Goal: Task Accomplishment & Management: Complete application form

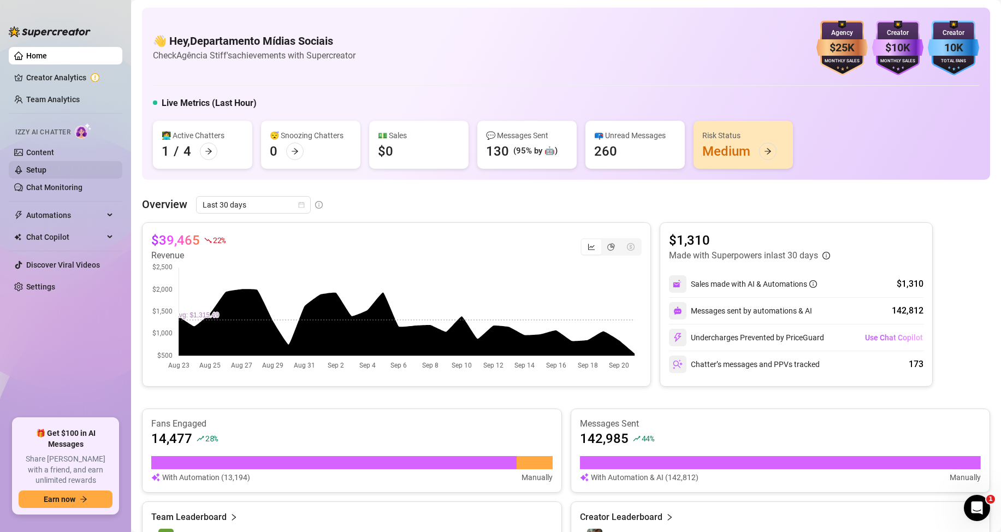
click at [46, 165] on link "Setup" at bounding box center [36, 169] width 20 height 9
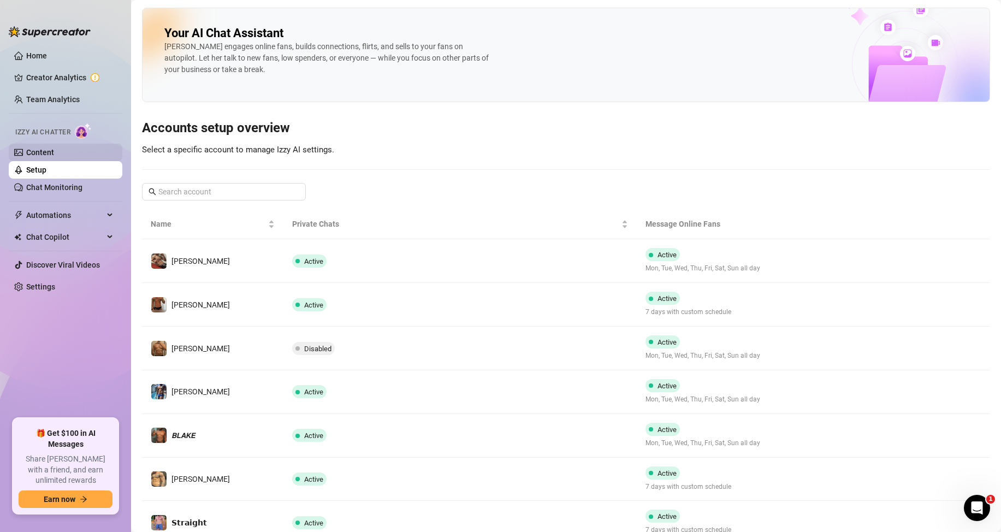
click at [54, 154] on link "Content" at bounding box center [40, 152] width 28 height 9
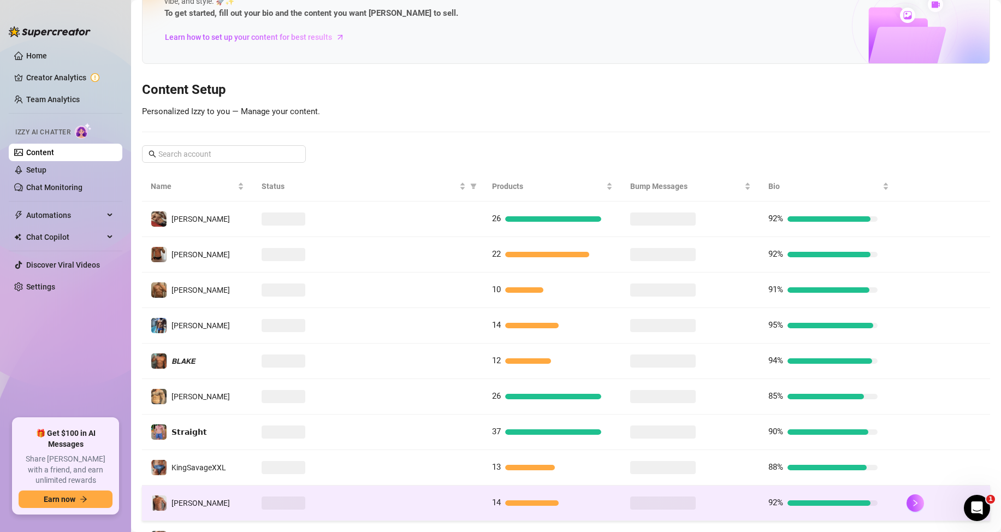
scroll to position [145, 0]
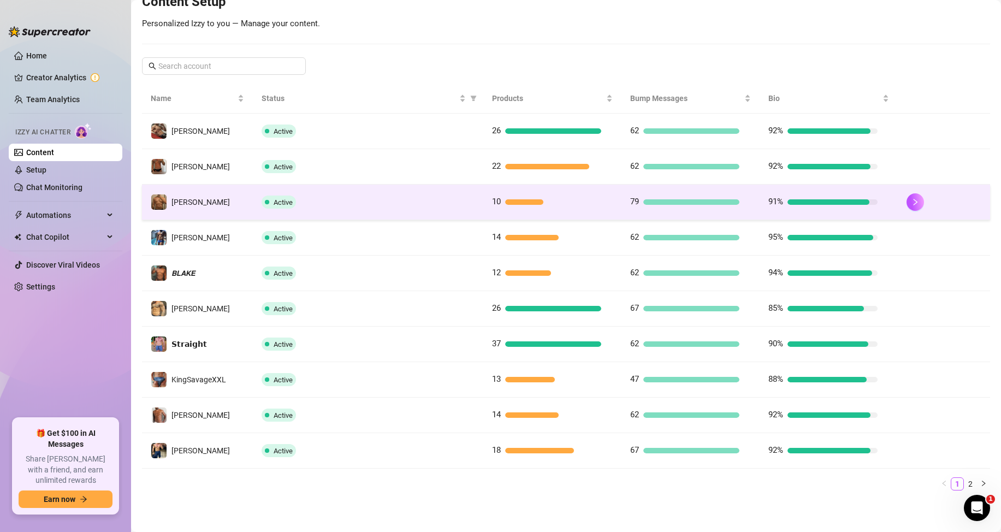
click at [337, 205] on div "Active" at bounding box center [368, 201] width 213 height 13
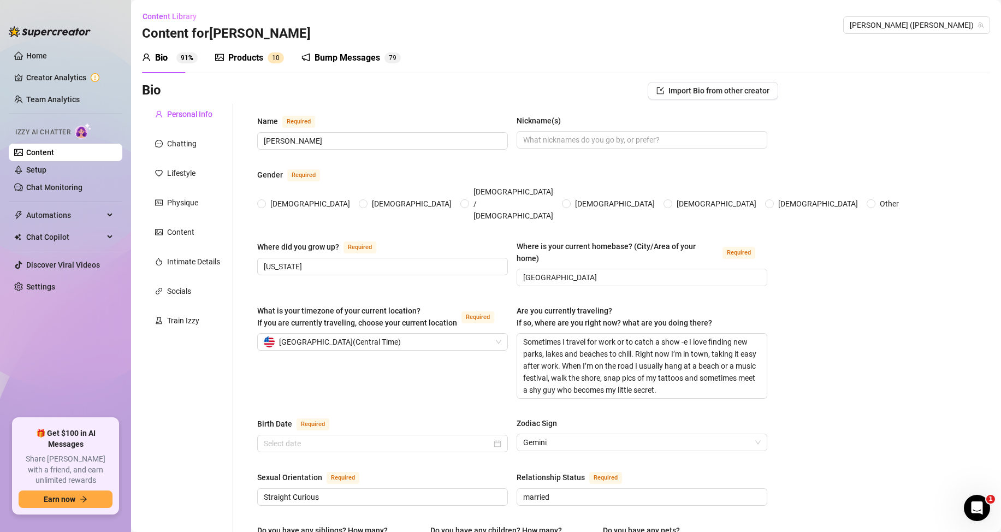
radio input "true"
type input "[DATE]"
click at [244, 61] on div "Products" at bounding box center [245, 57] width 35 height 13
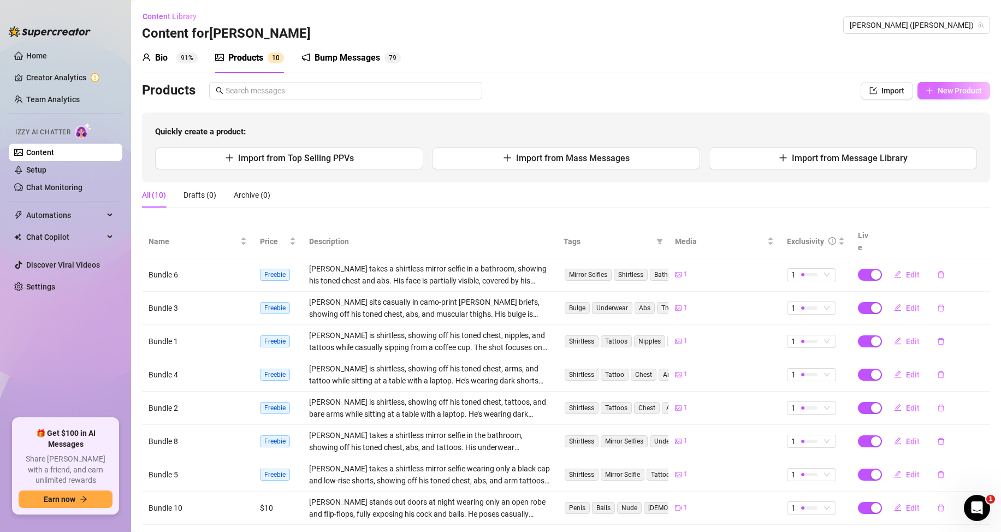
click at [938, 86] on span "New Product" at bounding box center [960, 90] width 44 height 9
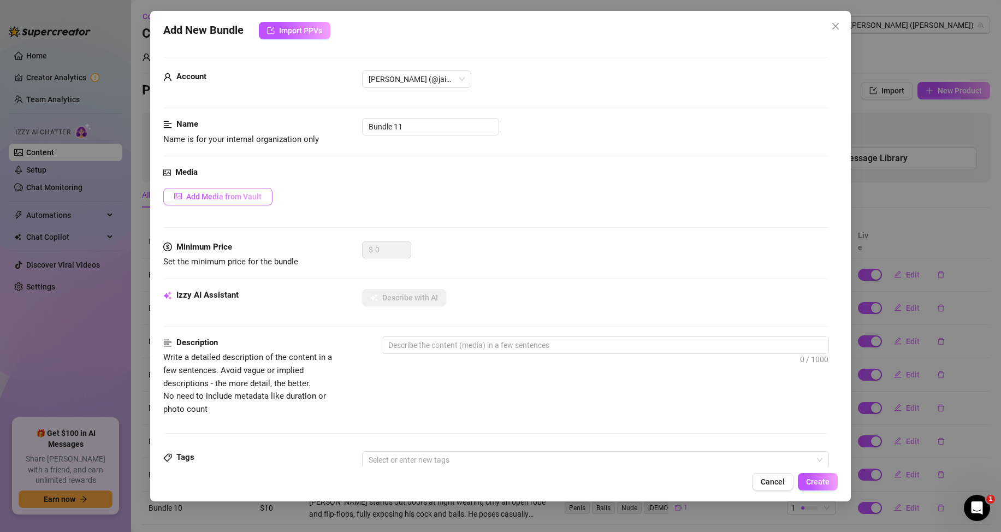
click at [220, 193] on span "Add Media from Vault" at bounding box center [223, 196] width 75 height 9
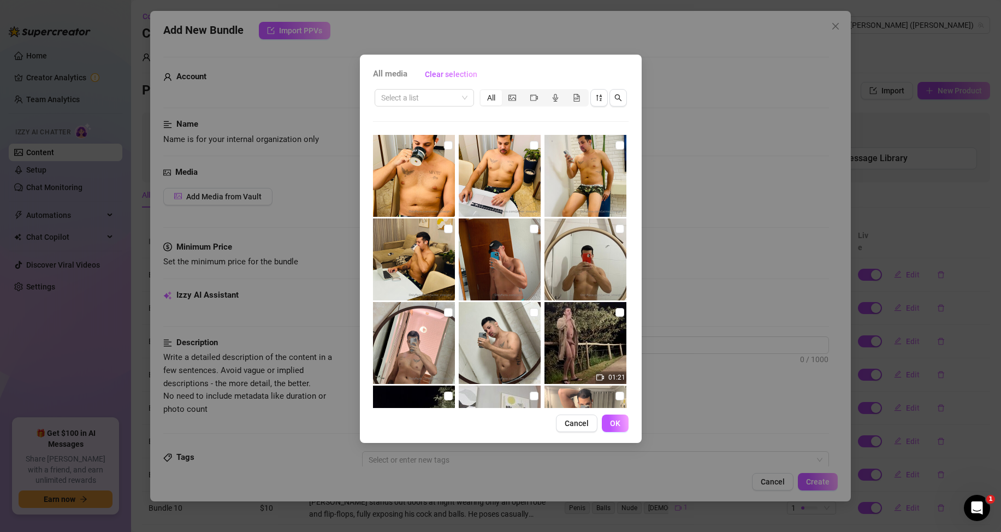
click at [494, 96] on div "All" at bounding box center [491, 97] width 21 height 15
click at [483, 92] on input "All" at bounding box center [483, 92] width 0 height 0
click at [514, 96] on icon "picture" at bounding box center [512, 98] width 8 height 8
click at [505, 92] on input "segmented control" at bounding box center [505, 92] width 0 height 0
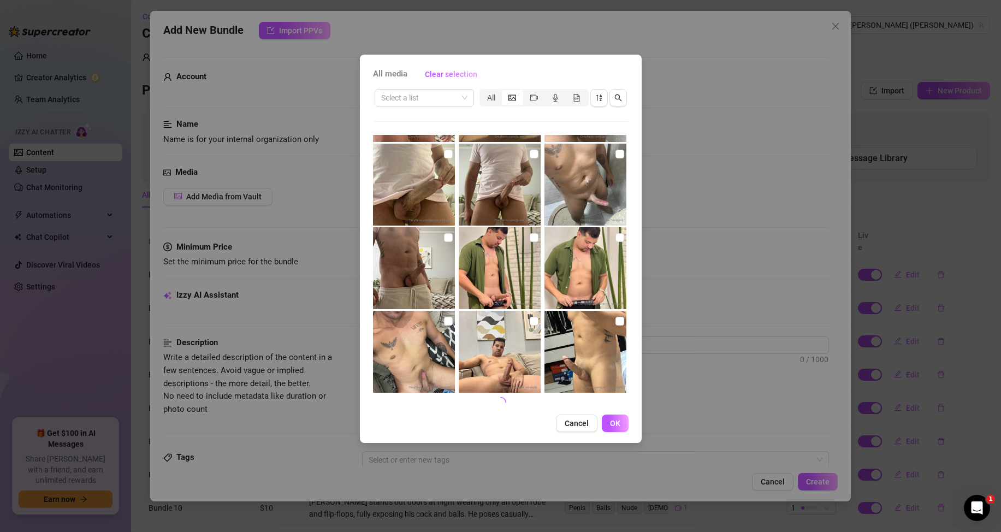
scroll to position [412, 0]
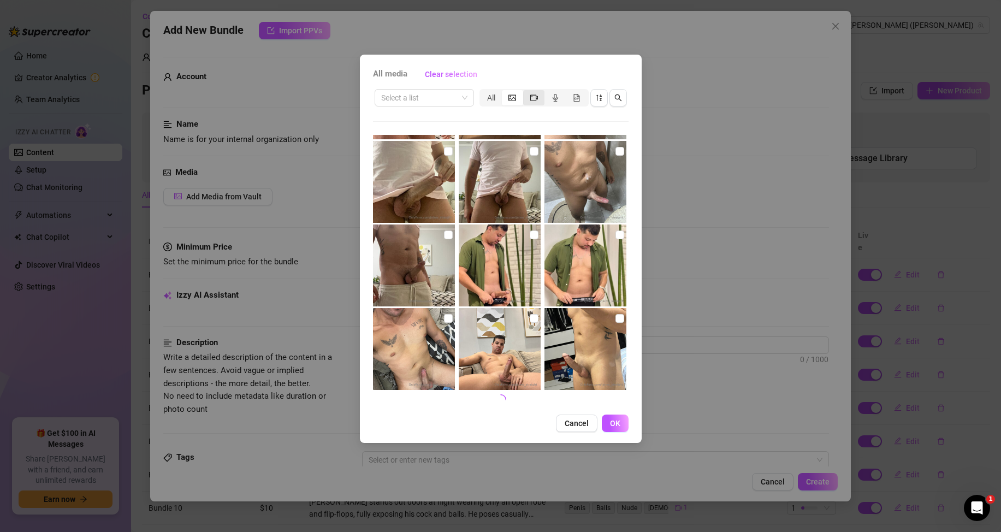
click at [531, 95] on icon "video-camera" at bounding box center [534, 98] width 8 height 8
click at [526, 92] on input "segmented control" at bounding box center [526, 92] width 0 height 0
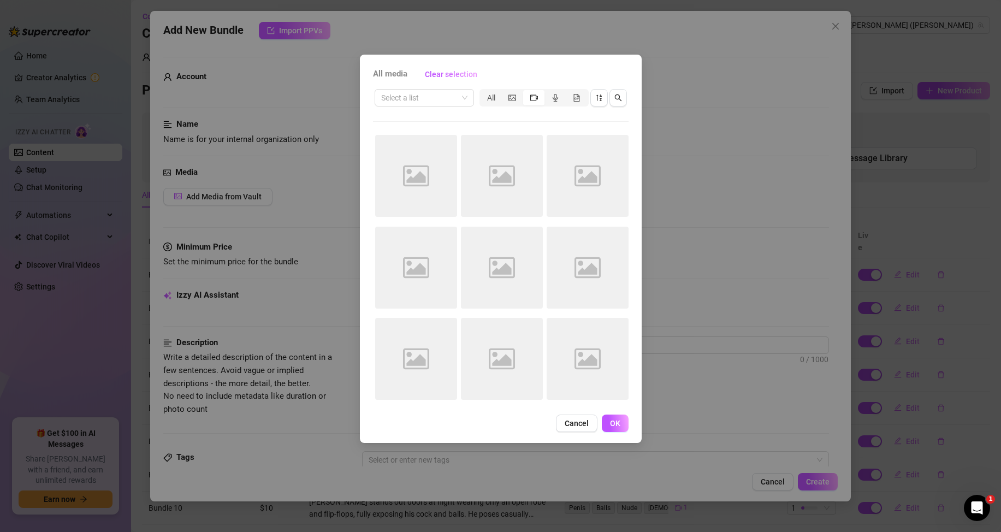
scroll to position [0, 0]
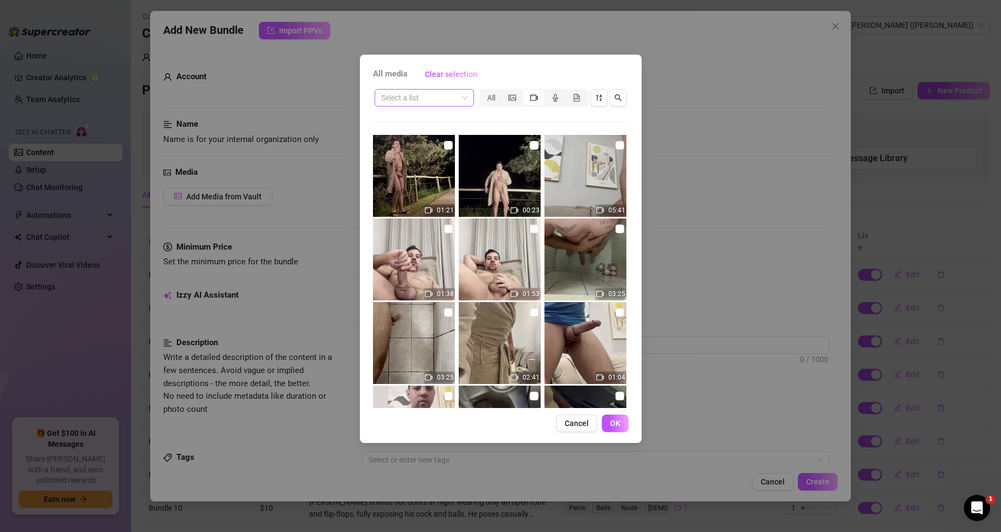
click at [458, 100] on span at bounding box center [424, 98] width 86 height 16
click at [421, 144] on div "Messages" at bounding box center [424, 136] width 95 height 17
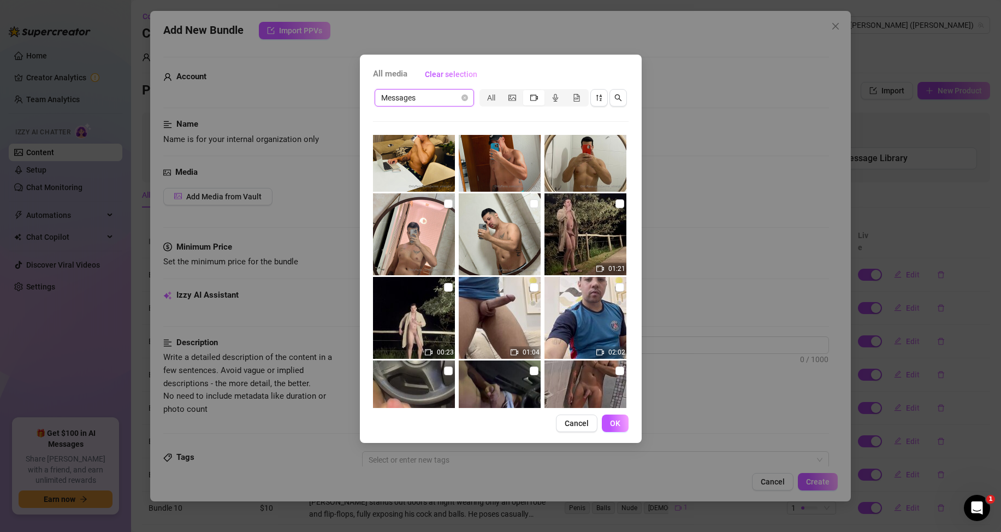
scroll to position [109, 0]
click at [530, 287] on input "checkbox" at bounding box center [534, 286] width 9 height 9
checkbox input "true"
click at [614, 421] on span "OK" at bounding box center [615, 423] width 10 height 9
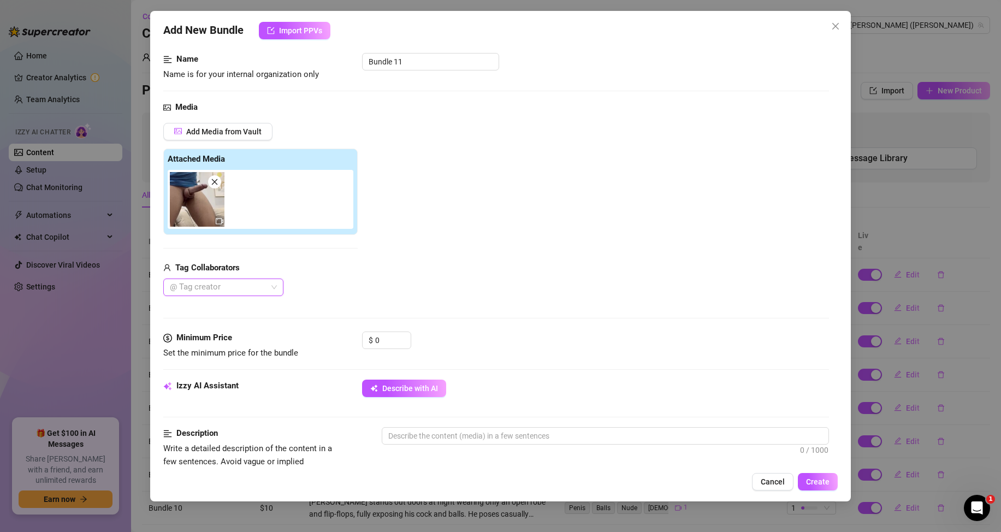
scroll to position [164, 0]
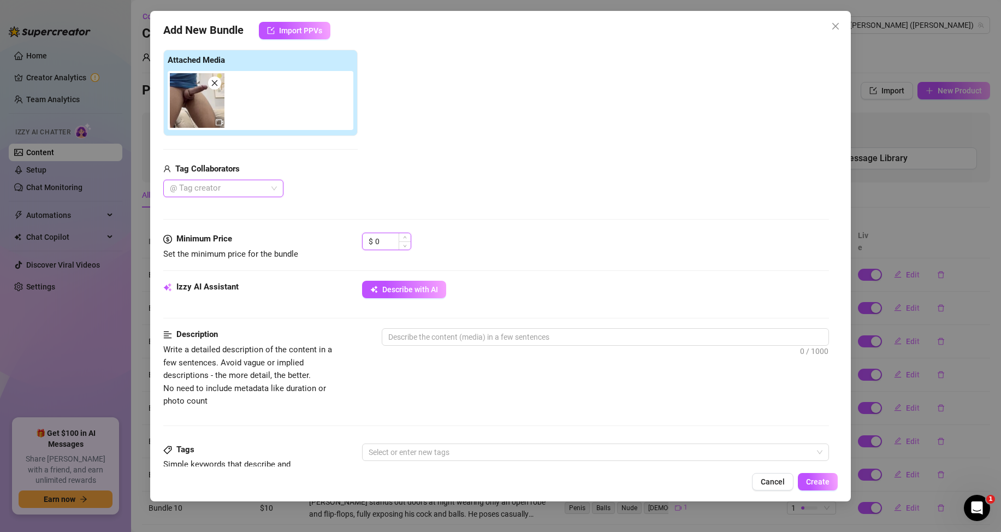
click at [391, 242] on input "0" at bounding box center [392, 241] width 35 height 16
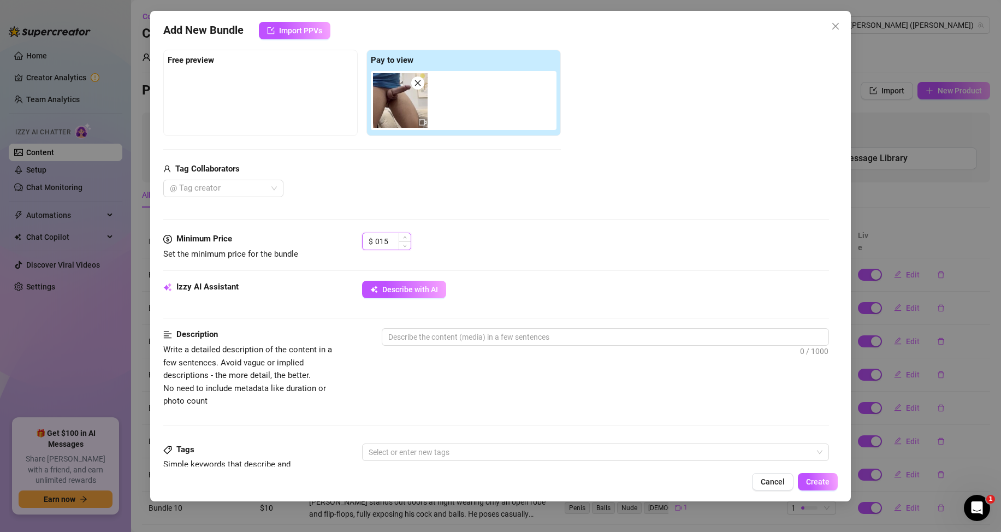
type input "15"
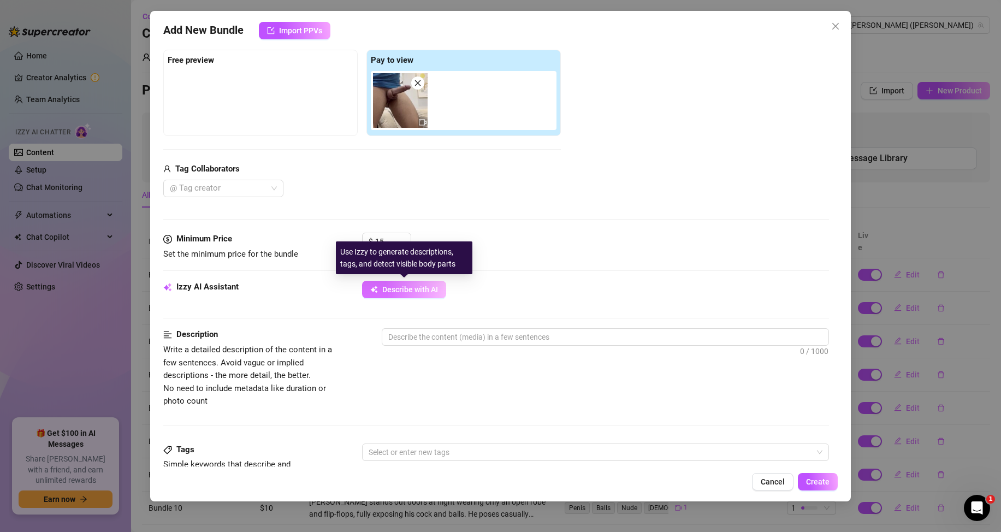
click at [415, 296] on button "Describe with AI" at bounding box center [404, 289] width 84 height 17
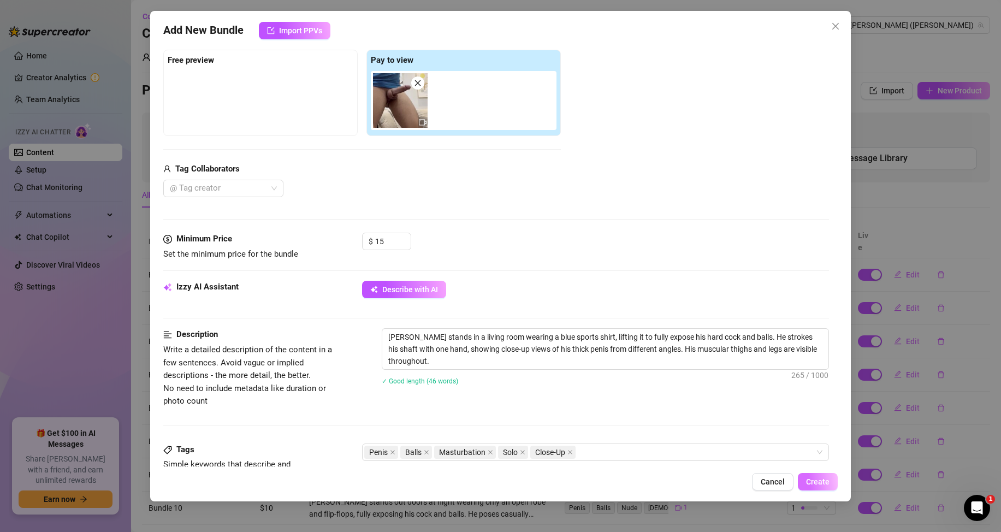
click at [822, 481] on span "Create" at bounding box center [817, 481] width 23 height 9
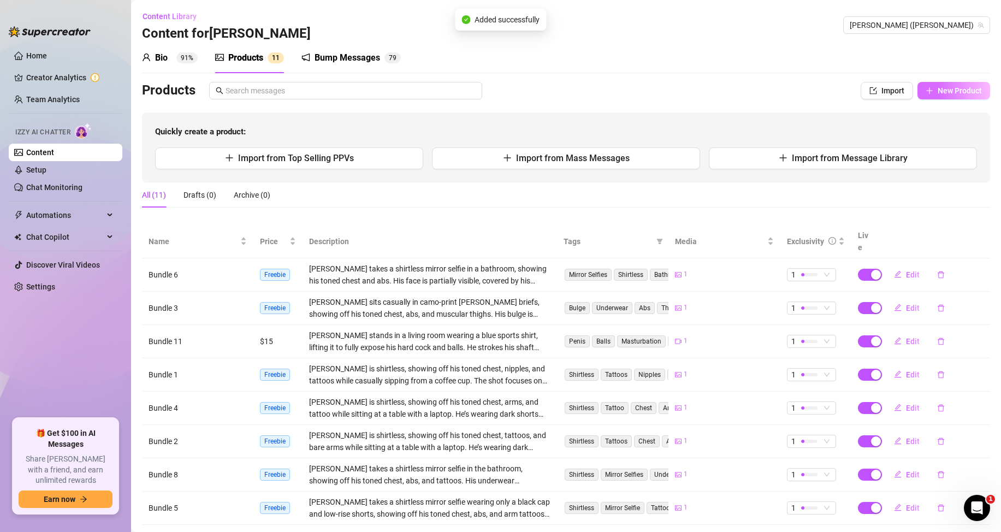
click at [938, 87] on span "New Product" at bounding box center [960, 90] width 44 height 9
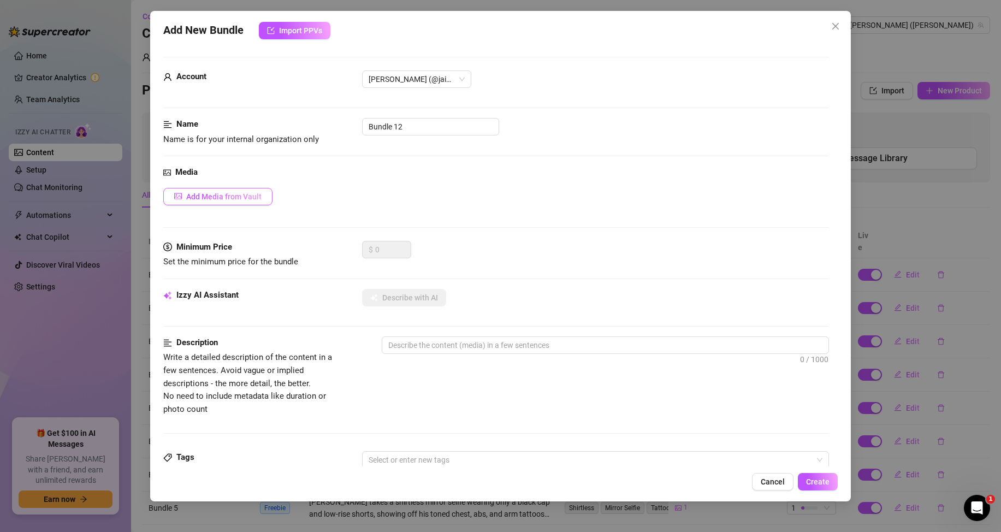
click at [226, 197] on span "Add Media from Vault" at bounding box center [223, 196] width 75 height 9
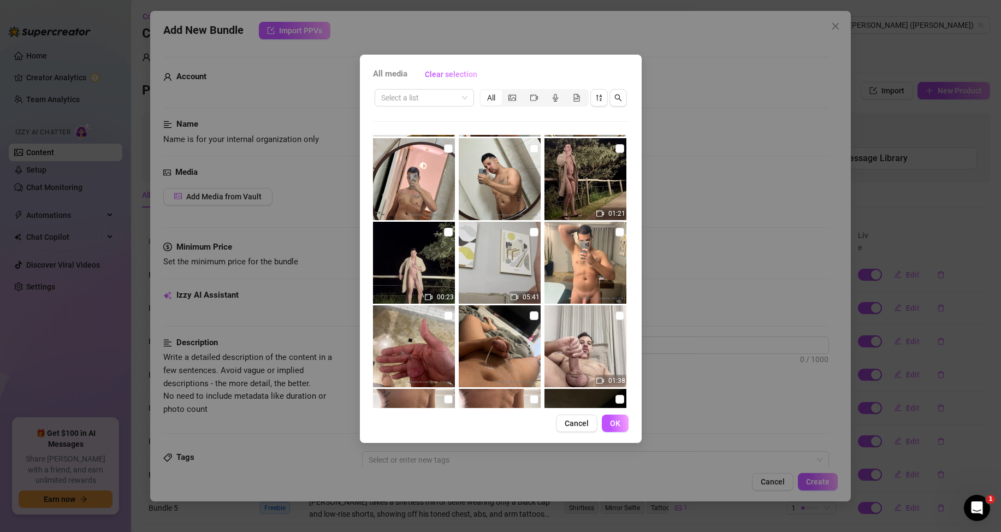
scroll to position [0, 0]
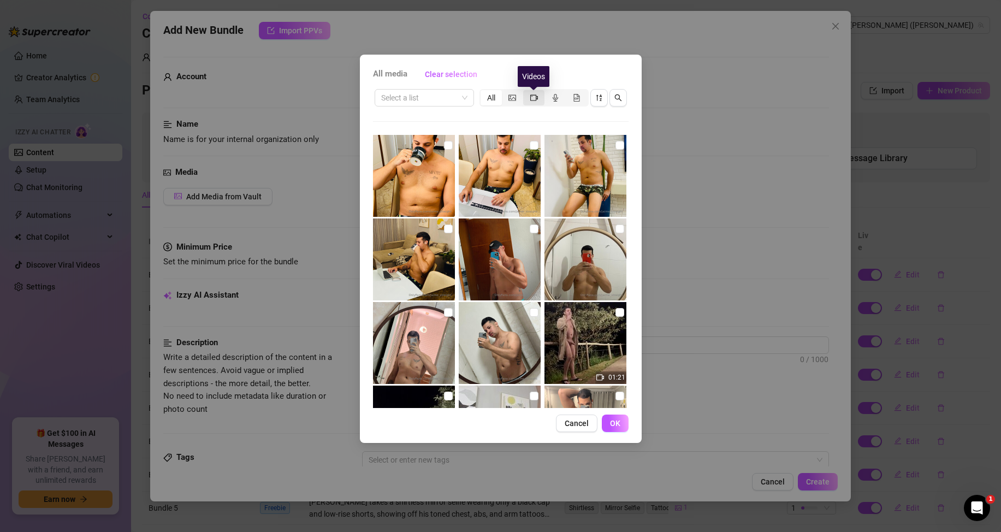
click at [536, 97] on icon "video-camera" at bounding box center [534, 98] width 8 height 8
click at [526, 92] on input "segmented control" at bounding box center [526, 92] width 0 height 0
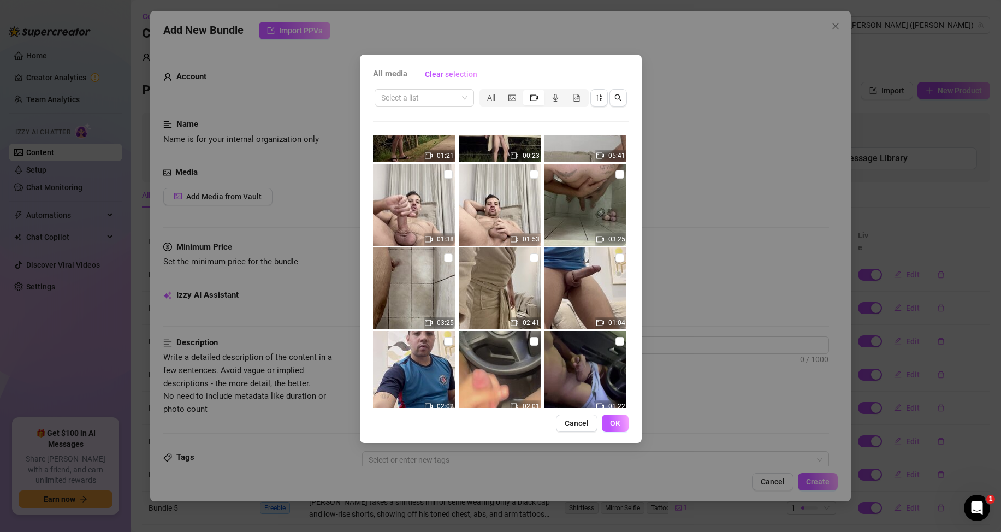
scroll to position [109, 0]
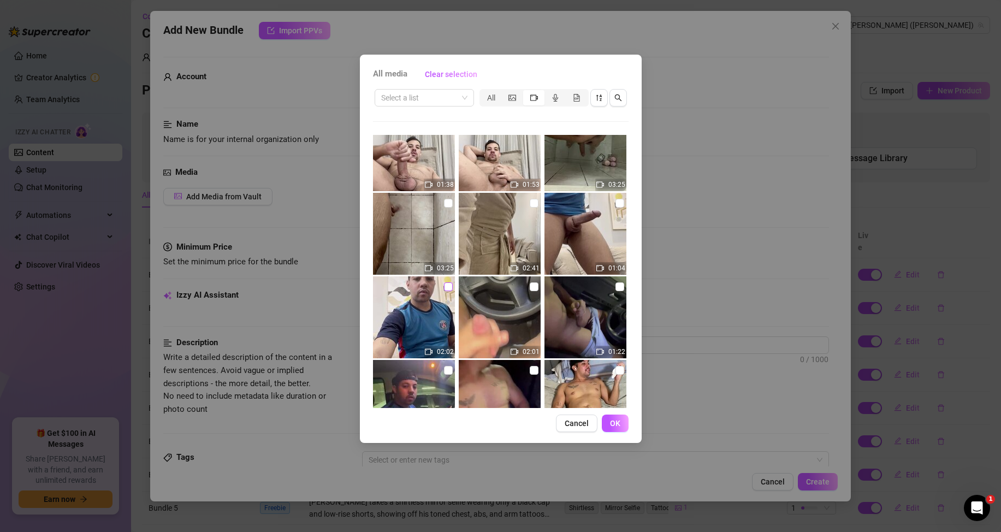
click at [444, 289] on input "checkbox" at bounding box center [448, 286] width 9 height 9
click at [445, 287] on input "checkbox" at bounding box center [448, 286] width 9 height 9
checkbox input "false"
click at [530, 288] on input "checkbox" at bounding box center [534, 286] width 9 height 9
checkbox input "true"
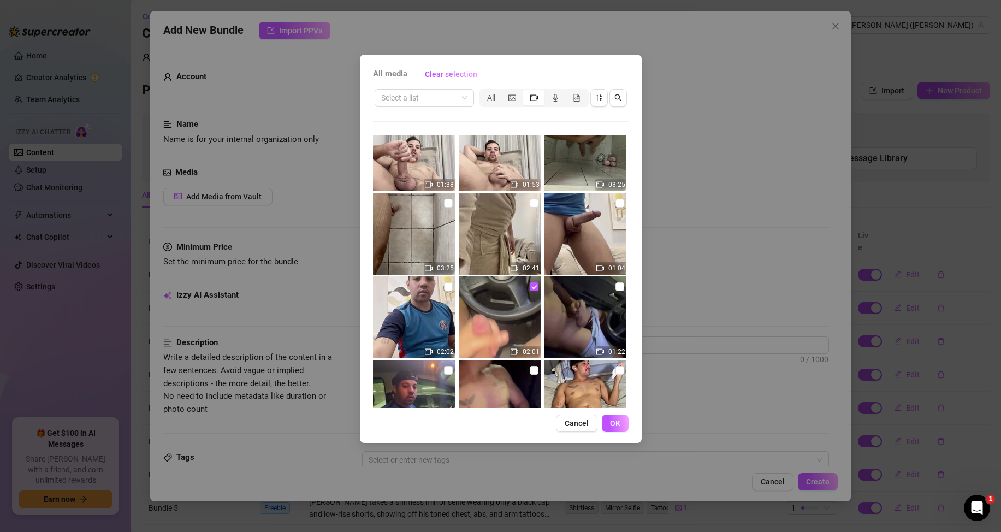
click at [610, 421] on span "OK" at bounding box center [615, 423] width 10 height 9
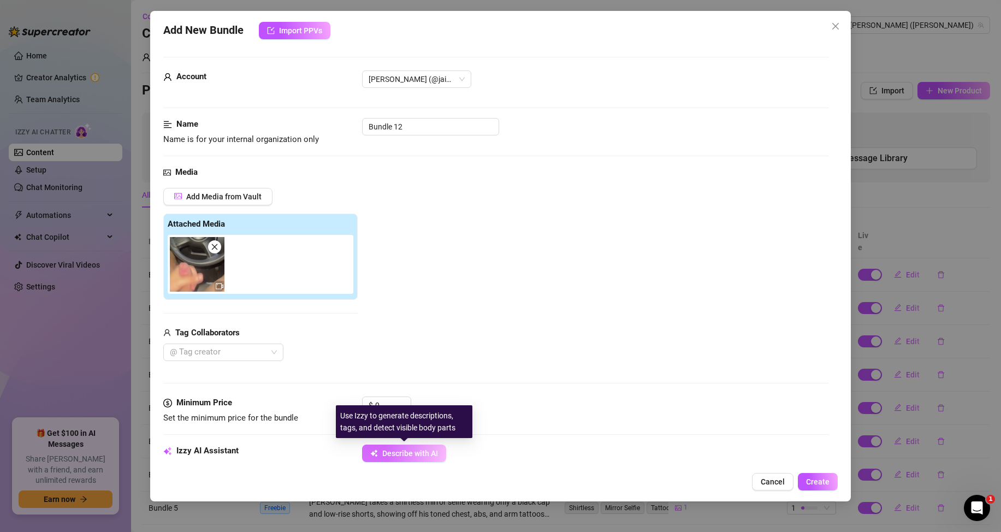
click at [400, 451] on span "Describe with AI" at bounding box center [410, 453] width 56 height 9
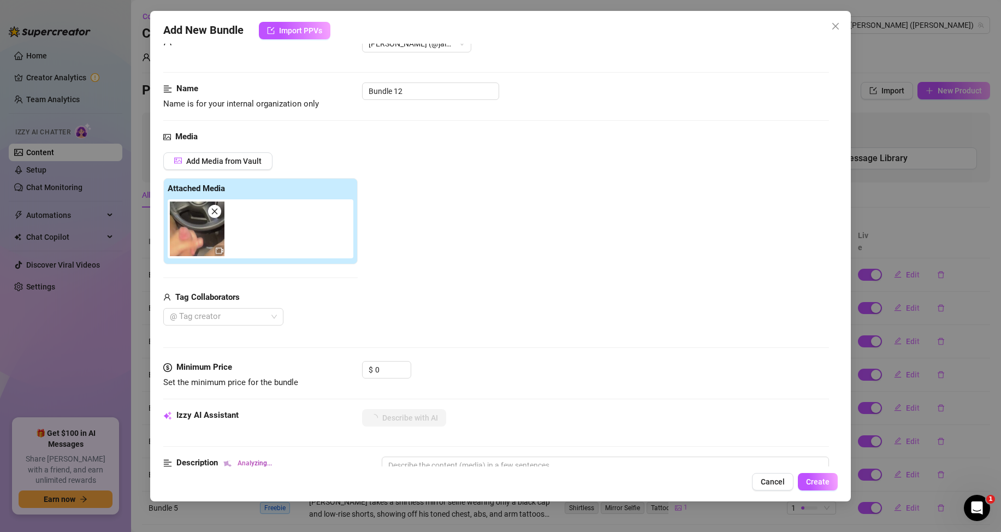
scroll to position [55, 0]
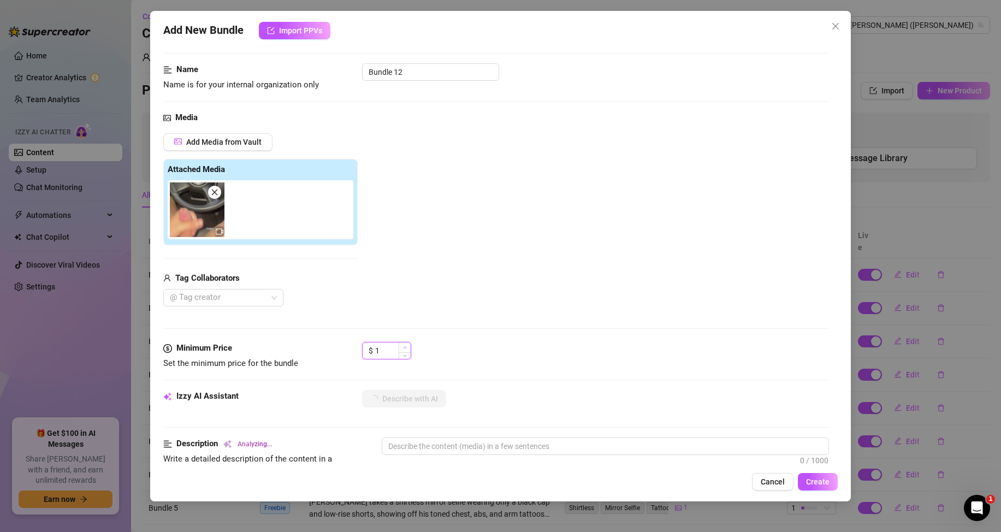
click at [399, 350] on span "Increase Value" at bounding box center [405, 347] width 12 height 10
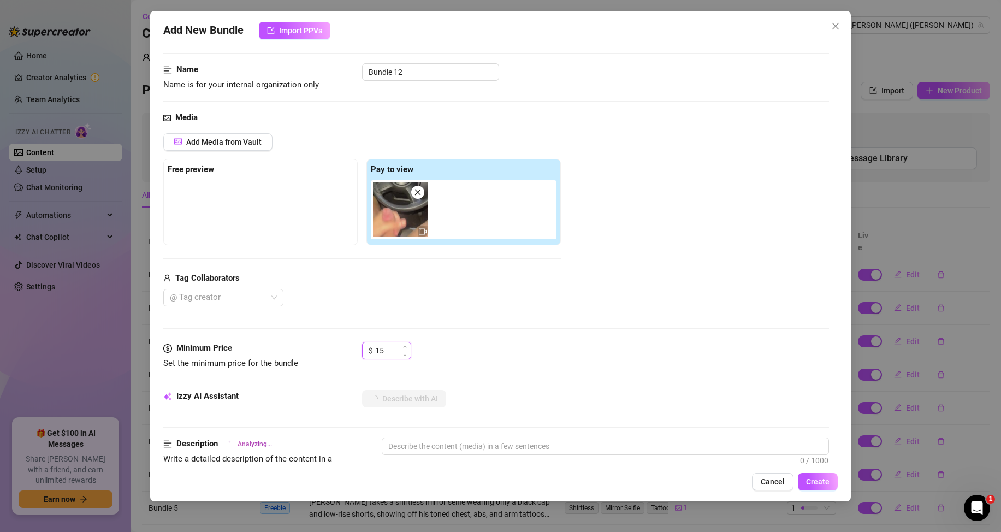
type input "15"
click at [488, 335] on div "Media Add Media from Vault Free preview Pay to view Tag Collaborators @ Tag cre…" at bounding box center [496, 226] width 666 height 230
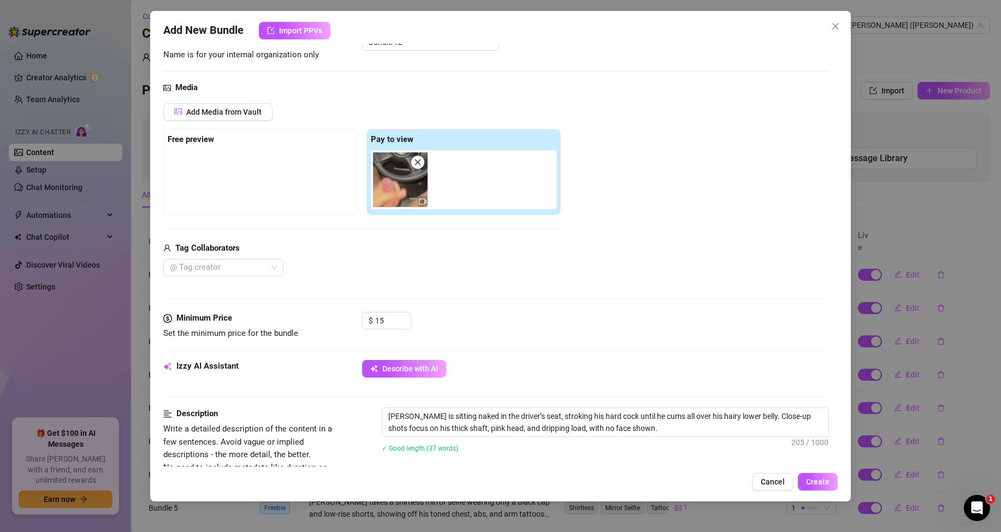
scroll to position [164, 0]
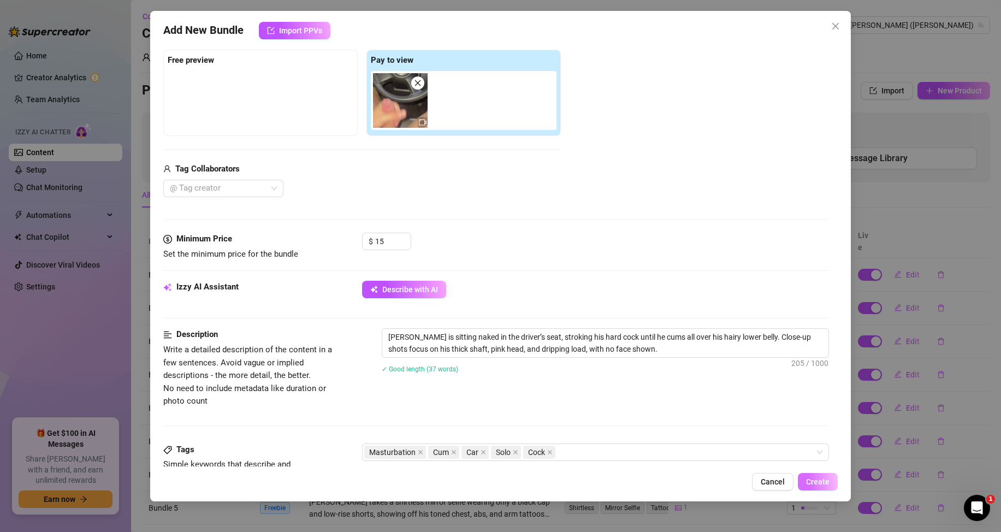
click at [816, 484] on span "Create" at bounding box center [817, 481] width 23 height 9
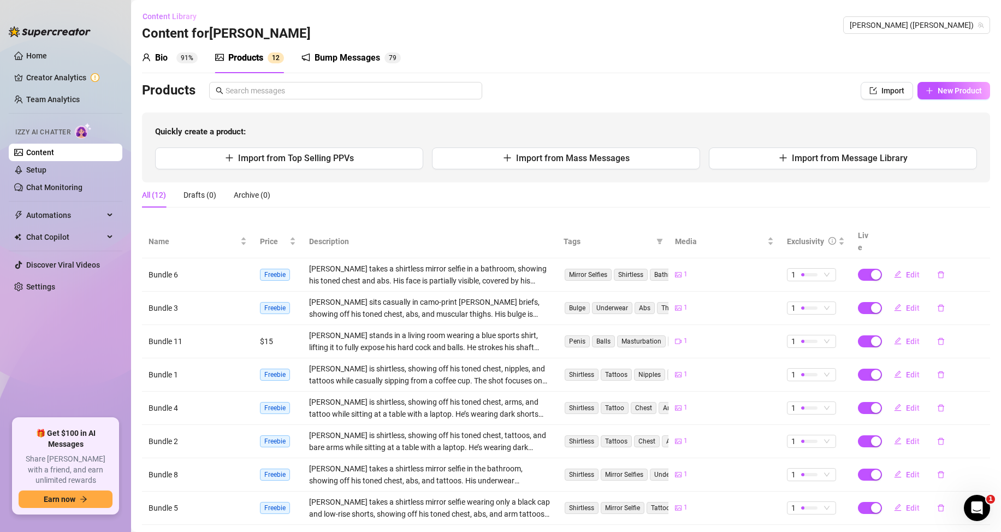
click at [147, 19] on span "Content Library" at bounding box center [170, 16] width 54 height 9
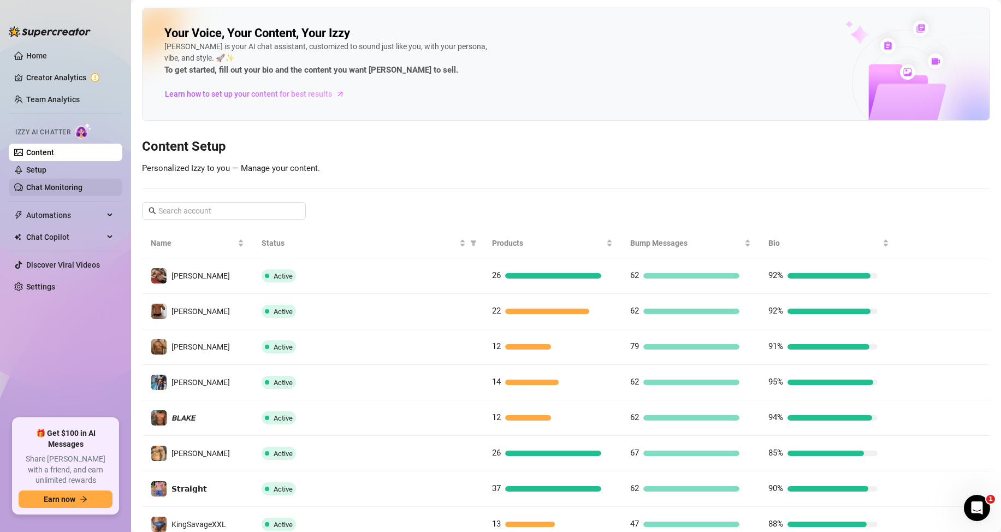
click at [46, 168] on link "Setup" at bounding box center [36, 169] width 20 height 9
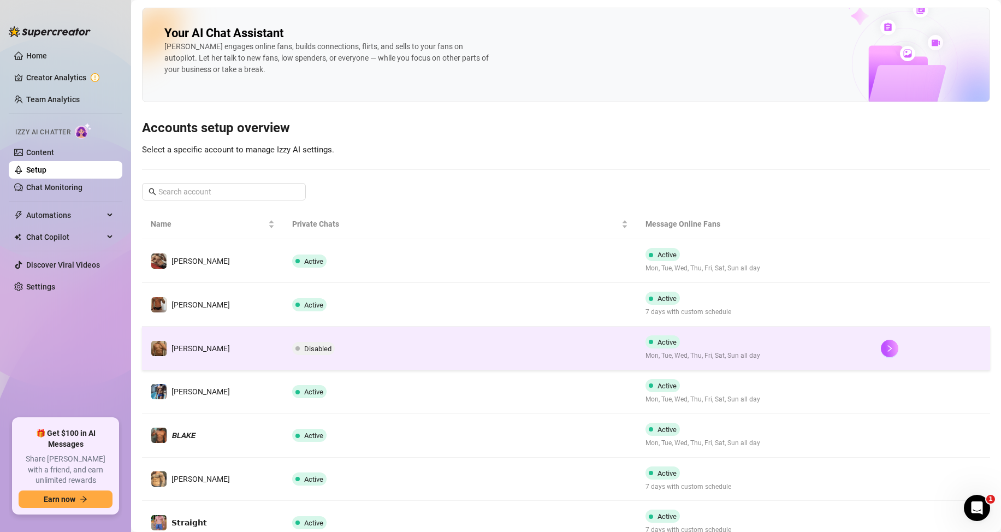
click at [311, 348] on span "Disabled" at bounding box center [317, 349] width 27 height 8
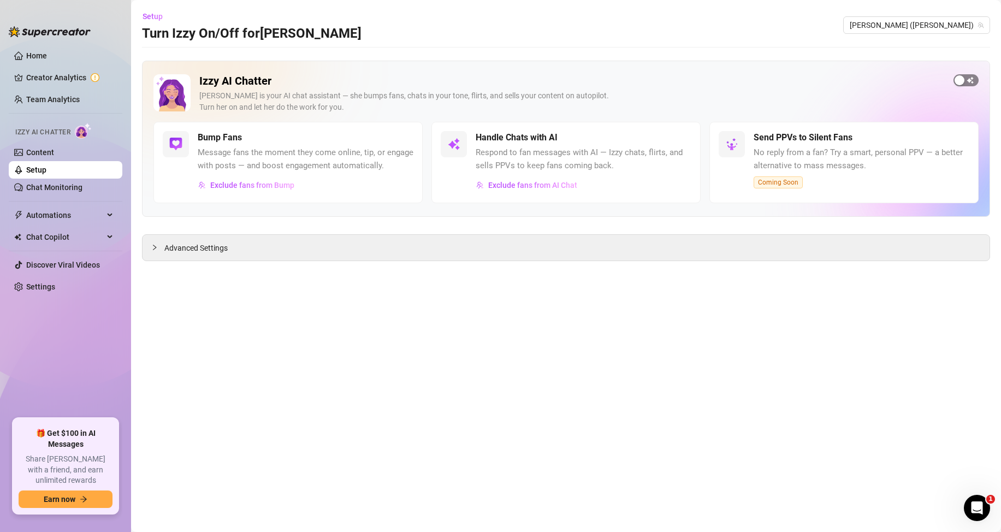
click at [967, 76] on span "button" at bounding box center [965, 80] width 25 height 12
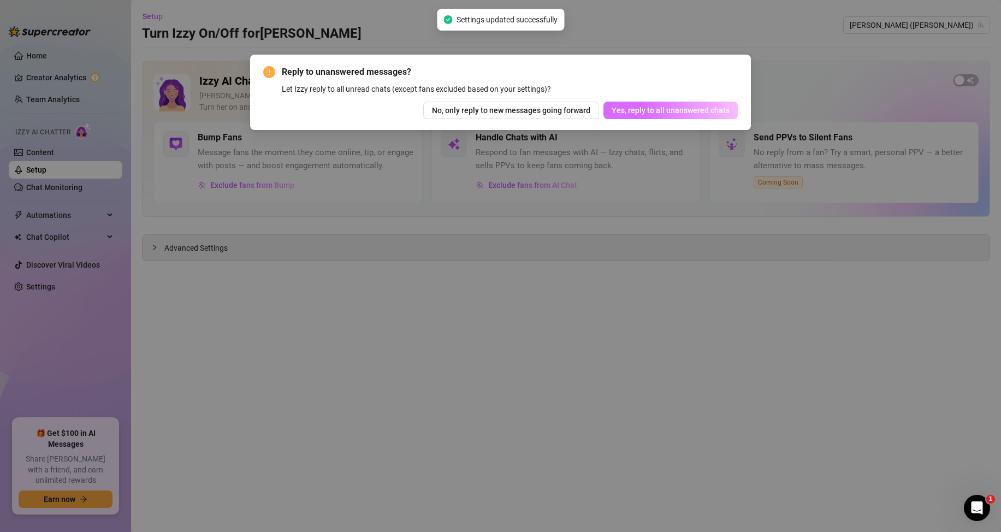
click at [678, 106] on span "Yes, reply to all unanswered chats" at bounding box center [671, 110] width 118 height 9
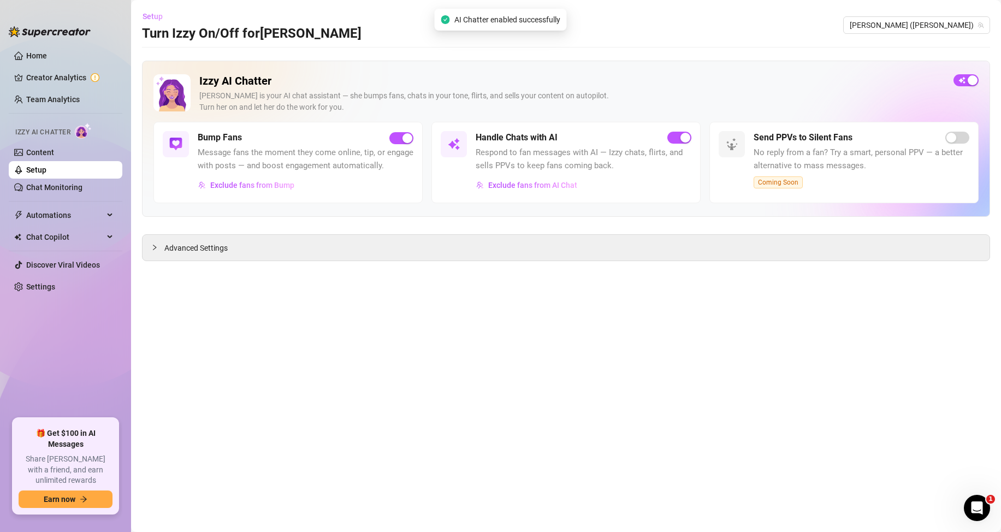
click at [150, 15] on span "Setup" at bounding box center [153, 16] width 20 height 9
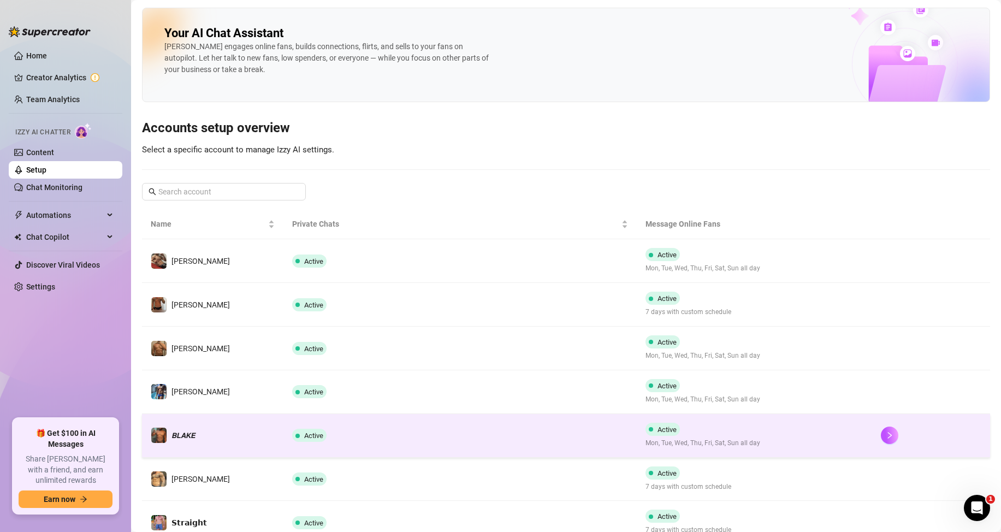
scroll to position [207, 0]
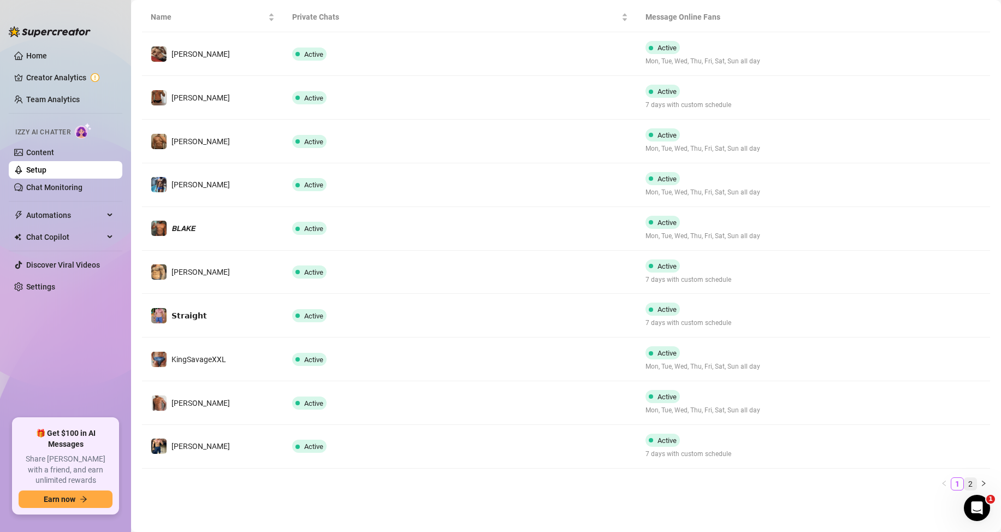
click at [964, 486] on link "2" at bounding box center [970, 484] width 12 height 12
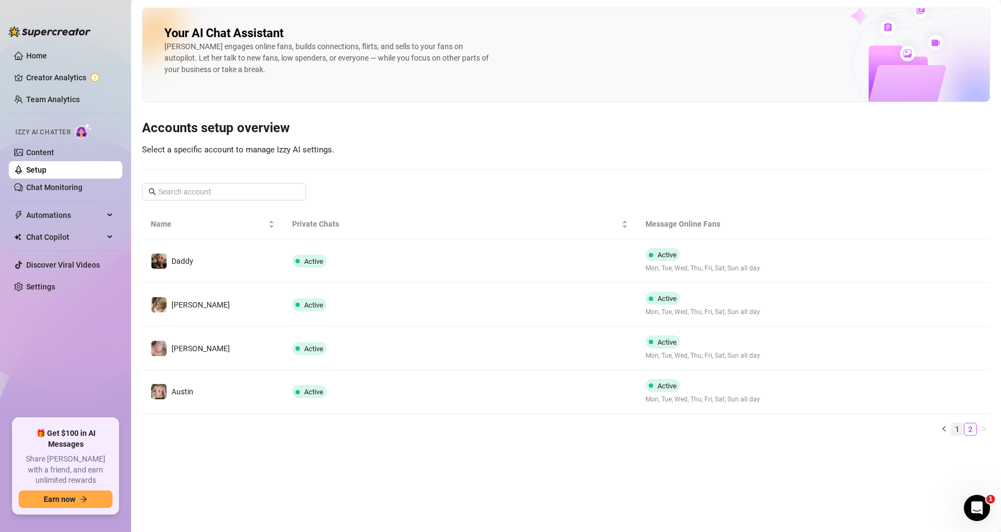
click at [960, 430] on link "1" at bounding box center [957, 429] width 12 height 12
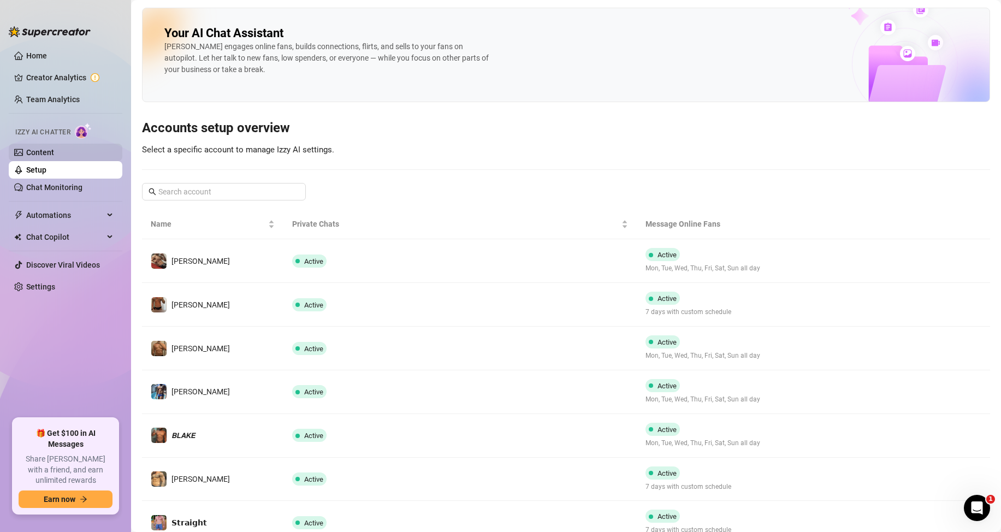
click at [54, 150] on link "Content" at bounding box center [40, 152] width 28 height 9
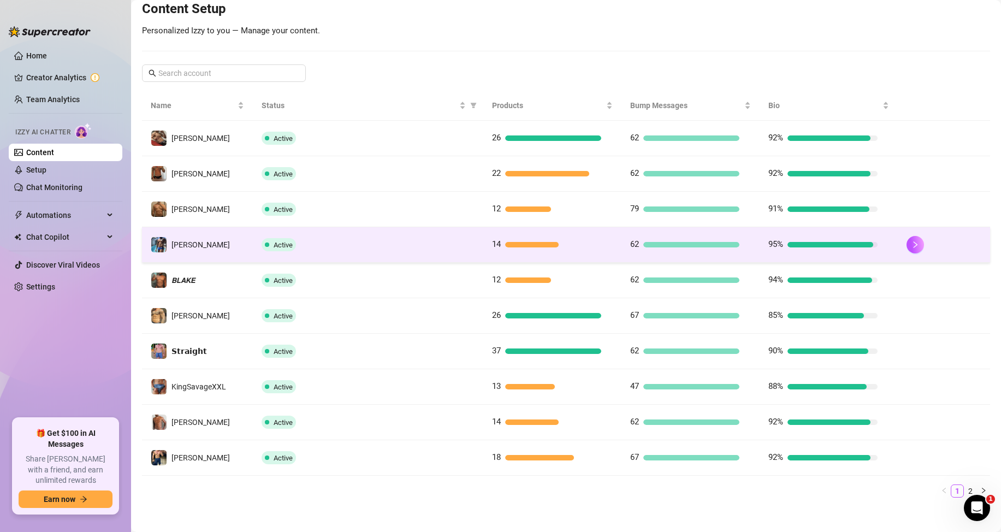
scroll to position [145, 0]
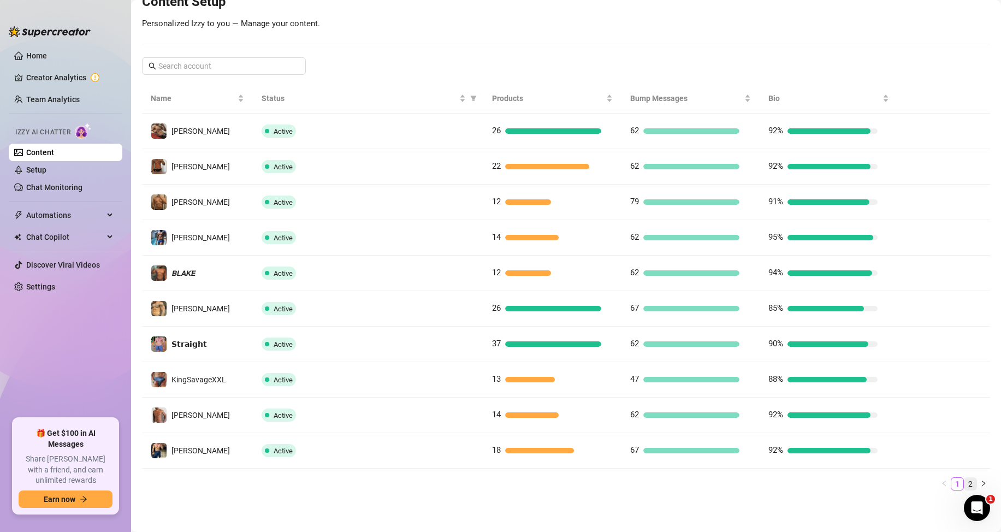
click at [964, 484] on link "2" at bounding box center [970, 484] width 12 height 12
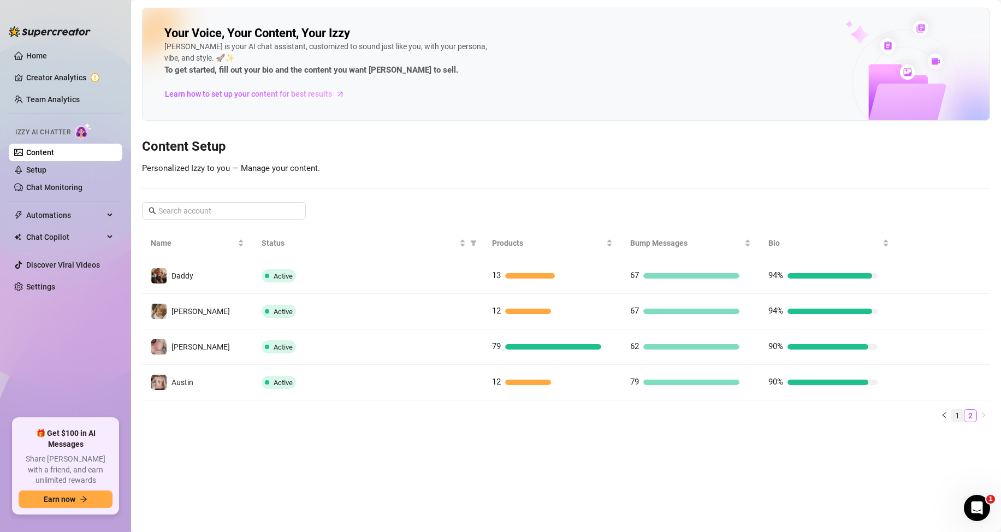
click at [956, 419] on link "1" at bounding box center [957, 416] width 12 height 12
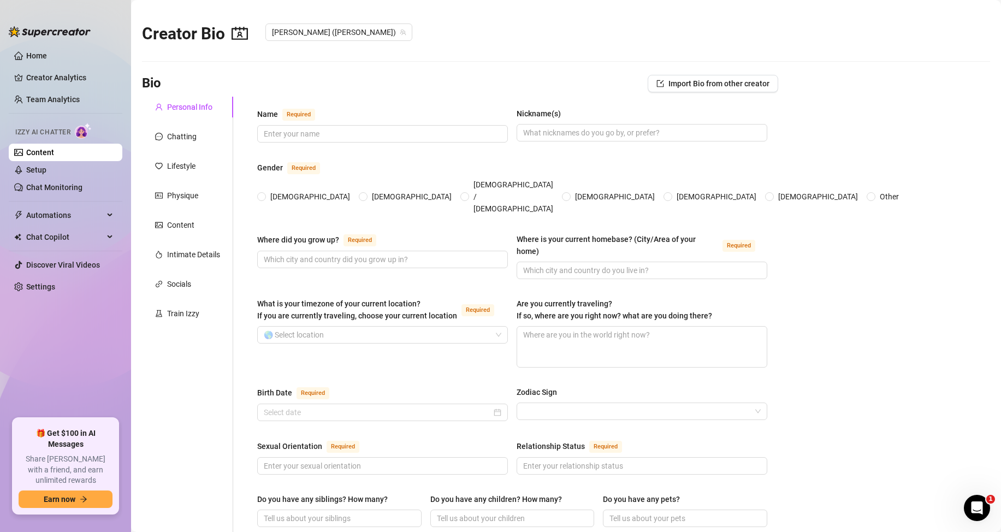
click at [40, 152] on link "Content" at bounding box center [40, 152] width 28 height 9
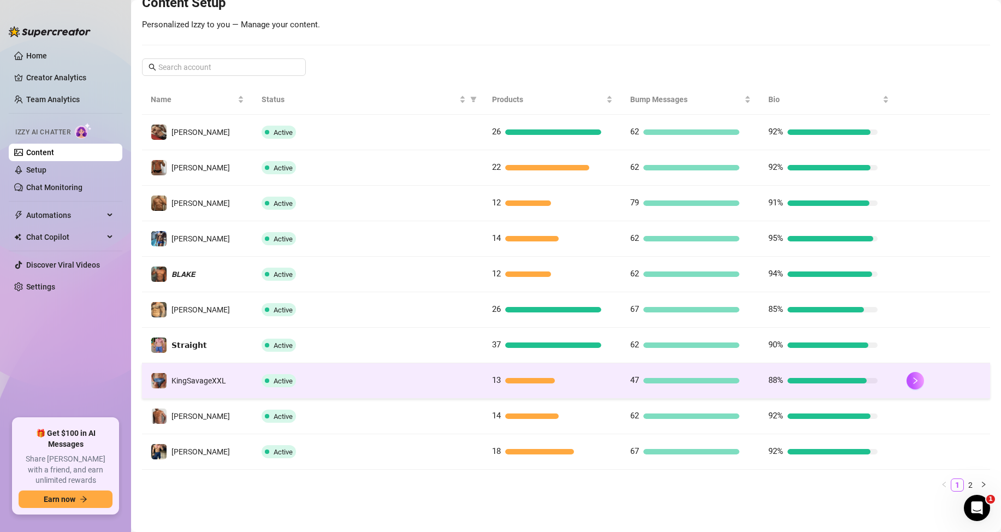
scroll to position [145, 0]
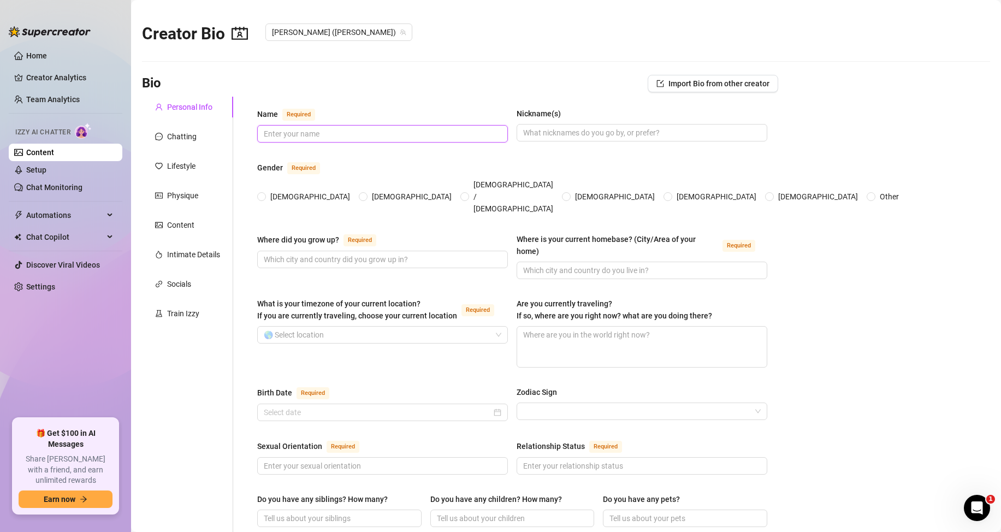
click at [341, 128] on input "Name Required" at bounding box center [381, 134] width 235 height 12
click at [380, 137] on input "[PERSON_NAME]" at bounding box center [381, 134] width 235 height 12
paste input "[PERSON_NAME]"
type input "[PERSON_NAME]"
click at [545, 133] on input "Nickname(s)" at bounding box center [640, 133] width 235 height 12
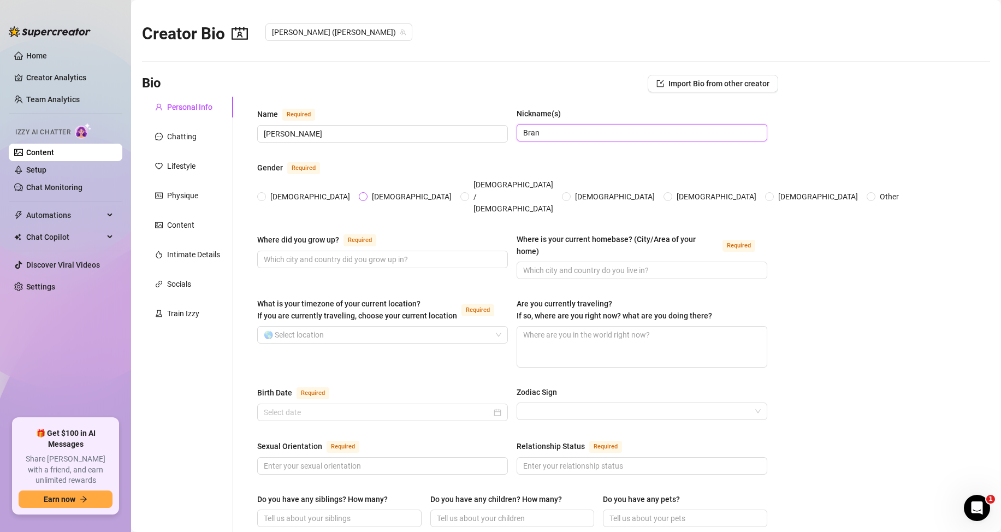
type input "Bran"
click at [368, 191] on span "[DEMOGRAPHIC_DATA]" at bounding box center [412, 197] width 88 height 12
click at [362, 194] on input "[DEMOGRAPHIC_DATA]" at bounding box center [364, 197] width 4 height 7
radio input "true"
click at [342, 253] on input "Where did you grow up? Required" at bounding box center [381, 259] width 235 height 12
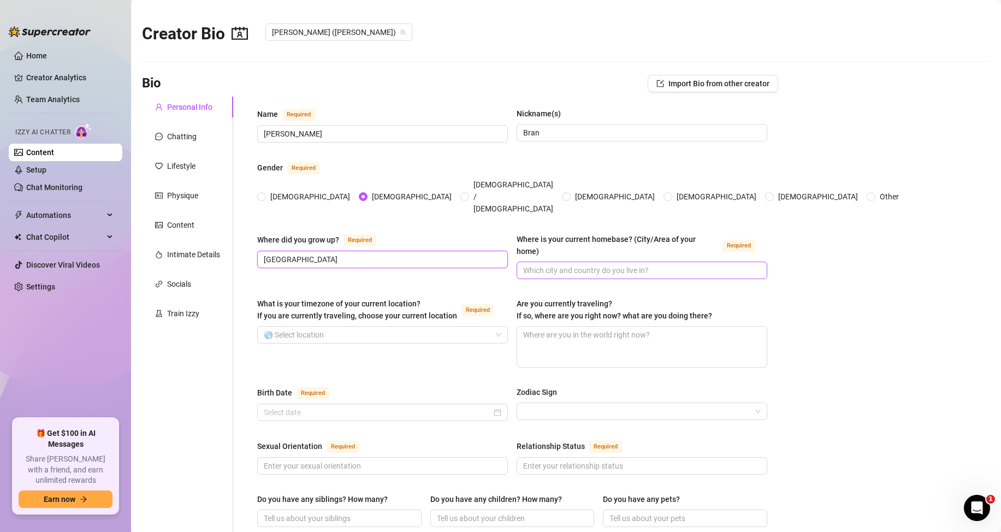
type input "[GEOGRAPHIC_DATA]"
click at [549, 264] on input "Where is your current homebase? (City/Area of your home) Required" at bounding box center [640, 270] width 235 height 12
type input "[GEOGRAPHIC_DATA]"
click at [345, 327] on input "What is your timezone of your current location? If you are currently traveling,…" at bounding box center [378, 335] width 228 height 16
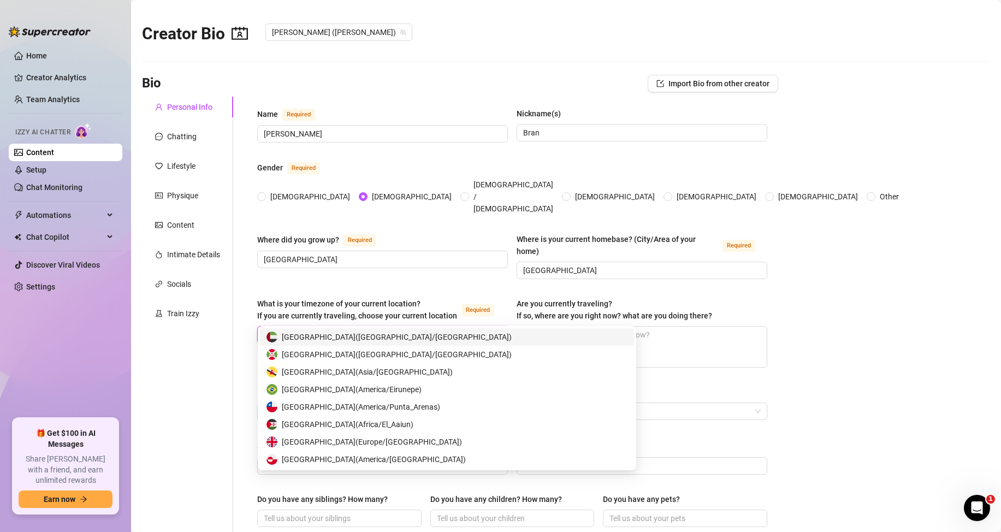
type input "uni"
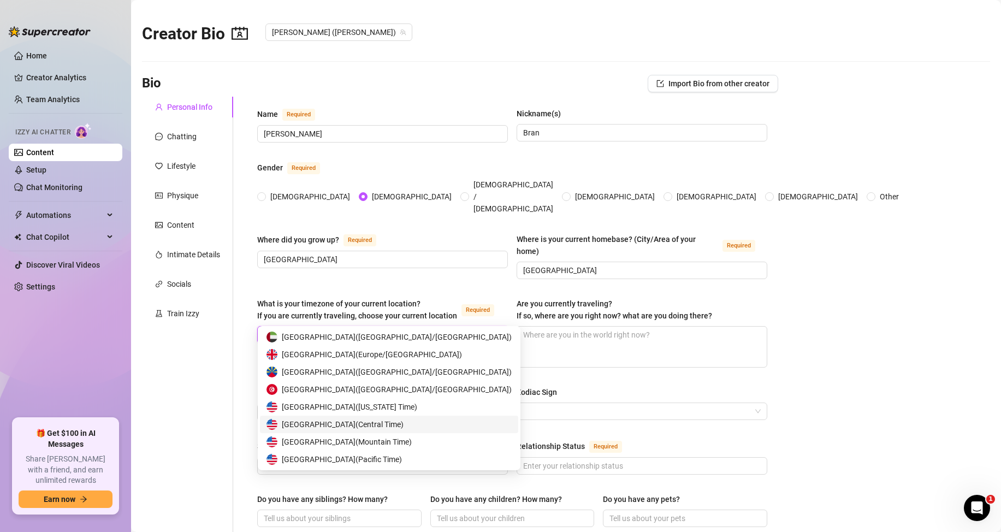
click at [360, 424] on span "[GEOGRAPHIC_DATA] ( Central Time )" at bounding box center [343, 424] width 122 height 12
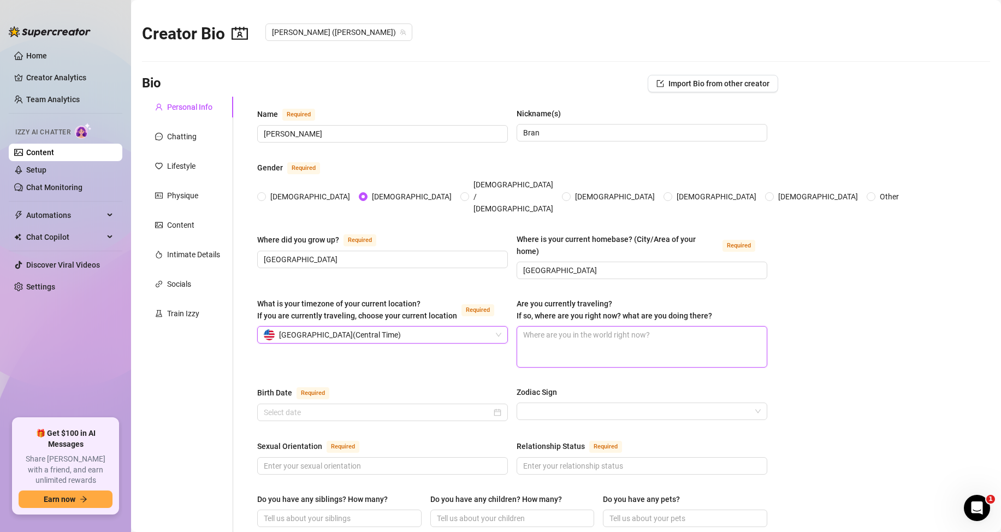
drag, startPoint x: 576, startPoint y: 311, endPoint x: 574, endPoint y: 321, distance: 9.3
click at [576, 327] on textarea "Are you currently traveling? If so, where are you right now? what are you doing…" at bounding box center [642, 347] width 250 height 40
drag, startPoint x: 512, startPoint y: 283, endPoint x: 718, endPoint y: 303, distance: 207.4
click at [718, 303] on div "What is your timezone of your current location? If you are currently traveling,…" at bounding box center [512, 338] width 510 height 80
copy span "Are you currently traveling? If so, where are you right now? what are you doing…"
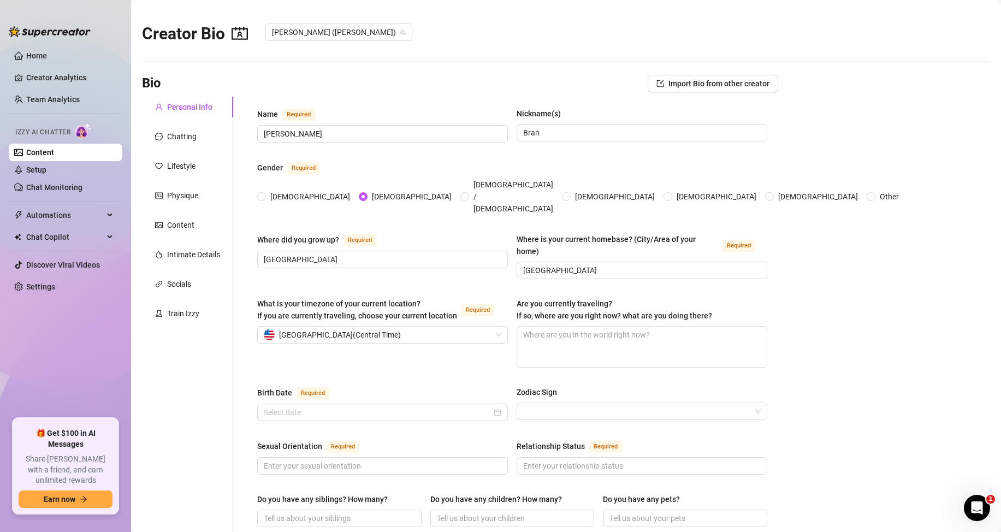
drag, startPoint x: 880, startPoint y: 254, endPoint x: 838, endPoint y: 263, distance: 42.4
click at [602, 328] on textarea "Are you currently traveling? If so, where are you right now? what are you doing…" at bounding box center [642, 347] width 250 height 40
paste textarea "Sometimes I travel for pool parties, shows and beach weekends. Right now I’m in…"
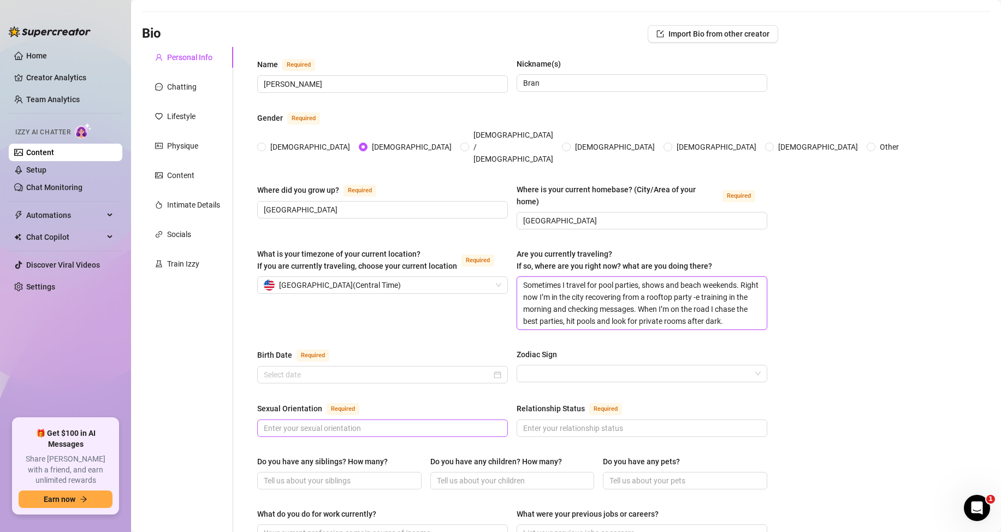
scroll to position [109, 0]
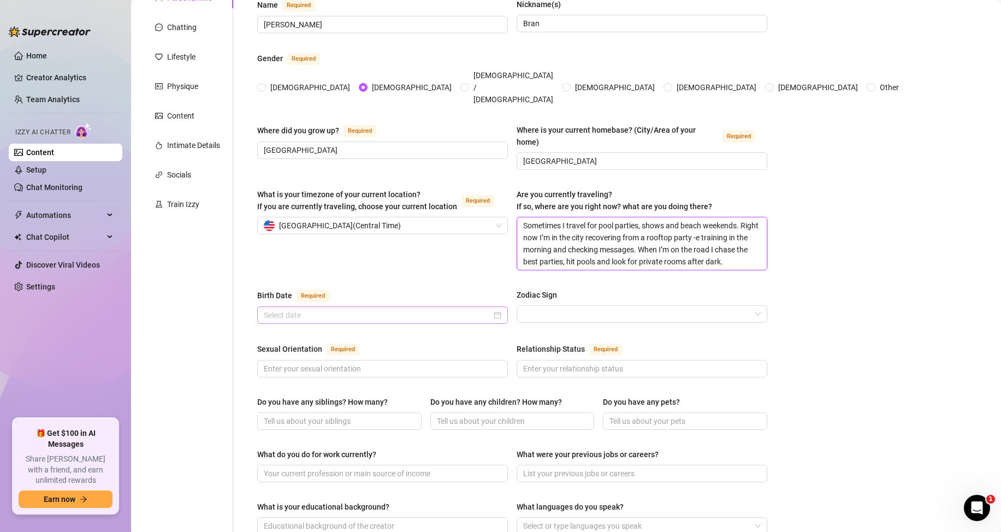
type textarea "Sometimes I travel for pool parties, shows and beach weekends. Right now I’m in…"
click at [336, 309] on input "Birth Date Required" at bounding box center [378, 315] width 228 height 12
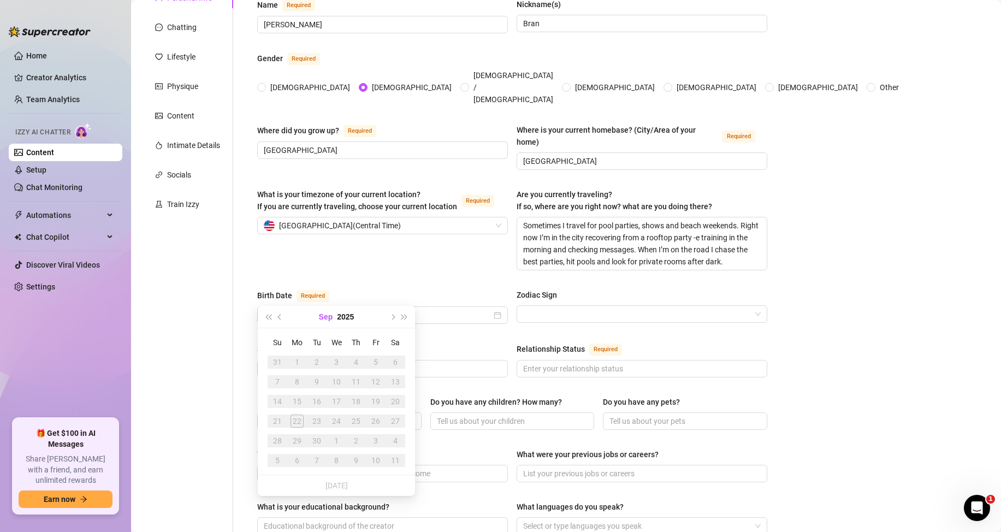
click at [324, 316] on button "Sep" at bounding box center [326, 317] width 14 height 22
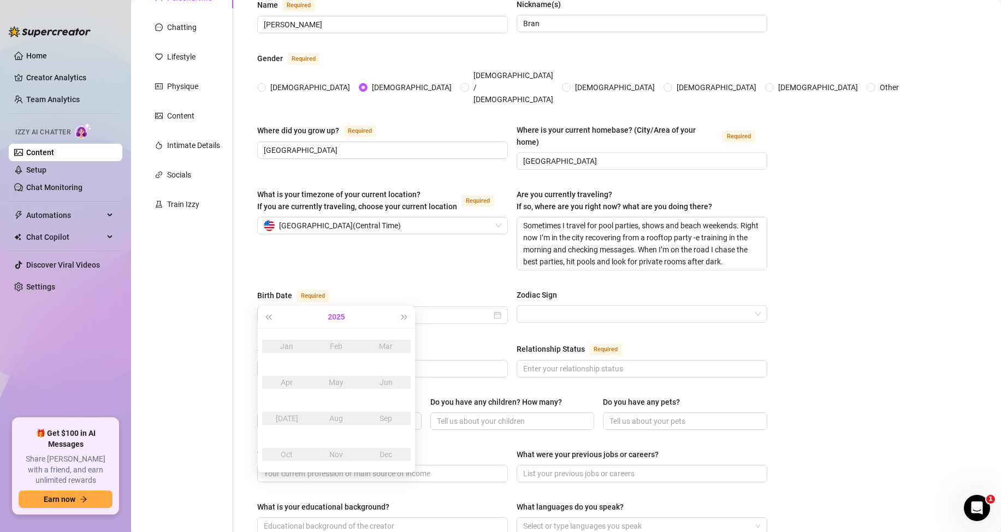
click at [332, 317] on button "2025" at bounding box center [336, 317] width 17 height 22
click at [325, 318] on button "[DATE] - [DATE]" at bounding box center [336, 317] width 37 height 22
click at [281, 346] on div "[DATE]-[DATE]" at bounding box center [283, 346] width 51 height 13
click at [346, 446] on td "1999" at bounding box center [337, 454] width 50 height 36
click at [333, 451] on div "Nov" at bounding box center [336, 454] width 33 height 13
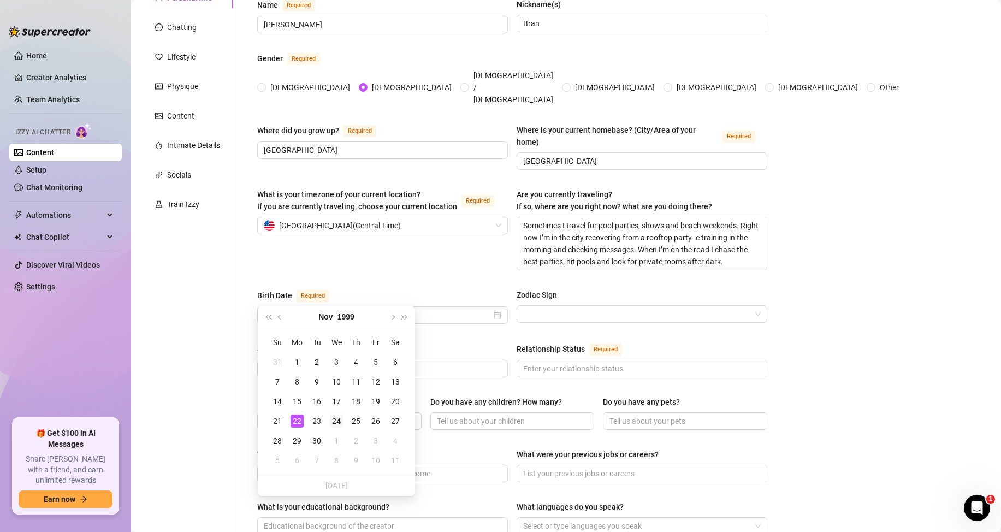
type input "[DATE]"
click at [335, 423] on div "24" at bounding box center [336, 420] width 13 height 13
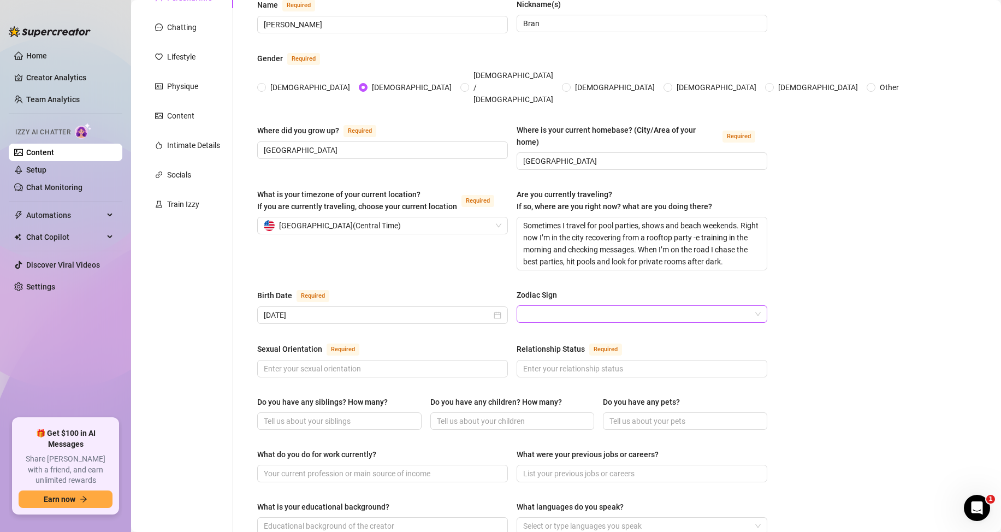
click at [585, 306] on input "Zodiac Sign" at bounding box center [637, 314] width 228 height 16
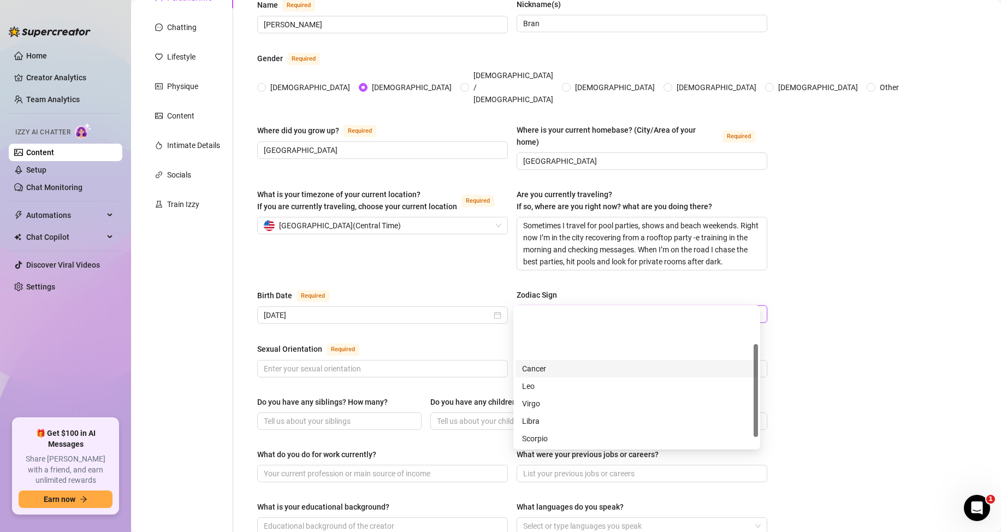
scroll to position [70, 0]
click at [548, 387] on div "Sagittarius" at bounding box center [636, 386] width 229 height 12
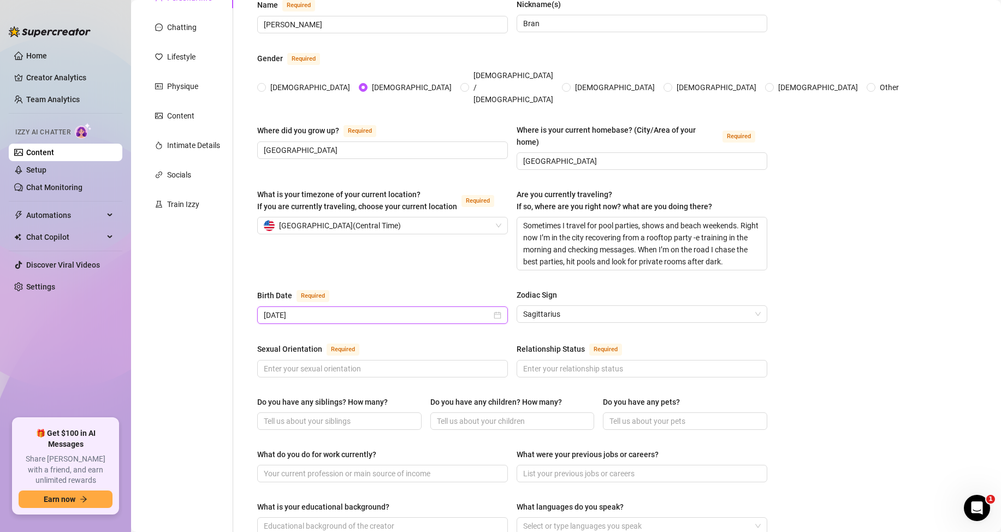
drag, startPoint x: 350, startPoint y: 294, endPoint x: 233, endPoint y: 287, distance: 117.6
click at [233, 287] on div "Personal Info Chatting Lifestyle Physique Content Intimate Details Socials Trai…" at bounding box center [460, 450] width 636 height 927
click at [336, 363] on input "Sexual Orientation Required" at bounding box center [381, 369] width 235 height 12
type input "[DEMOGRAPHIC_DATA]"
click at [544, 363] on input "Relationship Status Required" at bounding box center [640, 369] width 235 height 12
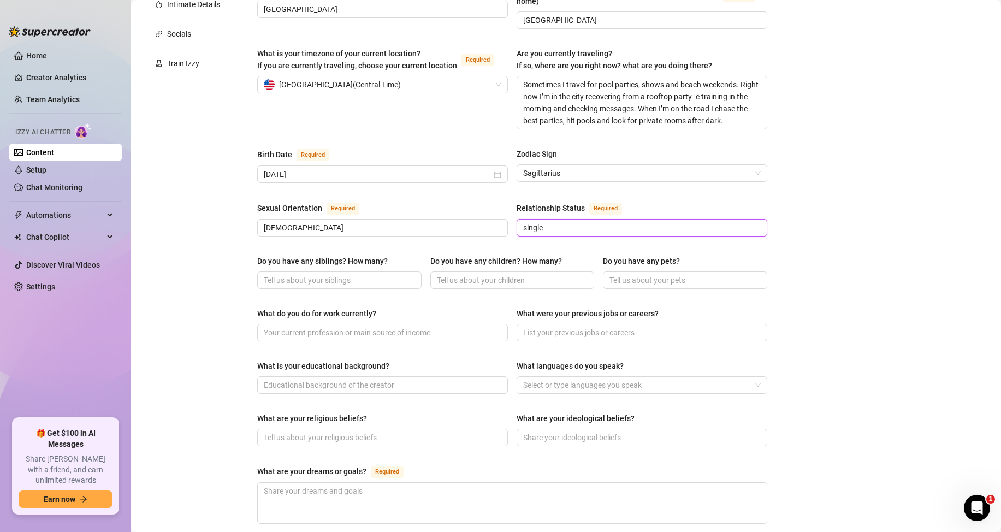
scroll to position [273, 0]
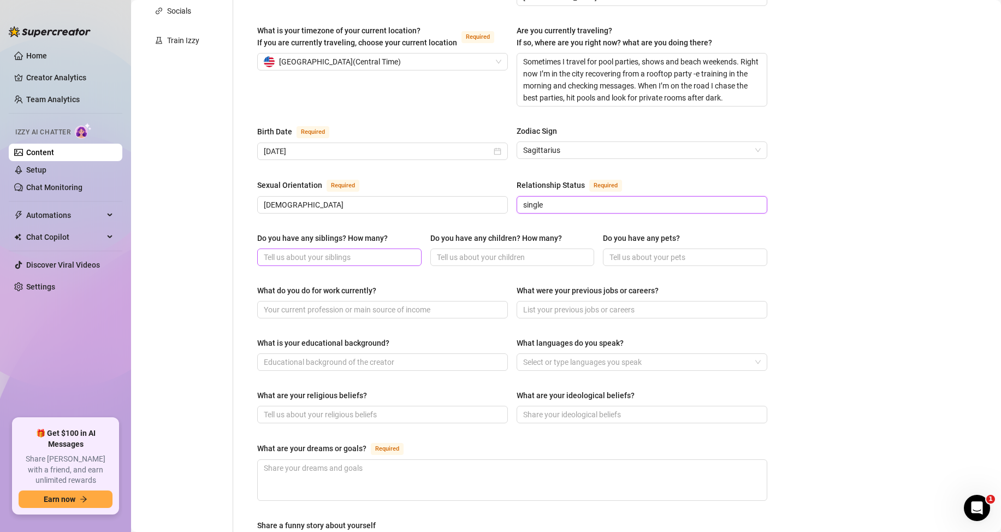
type input "single"
click at [363, 248] on span at bounding box center [339, 256] width 164 height 17
click at [376, 251] on input "Do you have any siblings? How many?" at bounding box center [338, 257] width 149 height 12
type input "no"
click at [533, 248] on span at bounding box center [512, 256] width 164 height 17
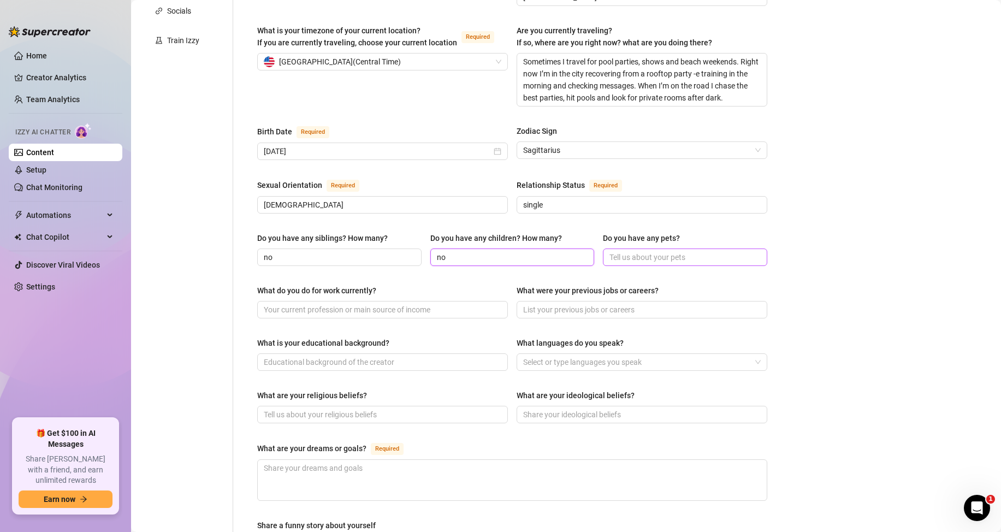
type input "no"
click at [640, 248] on span at bounding box center [685, 256] width 164 height 17
click at [644, 251] on input "Do you have any pets?" at bounding box center [683, 257] width 149 height 12
type input "3 dog"
click at [363, 304] on input "What do you do for work currently?" at bounding box center [381, 310] width 235 height 12
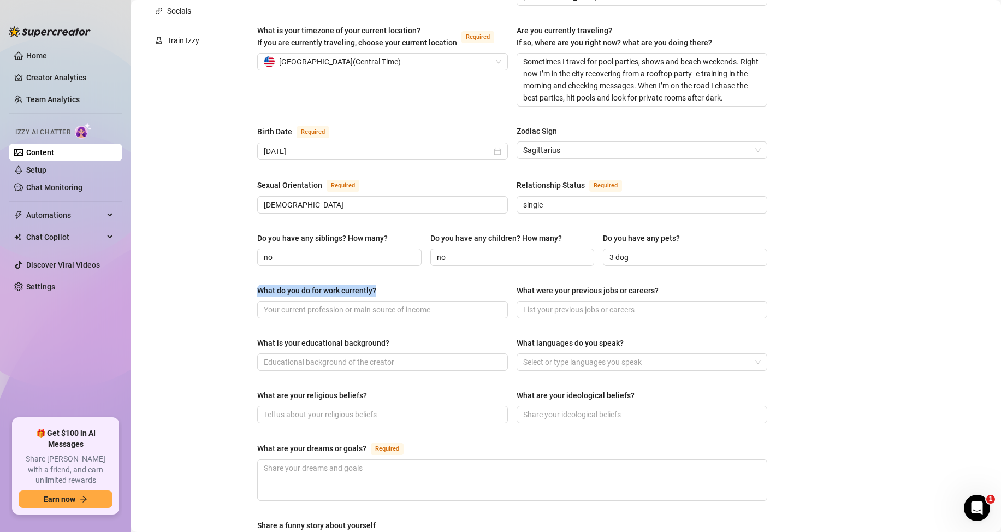
drag, startPoint x: 258, startPoint y: 269, endPoint x: 384, endPoint y: 268, distance: 126.7
click at [384, 285] on div "What do you do for work currently?" at bounding box center [382, 293] width 251 height 16
copy div "What do you do for work currently?"
click at [848, 309] on main "Creator Bio [PERSON_NAME] ([PERSON_NAME]) Bio Import Bio from other creator Per…" at bounding box center [566, 277] width 870 height 1101
click at [349, 304] on input "What do you do for work currently?" at bounding box center [381, 310] width 235 height 12
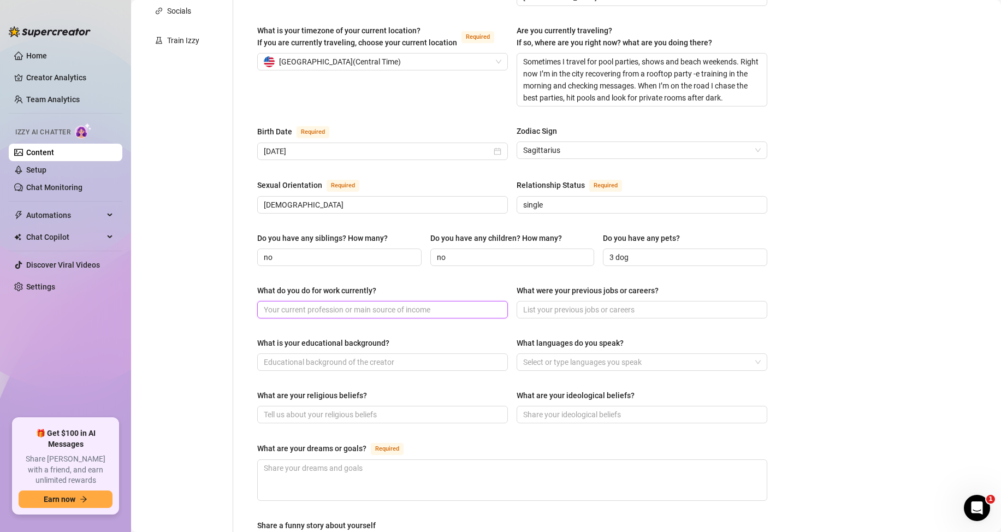
paste input "I work as a personal trainer. I coach clients, build workout and nutrition plan…"
drag, startPoint x: 462, startPoint y: 288, endPoint x: 451, endPoint y: 288, distance: 11.5
click at [451, 304] on input "I work as a personal trainer. I coach clients, build workout and nutrition plan…" at bounding box center [365, 310] width 203 height 12
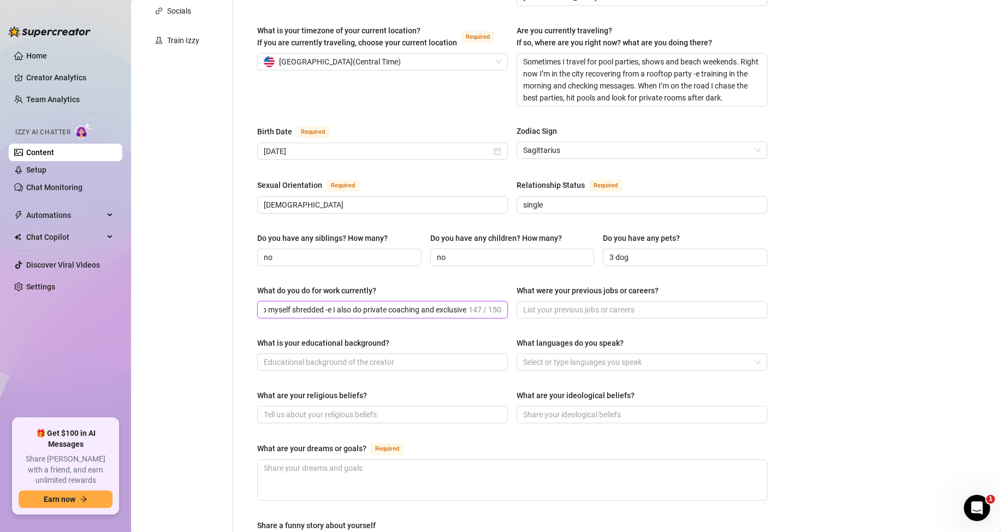
type input "I work as a personal trainer. I coach clients, build workout and nutrition plan…"
click at [556, 285] on div "What were your previous jobs or careers?" at bounding box center [588, 291] width 142 height 12
click at [556, 304] on input "What were your previous jobs or careers?" at bounding box center [640, 310] width 235 height 12
click at [556, 285] on div "What were your previous jobs or careers?" at bounding box center [588, 291] width 142 height 12
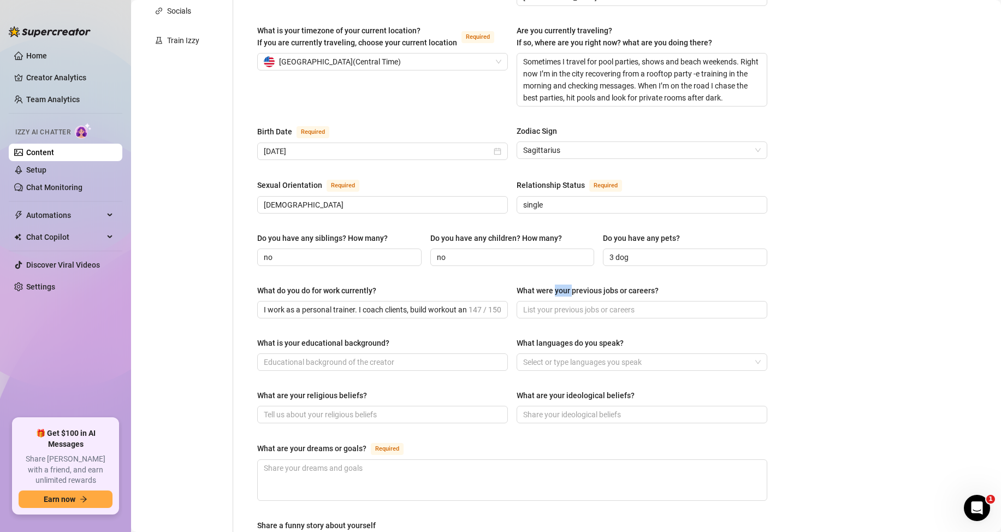
click at [556, 304] on input "What were your previous jobs or careers?" at bounding box center [640, 310] width 235 height 12
click at [556, 285] on div "What were your previous jobs or careers?" at bounding box center [588, 291] width 142 height 12
click at [556, 304] on input "What were your previous jobs or careers?" at bounding box center [640, 310] width 235 height 12
drag, startPoint x: 514, startPoint y: 271, endPoint x: 649, endPoint y: 268, distance: 135.5
click at [649, 285] on div "What were your previous jobs or careers?" at bounding box center [588, 291] width 142 height 12
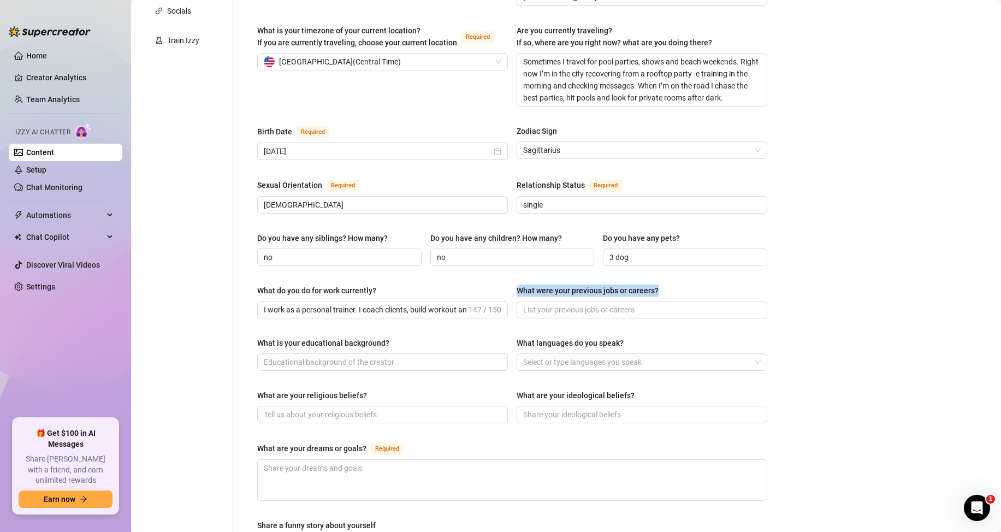
drag, startPoint x: 657, startPoint y: 270, endPoint x: 513, endPoint y: 270, distance: 144.2
click at [517, 285] on label "What were your previous jobs or careers?" at bounding box center [592, 291] width 150 height 12
copy div "What were your previous jobs or careers?"
click at [870, 231] on main "Creator Bio [PERSON_NAME] ([PERSON_NAME]) Bio Import Bio from other creator Per…" at bounding box center [566, 277] width 870 height 1101
click at [564, 304] on input "What were your previous jobs or careers?" at bounding box center [640, 310] width 235 height 12
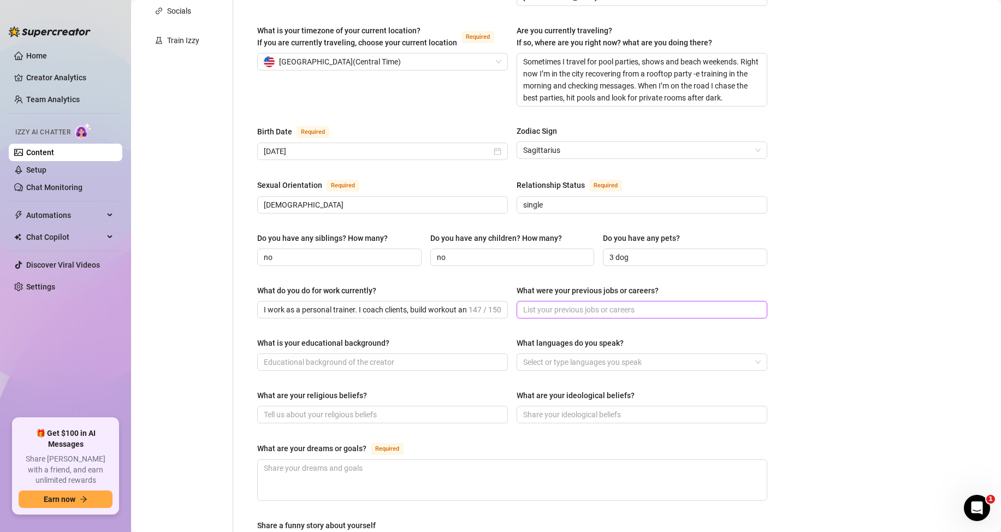
paste input "Fitness model, gym coach, nightclub promoter and part-time bouncer -e I learned…"
type input "Fitness model, gym coach, nightclub promoter and part-time bouncer -e I learned…"
drag, startPoint x: 257, startPoint y: 322, endPoint x: 364, endPoint y: 320, distance: 107.6
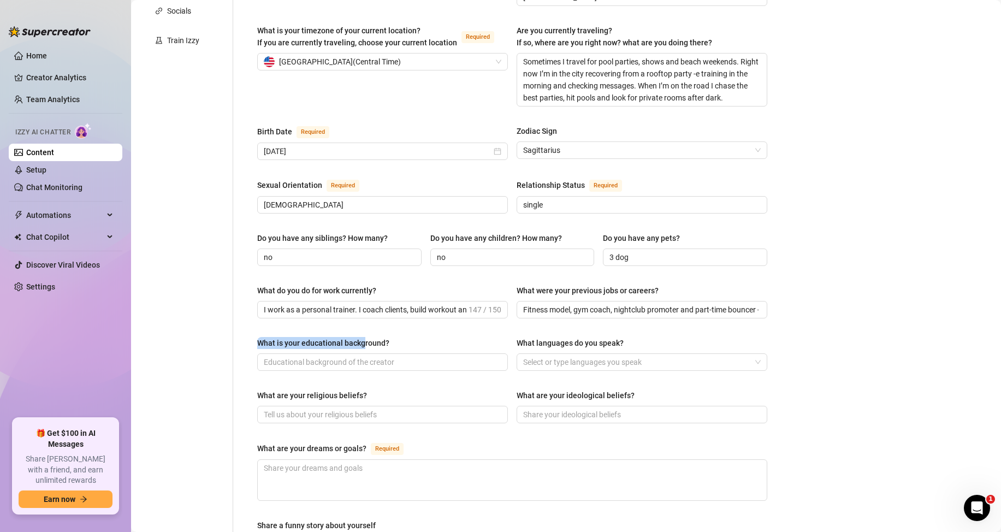
click at [364, 320] on div "Name Required [PERSON_NAME] Nickname(s) Bran Gender Required [DEMOGRAPHIC_DATA]…" at bounding box center [512, 287] width 532 height 927
click at [363, 356] on input "What is your educational background?" at bounding box center [381, 362] width 235 height 12
click at [620, 353] on div "Select or type languages you speak" at bounding box center [642, 361] width 251 height 17
type input "University"
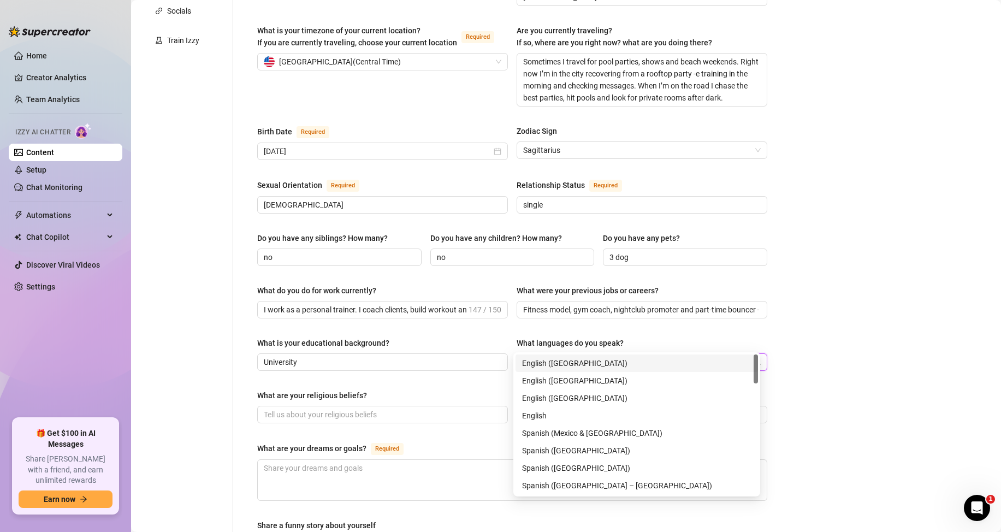
click at [586, 360] on div "English ([GEOGRAPHIC_DATA])" at bounding box center [636, 363] width 229 height 12
drag, startPoint x: 587, startPoint y: 452, endPoint x: 576, endPoint y: 446, distance: 12.9
click at [587, 453] on div "Spanish ([GEOGRAPHIC_DATA])" at bounding box center [636, 451] width 229 height 12
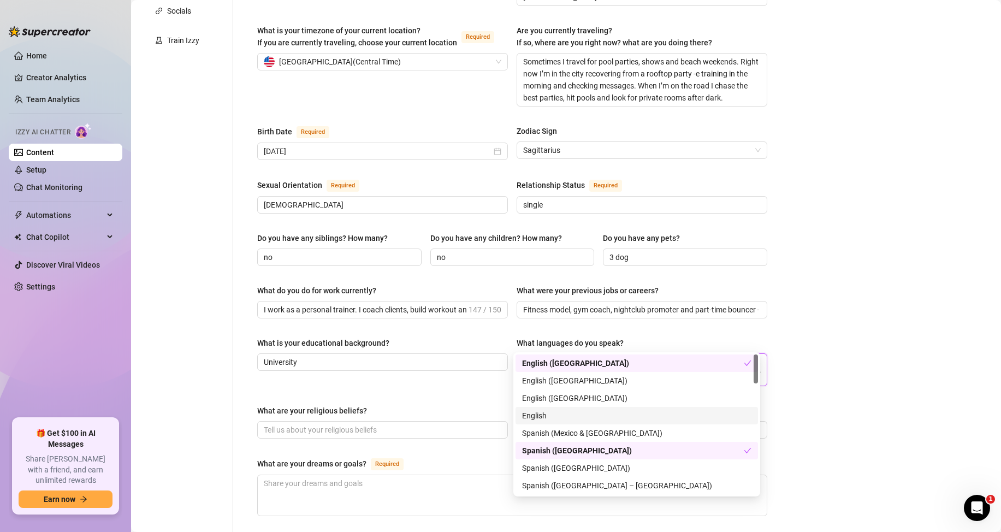
click at [436, 457] on div "What are your dreams or goals? Required" at bounding box center [512, 465] width 510 height 17
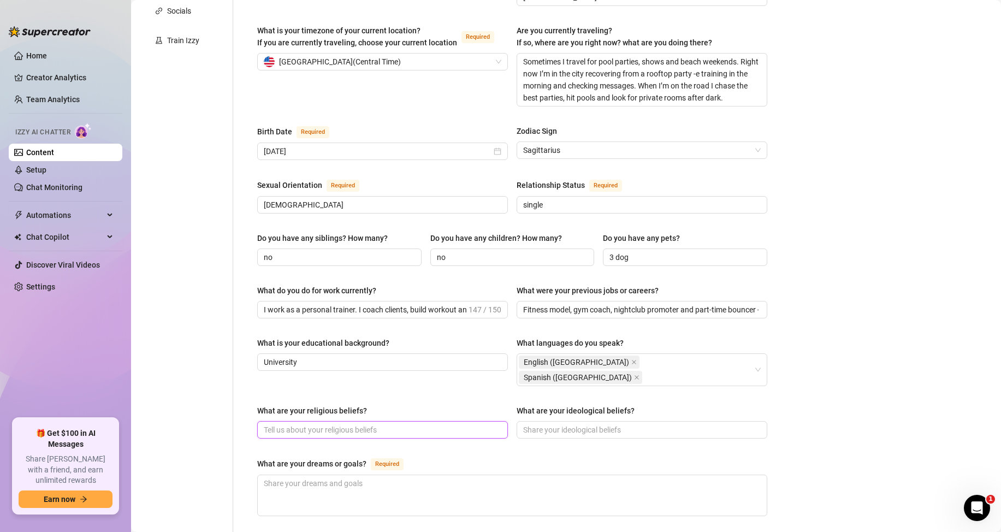
click at [280, 424] on input "What are your religious beliefs?" at bounding box center [381, 430] width 235 height 12
type input "[DEMOGRAPHIC_DATA]"
click at [606, 424] on input "What are your ideological beliefs?" at bounding box center [640, 430] width 235 height 12
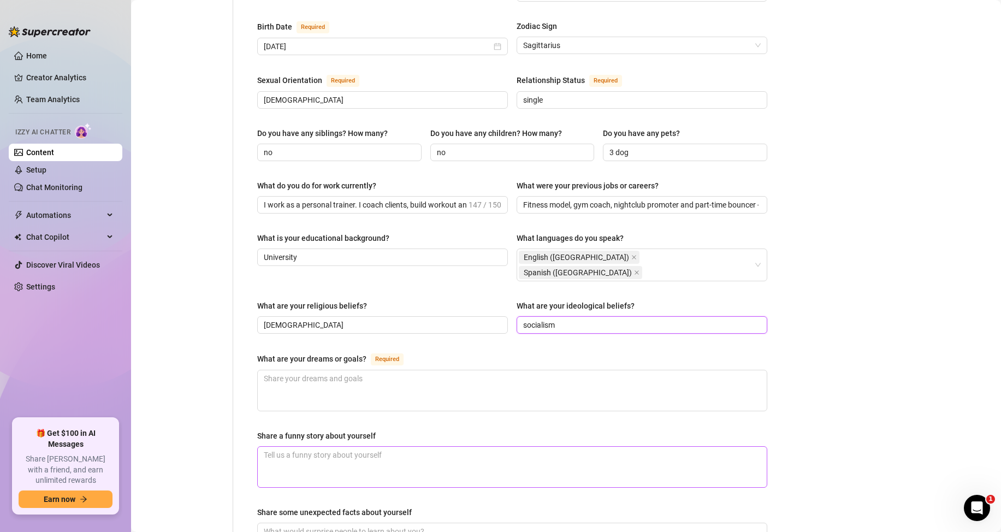
scroll to position [382, 0]
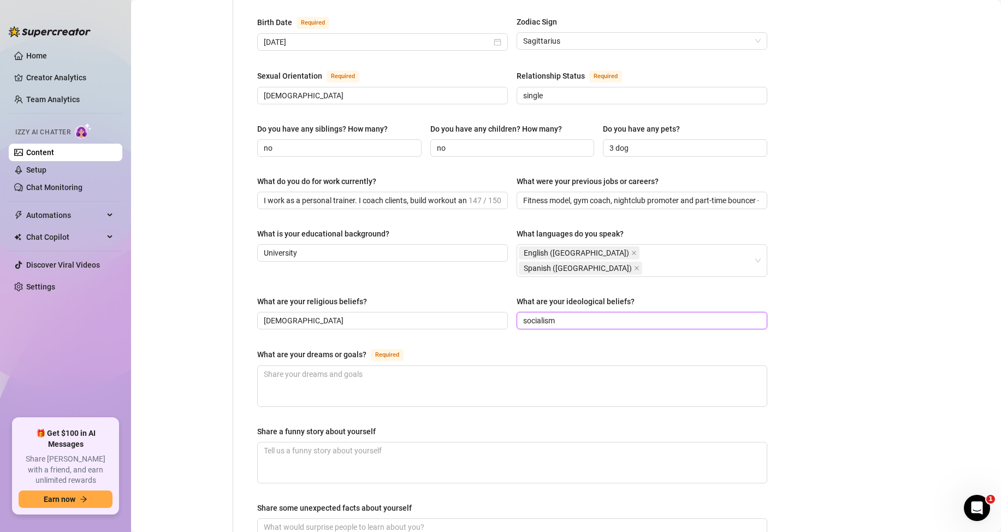
type input "socialism"
drag, startPoint x: 277, startPoint y: 319, endPoint x: 365, endPoint y: 324, distance: 88.0
click at [365, 324] on div "Name Required [PERSON_NAME] Nickname(s) Bran Gender Required [DEMOGRAPHIC_DATA]…" at bounding box center [512, 185] width 532 height 943
copy div "What are your dreams or goals?"
click at [878, 266] on main "Creator Bio [PERSON_NAME] ([PERSON_NAME]) Bio Import Bio from other creator Per…" at bounding box center [566, 176] width 870 height 1117
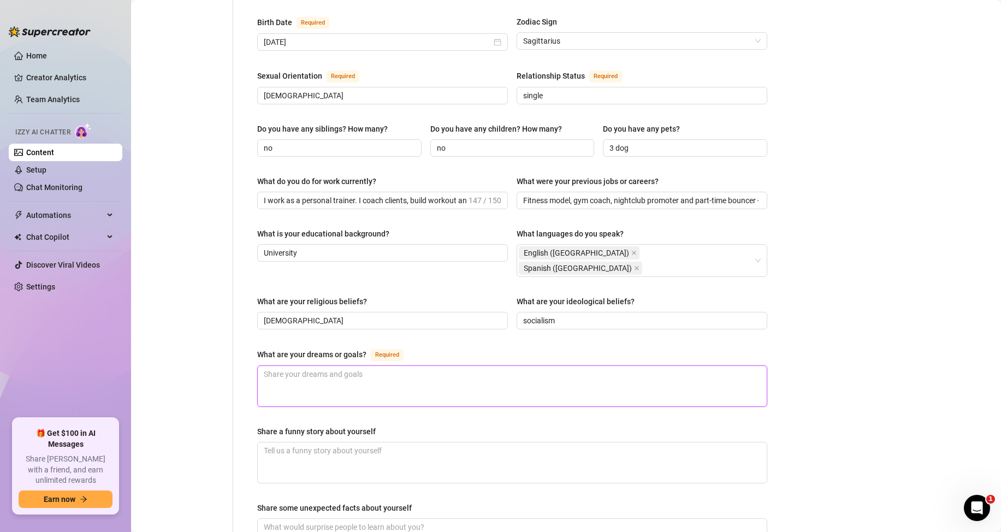
click at [340, 366] on textarea "What are your dreams or goals? Required" at bounding box center [512, 386] width 509 height 40
paste textarea "My goal is to stay at the top -e build my brand as a trainer and creator, open …"
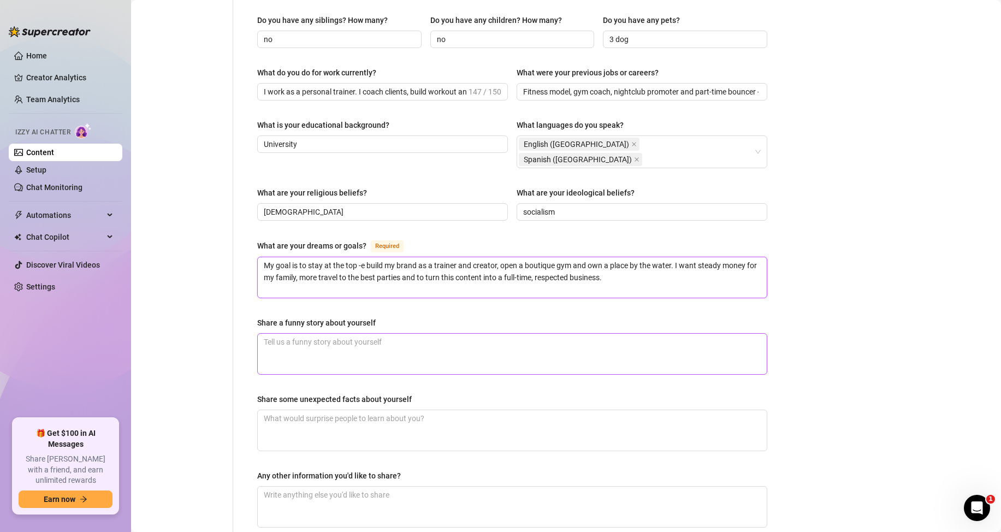
scroll to position [491, 0]
type textarea "My goal is to stay at the top -e build my brand as a trainer and creator, open …"
drag, startPoint x: 251, startPoint y: 287, endPoint x: 380, endPoint y: 286, distance: 129.4
click at [380, 286] on div "Name Required [PERSON_NAME] Nickname(s) Bran Gender Required [DEMOGRAPHIC_DATA]…" at bounding box center [512, 76] width 532 height 943
copy div "Share a funny story about yourself"
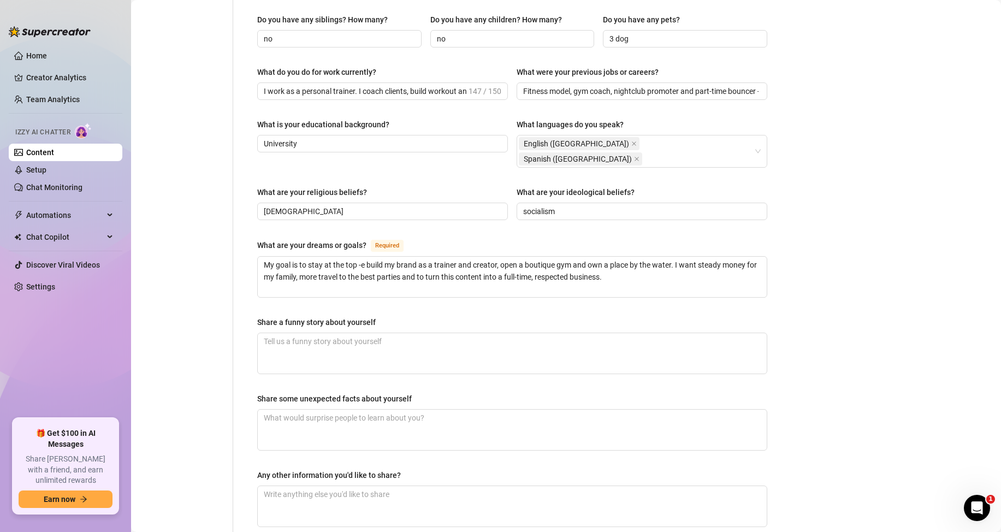
drag, startPoint x: 867, startPoint y: 323, endPoint x: 833, endPoint y: 334, distance: 35.6
click at [867, 323] on main "Creator Bio [PERSON_NAME] ([PERSON_NAME]) Bio Import Bio from other creator Per…" at bounding box center [566, 67] width 870 height 1117
click at [402, 333] on textarea "Share a funny story about yourself" at bounding box center [512, 353] width 509 height 40
paste textarea "Funny one -e I was at a pool party showing a shy guy a quick core move. He kept…"
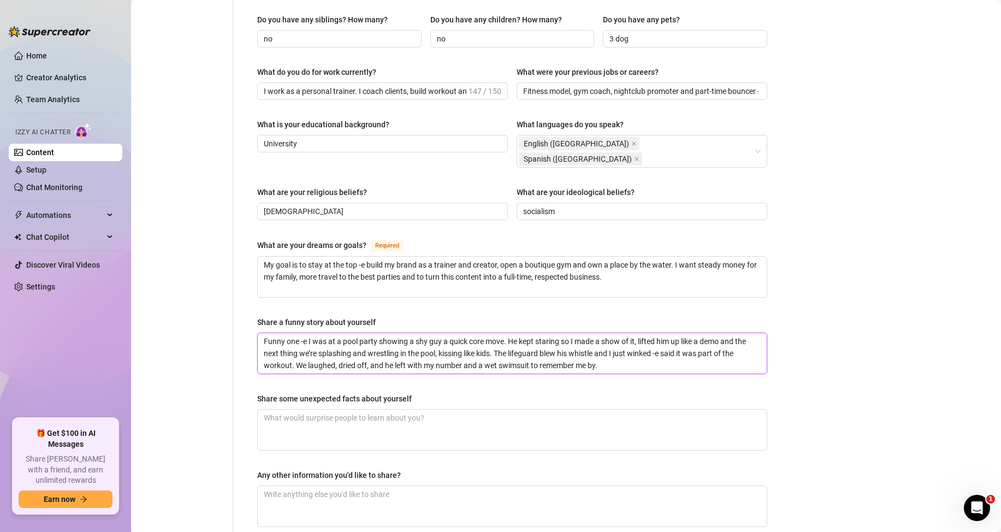
type textarea "Funny one -e I was at a pool party showing a shy guy a quick core move. He kept…"
drag, startPoint x: 246, startPoint y: 363, endPoint x: 434, endPoint y: 362, distance: 187.9
click at [434, 362] on div "Name Required [PERSON_NAME] Nickname(s) Bran Gender Required [DEMOGRAPHIC_DATA]…" at bounding box center [505, 76] width 545 height 943
copy div "Share some unexpected facts about yourself"
click at [872, 285] on main "Creator Bio [PERSON_NAME] ([PERSON_NAME]) Bio Import Bio from other creator Per…" at bounding box center [566, 67] width 870 height 1117
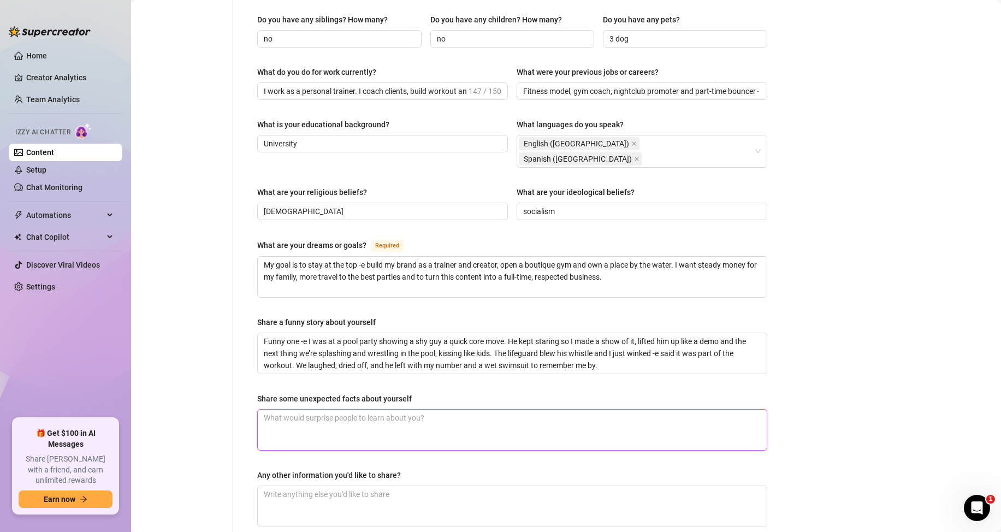
click at [555, 410] on textarea "Share some unexpected facts about yourself" at bounding box center [512, 430] width 509 height 40
paste textarea "I sketch workout plans on napkins -e sometimes sell them to friends after a par…"
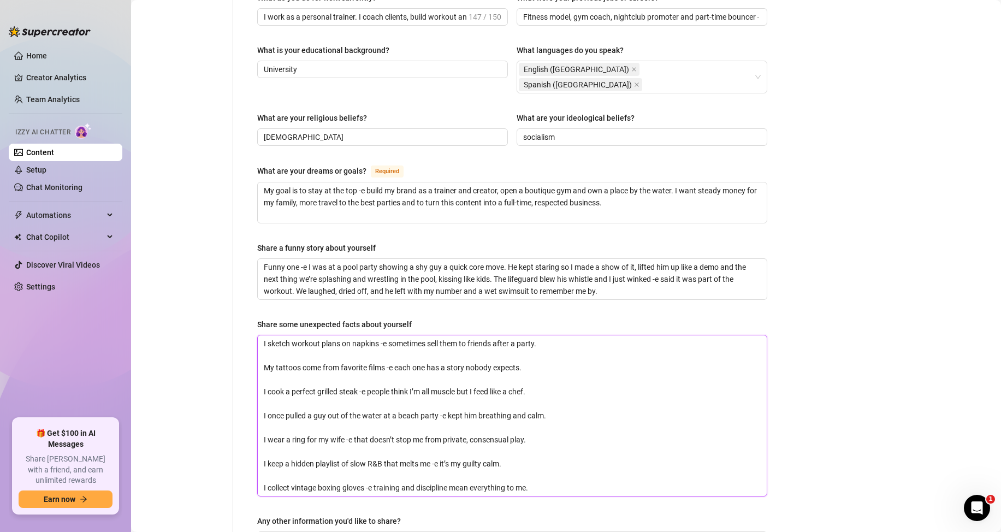
scroll to position [668, 0]
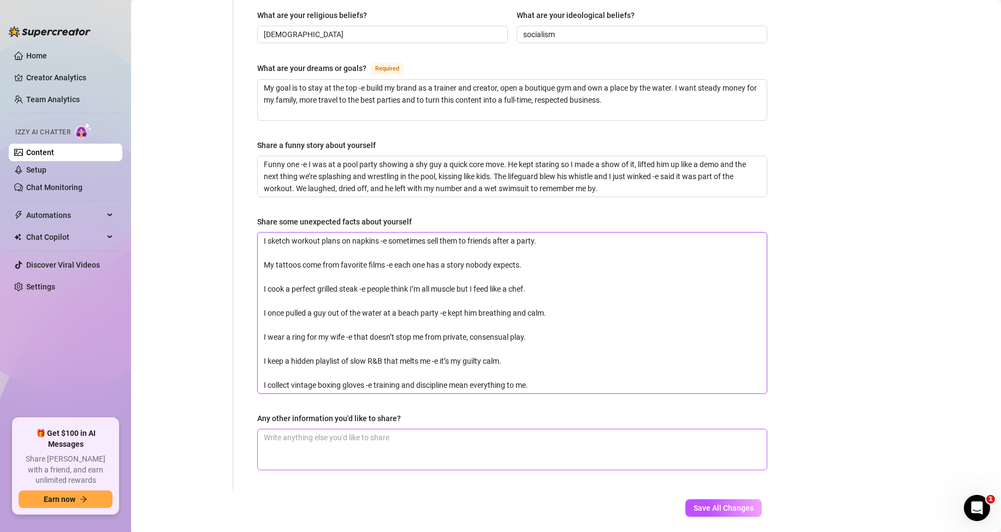
type textarea "I sketch workout plans on napkins -e sometimes sell them to friends after a par…"
click at [276, 429] on textarea "Any other information you'd like to share?" at bounding box center [512, 449] width 509 height 40
click at [691, 499] on button "Save All Changes" at bounding box center [723, 507] width 76 height 17
type input "I work as a personal trainer. I coach clients, build workout and nutrition plan…"
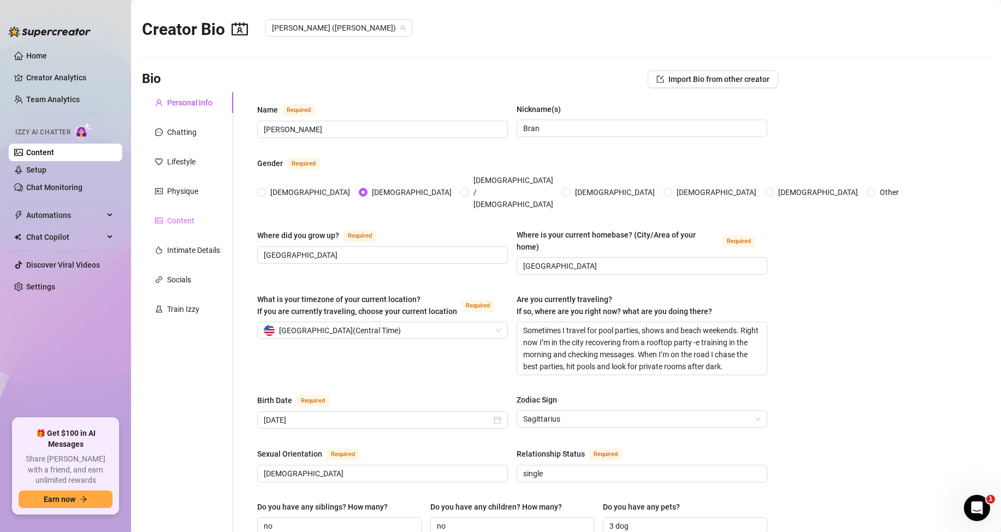
scroll to position [0, 0]
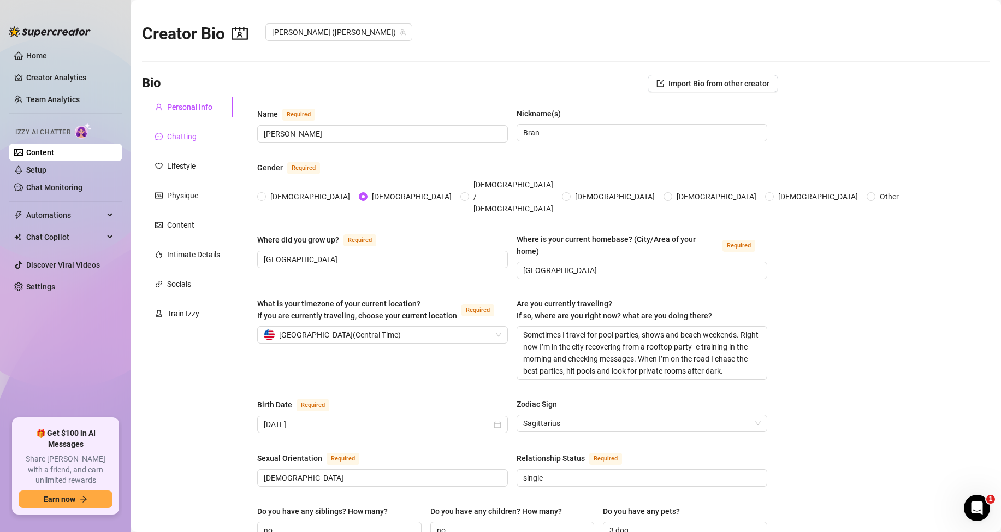
click at [172, 135] on div "Chatting" at bounding box center [181, 137] width 29 height 12
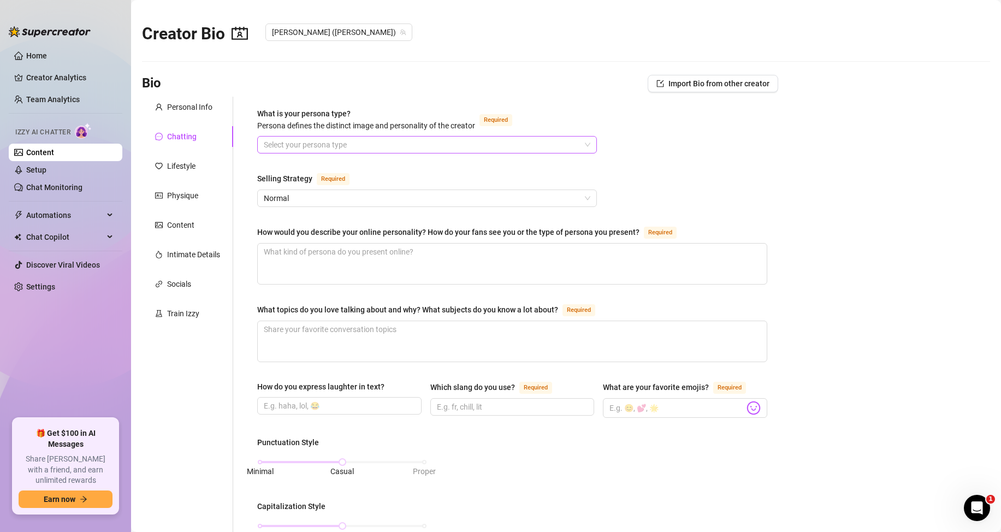
click at [296, 140] on input "What is your persona type? [PERSON_NAME] defines the distinct image and persona…" at bounding box center [422, 145] width 317 height 16
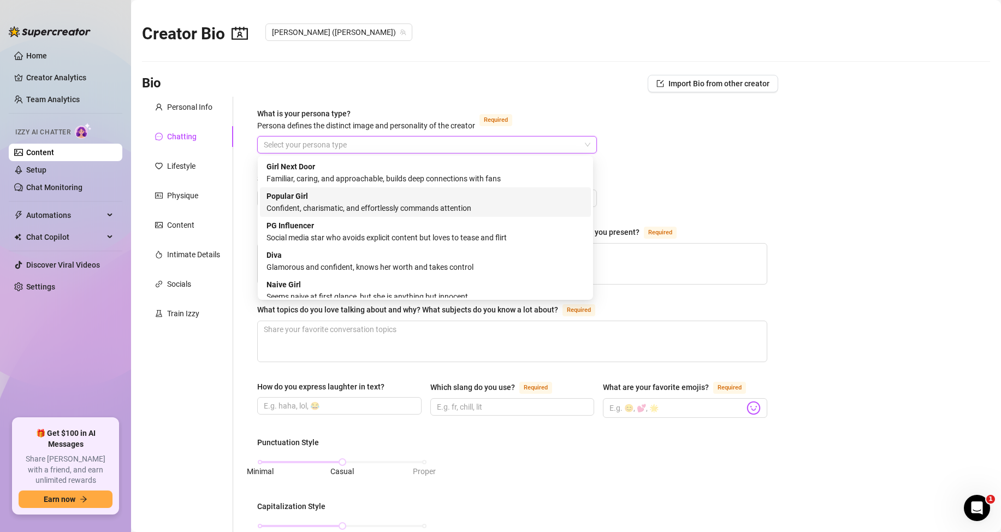
click at [335, 210] on div "Confident, charismatic, and effortlessly commands attention" at bounding box center [425, 208] width 318 height 12
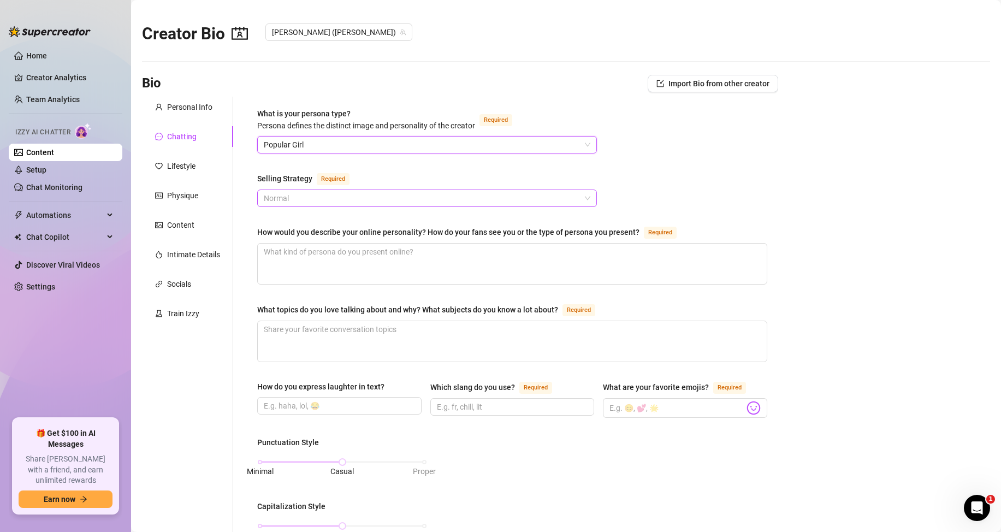
click at [303, 200] on span "Normal" at bounding box center [427, 198] width 327 height 16
click at [302, 200] on span "Normal" at bounding box center [427, 198] width 327 height 16
click at [272, 257] on textarea "How would you describe your online personality? How do your fans see you or the…" at bounding box center [512, 264] width 509 height 40
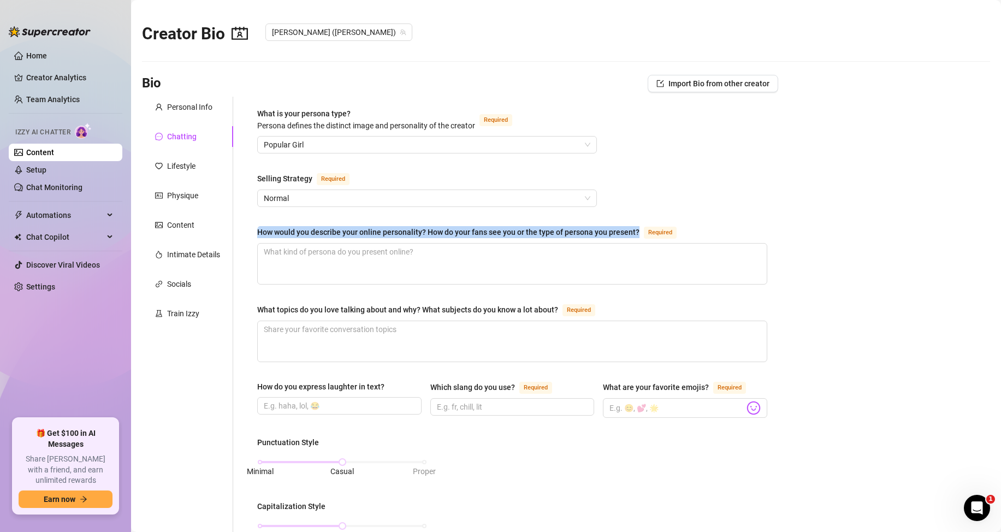
drag, startPoint x: 281, startPoint y: 231, endPoint x: 643, endPoint y: 237, distance: 362.1
click at [643, 237] on div "How would you describe your online personality? How do your fans see you or the…" at bounding box center [469, 232] width 424 height 13
copy div "How would you describe your online personality? How do your fans see you or the…"
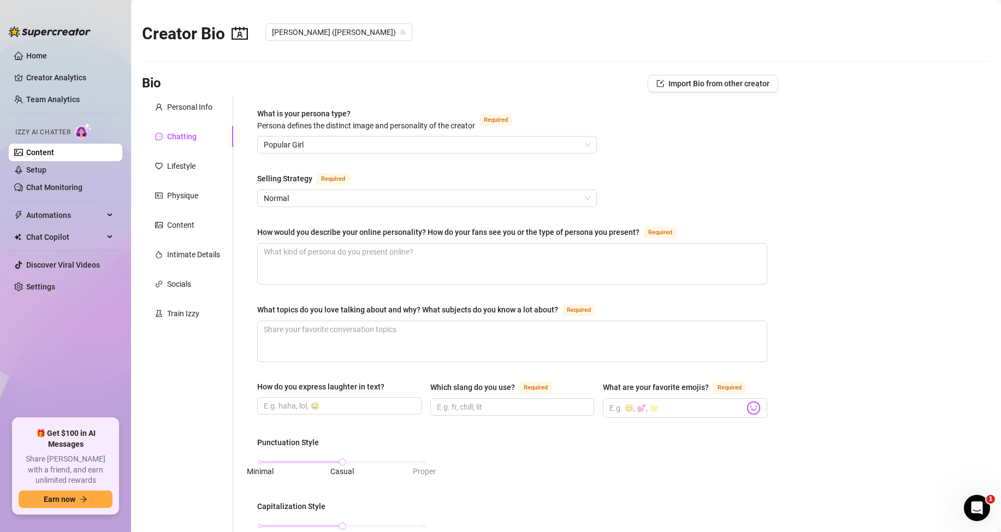
click at [869, 250] on main "Creator Bio [PERSON_NAME] ([PERSON_NAME]) Bio Import Bio from other creator Per…" at bounding box center [566, 504] width 870 height 1008
click at [406, 258] on textarea "How would you describe your online personality? How do your fans see you or the…" at bounding box center [512, 264] width 509 height 40
paste textarea "I come off confident and controlled -e a bit of a show-off who knows his look a…"
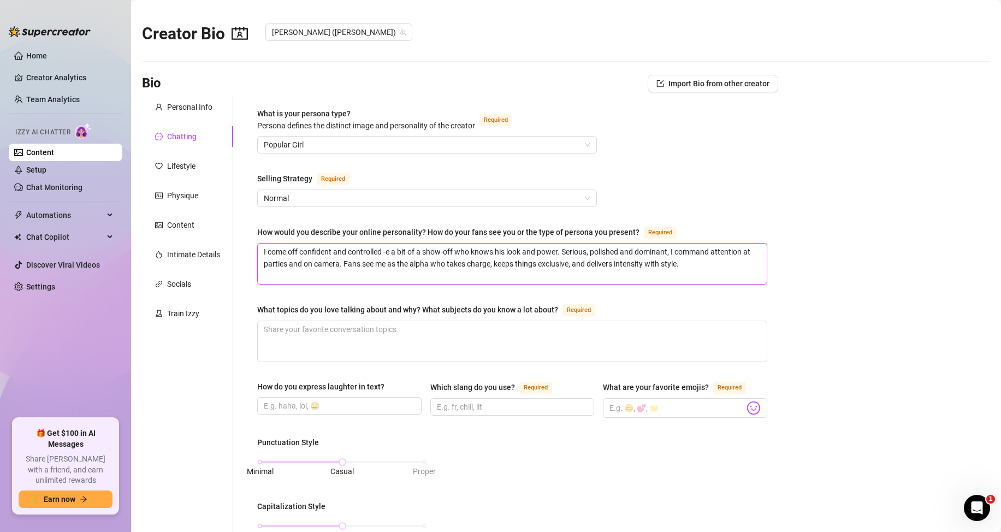
type textarea "I come off confident and controlled -e a bit of a show-off who knows his look a…"
drag, startPoint x: 253, startPoint y: 305, endPoint x: 557, endPoint y: 309, distance: 304.2
click at [557, 309] on div "What is your persona type? [PERSON_NAME] defines the distinct image and persona…" at bounding box center [512, 504] width 532 height 815
copy div "What topics do you love talking about and why? What subjects do you know a lot …"
click at [926, 331] on main "Creator Bio [PERSON_NAME] ([PERSON_NAME]) Bio Import Bio from other creator Per…" at bounding box center [566, 504] width 870 height 1008
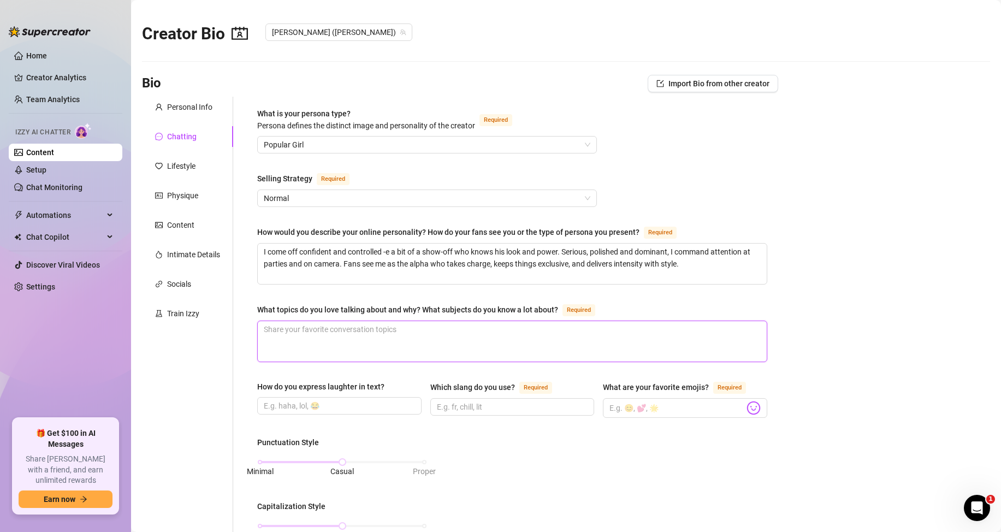
click at [340, 329] on textarea "What topics do you love talking about and why? What subjects do you know a lot …" at bounding box center [512, 341] width 509 height 40
paste textarea "I like talking about training and nutrition -e the little tweaks that get you s…"
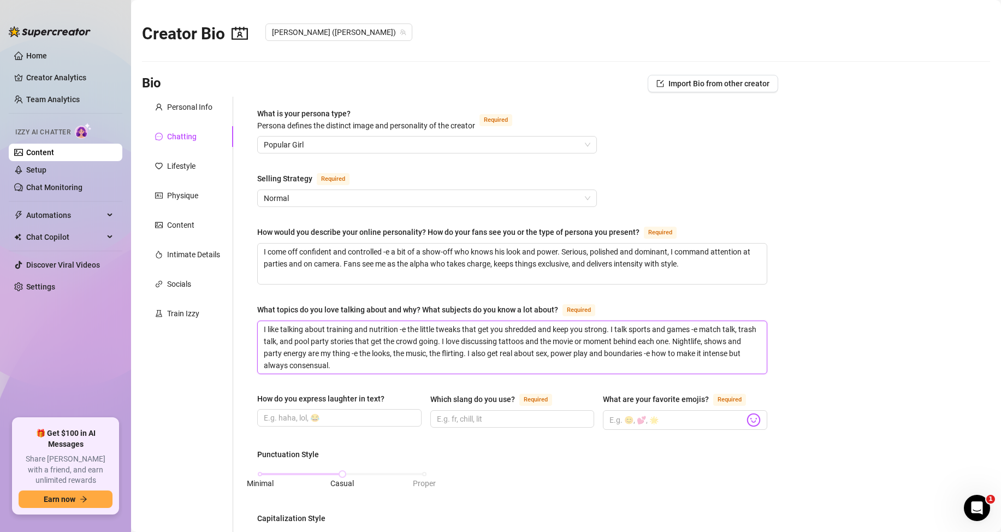
scroll to position [109, 0]
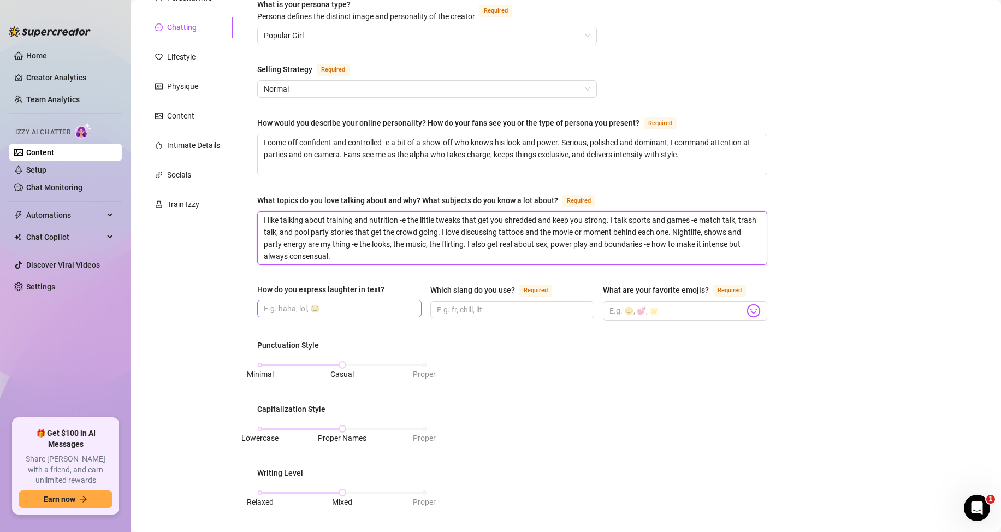
type textarea "I like talking about training and nutrition -e the little tweaks that get you s…"
click at [304, 306] on input "How do you express laughter in text?" at bounding box center [338, 309] width 149 height 12
type input "haha lol"
click at [488, 309] on input "Which slang do you use? Required" at bounding box center [511, 310] width 149 height 12
type input "wya chill rn"
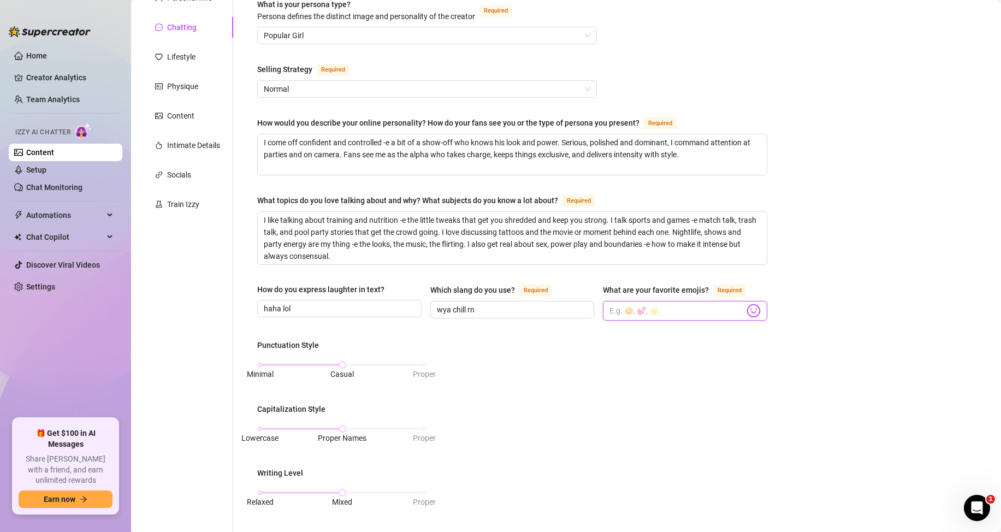
click at [632, 311] on input "What are your favorite emojis? Required" at bounding box center [676, 311] width 135 height 14
click at [750, 309] on img at bounding box center [753, 311] width 14 height 14
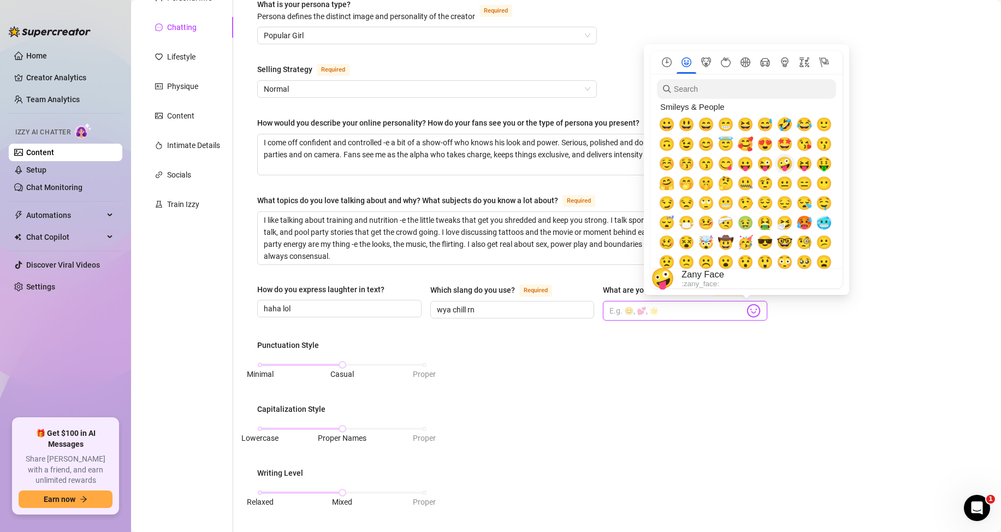
scroll to position [55, 0]
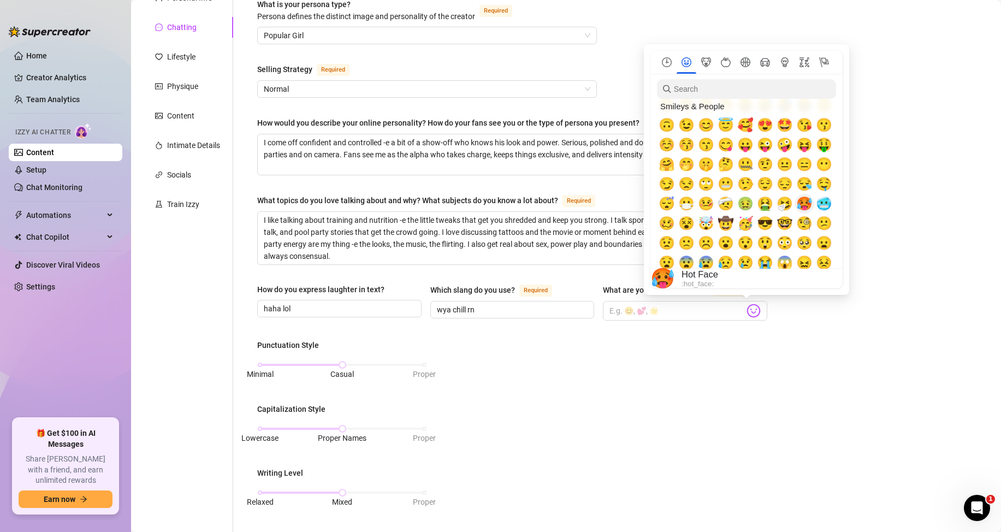
click at [810, 203] on span "🥵" at bounding box center [804, 203] width 16 height 15
click at [666, 184] on span "😏" at bounding box center [667, 183] width 16 height 15
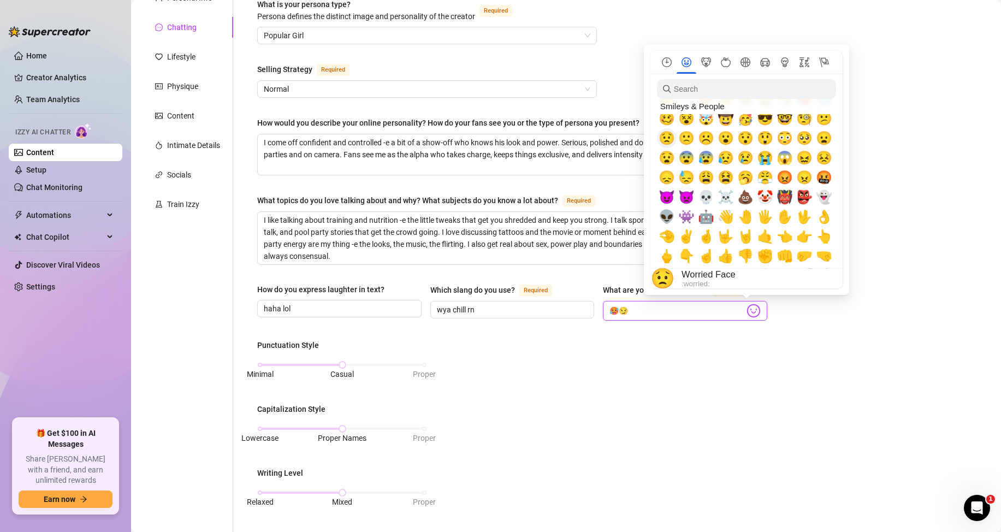
scroll to position [164, 0]
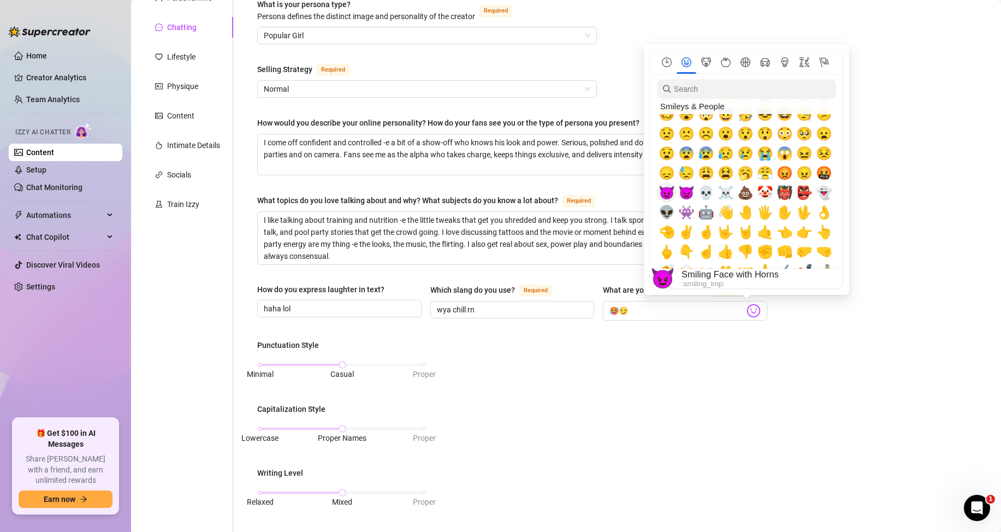
click at [664, 193] on span "😈" at bounding box center [667, 192] width 16 height 15
click at [768, 231] on span "🤙" at bounding box center [765, 231] width 16 height 15
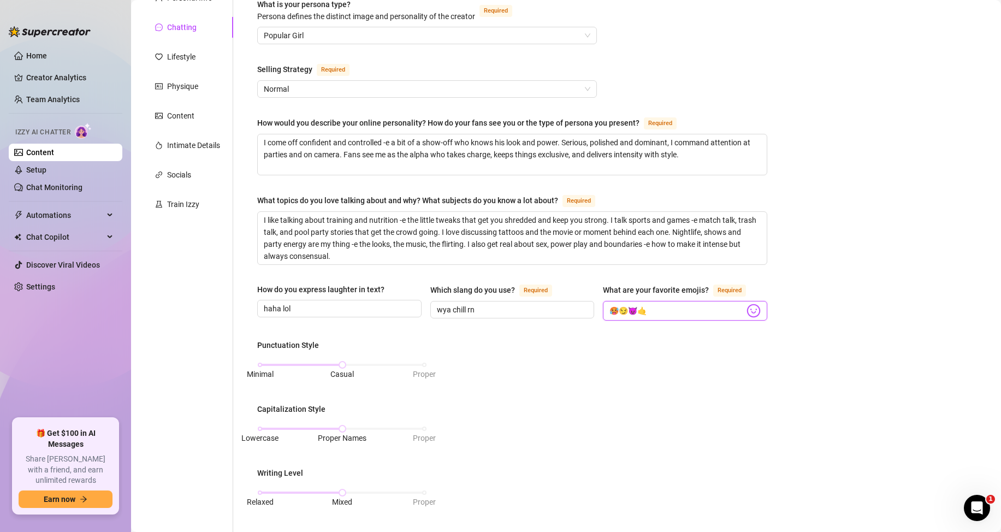
type input "🥵😏😈🤙"
click at [633, 330] on div "What is your persona type? [PERSON_NAME] defines the distinct image and persona…" at bounding box center [512, 400] width 510 height 805
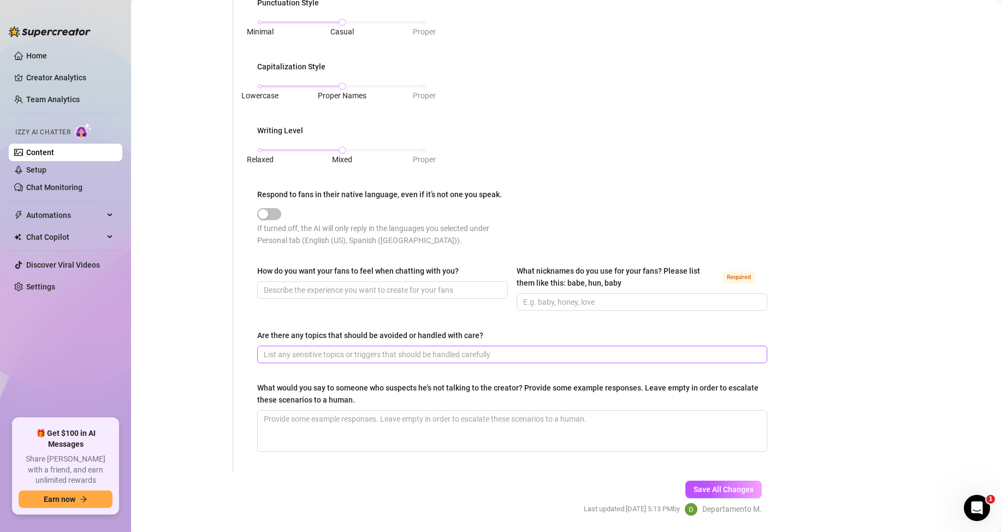
scroll to position [485, 0]
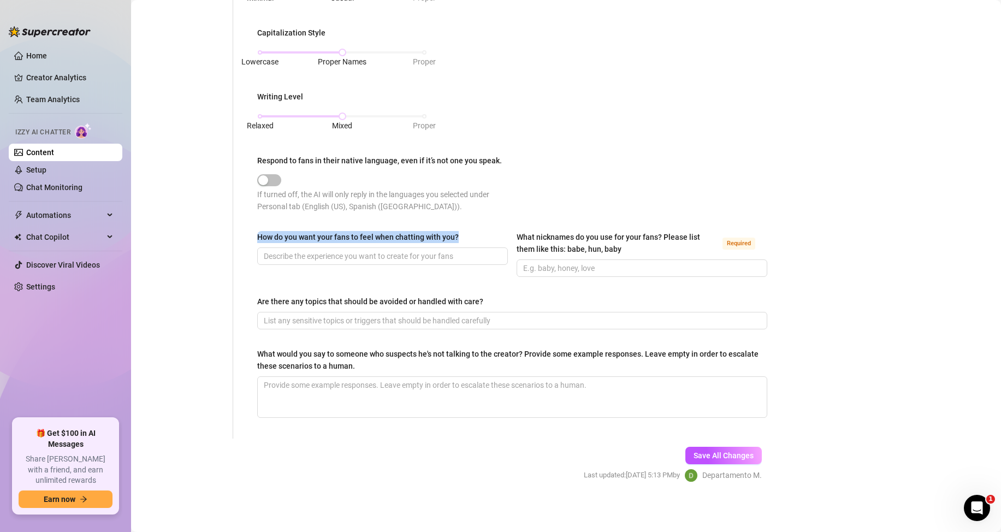
drag, startPoint x: 250, startPoint y: 231, endPoint x: 460, endPoint y: 239, distance: 210.9
click at [460, 239] on div "What is your persona type? [PERSON_NAME] defines the distinct image and persona…" at bounding box center [512, 24] width 532 height 827
copy div "How do you want your fans to feel when chatting with you?"
click at [476, 478] on form "Personal Info Chatting Lifestyle Physique Content Intimate Details Socials Trai…" at bounding box center [460, 56] width 636 height 890
click at [322, 250] on input "How do you want your fans to feel when chatting with you?" at bounding box center [381, 256] width 235 height 12
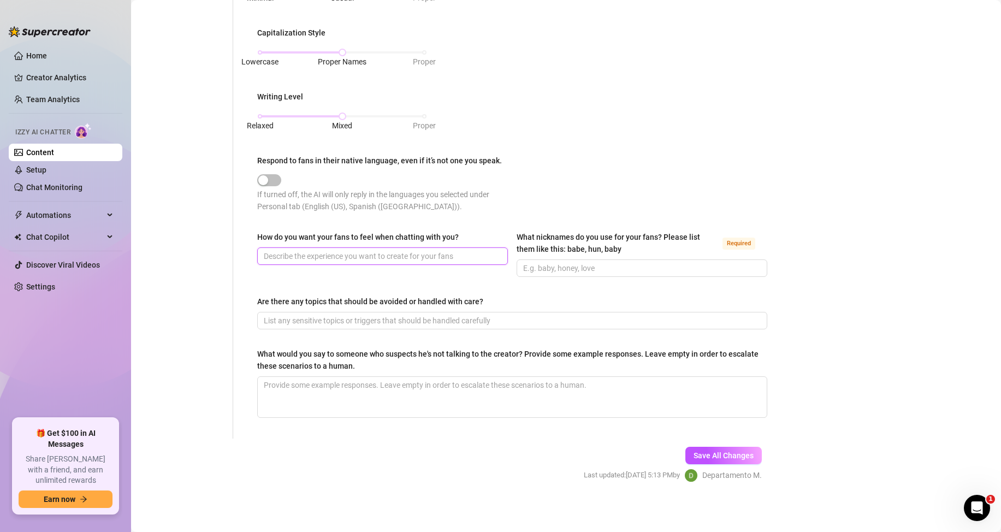
paste input "Desired, thrilled, and owned -e excited by my control yet safe; exclusive, conf…"
type input "Desired, thrilled, and owned -e excited by my control yet safe; exclusive, conf…"
click at [551, 268] on input "What nicknames do you use for your fans? Please list them like this: babe, hun,…" at bounding box center [640, 268] width 235 height 12
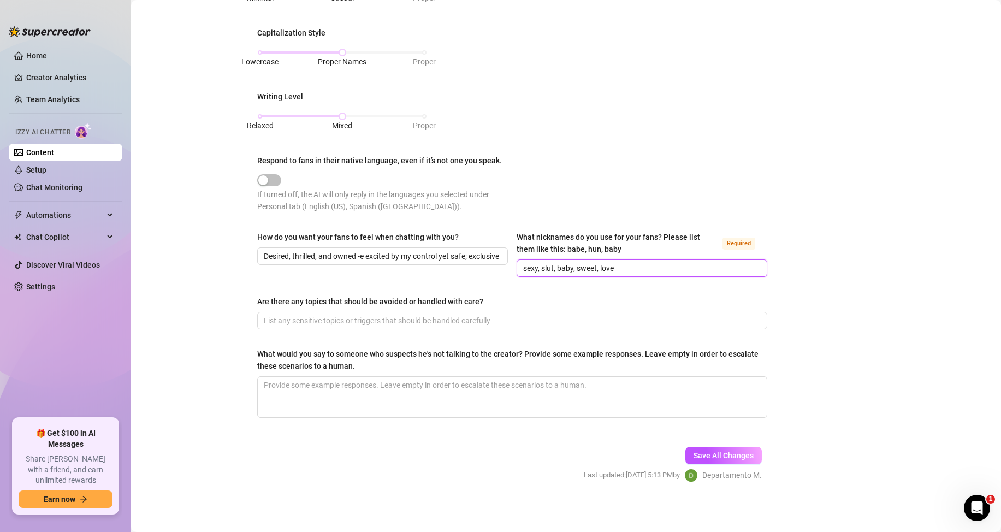
type input "sexy, slut, baby, sweet, love"
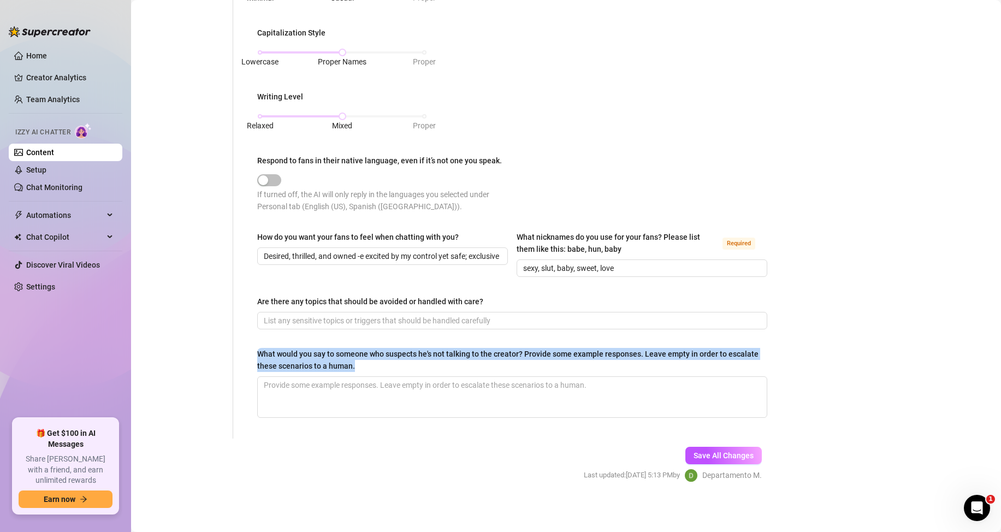
drag, startPoint x: 393, startPoint y: 365, endPoint x: 242, endPoint y: 357, distance: 150.4
click at [242, 357] on div "What is your persona type? [PERSON_NAME] defines the distinct image and persona…" at bounding box center [505, 24] width 545 height 827
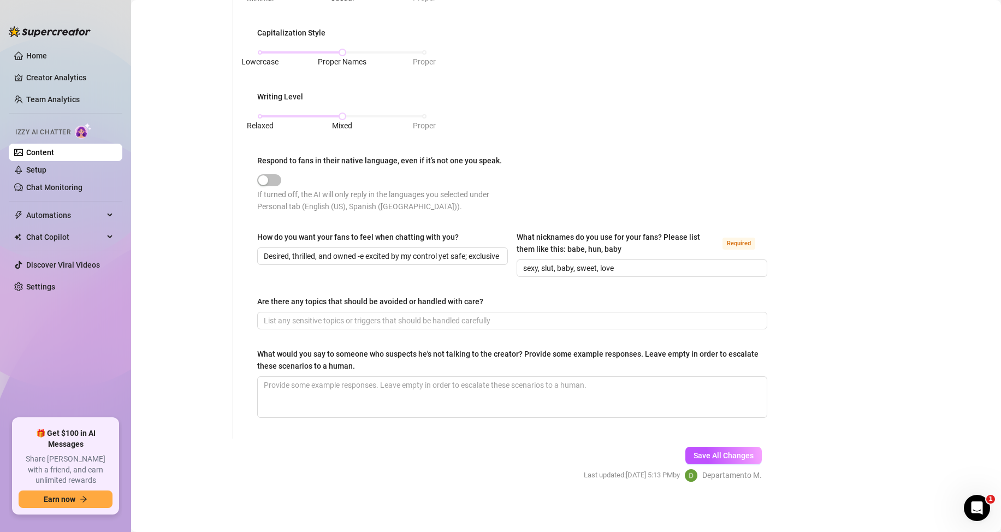
click at [242, 357] on div "What is your persona type? [PERSON_NAME] defines the distinct image and persona…" at bounding box center [505, 24] width 545 height 827
click at [700, 459] on button "Save All Changes" at bounding box center [723, 455] width 76 height 17
type input "haha lol"
type input "wya chill rn"
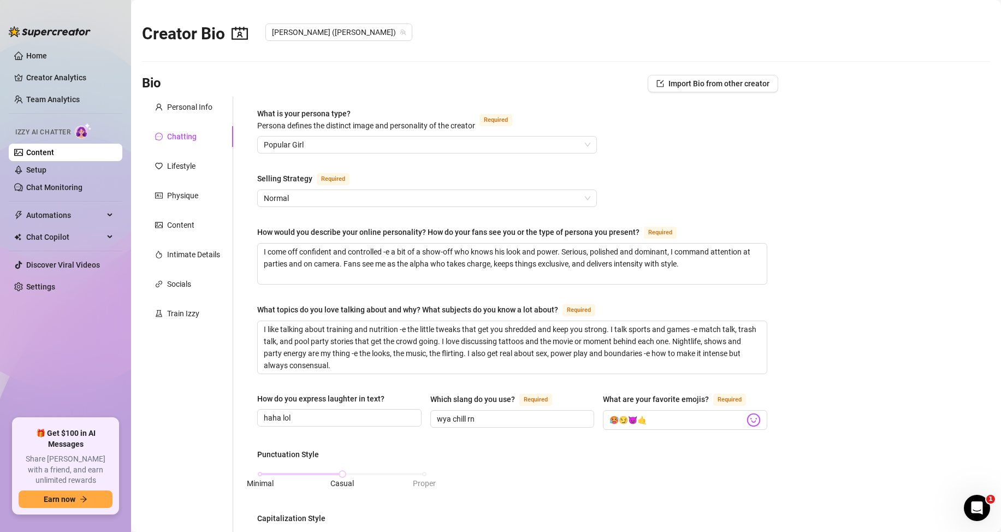
click at [54, 149] on link "Content" at bounding box center [40, 152] width 28 height 9
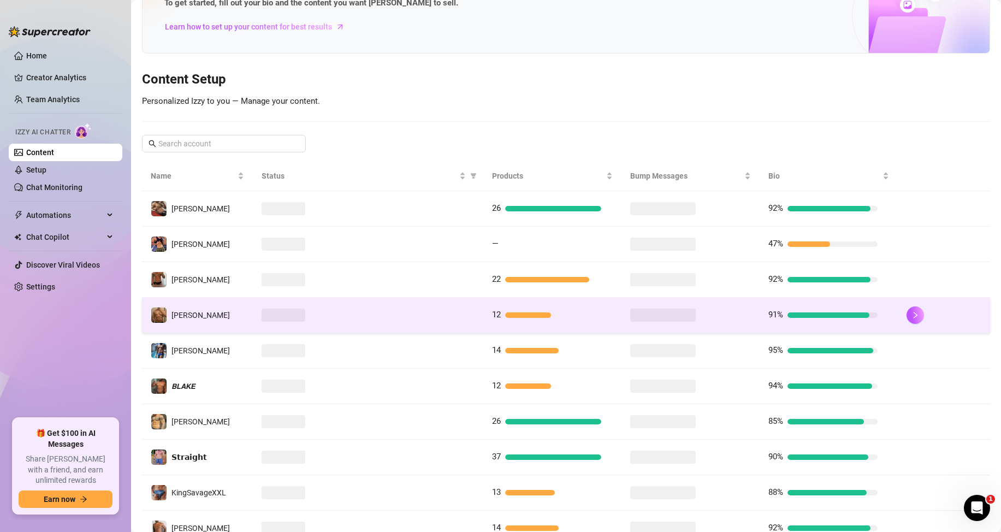
scroll to position [145, 0]
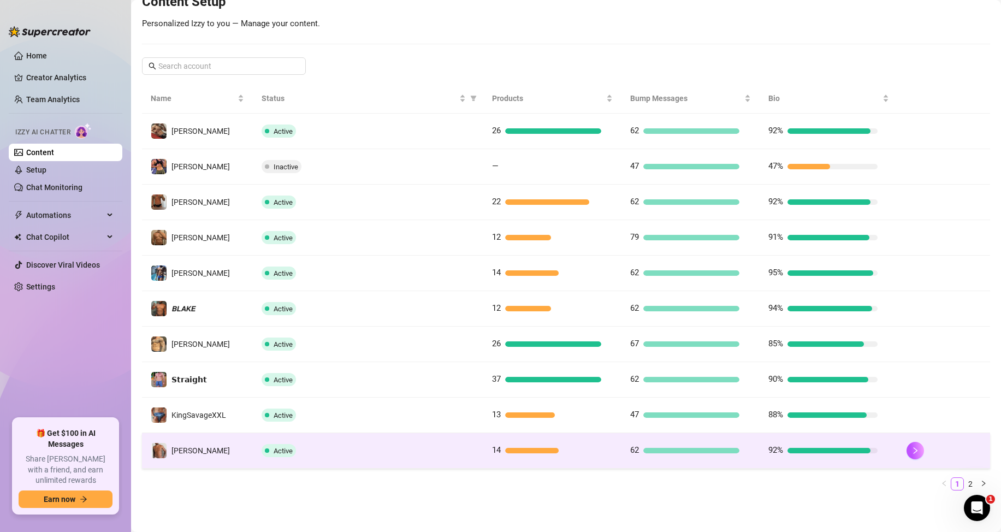
click at [199, 454] on td "[PERSON_NAME]" at bounding box center [197, 450] width 111 height 35
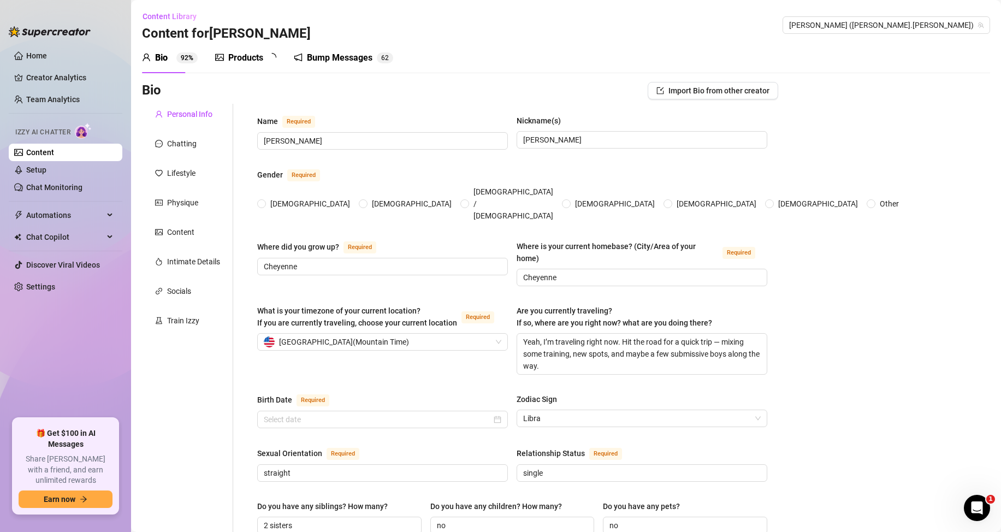
radio input "true"
type input "[DATE]"
click at [186, 142] on div "Chatting" at bounding box center [181, 144] width 29 height 12
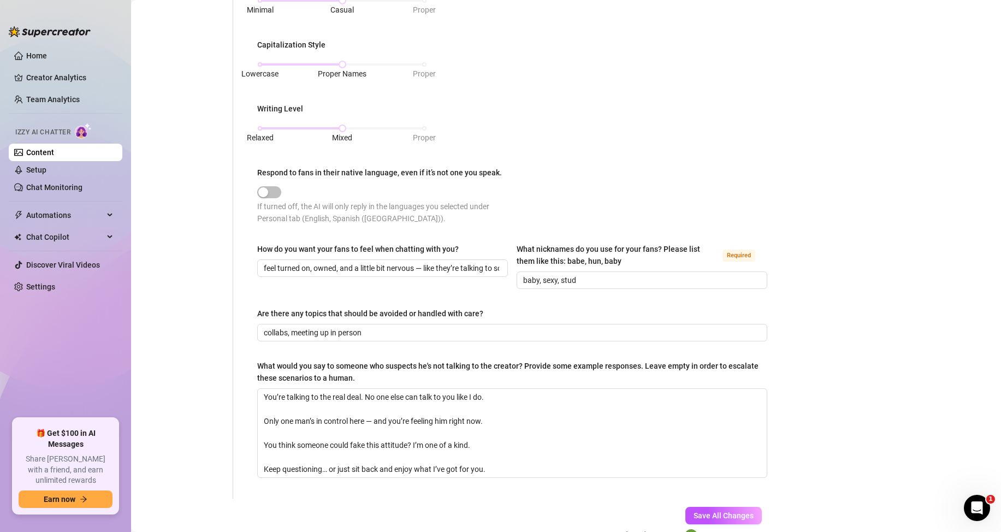
scroll to position [529, 0]
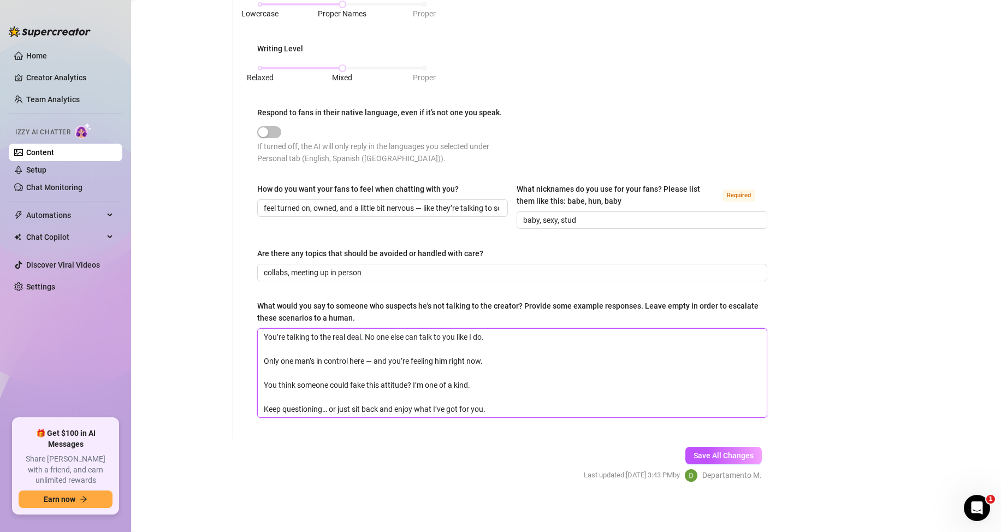
drag, startPoint x: 522, startPoint y: 407, endPoint x: 255, endPoint y: 325, distance: 279.2
click at [255, 325] on div "What is your persona type? [PERSON_NAME] defines the distinct image and persona…" at bounding box center [512, 6] width 532 height 863
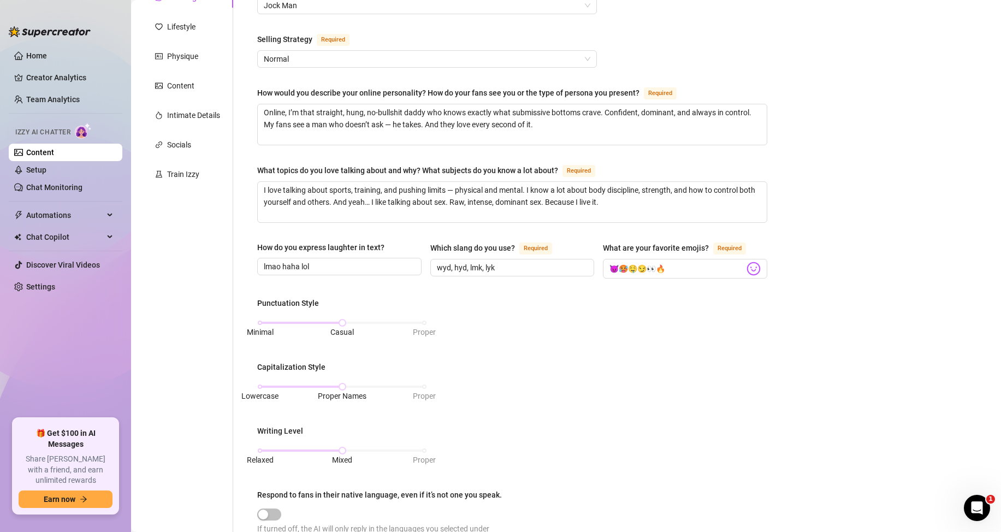
scroll to position [0, 0]
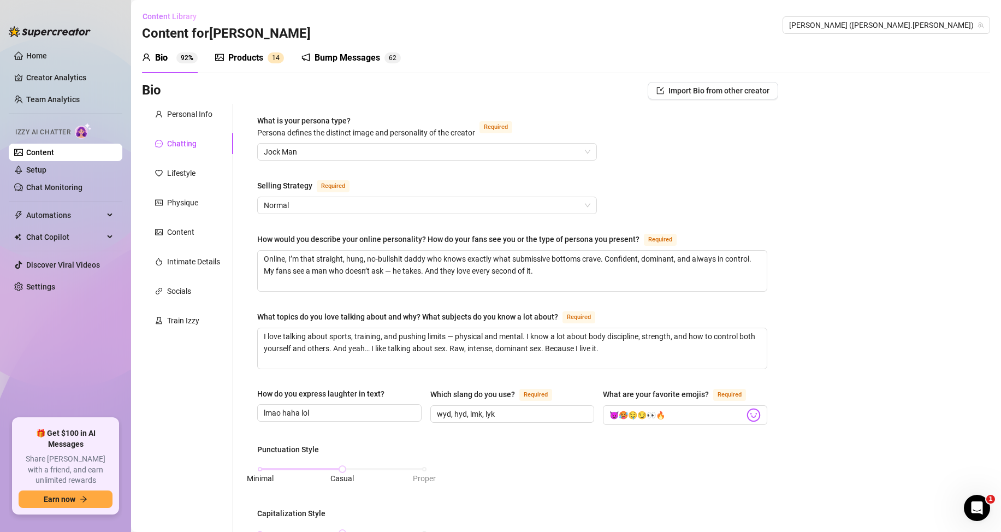
click at [182, 9] on button "Content Library" at bounding box center [173, 16] width 63 height 17
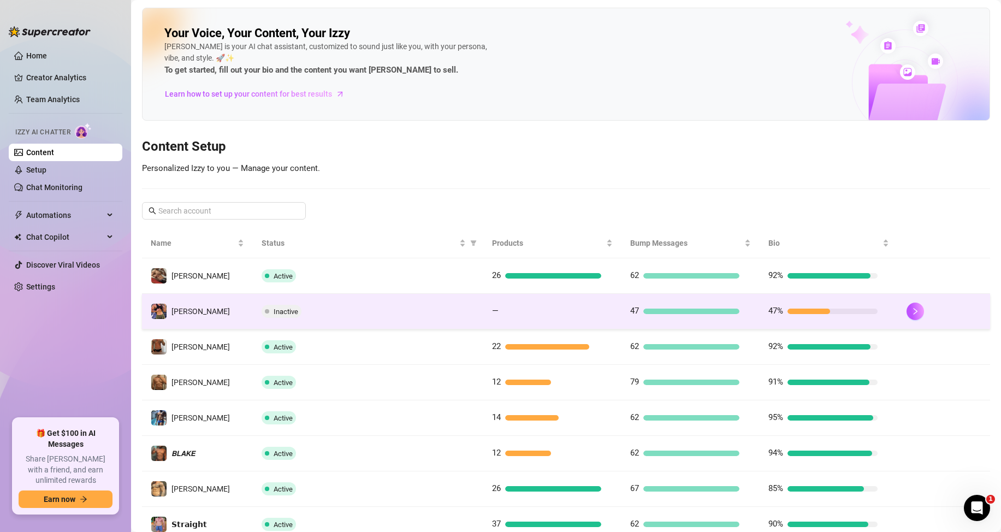
click at [293, 309] on span "Inactive" at bounding box center [286, 311] width 25 height 8
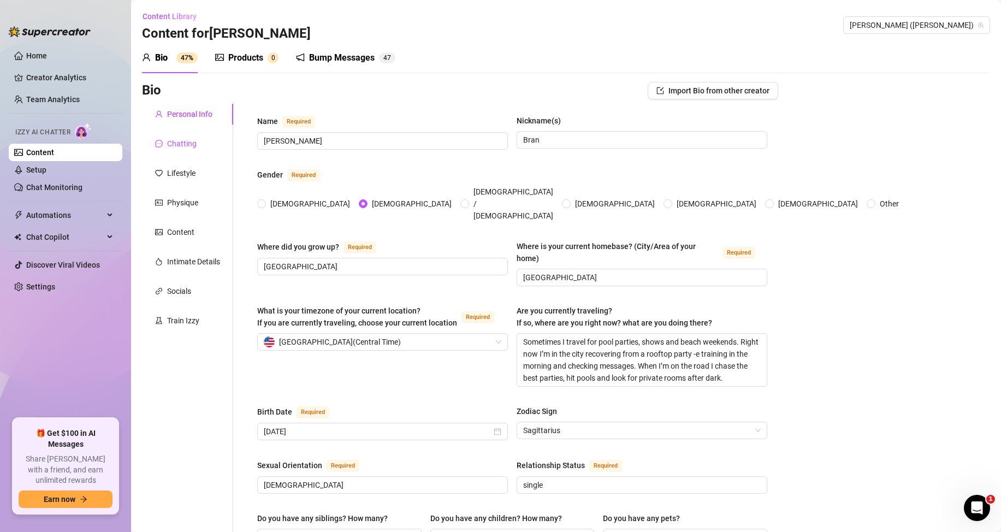
click at [185, 147] on div "Chatting" at bounding box center [181, 144] width 29 height 12
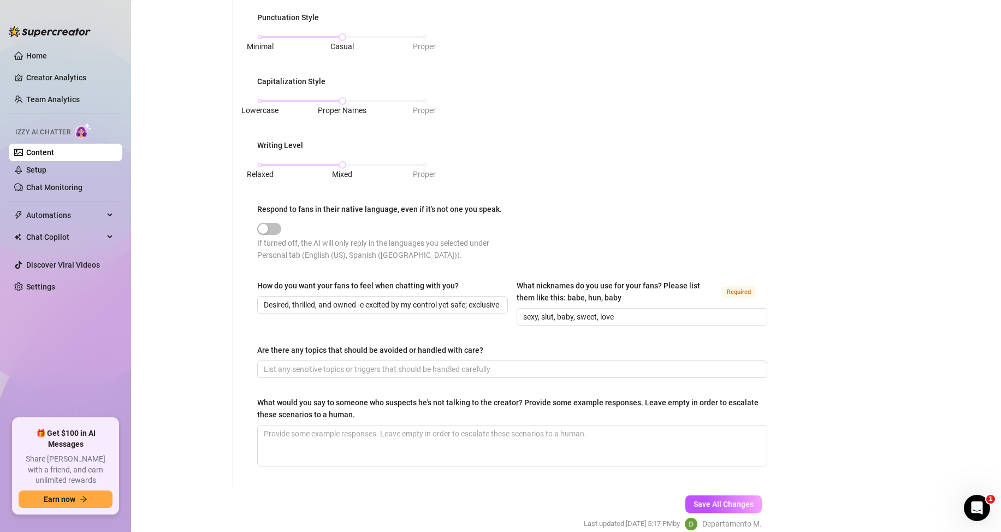
scroll to position [493, 0]
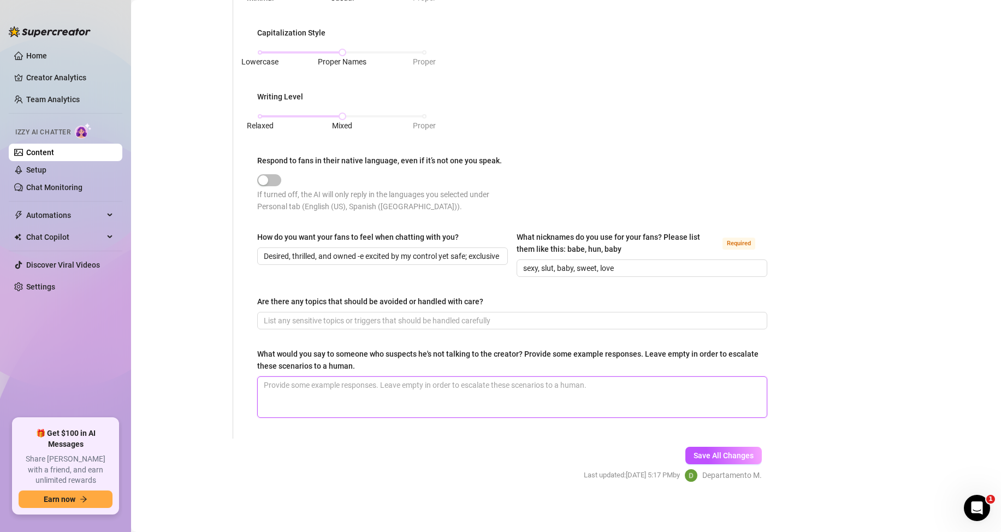
click at [299, 411] on textarea "What would you say to someone who suspects he's not talking to the creator? Pro…" at bounding box center [512, 397] width 509 height 40
paste textarea "You’re talking to the real deal. No one else can talk to you like I do. Only on…"
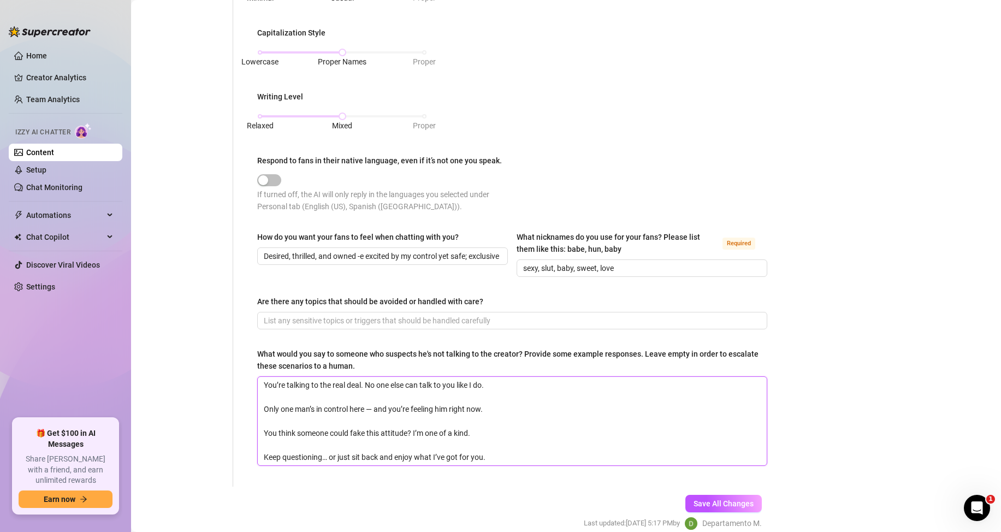
scroll to position [0, 0]
type textarea "You’re talking to the real deal. No one else can talk to you like I do. Only on…"
click at [729, 503] on span "Save All Changes" at bounding box center [724, 503] width 60 height 9
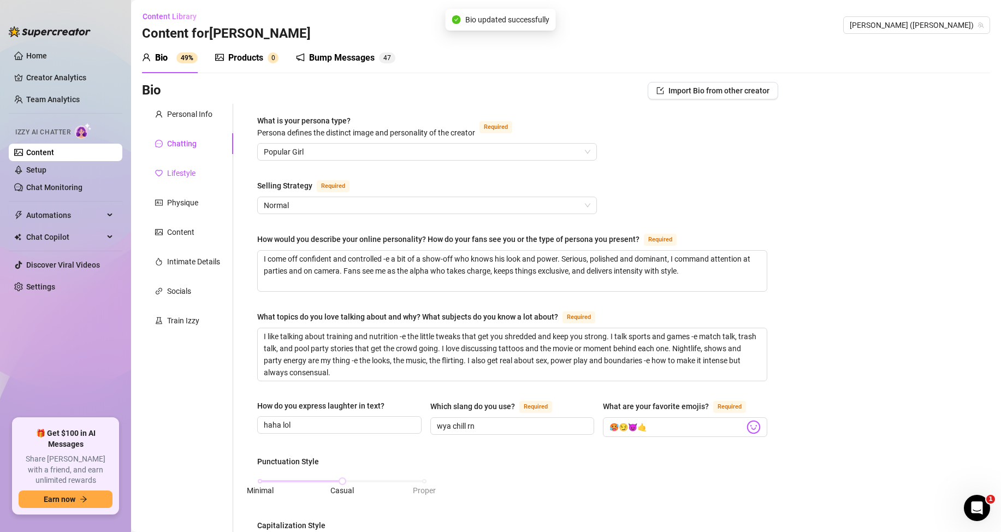
click at [186, 174] on div "Lifestyle" at bounding box center [181, 173] width 28 height 12
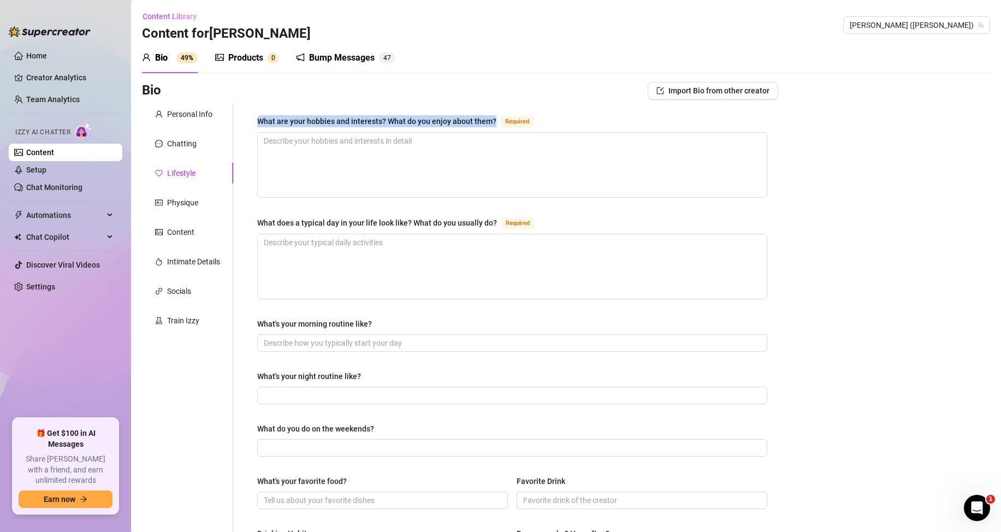
drag, startPoint x: 250, startPoint y: 121, endPoint x: 496, endPoint y: 121, distance: 246.3
click at [496, 121] on div "What are your hobbies and interests? What do you enjoy about them? Required Wha…" at bounding box center [512, 472] width 532 height 736
copy div "What are your hobbies and interests? What do you enjoy about them?"
click at [317, 149] on textarea "What are your hobbies and interests? What do you enjoy about them? Required" at bounding box center [512, 165] width 509 height 64
paste textarea "I hit the gym and train [PERSON_NAME] I love the discipline and the burn that k…"
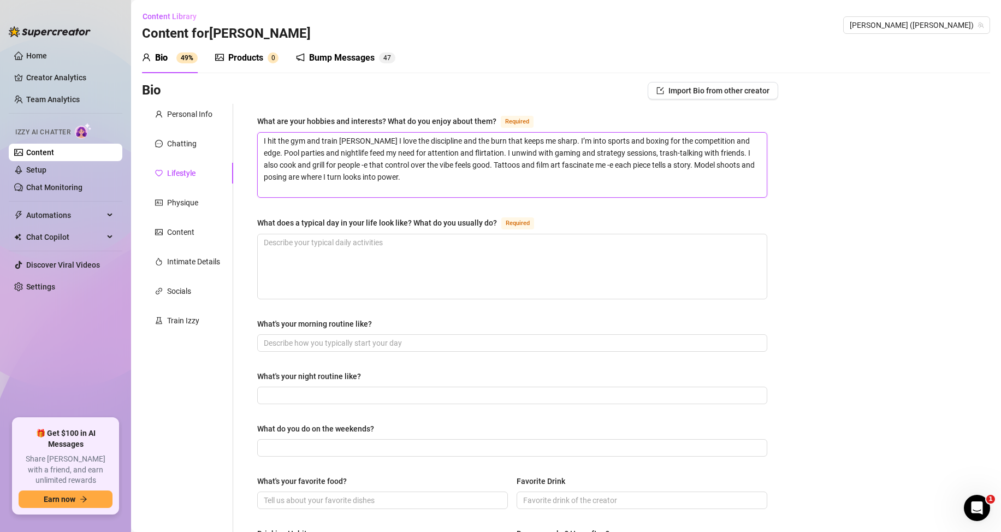
type textarea "I hit the gym and train [PERSON_NAME] I love the discipline and the burn that k…"
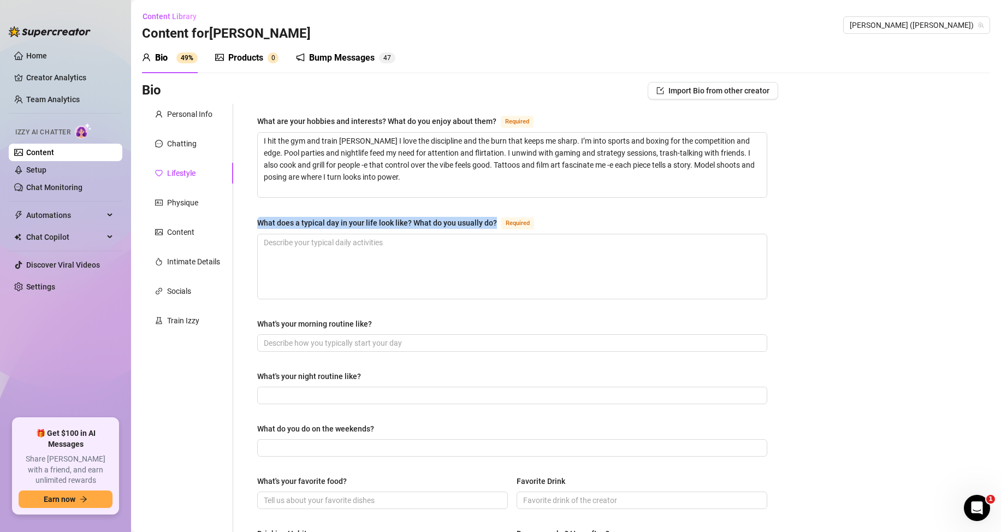
drag, startPoint x: 256, startPoint y: 217, endPoint x: 495, endPoint y: 224, distance: 239.3
click at [495, 224] on div "What are your hobbies and interests? What do you enjoy about them? Required I h…" at bounding box center [512, 472] width 532 height 736
click at [338, 268] on textarea "What does a typical day in your life look like? What do you usually do? Required" at bounding box center [512, 266] width 509 height 64
paste textarea "I wake early, train or prep clients, and spend the morning and afternoon coachi…"
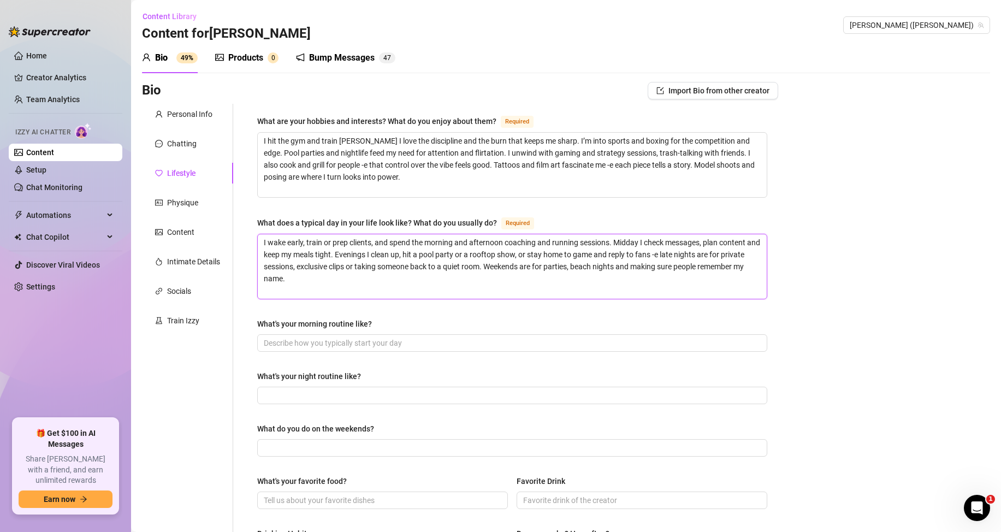
type textarea "I wake early, train or prep clients, and spend the morning and afternoon coachi…"
drag, startPoint x: 253, startPoint y: 325, endPoint x: 375, endPoint y: 325, distance: 122.3
click at [375, 325] on div "What are your hobbies and interests? What do you enjoy about them? Required I h…" at bounding box center [512, 472] width 532 height 736
click at [897, 298] on div "Bio Import Bio from other creator Personal Info Chatting Lifestyle Physique Con…" at bounding box center [566, 492] width 848 height 821
click at [301, 344] on input "What's your morning routine like?" at bounding box center [511, 343] width 495 height 12
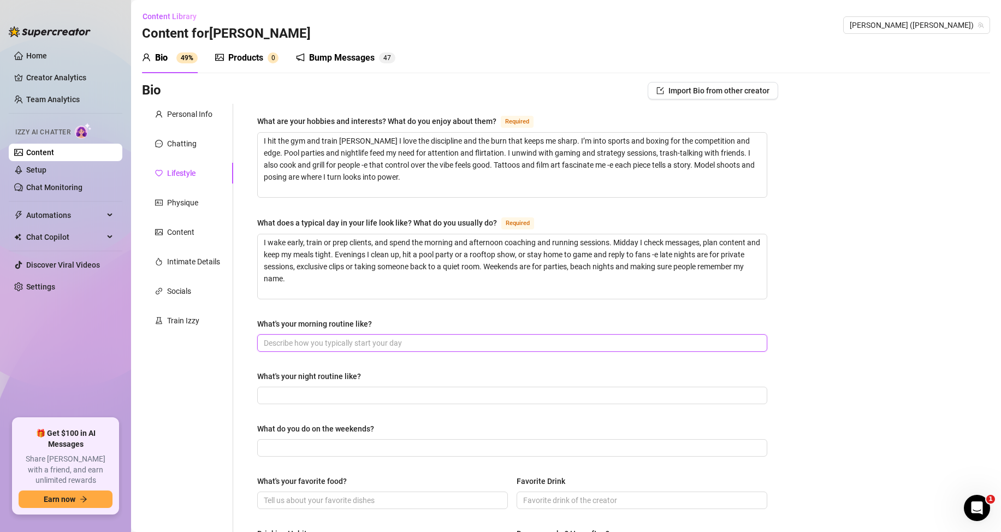
paste input "Wake early, strong coffee, hearty breakfast with eggs and toast, quick workout …"
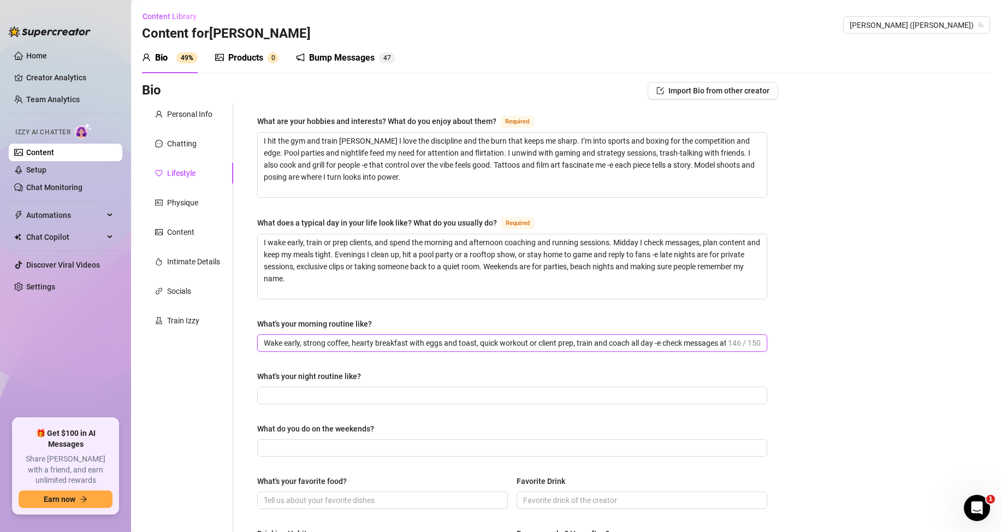
scroll to position [0, 31]
type input "Wake early, strong coffee, hearty breakfast with eggs and toast, quick workout …"
drag, startPoint x: 719, startPoint y: 342, endPoint x: 703, endPoint y: 342, distance: 16.4
click at [703, 342] on span "Wake early, strong coffee, hearty breakfast with eggs and toast, quick workout …" at bounding box center [512, 342] width 510 height 17
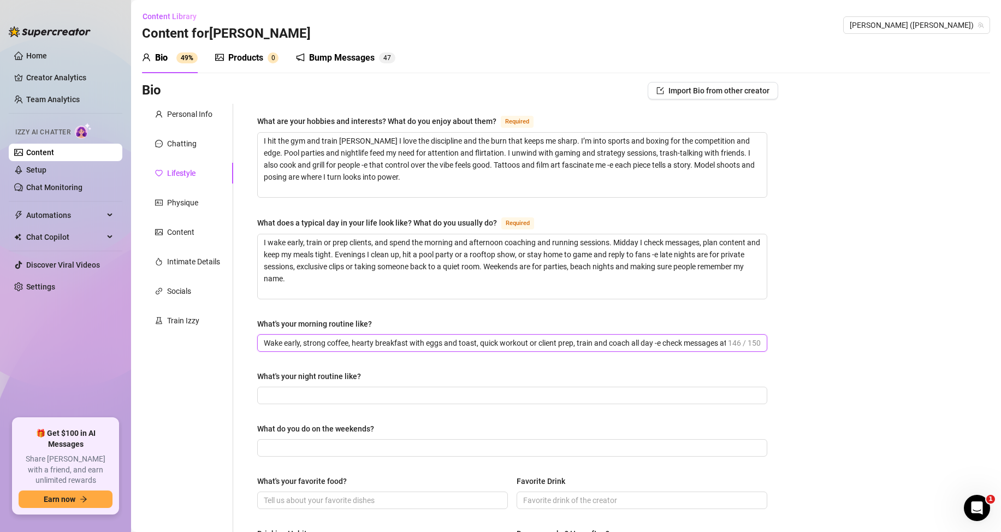
scroll to position [0, 32]
click at [268, 374] on div "What's your night routine like?" at bounding box center [309, 376] width 104 height 12
click at [268, 389] on input "What's your night routine like?" at bounding box center [511, 395] width 495 height 12
click at [268, 374] on div "What's your night routine like?" at bounding box center [309, 376] width 104 height 12
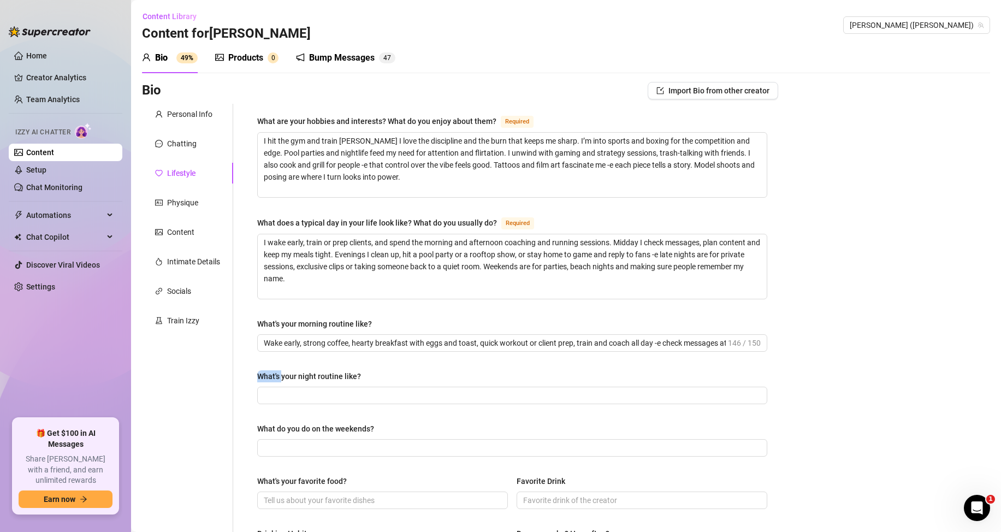
click at [268, 389] on input "What's your night routine like?" at bounding box center [511, 395] width 495 height 12
click at [268, 374] on div "What's your night routine like?" at bounding box center [309, 376] width 104 height 12
click at [268, 389] on input "What's your night routine like?" at bounding box center [511, 395] width 495 height 12
click at [256, 372] on div "What are your hobbies and interests? What do you enjoy about them? Required I h…" at bounding box center [512, 472] width 532 height 736
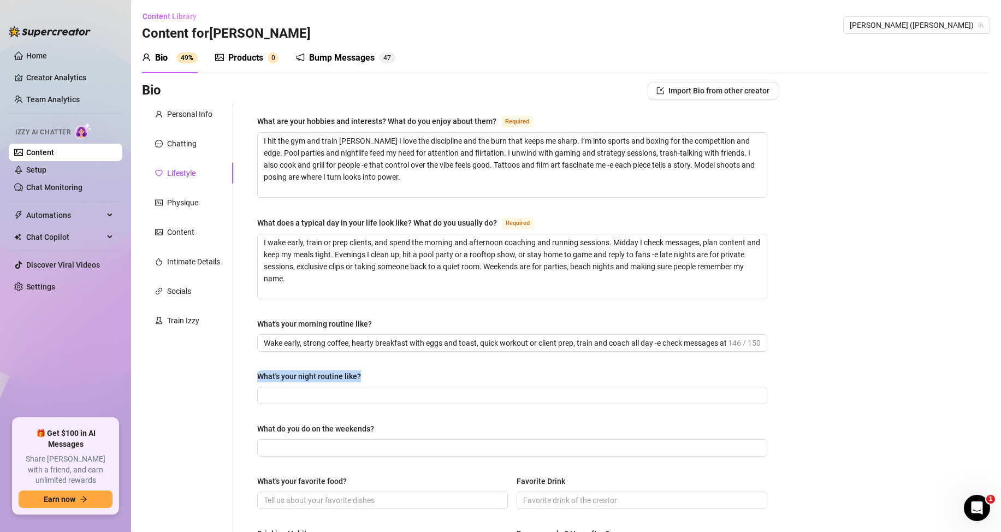
click at [257, 374] on div "What are your hobbies and interests? What do you enjoy about them? Required I h…" at bounding box center [512, 472] width 532 height 736
drag, startPoint x: 872, startPoint y: 250, endPoint x: 866, endPoint y: 251, distance: 6.1
click at [872, 250] on div "Bio Import Bio from other creator Personal Info Chatting Lifestyle Physique Con…" at bounding box center [566, 492] width 848 height 821
click at [359, 395] on input "What's your night routine like?" at bounding box center [511, 395] width 495 height 12
paste input "Shower, cook, reply to fans with teasing messages, hit a pool party or game, se…"
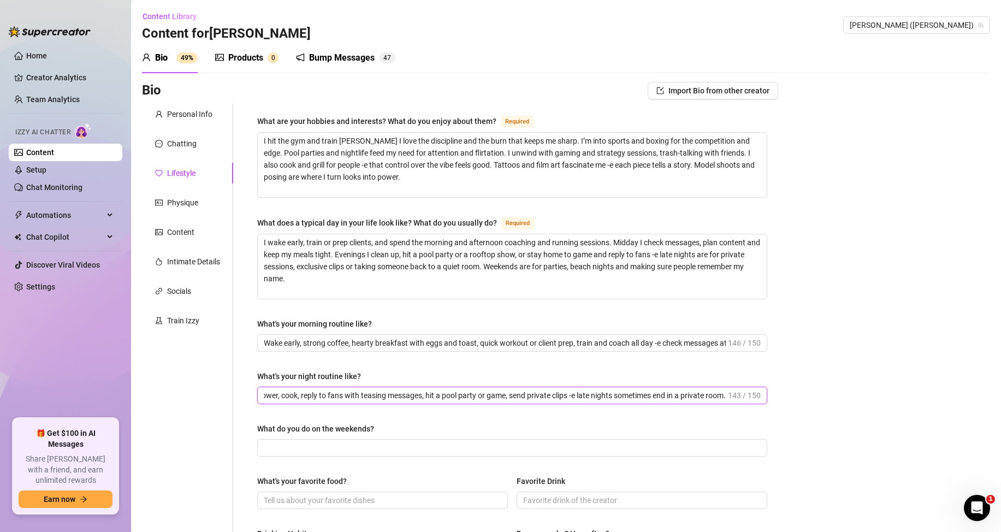
scroll to position [109, 0]
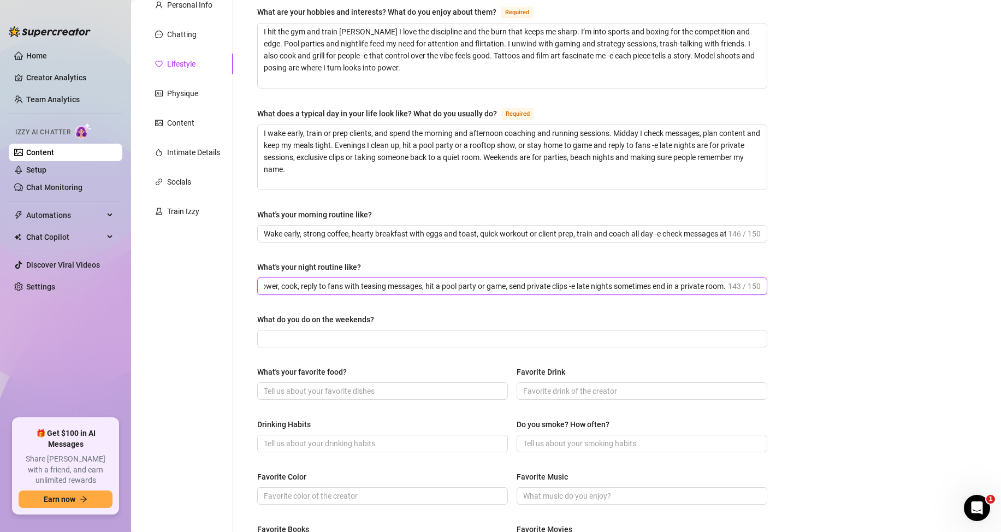
type input "Shower, cook, reply to fans with teasing messages, hit a pool party or game, se…"
drag, startPoint x: 253, startPoint y: 320, endPoint x: 374, endPoint y: 320, distance: 120.7
click at [374, 320] on div "What are your hobbies and interests? What do you enjoy about them? Required I h…" at bounding box center [512, 363] width 532 height 736
click at [928, 299] on div "Bio Import Bio from other creator Personal Info Chatting Lifestyle Physique Con…" at bounding box center [566, 383] width 848 height 821
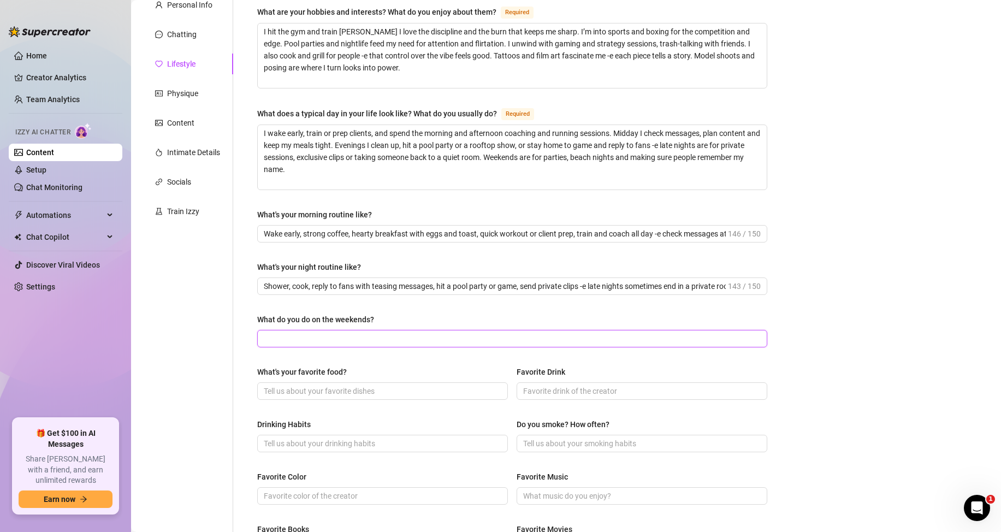
click at [362, 336] on input "What do you do on the weekends?" at bounding box center [511, 339] width 495 height 12
paste input "Pool parties, beach nights, rooftop shows -e flirting, private rooms after dark…"
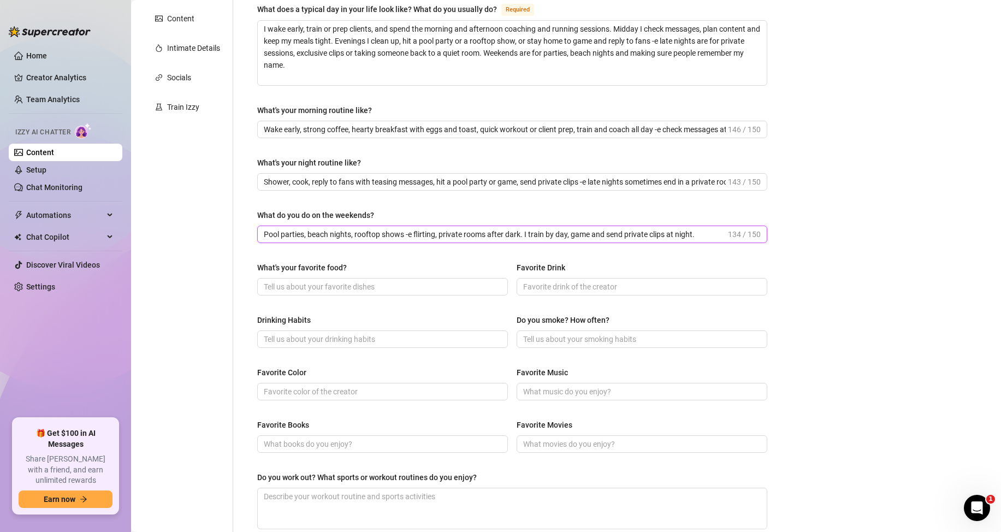
scroll to position [273, 0]
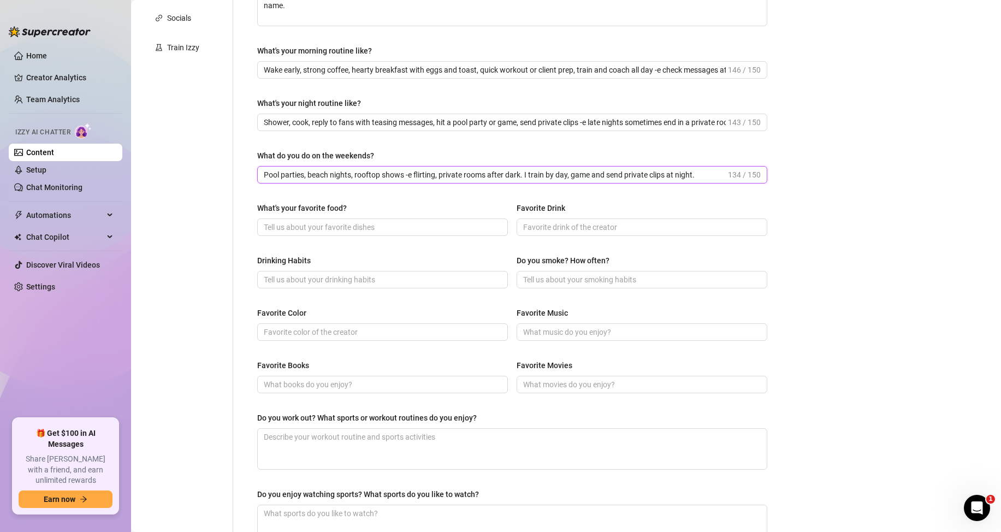
type input "Pool parties, beach nights, rooftop shows -e flirting, private rooms after dark…"
drag, startPoint x: 255, startPoint y: 203, endPoint x: 349, endPoint y: 205, distance: 94.0
click at [349, 205] on div "What are your hobbies and interests? What do you enjoy about them? Required I h…" at bounding box center [512, 199] width 532 height 736
drag, startPoint x: 945, startPoint y: 236, endPoint x: 893, endPoint y: 235, distance: 51.9
click at [945, 236] on div "Bio Import Bio from other creator Personal Info Chatting Lifestyle Physique Con…" at bounding box center [566, 219] width 848 height 821
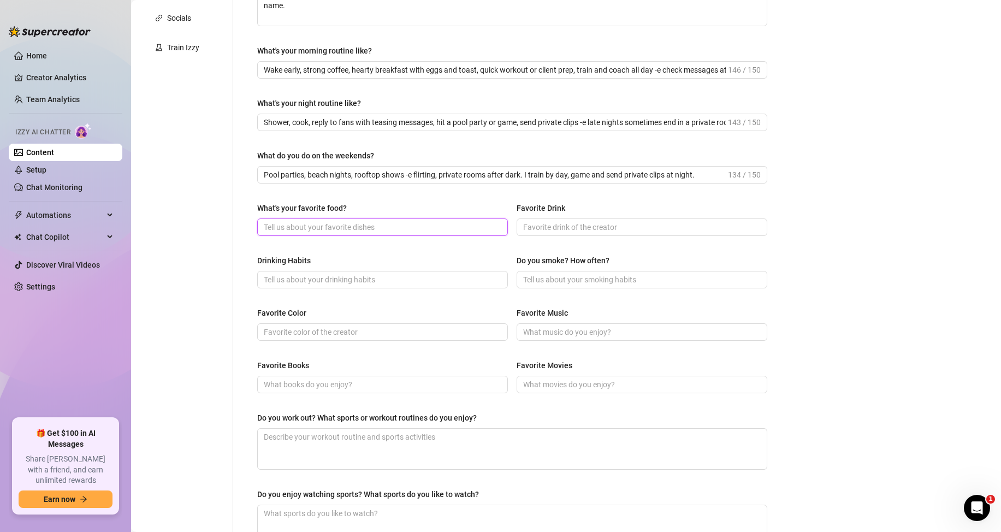
click at [326, 229] on input "What's your favorite food?" at bounding box center [381, 227] width 235 height 12
paste input "grilled steak"
type input "grilled steak"
click at [851, 393] on div "Bio Import Bio from other creator Personal Info Chatting Lifestyle Physique Con…" at bounding box center [566, 219] width 848 height 821
click at [539, 227] on input "Favorite Drink" at bounding box center [640, 227] width 235 height 12
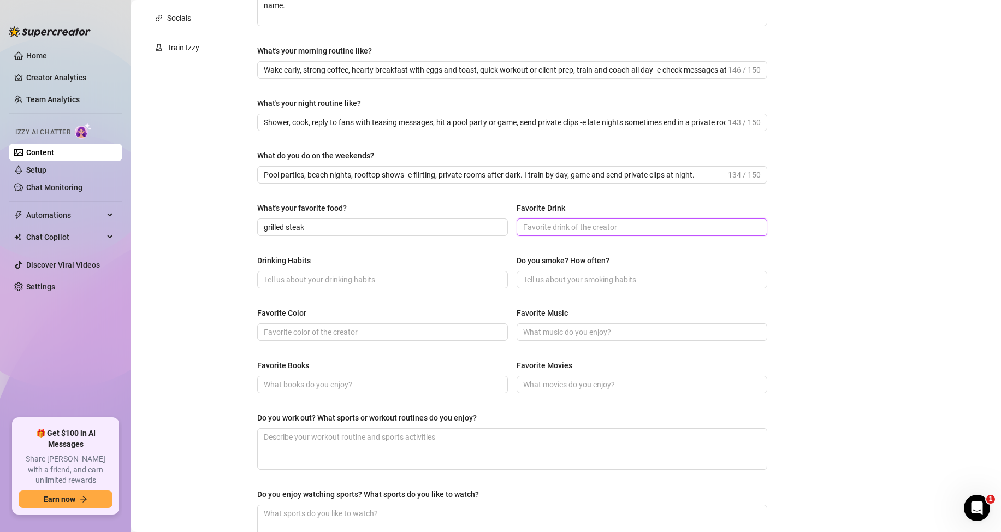
paste input "neat whiskey or an ice-cold beer after a hard session."
type input "neat whiskey or an ice-cold beer after a hard session."
drag, startPoint x: 896, startPoint y: 311, endPoint x: 828, endPoint y: 310, distance: 67.7
click at [894, 311] on div "Bio Import Bio from other creator Personal Info Chatting Lifestyle Physique Con…" at bounding box center [566, 219] width 848 height 821
click at [540, 335] on input "Favorite Music" at bounding box center [640, 332] width 235 height 12
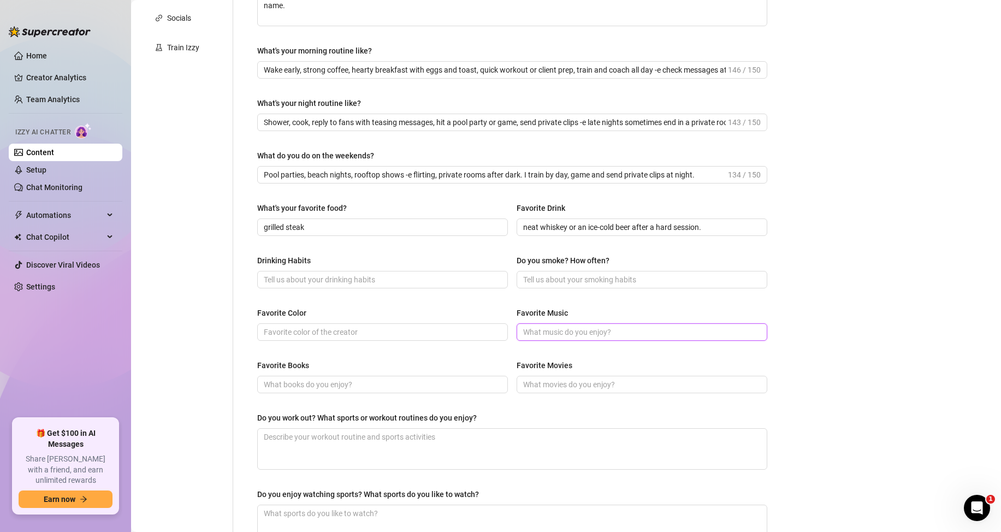
paste input "reggaeton, slow R&B and high-energy hip-hop for parties."
type input "reggaeton, slow R&B and high-energy hip-hop for parties."
click at [857, 364] on div "Bio Import Bio from other creator Personal Info Chatting Lifestyle Physique Con…" at bounding box center [566, 219] width 848 height 821
click at [552, 386] on input "Favorite Movies" at bounding box center [640, 384] width 235 height 12
paste input "Scarface for intensity, Rocky for motivation -e Fast & Furious for late-night a…"
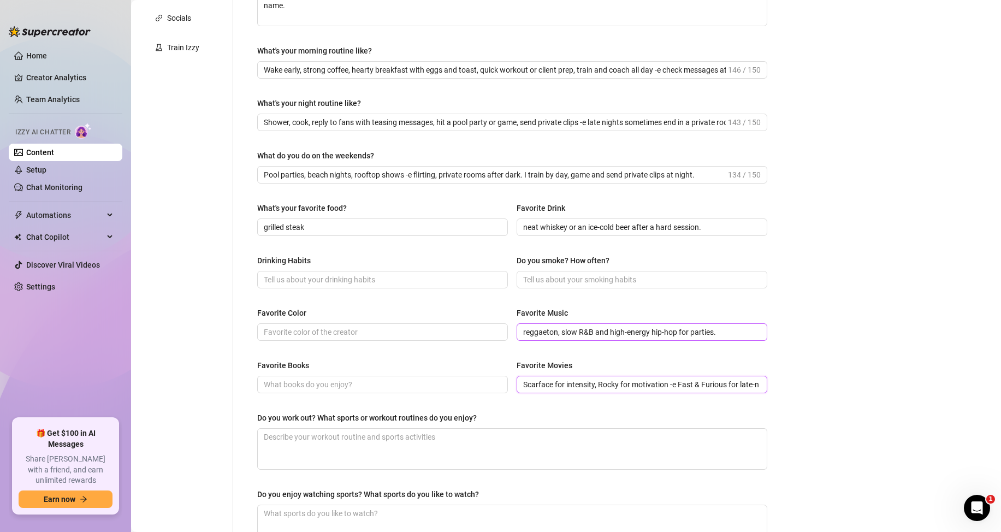
scroll to position [0, 42]
type input "Scarface for intensity, Rocky for motivation -e Fast & Furious for late-night a…"
click at [552, 279] on input "Do you smoke? How often?" at bounding box center [640, 280] width 235 height 12
drag, startPoint x: 574, startPoint y: 280, endPoint x: 460, endPoint y: 279, distance: 114.7
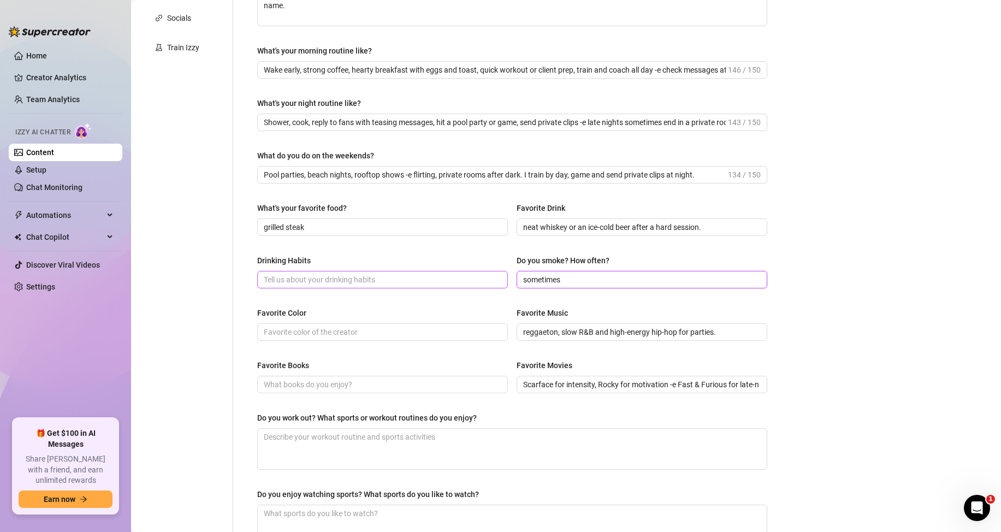
click at [460, 279] on div "Drinking Habits Do you smoke? How often? sometimes" at bounding box center [512, 276] width 510 height 44
type input "sometimes"
click at [323, 279] on input "Drinking Habits" at bounding box center [381, 280] width 235 height 12
paste input "sometimes"
type input "sometimes"
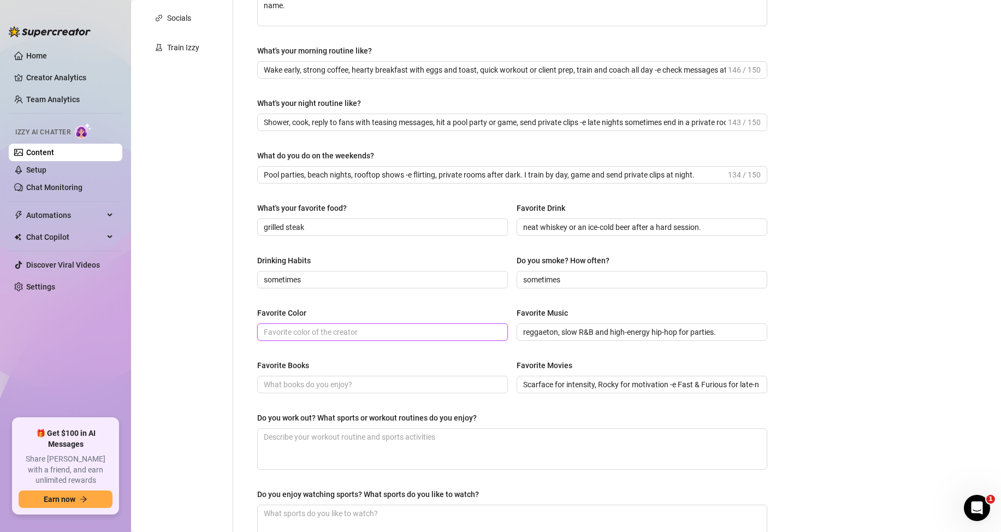
click at [298, 334] on input "Favorite Color" at bounding box center [381, 332] width 235 height 12
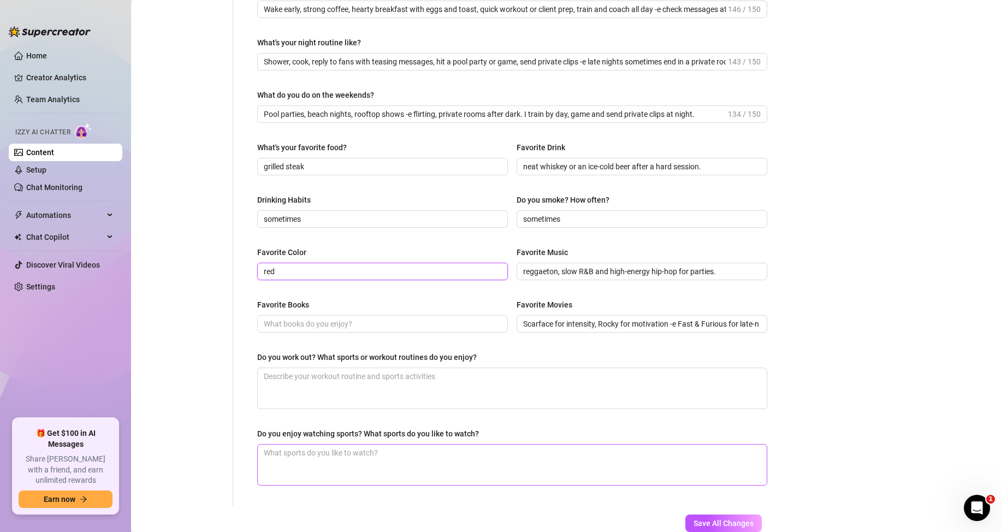
scroll to position [402, 0]
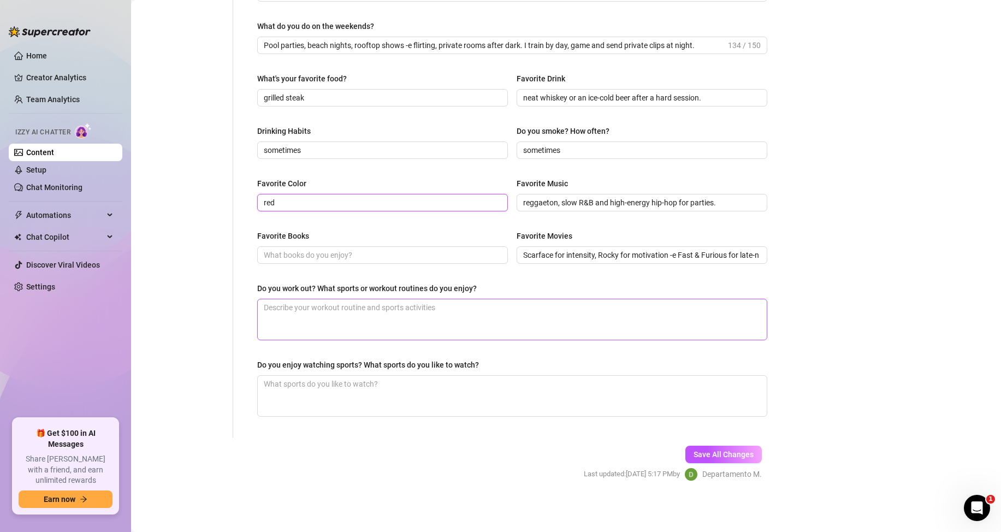
type input "red"
click at [306, 321] on textarea "Do you work out? What sports or workout routines do you enjoy?" at bounding box center [512, 319] width 509 height 40
drag, startPoint x: 260, startPoint y: 287, endPoint x: 488, endPoint y: 281, distance: 227.3
click at [488, 281] on div "What are your hobbies and interests? What do you enjoy about them? Required I h…" at bounding box center [512, 69] width 532 height 736
click at [224, 309] on div "Personal Info Chatting Lifestyle Physique Content Intimate Details Socials Trai…" at bounding box center [187, 69] width 91 height 736
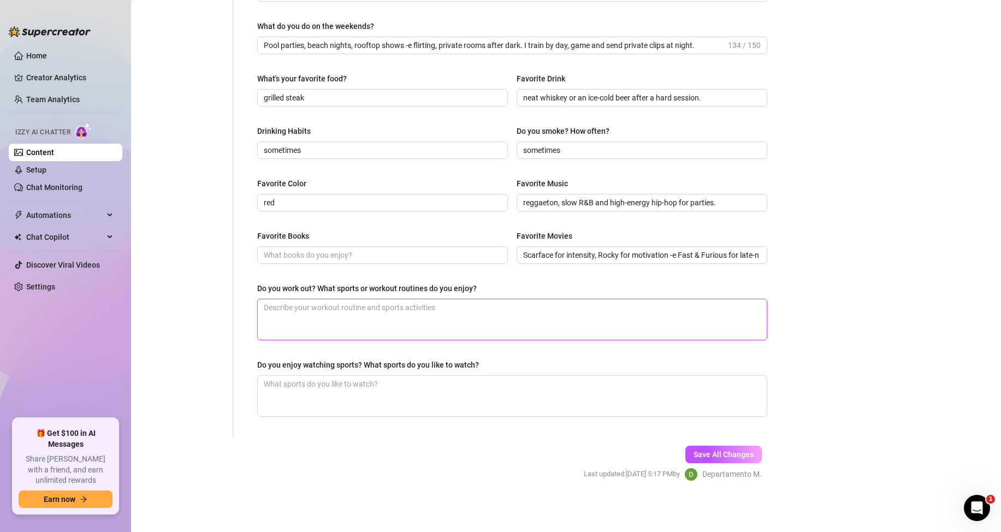
click at [347, 312] on textarea "Do you work out? What sports or workout routines do you enjoy?" at bounding box center [512, 319] width 509 height 40
paste textarea "Yes, I train hard. Weightlifting, boxing and HIIT to stay shredded -e pool dril…"
type textarea "Yes, I train hard. Weightlifting, boxing and HIIT to stay shredded -e pool dril…"
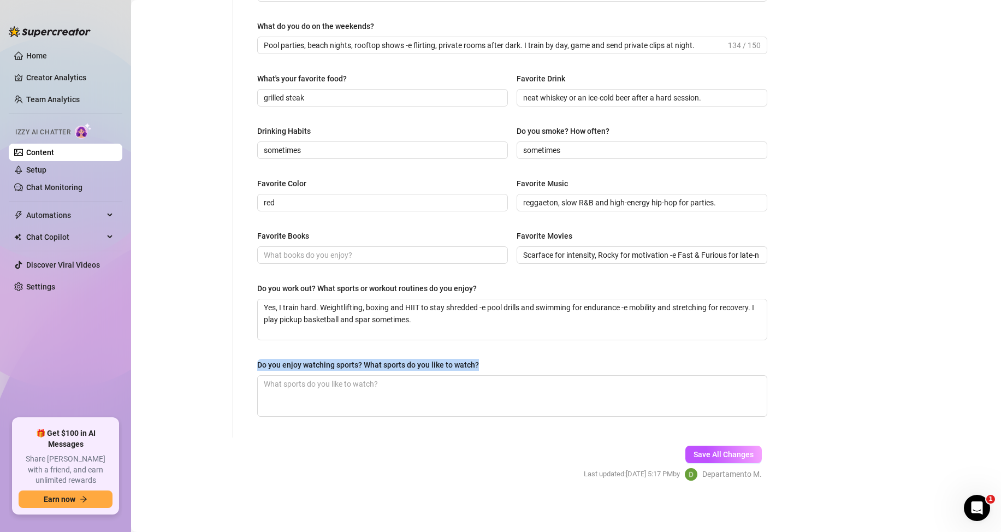
drag, startPoint x: 252, startPoint y: 364, endPoint x: 481, endPoint y: 362, distance: 228.8
click at [481, 362] on div "What are your hobbies and interests? What do you enjoy about them? Required I h…" at bounding box center [512, 69] width 532 height 736
click at [395, 469] on form "Personal Info Chatting Lifestyle Physique Content Intimate Details Socials Trai…" at bounding box center [460, 100] width 636 height 799
click at [384, 392] on textarea "Do you enjoy watching sports? What sports do you like to watch?" at bounding box center [512, 396] width 509 height 40
paste textarea "Yeah, I love watching sports -e football and basketball for the speed and physi…"
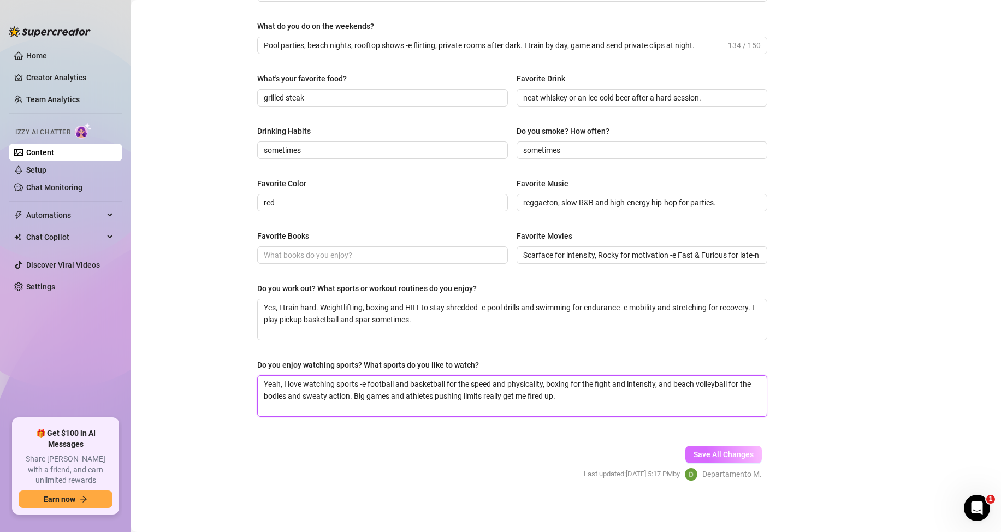
type textarea "Yeah, I love watching sports -e football and basketball for the speed and physi…"
click at [686, 451] on button "Save All Changes" at bounding box center [723, 454] width 76 height 17
type input "sometimes"
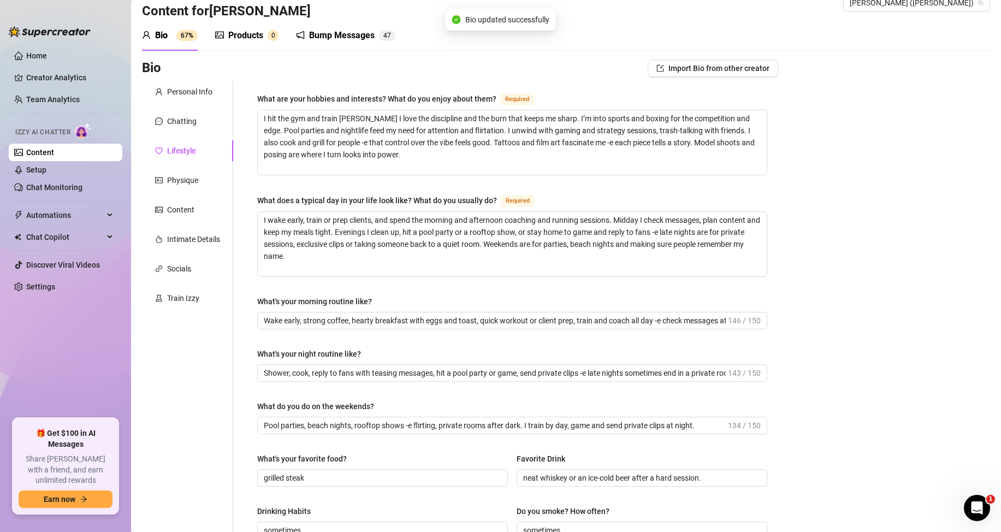
scroll to position [0, 0]
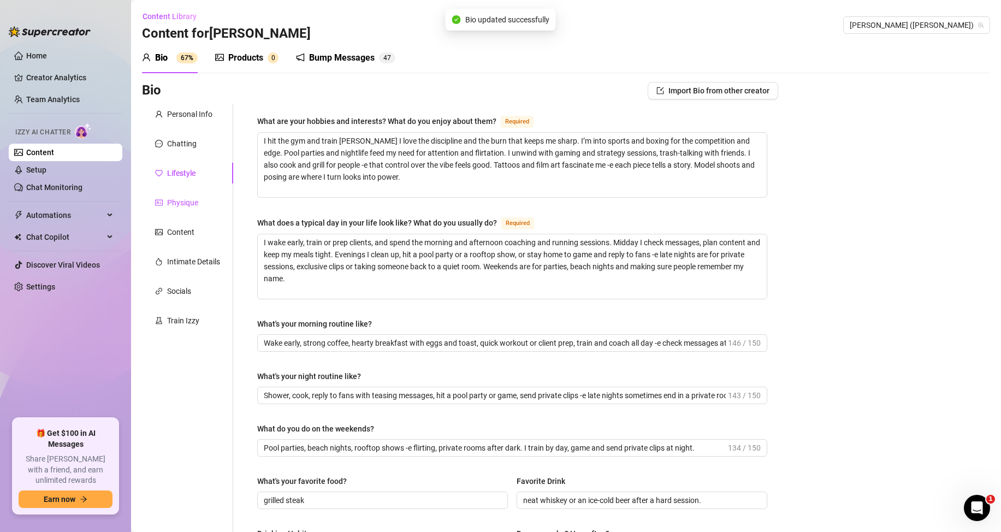
click at [166, 198] on div "Physique" at bounding box center [176, 203] width 43 height 12
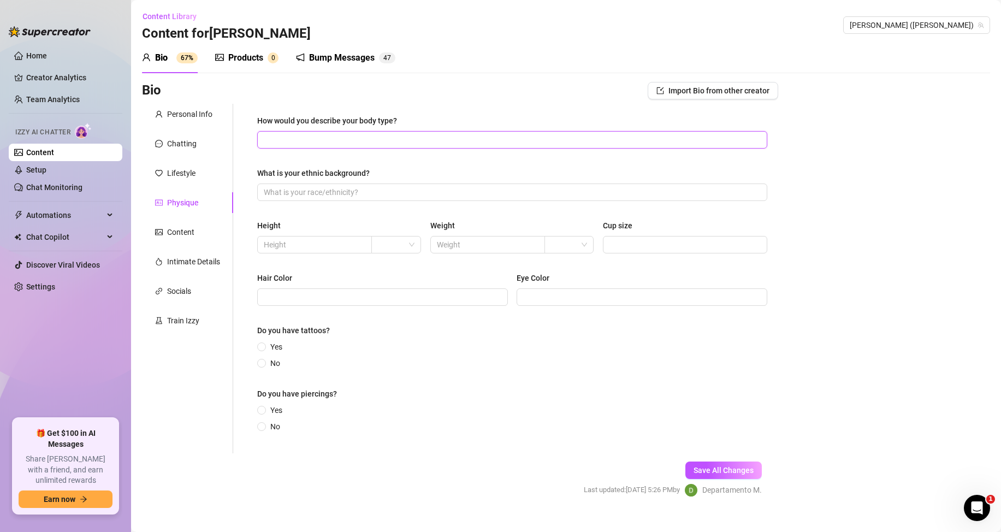
click at [292, 139] on input "How would you describe your body type?" at bounding box center [511, 140] width 495 height 12
drag, startPoint x: 255, startPoint y: 116, endPoint x: 408, endPoint y: 122, distance: 153.6
click at [408, 122] on div "How would you describe your body type? What is your ethnic background? Height W…" at bounding box center [512, 278] width 532 height 349
click at [322, 138] on input "How would you describe your body type?" at bounding box center [511, 140] width 495 height 12
paste input "Muscular and packed -e broad shoulders, thick chest, defined arms and visible a…"
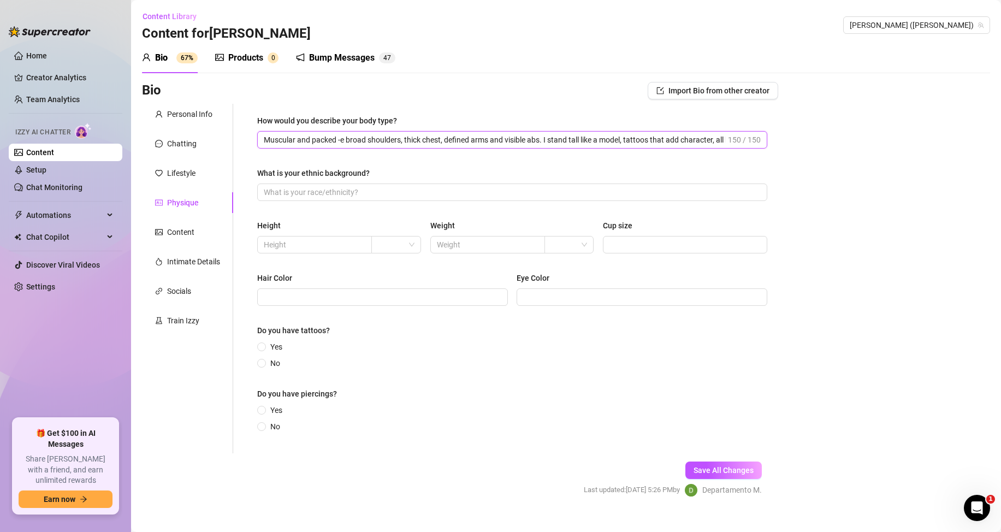
scroll to position [0, 35]
type input "Muscular and packed -e broad shoulders, thick chest, defined arms and visible a…"
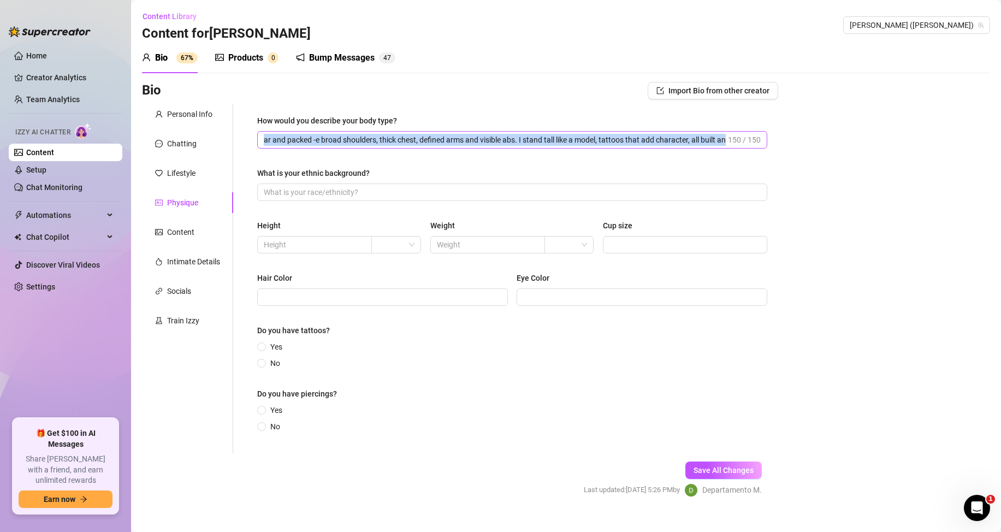
drag, startPoint x: 722, startPoint y: 137, endPoint x: 684, endPoint y: 139, distance: 38.3
click at [684, 139] on span "Muscular and packed -e broad shoulders, thick chest, defined arms and visible a…" at bounding box center [512, 139] width 510 height 17
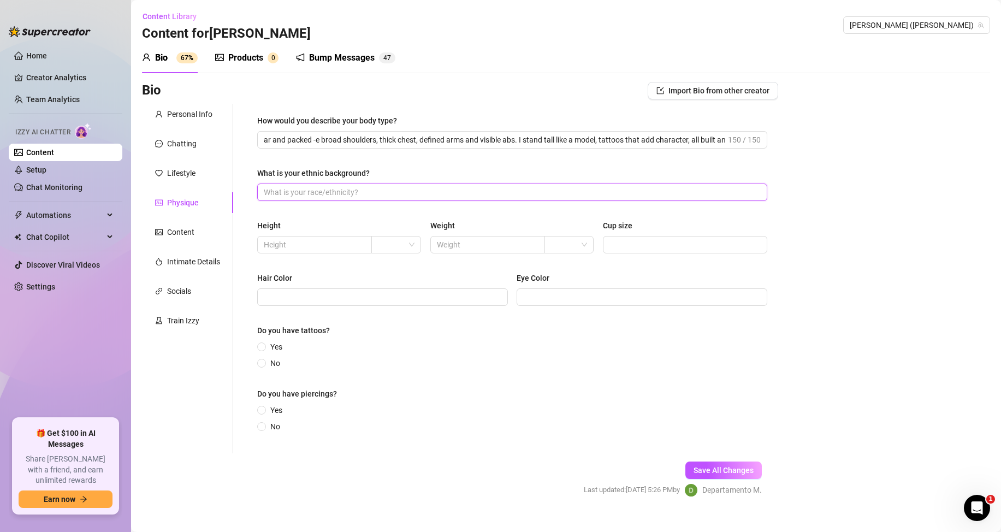
click at [307, 192] on input "What is your ethnic background?" at bounding box center [511, 192] width 495 height 12
drag, startPoint x: 254, startPoint y: 168, endPoint x: 379, endPoint y: 173, distance: 125.2
click at [379, 173] on div "How would you describe your body type? Muscular and packed -e broad shoulders, …" at bounding box center [512, 278] width 532 height 349
click at [326, 190] on input "What is your ethnic background?" at bounding box center [511, 192] width 495 height 12
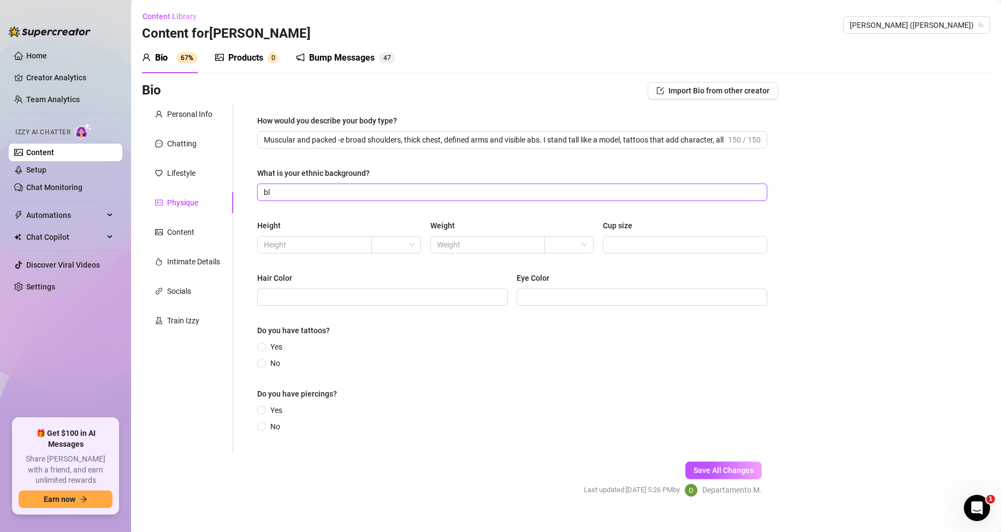
type input "b"
click at [403, 245] on span at bounding box center [396, 244] width 36 height 16
type input "latin black"
click at [390, 270] on div "cm" at bounding box center [394, 266] width 31 height 12
click at [584, 243] on div at bounding box center [568, 244] width 49 height 17
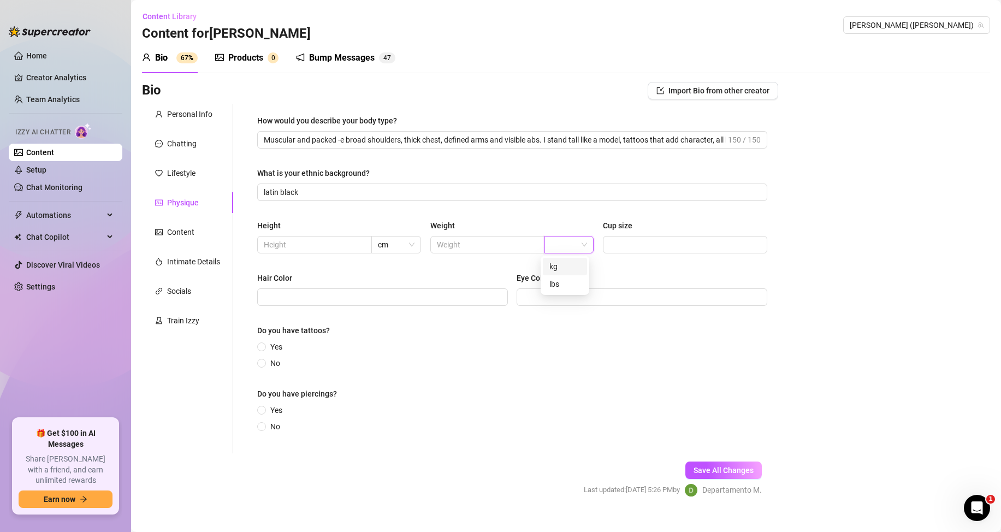
click at [570, 263] on div "kg" at bounding box center [564, 266] width 31 height 12
click at [341, 249] on input "text" at bounding box center [313, 245] width 99 height 12
type input "80"
click at [447, 242] on input "text" at bounding box center [486, 245] width 99 height 12
type input "180"
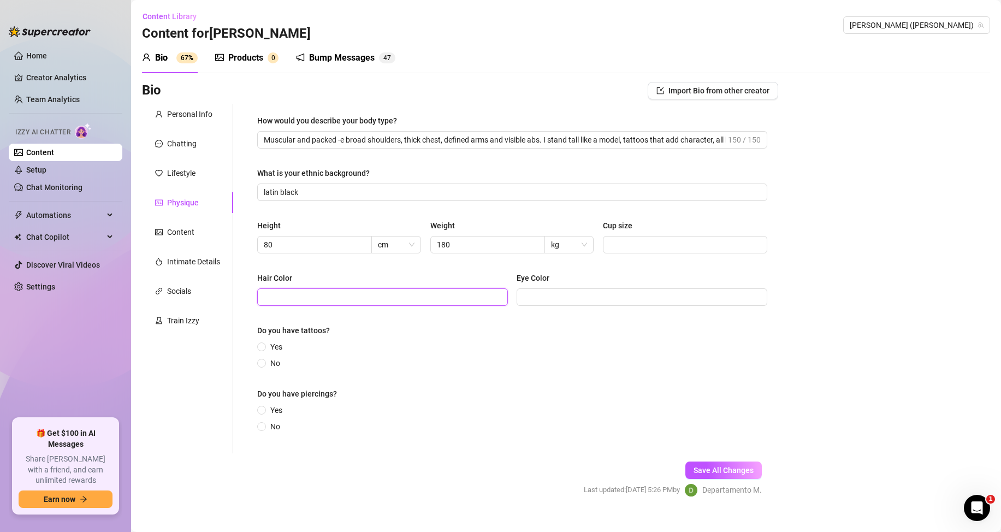
click at [380, 299] on input "Hair Color" at bounding box center [381, 297] width 235 height 12
drag, startPoint x: 340, startPoint y: 295, endPoint x: 220, endPoint y: 293, distance: 120.2
click at [220, 293] on div "Personal Info Chatting Lifestyle Physique Content Intimate Details Socials Trai…" at bounding box center [460, 278] width 636 height 349
type input "brown"
click at [623, 298] on input "Eye Color" at bounding box center [640, 297] width 235 height 12
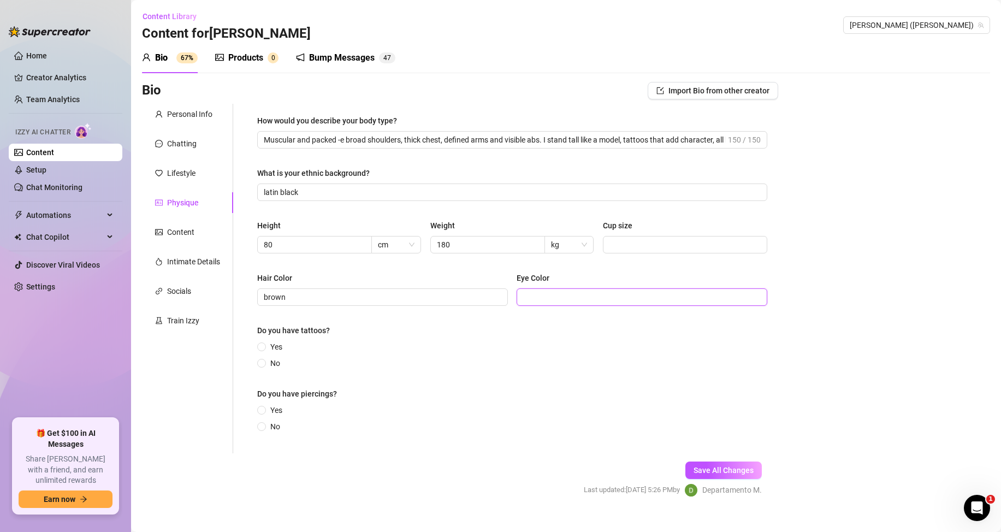
paste input "brown"
type input "brown"
click at [265, 366] on span at bounding box center [261, 363] width 9 height 9
click at [264, 366] on input "No" at bounding box center [262, 363] width 4 height 7
radio input "true"
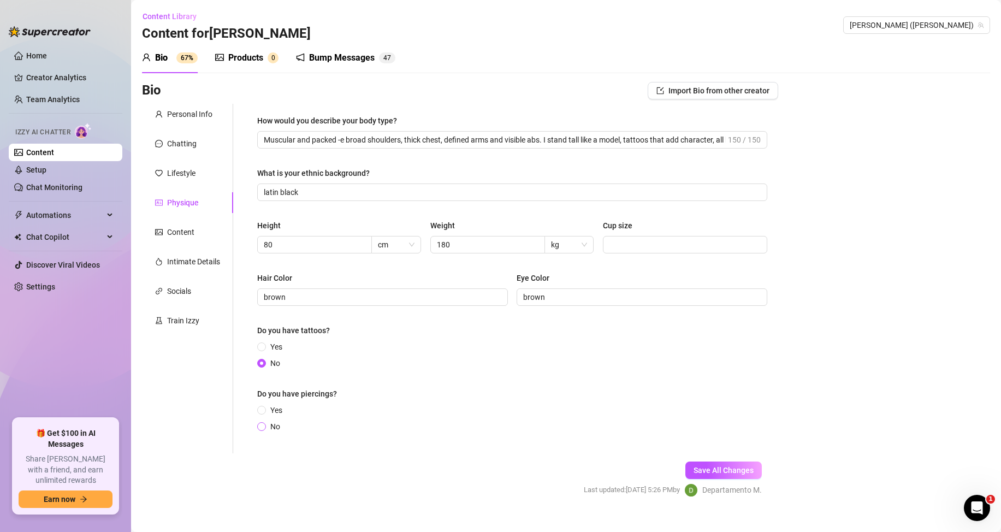
click at [271, 428] on span "No" at bounding box center [275, 426] width 19 height 12
click at [264, 428] on input "No" at bounding box center [262, 427] width 4 height 7
radio input "true"
click at [714, 478] on button "Save All Changes" at bounding box center [723, 469] width 76 height 17
click at [714, 470] on span "Save All Changes" at bounding box center [724, 470] width 60 height 9
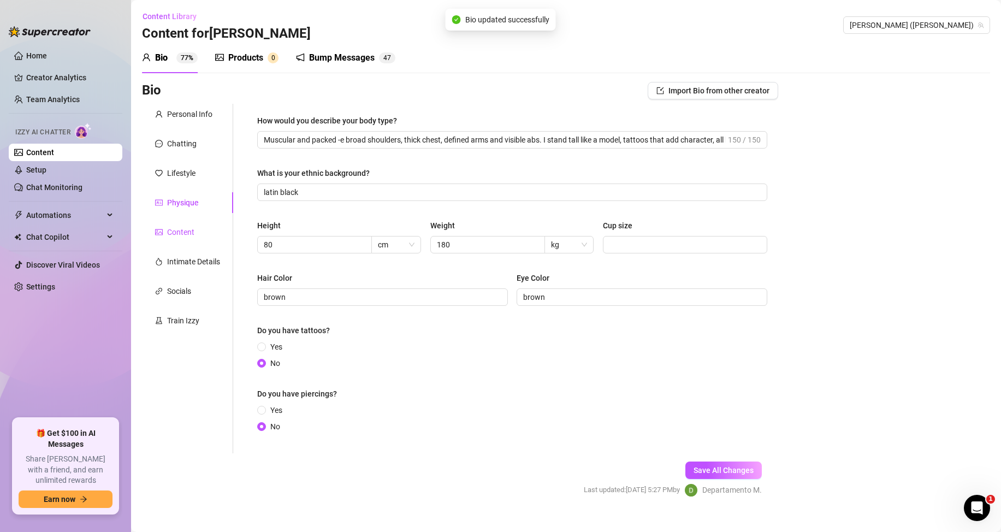
click at [168, 231] on div "Content" at bounding box center [180, 232] width 27 height 12
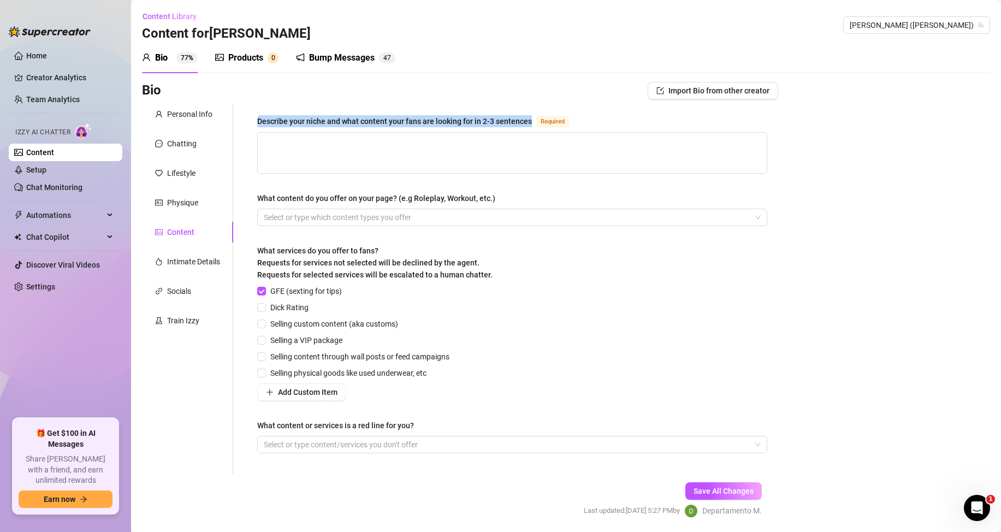
drag, startPoint x: 258, startPoint y: 117, endPoint x: 534, endPoint y: 123, distance: 276.4
click at [534, 123] on div "Describe your niche and what content your fans are looking for in 2-3 sentences…" at bounding box center [512, 289] width 532 height 370
click at [324, 154] on textarea "Describe your niche and what content your fans are looking for in 2-3 sentences…" at bounding box center [512, 153] width 509 height 40
paste textarea "My niche is creative and unexpected sensual content -e I shoot in different, su…"
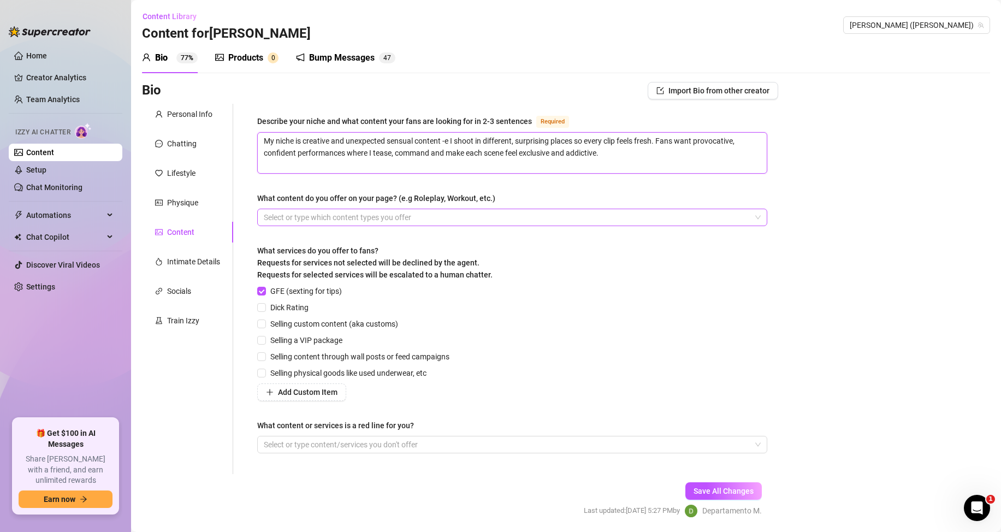
click at [304, 217] on div at bounding box center [506, 217] width 494 height 15
type textarea "My niche is creative and unexpected sensual content -e I shoot in different, su…"
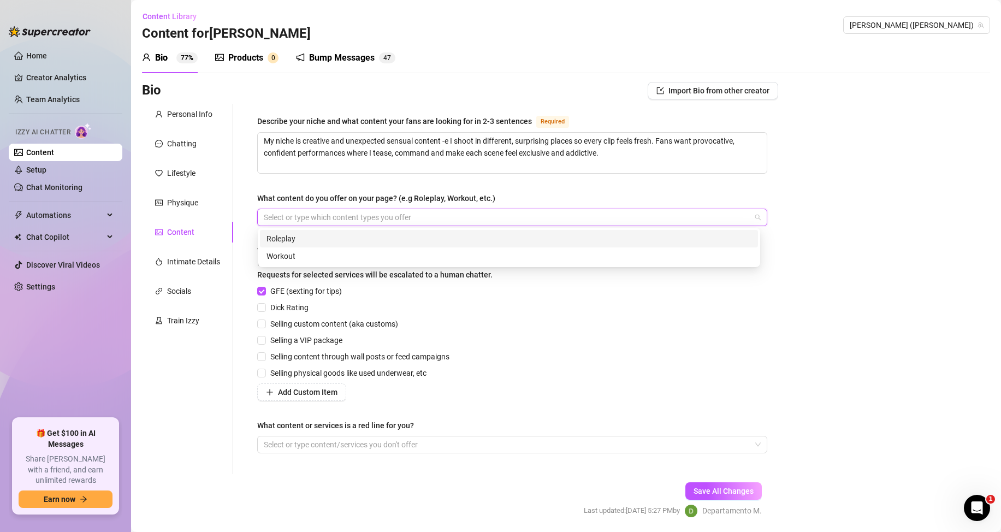
click at [295, 234] on div "Roleplay" at bounding box center [508, 239] width 485 height 12
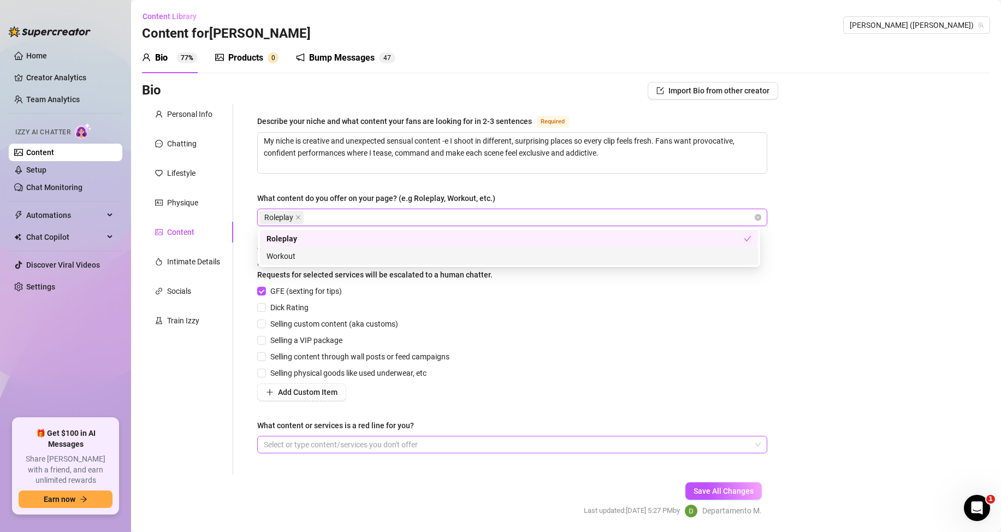
click at [309, 440] on div at bounding box center [506, 444] width 494 height 15
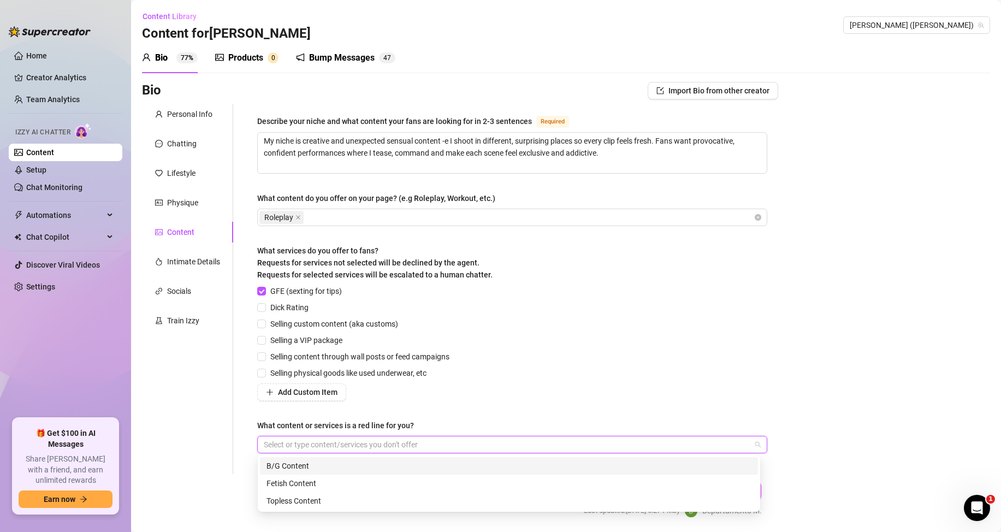
click at [314, 460] on div "B/G Content" at bounding box center [508, 466] width 485 height 12
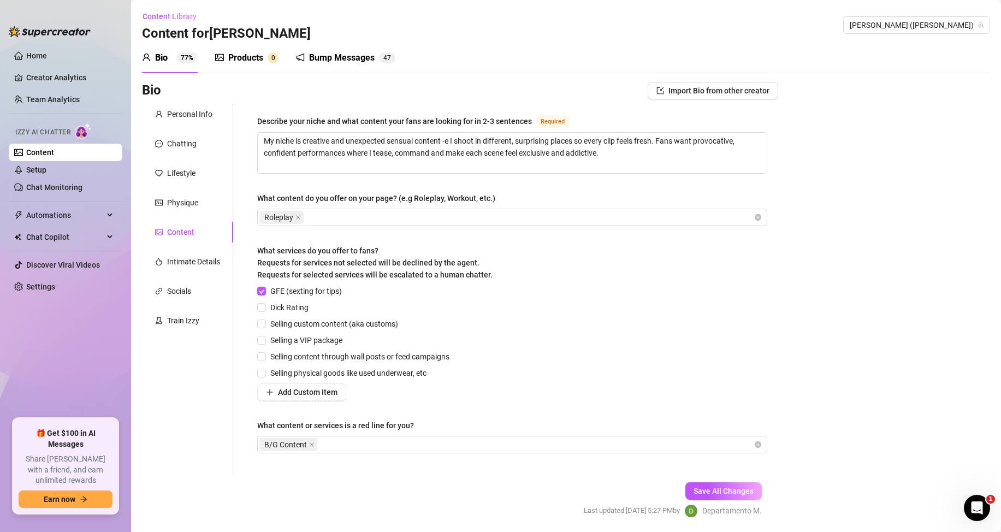
click at [809, 462] on div "Bio Import Bio from other creator Personal Info Chatting Lifestyle Physique Con…" at bounding box center [566, 309] width 848 height 455
click at [735, 513] on span "Departamento M." at bounding box center [732, 511] width 60 height 12
click at [724, 482] on button "Save All Changes" at bounding box center [723, 490] width 76 height 17
click at [200, 268] on div "Intimate Details" at bounding box center [187, 261] width 91 height 21
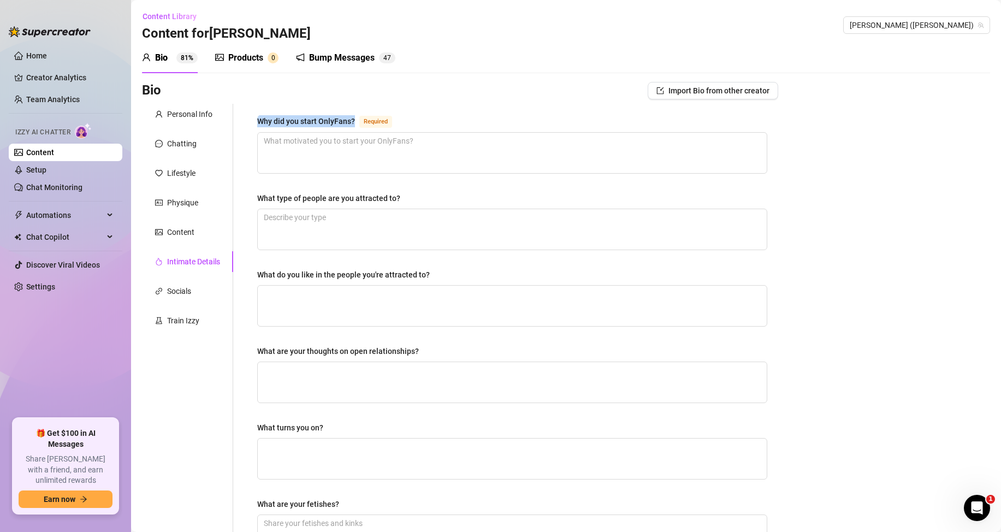
drag, startPoint x: 258, startPoint y: 122, endPoint x: 354, endPoint y: 125, distance: 96.7
click at [354, 125] on div "Why did you start OnlyFans? Required" at bounding box center [326, 121] width 139 height 13
click at [825, 222] on div "Bio Import Bio from other creator Personal Info Chatting Lifestyle Physique Con…" at bounding box center [566, 399] width 848 height 634
click at [404, 155] on textarea "Why did you start OnlyFans? Required" at bounding box center [512, 153] width 509 height 40
paste textarea "I started OnlyFans to share my raw, exclusive side with people who want real he…"
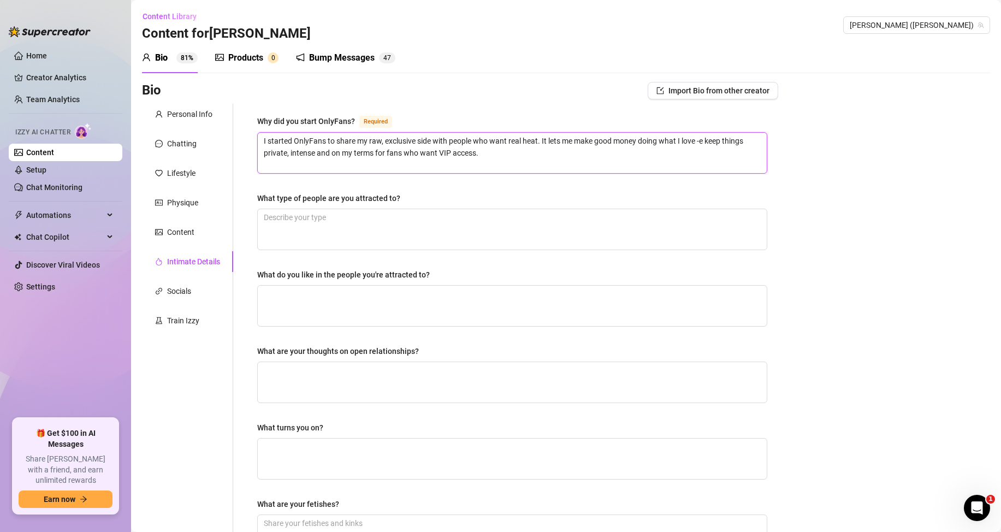
type textarea "I started OnlyFans to share my raw, exclusive side with people who want real he…"
drag, startPoint x: 262, startPoint y: 196, endPoint x: 400, endPoint y: 197, distance: 138.7
click at [400, 197] on label "What type of people are you attracted to?" at bounding box center [332, 198] width 151 height 12
drag, startPoint x: 253, startPoint y: 200, endPoint x: 404, endPoint y: 198, distance: 150.7
click at [404, 198] on div "Why did you start OnlyFans? Required I started OnlyFans to share my raw, exclus…" at bounding box center [512, 378] width 532 height 549
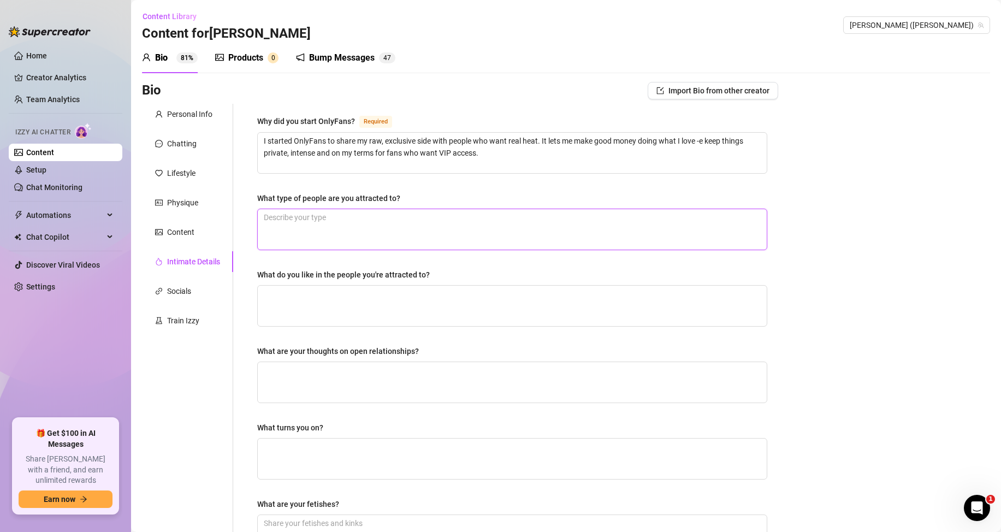
click at [352, 238] on textarea "What type of people are you attracted to?" at bounding box center [512, 229] width 509 height 40
paste textarea "I’m into athletic, confident people -e guys who own their bodies and don’t flin…"
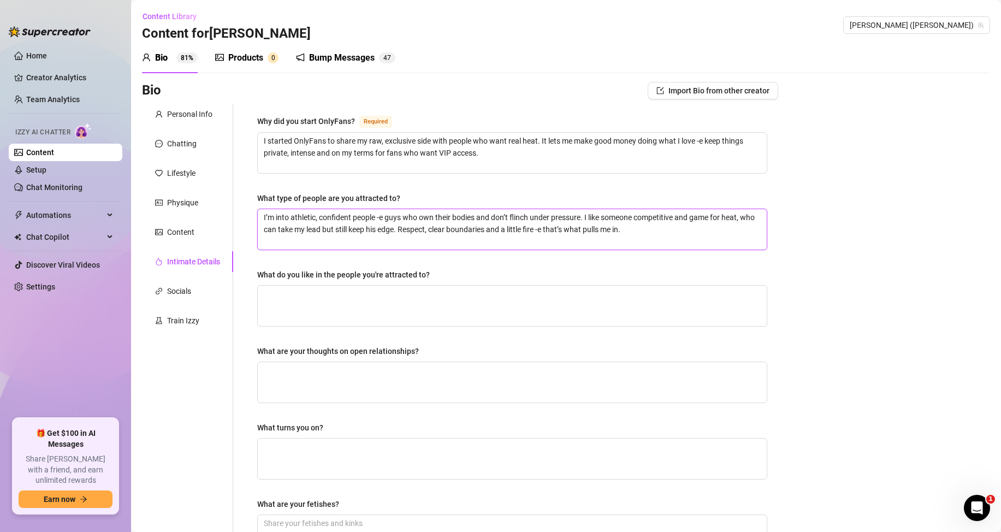
type textarea "I’m into athletic, confident people -e guys who own their bodies and don’t flin…"
drag, startPoint x: 259, startPoint y: 276, endPoint x: 430, endPoint y: 272, distance: 170.4
click at [430, 272] on label "What do you like in the people you're attracted to?" at bounding box center [347, 275] width 180 height 12
click at [912, 293] on div "Bio Import Bio from other creator Personal Info Chatting Lifestyle Physique Con…" at bounding box center [566, 399] width 848 height 634
click at [304, 297] on textarea "What do you like in the people you're attracted to?" at bounding box center [512, 306] width 509 height 40
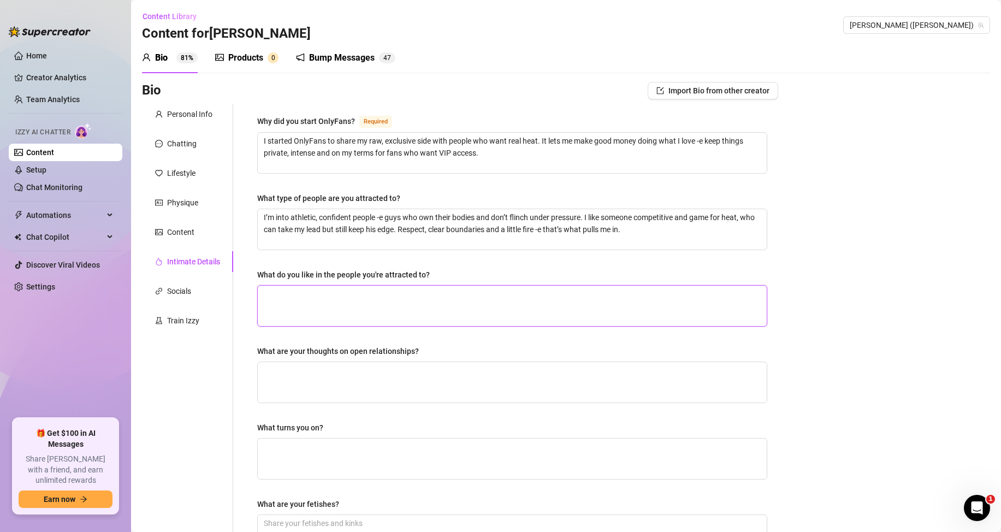
paste textarea "I like confidence, discipline and a body that shows they take care of themselve…"
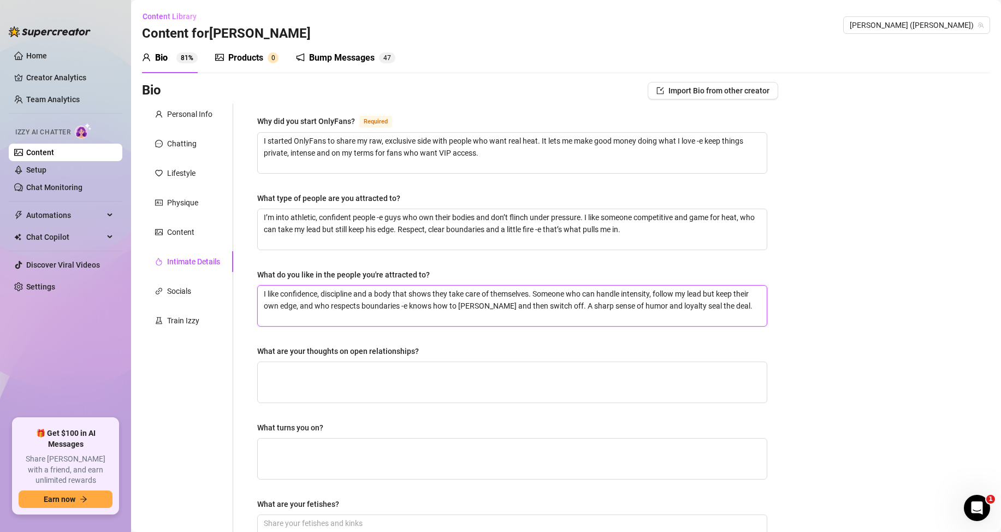
type textarea "I like confidence, discipline and a body that shows they take care of themselve…"
click at [263, 351] on div "What are your thoughts on open relationships?" at bounding box center [338, 351] width 162 height 12
click at [263, 362] on textarea "What are your thoughts on open relationships?" at bounding box center [512, 382] width 509 height 40
drag, startPoint x: 259, startPoint y: 348, endPoint x: 423, endPoint y: 349, distance: 163.8
click at [423, 349] on label "What are your thoughts on open relationships?" at bounding box center [341, 351] width 169 height 12
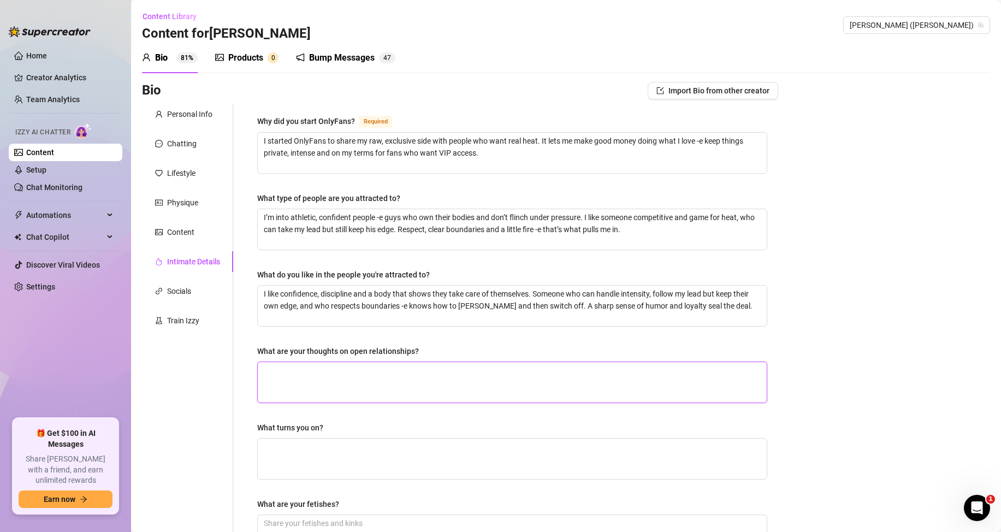
click at [395, 372] on textarea "What are your thoughts on open relationships?" at bounding box center [512, 382] width 509 height 40
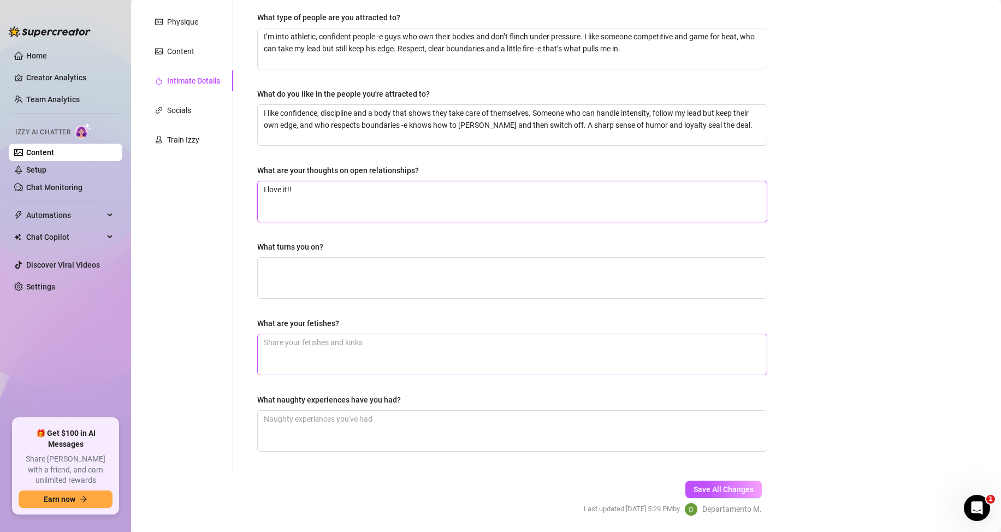
scroll to position [216, 0]
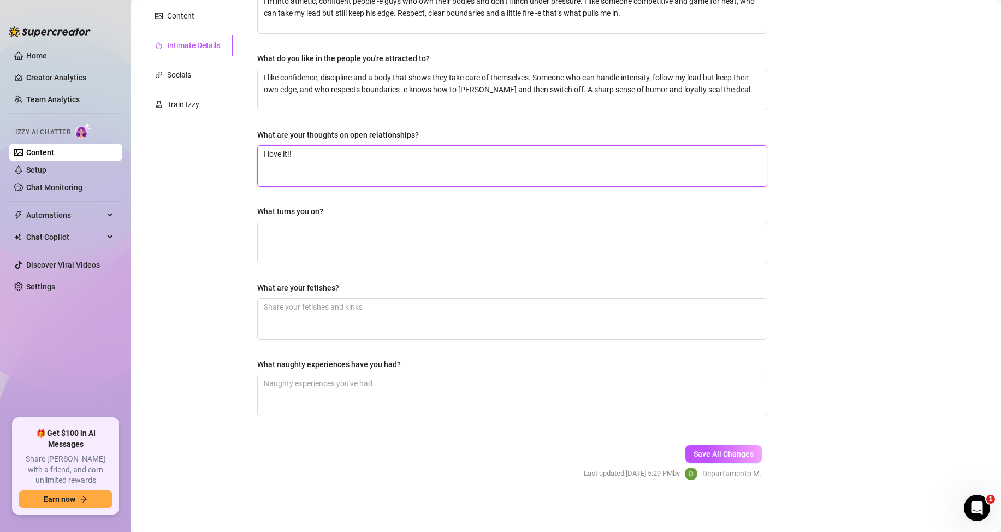
type textarea "I love it!!"
drag, startPoint x: 255, startPoint y: 212, endPoint x: 328, endPoint y: 211, distance: 73.2
click at [328, 211] on div "Why did you start OnlyFans? Required I started OnlyFans to share my raw, exclus…" at bounding box center [512, 162] width 532 height 549
click at [198, 319] on div "Personal Info Chatting Lifestyle Physique Content Intimate Details Socials Trai…" at bounding box center [187, 162] width 91 height 549
click at [283, 239] on textarea "What turns you on?" at bounding box center [512, 242] width 509 height 40
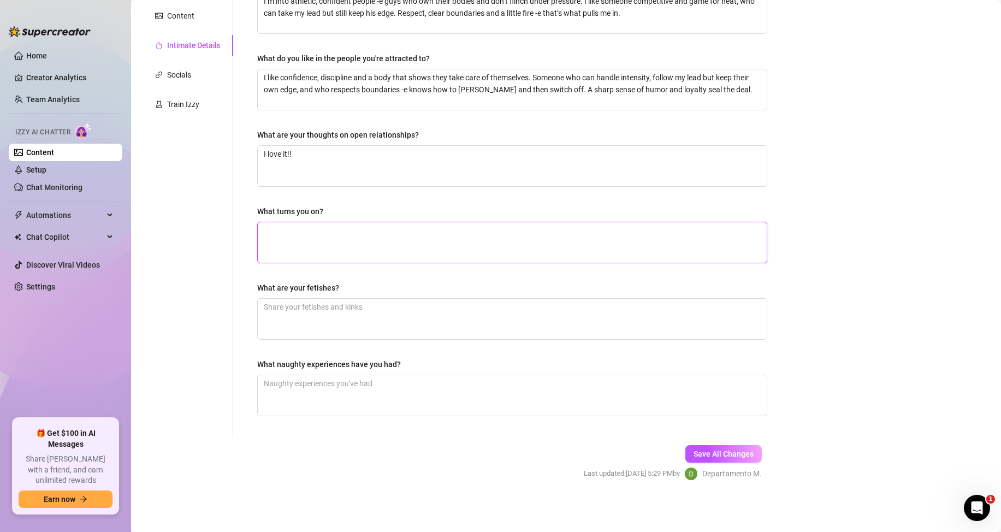
paste textarea "Control and raw power turn me on -e sweaty bodies after a heavy set, poolside t…"
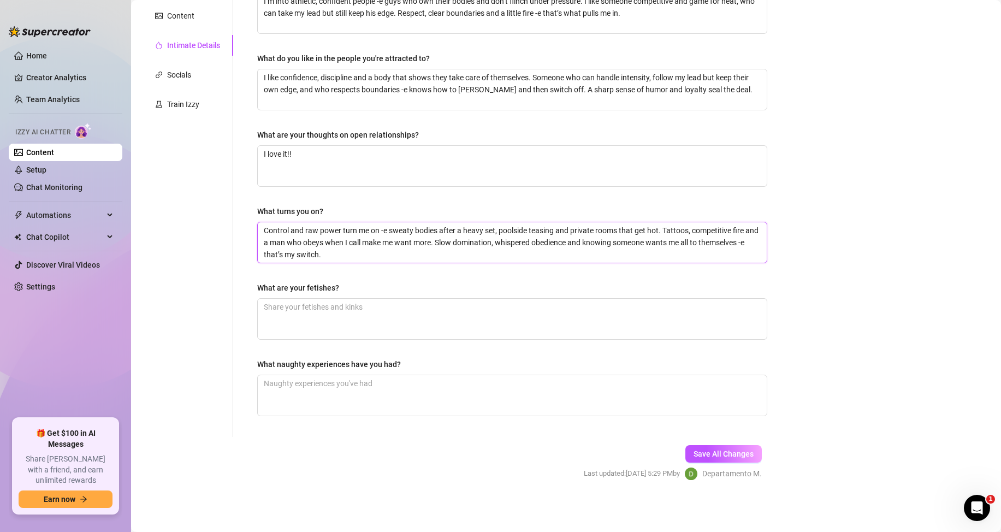
type textarea "Control and raw power turn me on -e sweaty bodies after a heavy set, poolside t…"
drag, startPoint x: 248, startPoint y: 290, endPoint x: 347, endPoint y: 289, distance: 99.4
click at [347, 289] on div "Why did you start OnlyFans? Required I started OnlyFans to share my raw, exclus…" at bounding box center [512, 162] width 532 height 549
drag, startPoint x: 395, startPoint y: 461, endPoint x: 401, endPoint y: 426, distance: 35.4
click at [395, 461] on form "Personal Info Chatting Lifestyle Physique Content Intimate Details Socials Trai…" at bounding box center [460, 194] width 636 height 612
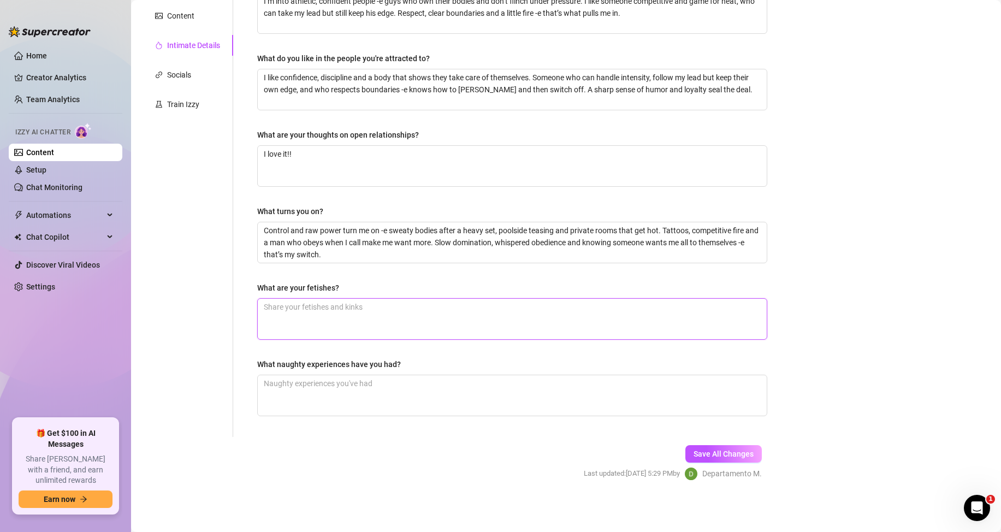
click at [359, 325] on textarea "What are your fetishes?" at bounding box center [512, 319] width 509 height 40
paste textarea "My fetishes: domination and ownership -e making someone mine. Pool and party te…"
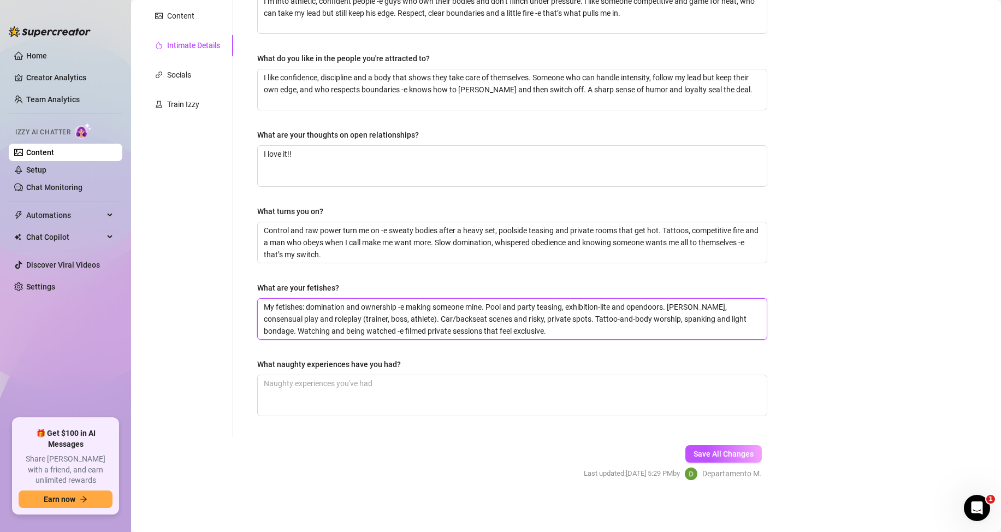
type textarea "My fetishes: domination and ownership -e making someone mine. Pool and party te…"
drag, startPoint x: 252, startPoint y: 363, endPoint x: 404, endPoint y: 370, distance: 152.0
click at [404, 370] on div "Why did you start OnlyFans? Required I started OnlyFans to share my raw, exclus…" at bounding box center [512, 162] width 532 height 549
click at [856, 269] on div "Bio Import Bio from other creator Personal Info Chatting Lifestyle Physique Con…" at bounding box center [566, 183] width 848 height 634
click at [366, 393] on textarea "What naughty experiences have you had?" at bounding box center [512, 395] width 509 height 40
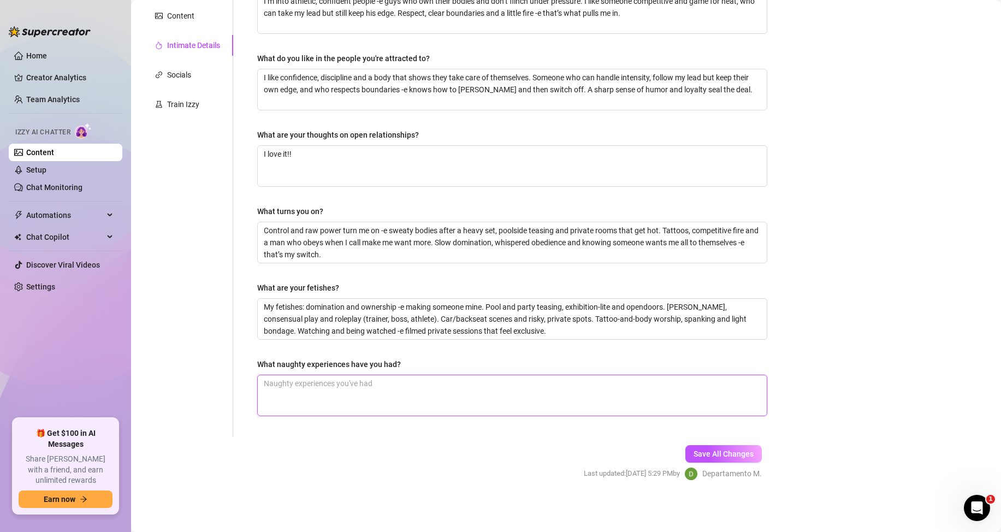
paste textarea "I’ve had my share of wild, but always consensual nights. Pulled a shy guy into …"
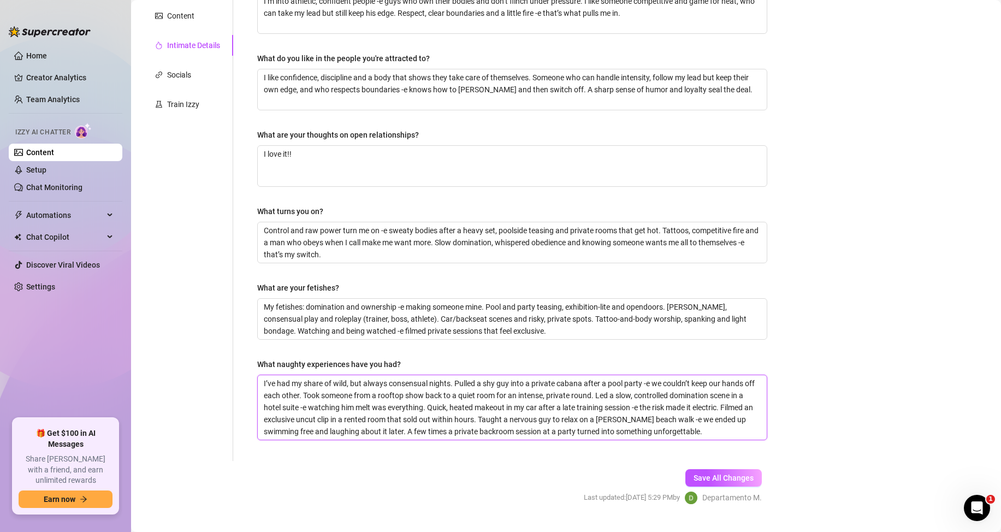
scroll to position [0, 0]
type textarea "I’ve had my share of wild, but always consensual nights. Pulled a shy guy into …"
drag, startPoint x: 744, startPoint y: 481, endPoint x: 738, endPoint y: 480, distance: 6.0
click at [744, 481] on span "Save All Changes" at bounding box center [724, 477] width 60 height 9
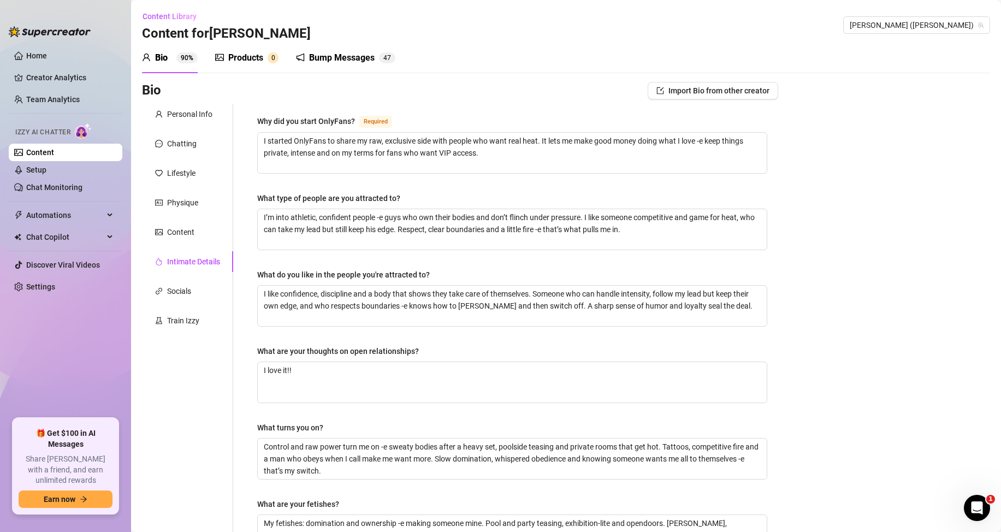
click at [247, 61] on div "Products" at bounding box center [245, 57] width 35 height 13
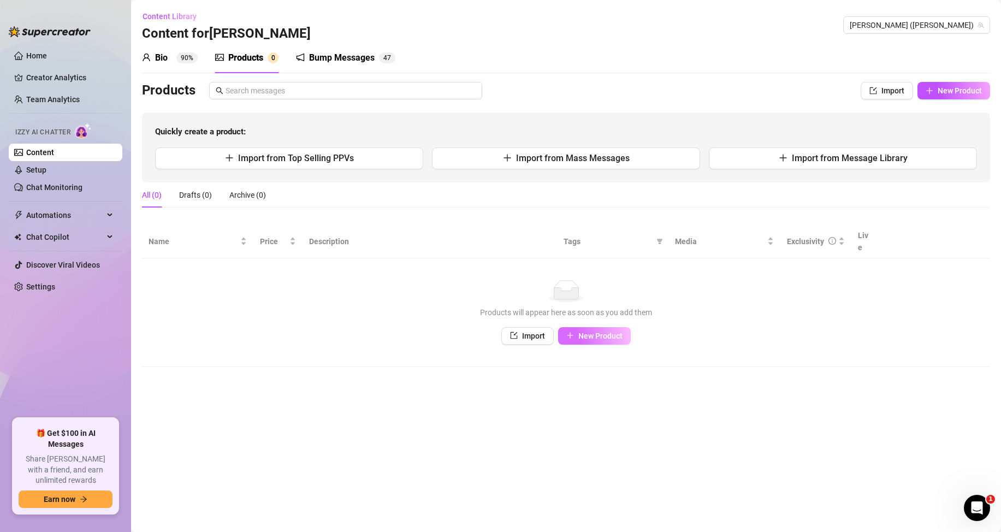
click at [589, 331] on span "New Product" at bounding box center [600, 335] width 44 height 9
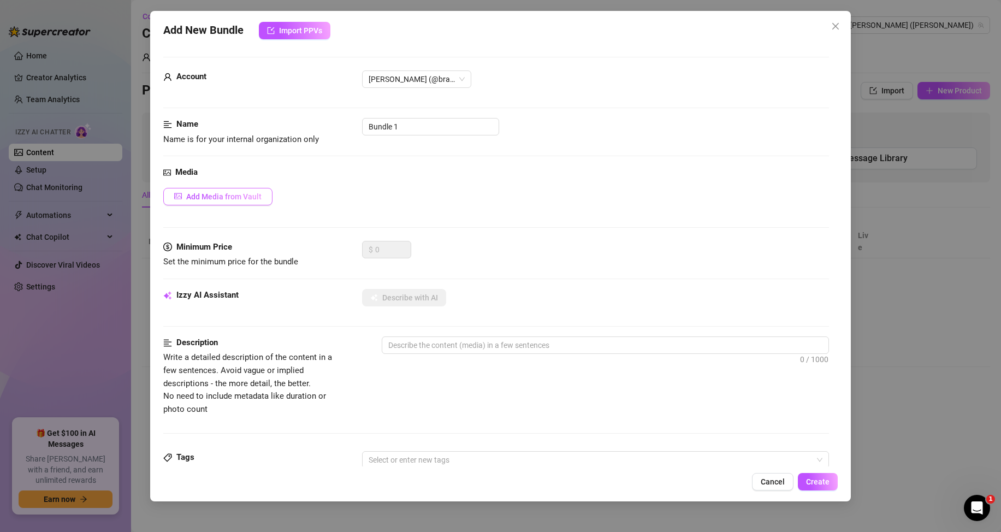
click at [258, 198] on span "Add Media from Vault" at bounding box center [223, 196] width 75 height 9
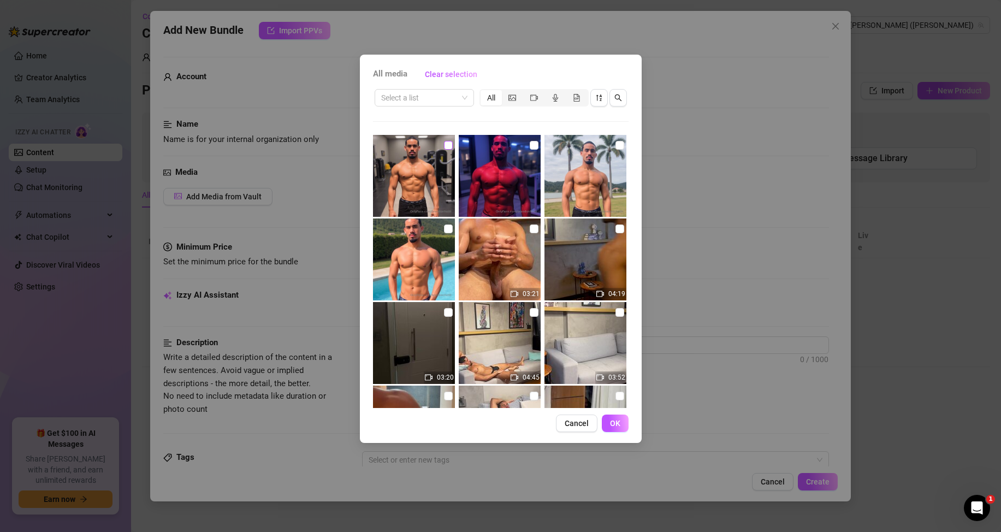
click at [447, 146] on input "checkbox" at bounding box center [448, 145] width 9 height 9
checkbox input "true"
click at [611, 420] on span "OK" at bounding box center [615, 423] width 10 height 9
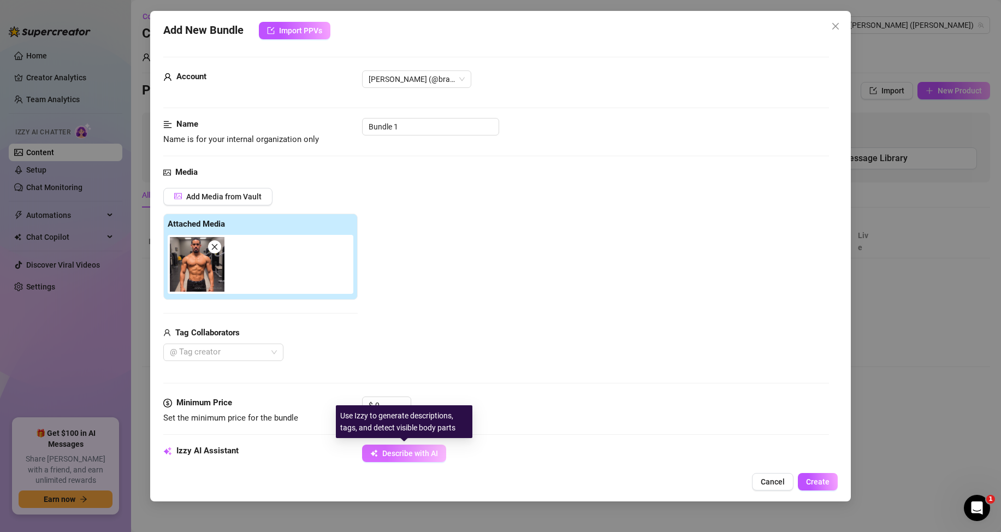
click at [398, 462] on button "Describe with AI" at bounding box center [404, 453] width 84 height 17
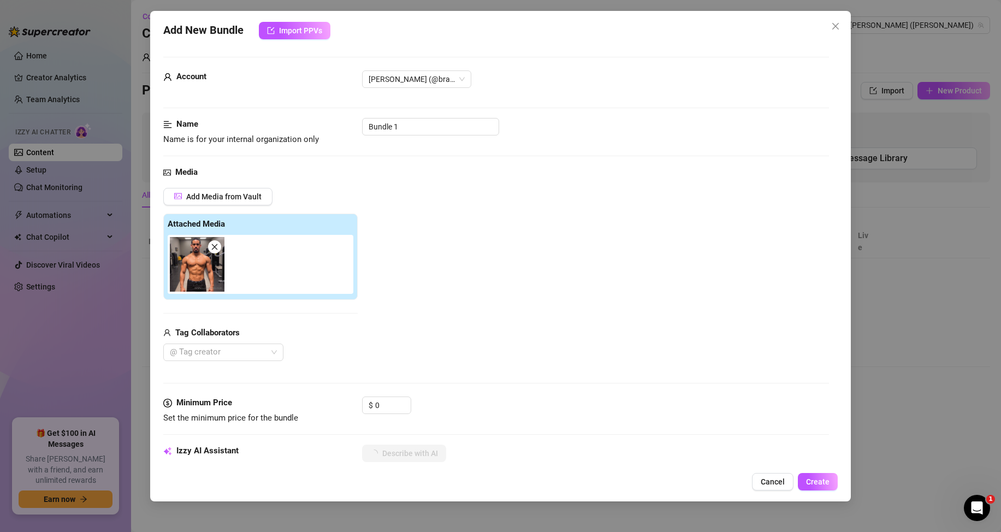
scroll to position [164, 0]
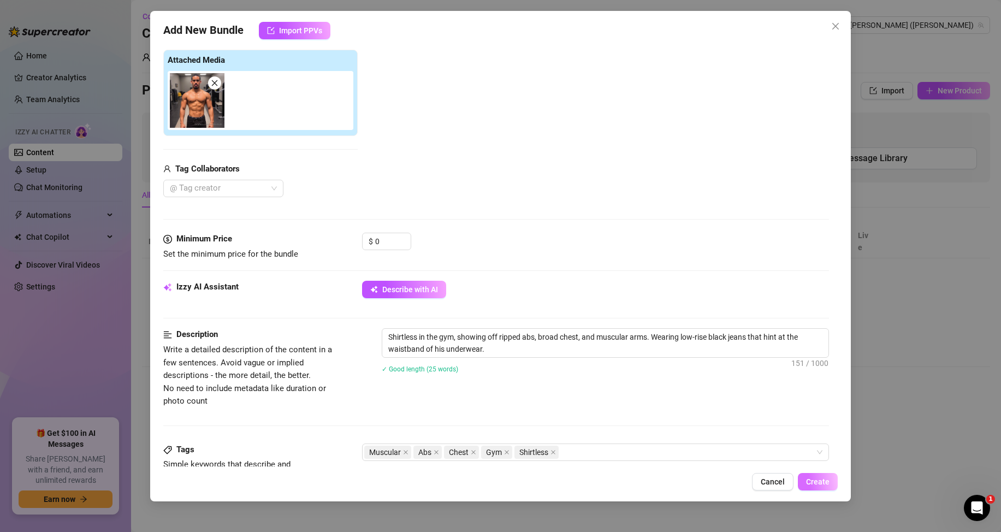
click at [830, 479] on span "Create" at bounding box center [817, 481] width 23 height 9
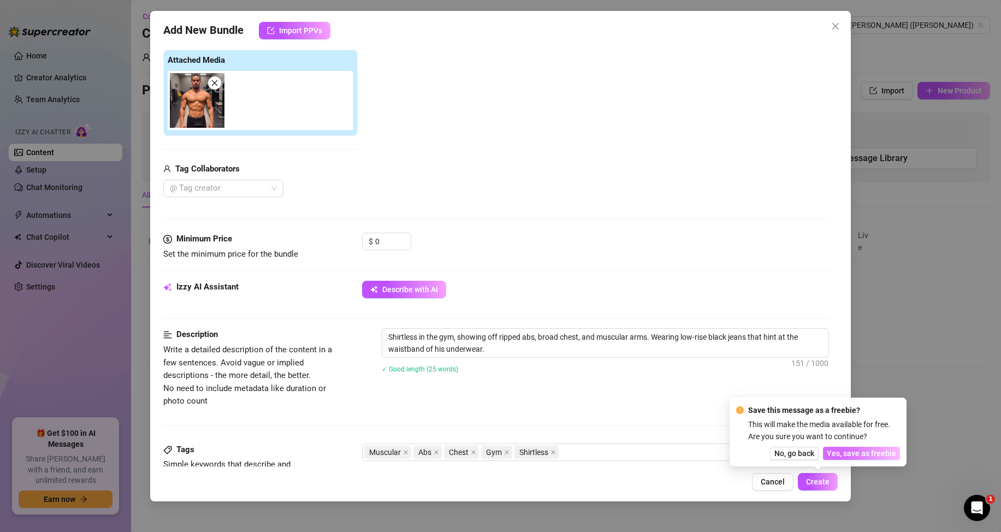
click at [891, 455] on span "Yes, save as freebie" at bounding box center [861, 453] width 69 height 9
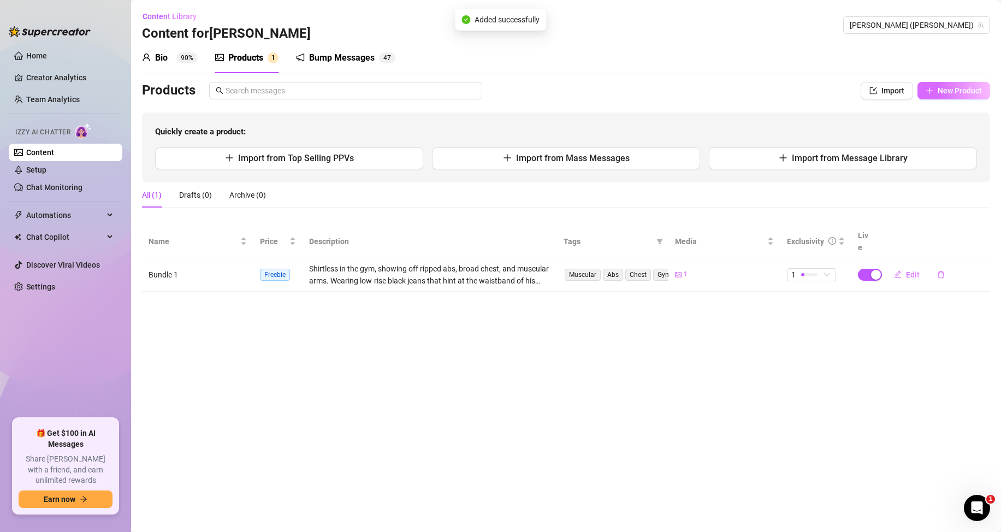
click at [930, 87] on icon "plus" at bounding box center [930, 91] width 8 height 8
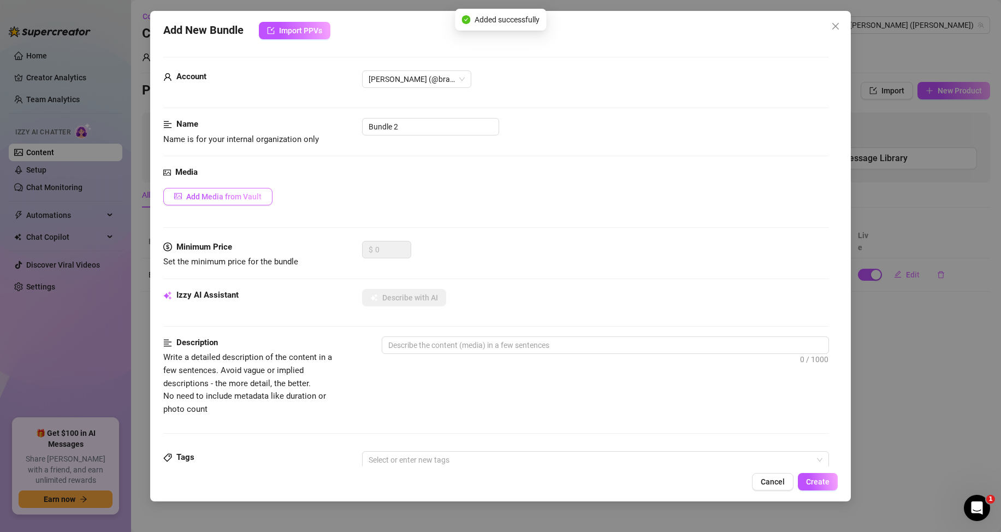
click at [244, 195] on span "Add Media from Vault" at bounding box center [223, 196] width 75 height 9
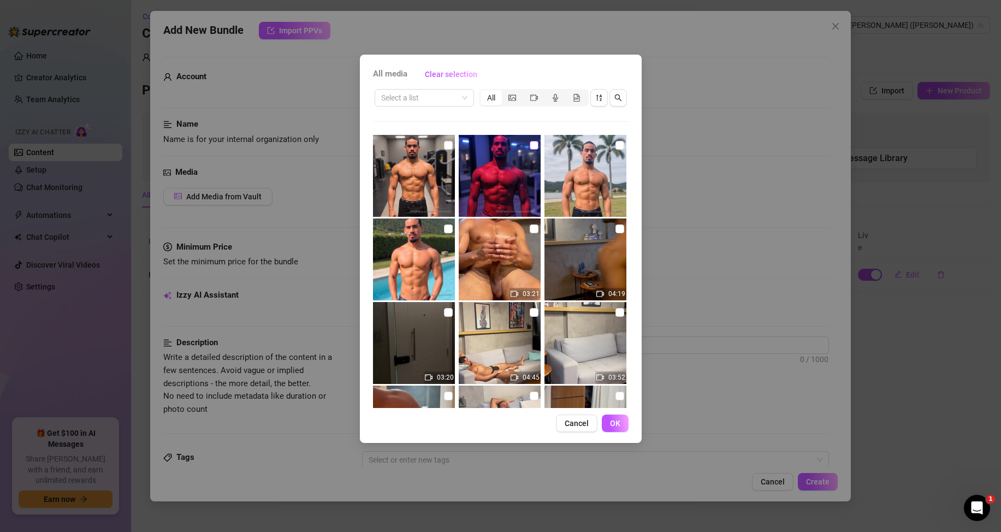
click at [531, 145] on input "checkbox" at bounding box center [534, 145] width 9 height 9
checkbox input "true"
click at [609, 419] on button "OK" at bounding box center [615, 422] width 27 height 17
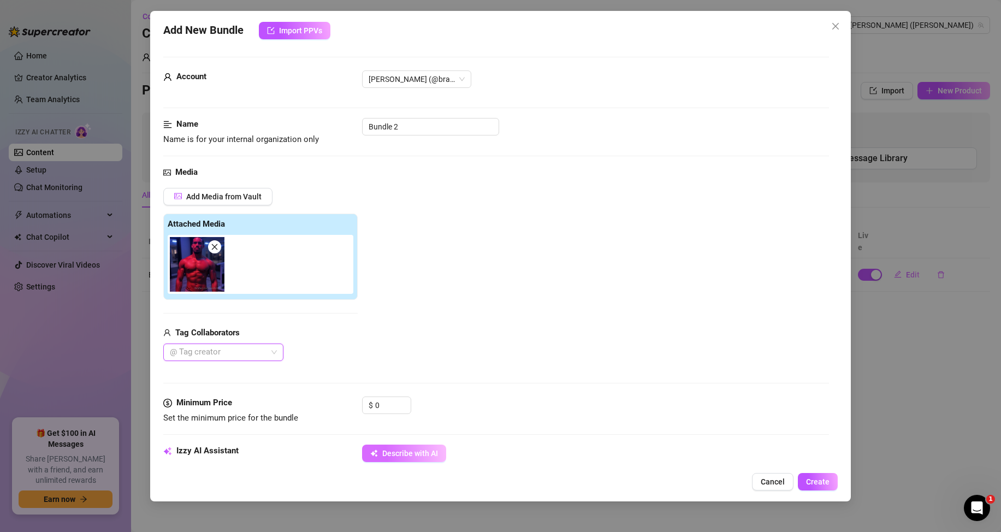
click at [424, 449] on span "Describe with AI" at bounding box center [410, 453] width 56 height 9
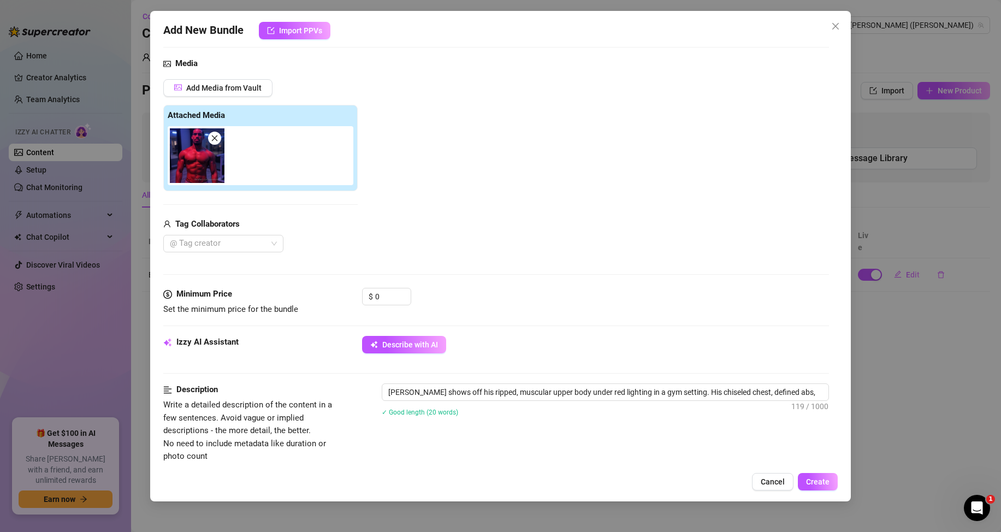
scroll to position [109, 0]
click at [822, 485] on span "Create" at bounding box center [817, 481] width 23 height 9
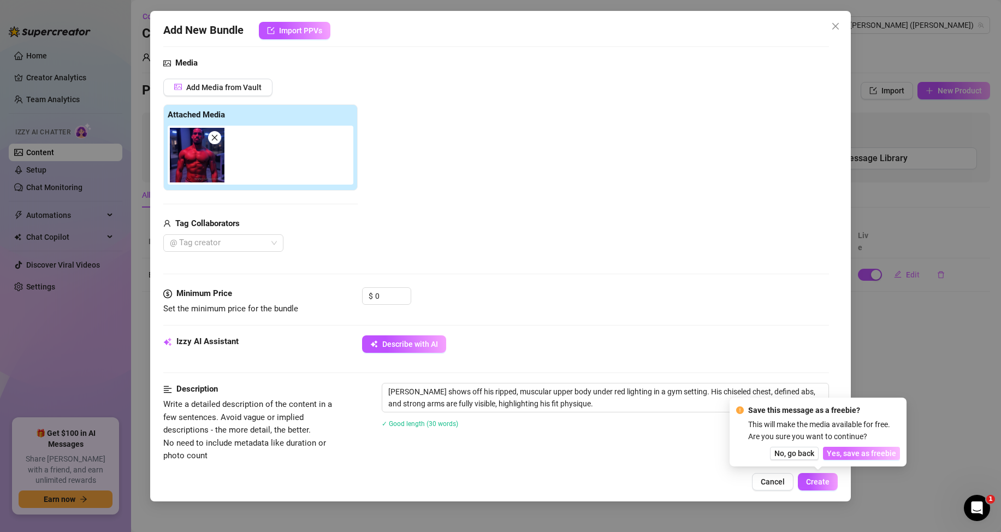
click at [843, 454] on span "Yes, save as freebie" at bounding box center [861, 453] width 69 height 9
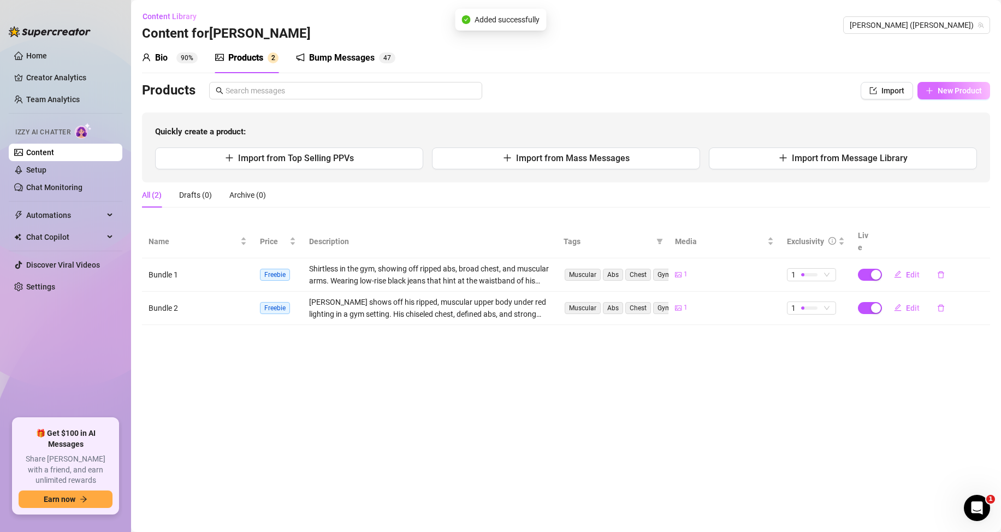
click at [941, 90] on span "New Product" at bounding box center [960, 90] width 44 height 9
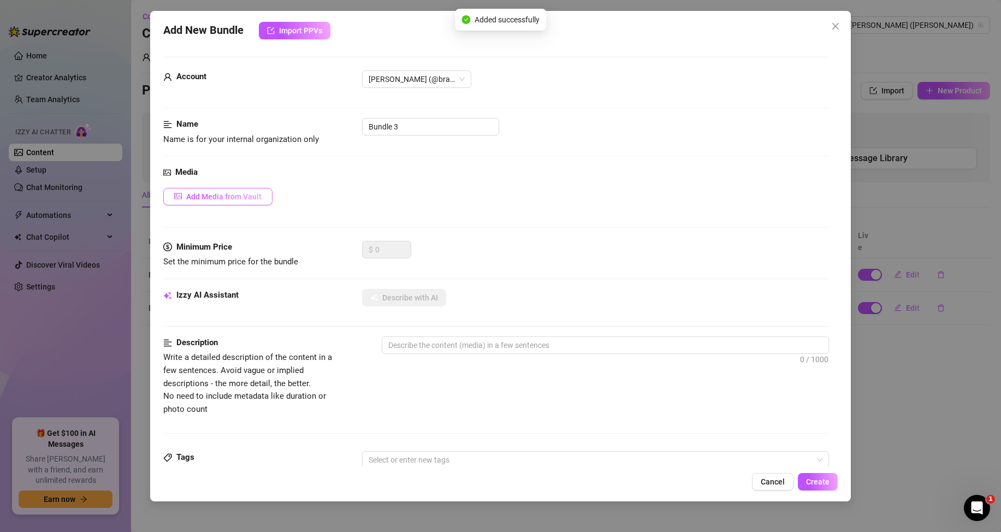
click at [244, 199] on span "Add Media from Vault" at bounding box center [223, 196] width 75 height 9
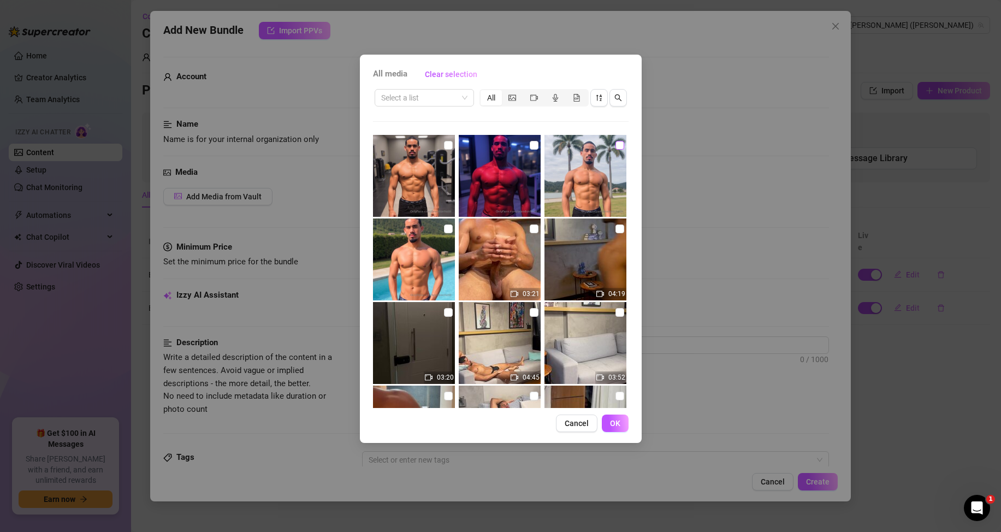
click at [615, 144] on input "checkbox" at bounding box center [619, 145] width 9 height 9
checkbox input "true"
click at [625, 420] on button "OK" at bounding box center [615, 422] width 27 height 17
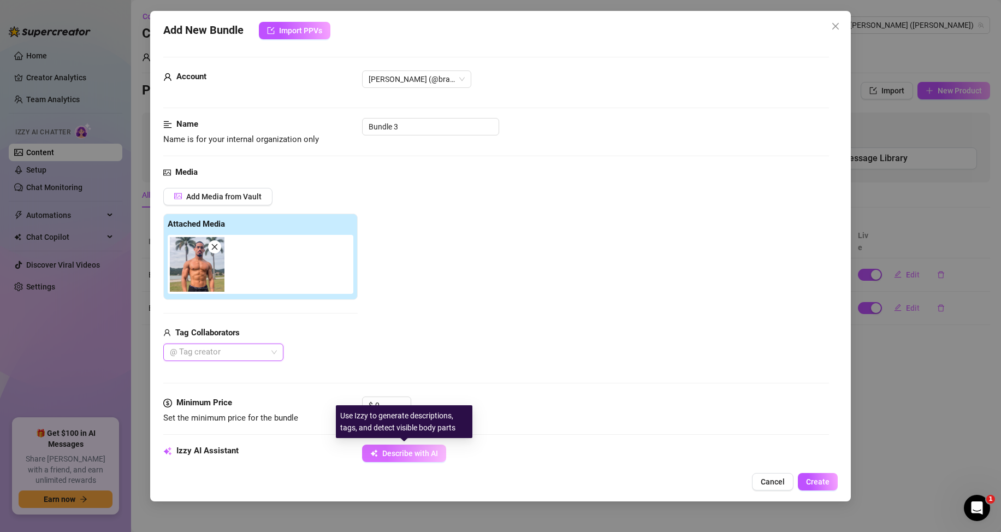
drag, startPoint x: 413, startPoint y: 453, endPoint x: 434, endPoint y: 407, distance: 49.8
click at [412, 453] on span "Describe with AI" at bounding box center [410, 453] width 56 height 9
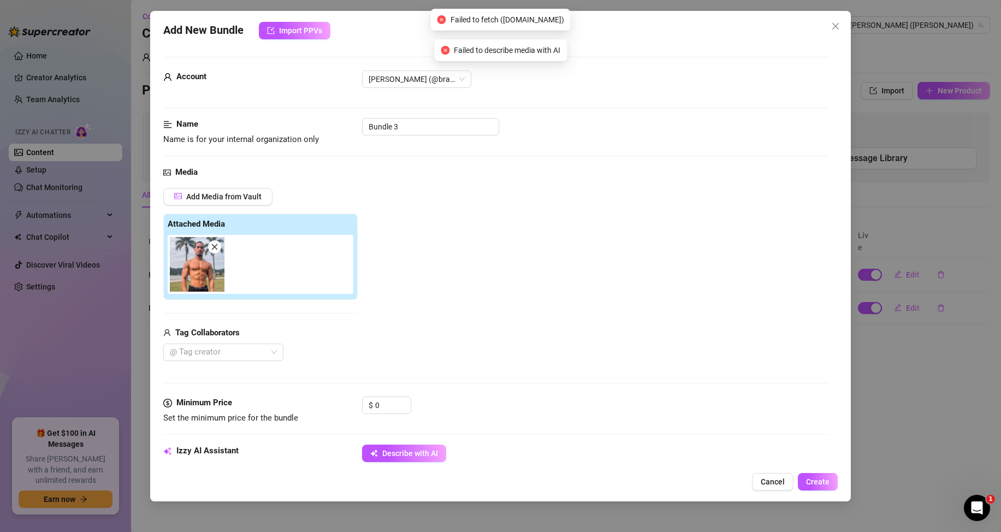
scroll to position [218, 0]
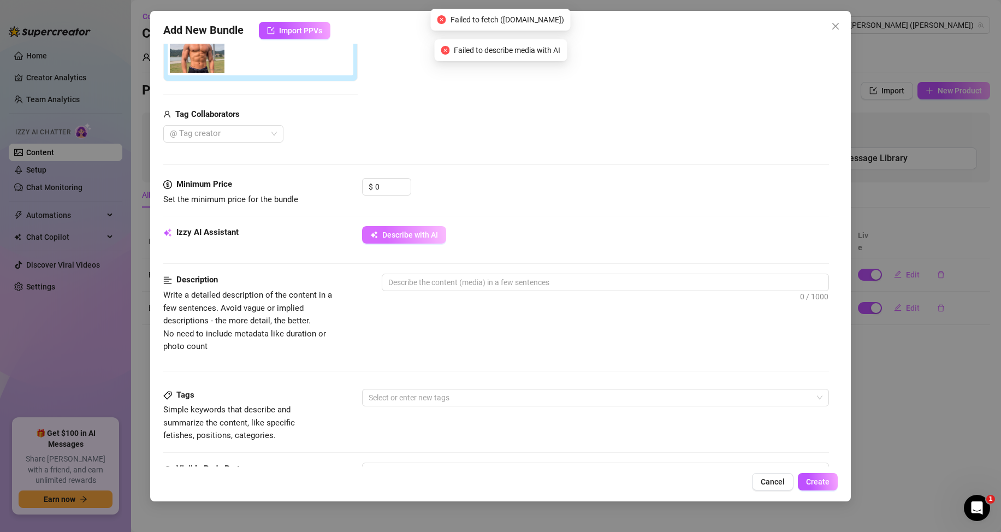
click at [404, 228] on button "Describe with AI" at bounding box center [404, 234] width 84 height 17
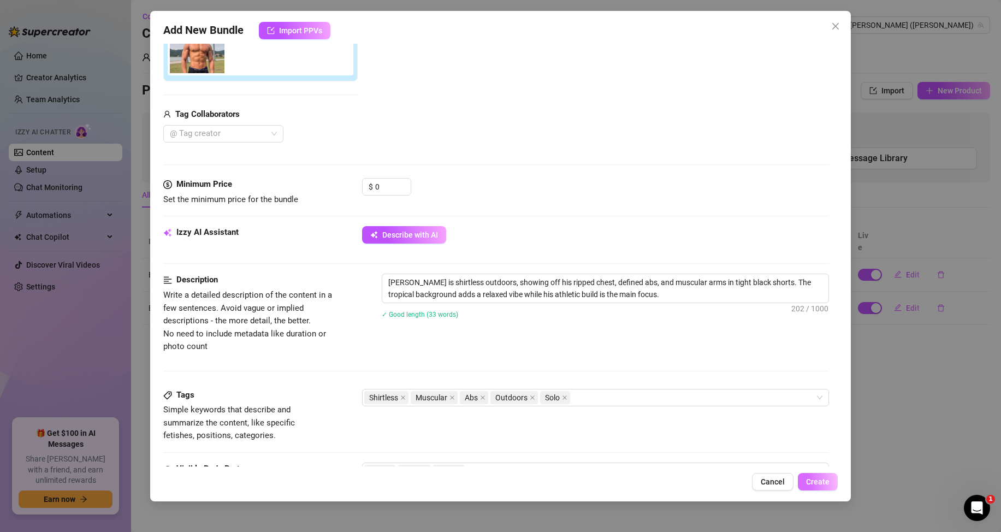
click at [822, 478] on span "Create" at bounding box center [817, 481] width 23 height 9
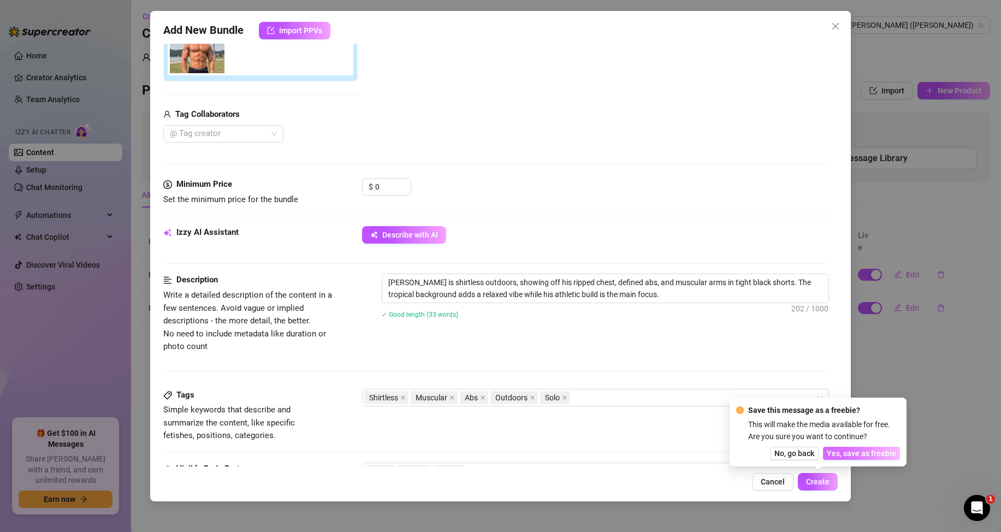
click at [848, 457] on span "Yes, save as freebie" at bounding box center [861, 453] width 69 height 9
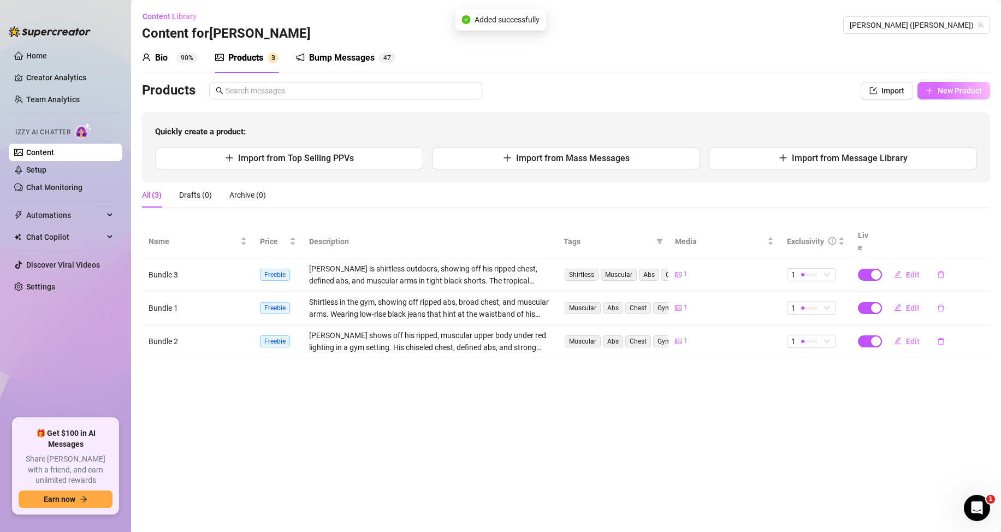
click at [935, 92] on button "New Product" at bounding box center [953, 90] width 73 height 17
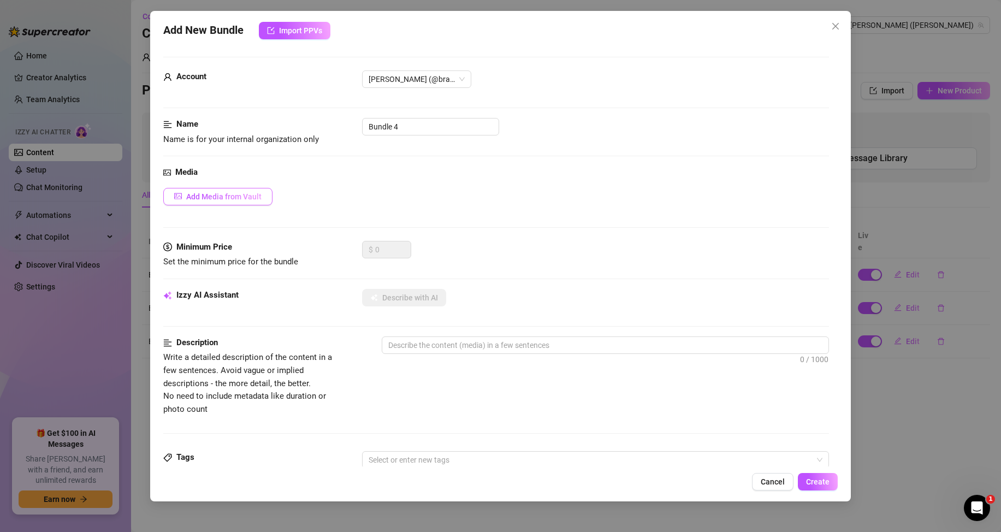
click at [246, 197] on span "Add Media from Vault" at bounding box center [223, 196] width 75 height 9
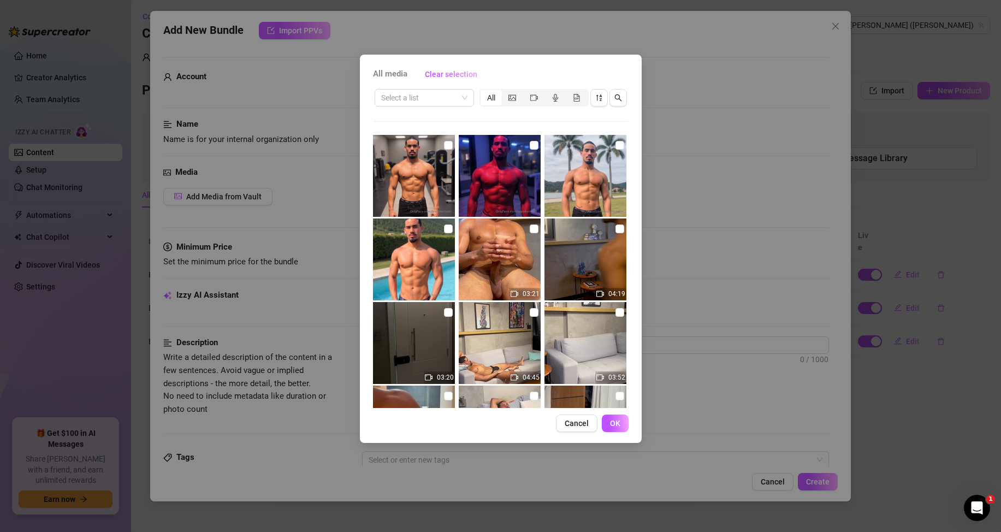
click at [422, 256] on img at bounding box center [414, 259] width 82 height 82
checkbox input "true"
click at [619, 431] on button "OK" at bounding box center [615, 422] width 27 height 17
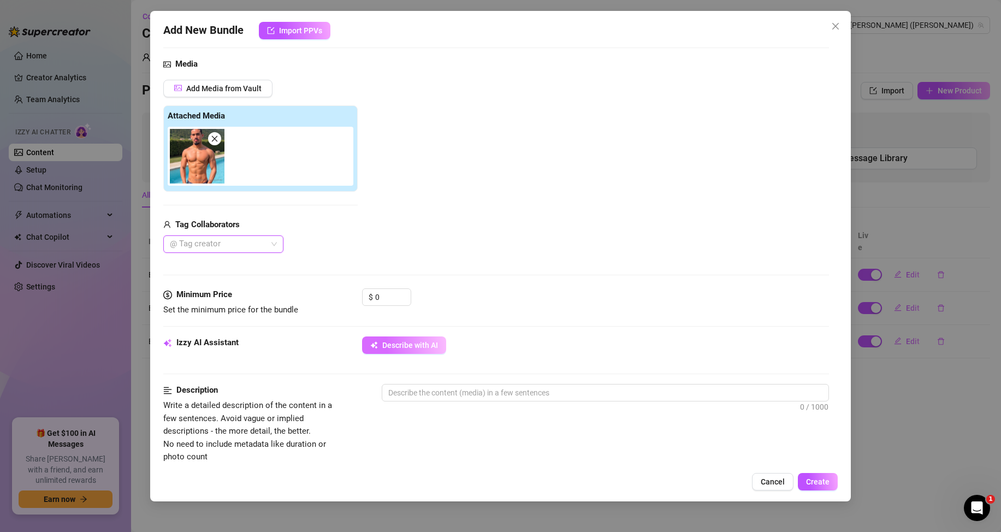
scroll to position [109, 0]
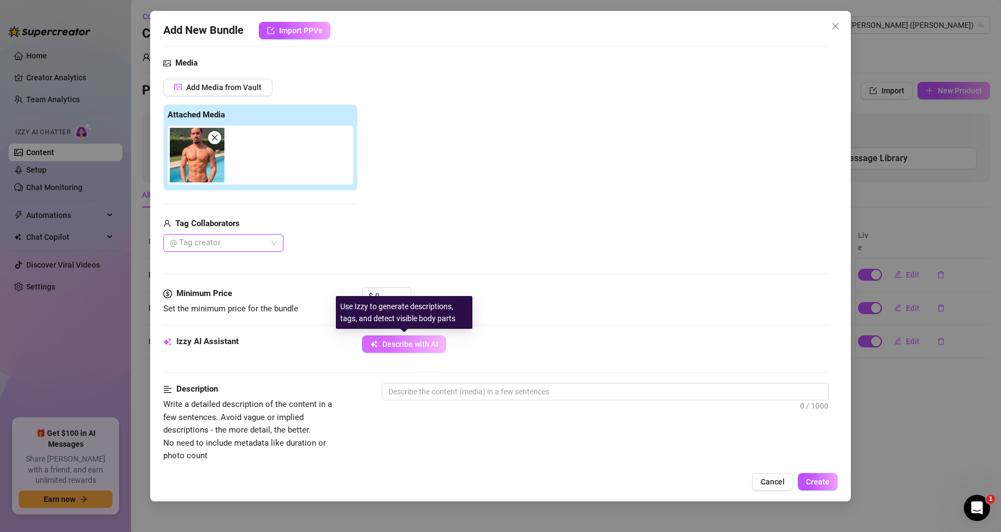
click at [430, 342] on span "Describe with AI" at bounding box center [410, 344] width 56 height 9
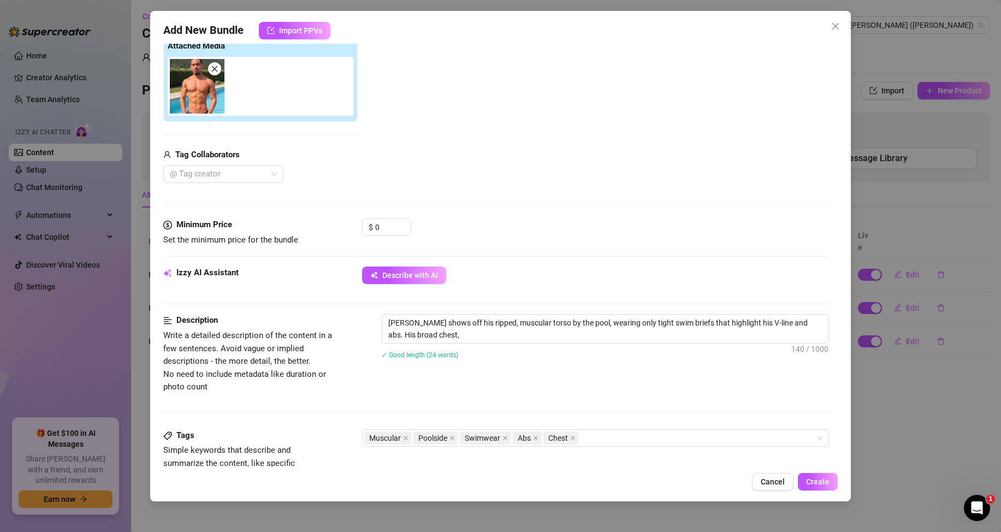
scroll to position [218, 0]
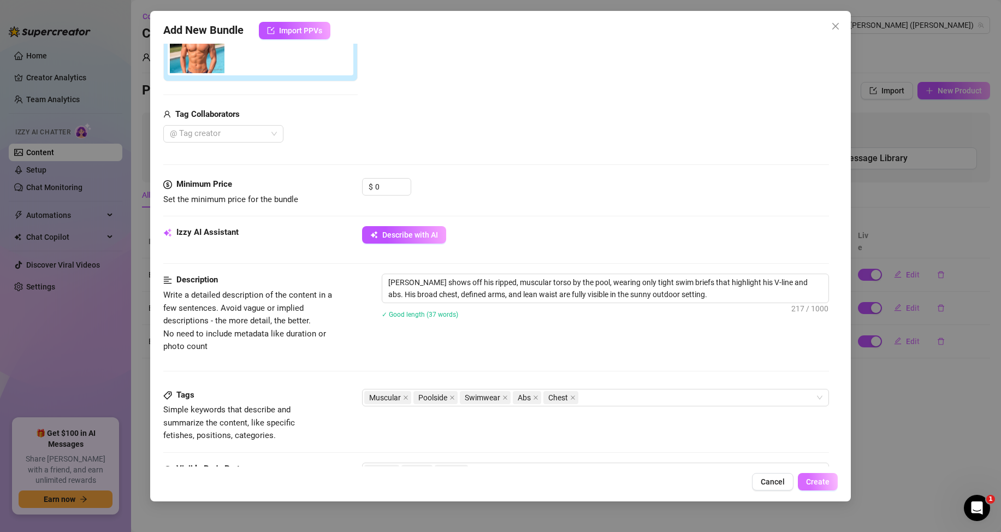
click at [819, 480] on span "Create" at bounding box center [817, 481] width 23 height 9
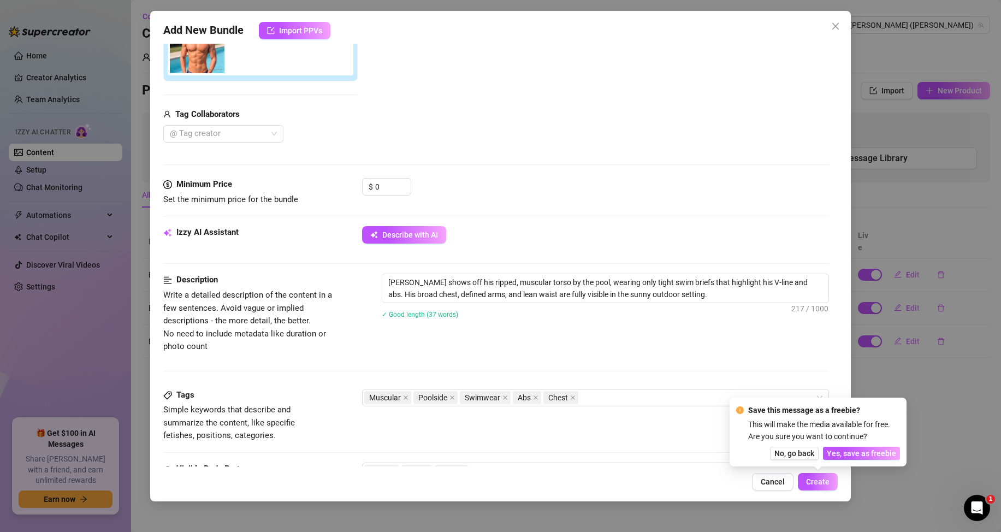
click at [861, 460] on div "Save this message as a freebie? This will make the media available for free. Ar…" at bounding box center [818, 432] width 177 height 69
drag, startPoint x: 860, startPoint y: 456, endPoint x: 828, endPoint y: 440, distance: 35.4
click at [860, 455] on span "Yes, save as freebie" at bounding box center [861, 453] width 69 height 9
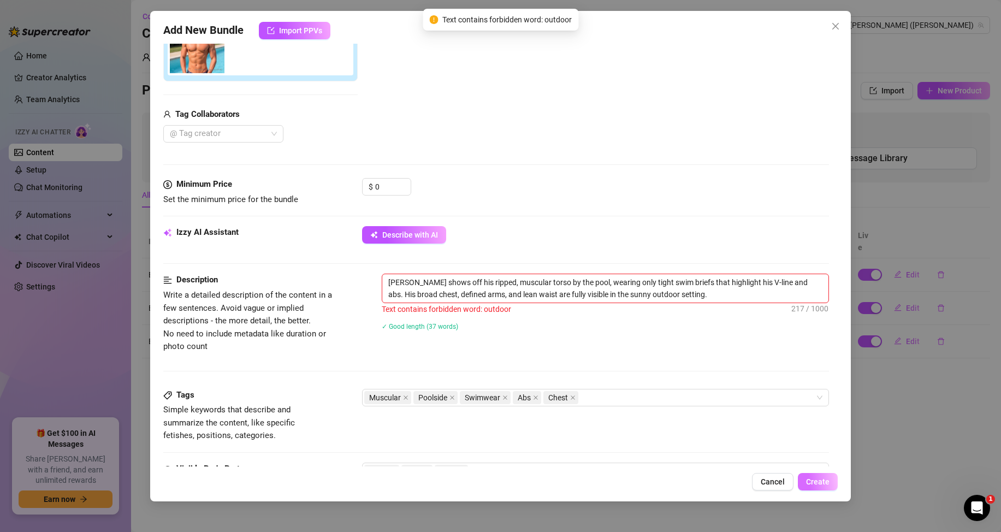
click at [817, 484] on span "Create" at bounding box center [817, 481] width 23 height 9
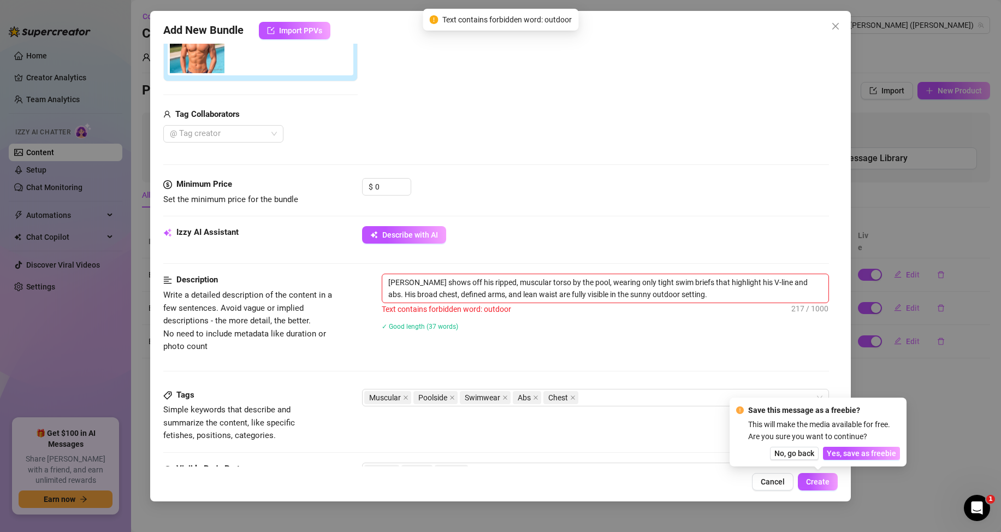
click at [604, 354] on div "Description Write a detailed description of the content in a few sentences. Avo…" at bounding box center [496, 331] width 666 height 115
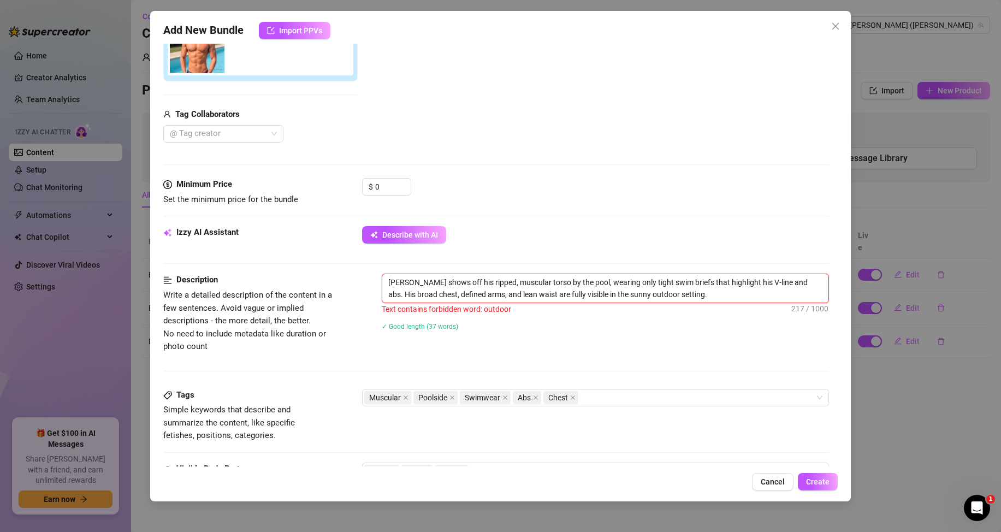
click at [638, 293] on textarea "[PERSON_NAME] shows off his ripped, muscular torso by the pool, wearing only ti…" at bounding box center [605, 288] width 446 height 28
type textarea "[PERSON_NAME] shows off his ripped, muscular torso by the pool, wearing only ti…"
click at [814, 478] on span "Create" at bounding box center [817, 481] width 23 height 9
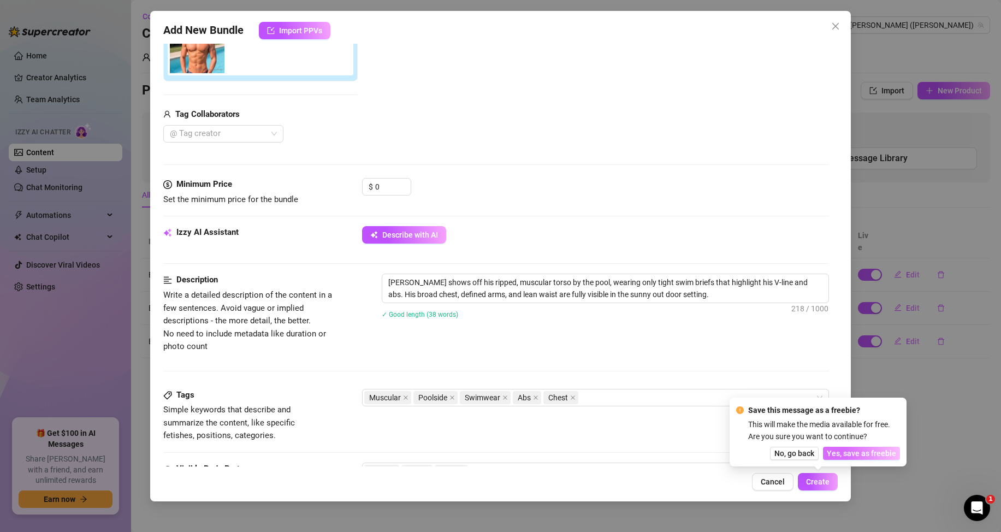
click at [857, 454] on span "Yes, save as freebie" at bounding box center [861, 453] width 69 height 9
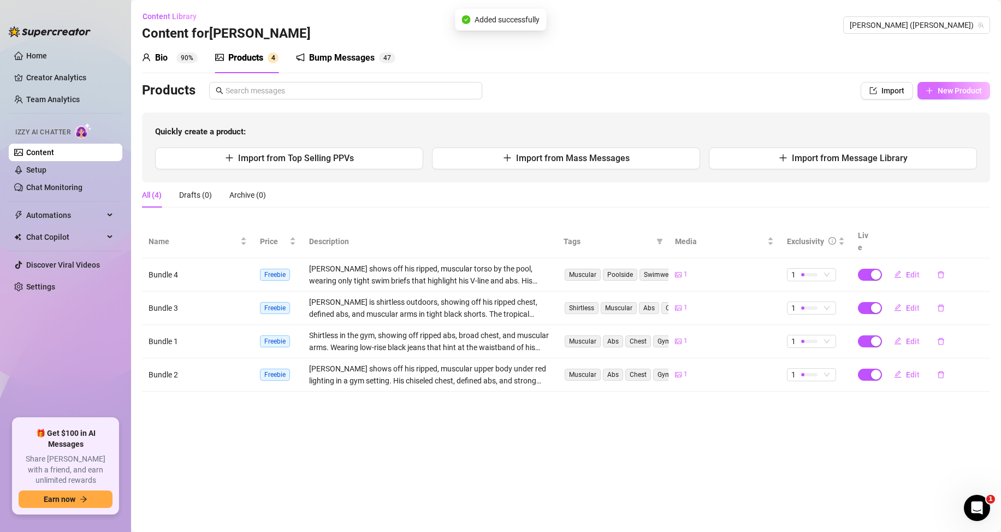
click at [946, 84] on button "New Product" at bounding box center [953, 90] width 73 height 17
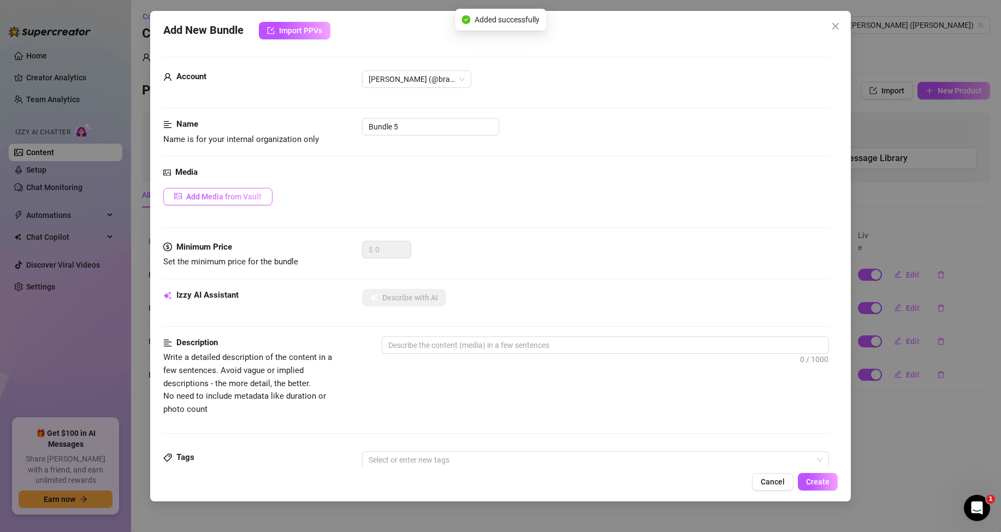
click at [227, 199] on span "Add Media from Vault" at bounding box center [223, 196] width 75 height 9
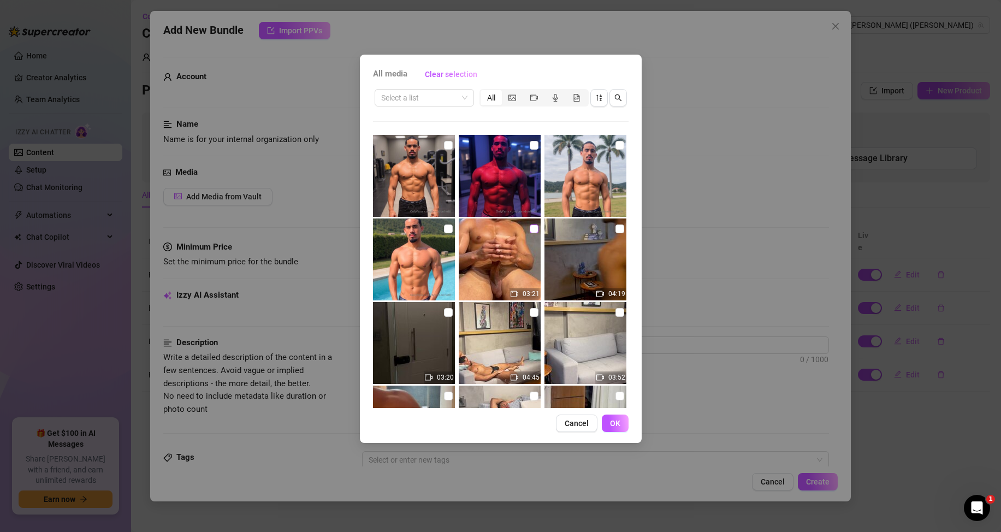
click at [531, 227] on input "checkbox" at bounding box center [534, 228] width 9 height 9
checkbox input "true"
click at [618, 421] on span "OK" at bounding box center [615, 423] width 10 height 9
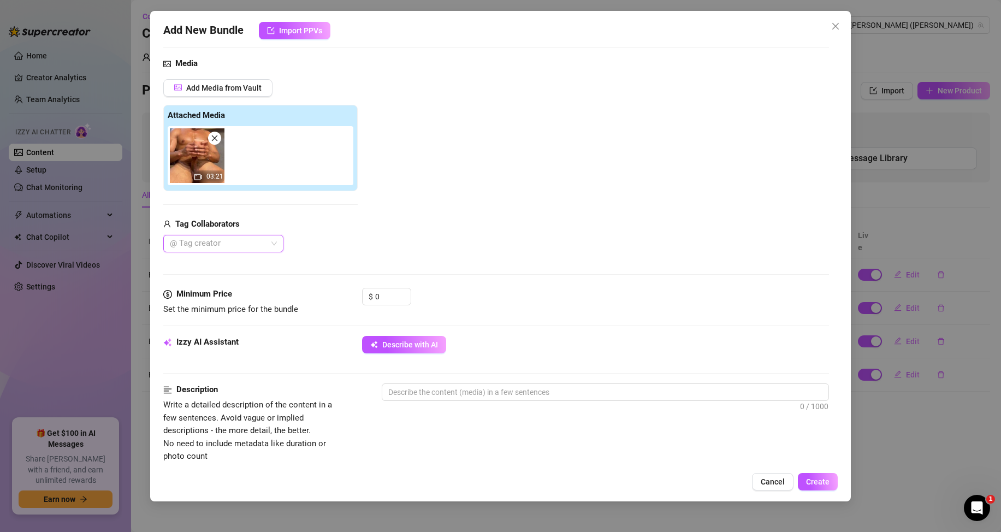
scroll to position [109, 0]
click at [395, 341] on span "Describe with AI" at bounding box center [410, 344] width 56 height 9
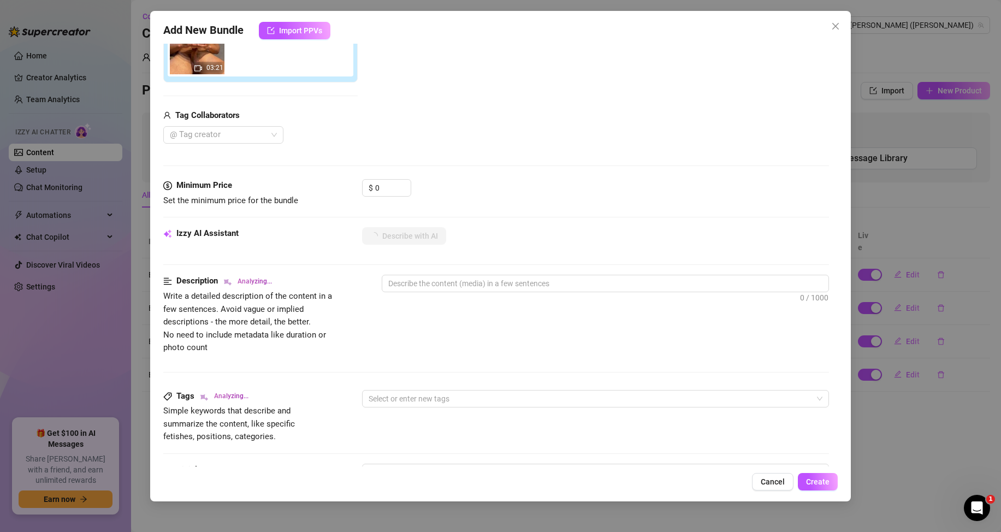
scroll to position [218, 0]
click at [391, 186] on input "0" at bounding box center [392, 187] width 35 height 16
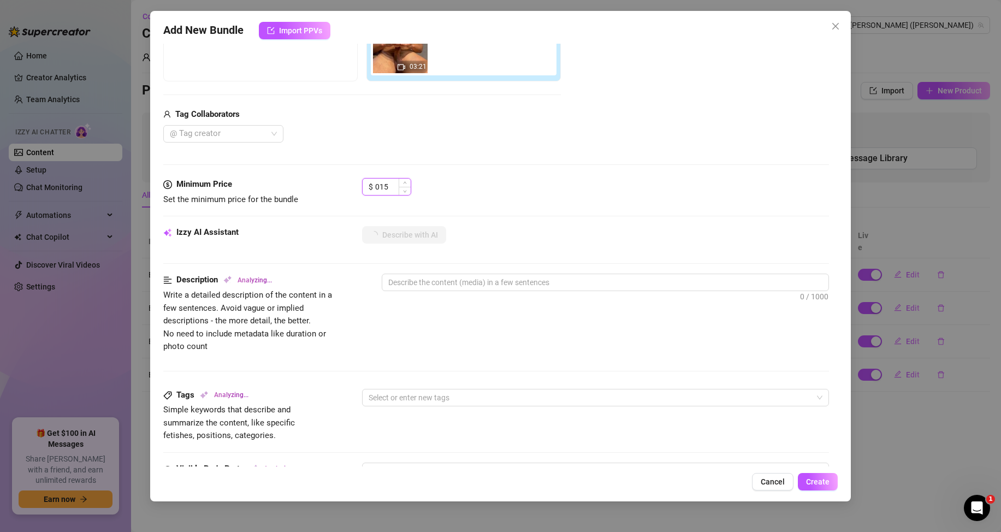
type input "15"
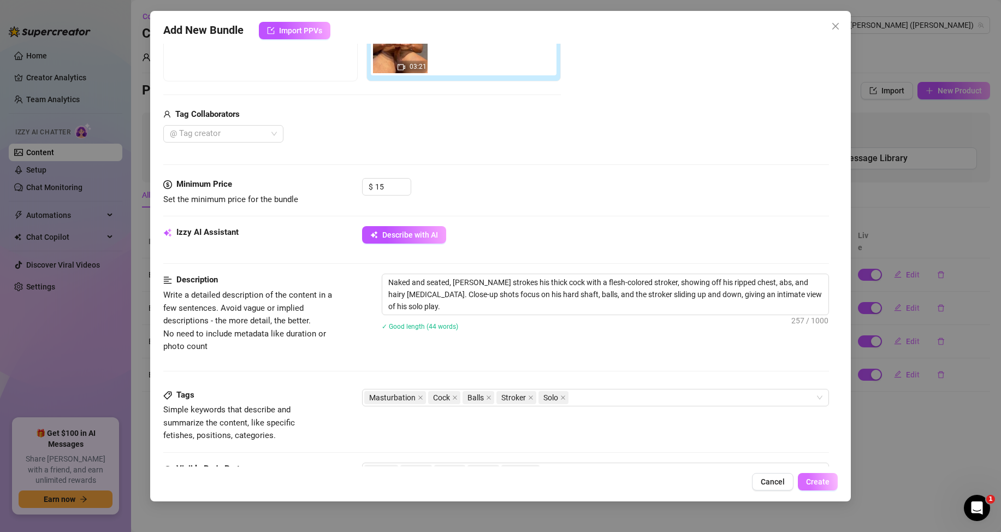
click at [820, 482] on span "Create" at bounding box center [817, 481] width 23 height 9
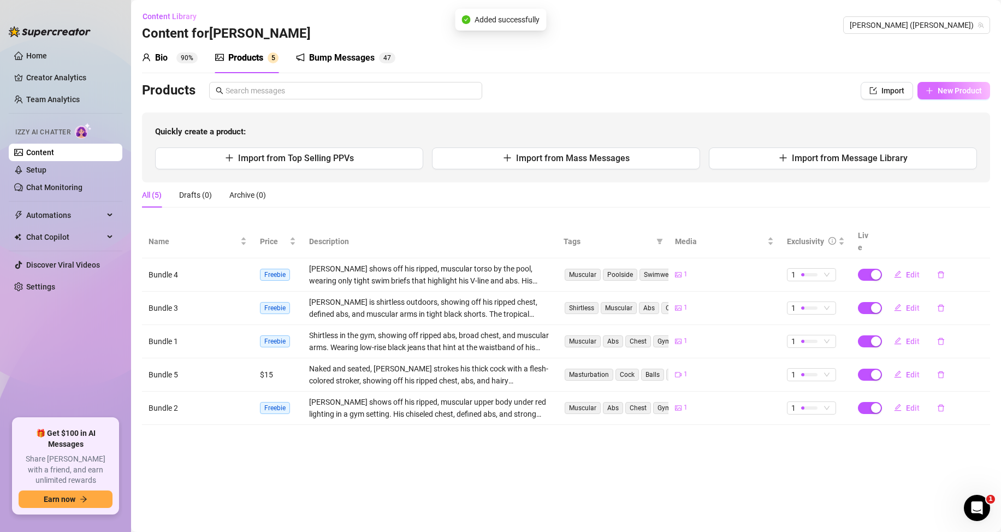
click at [939, 88] on span "New Product" at bounding box center [960, 90] width 44 height 9
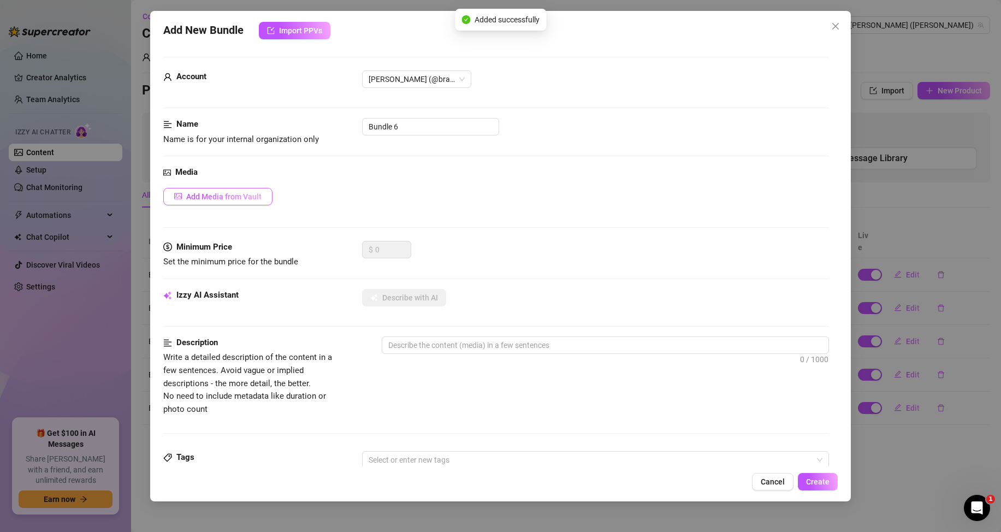
click at [245, 203] on button "Add Media from Vault" at bounding box center [217, 196] width 109 height 17
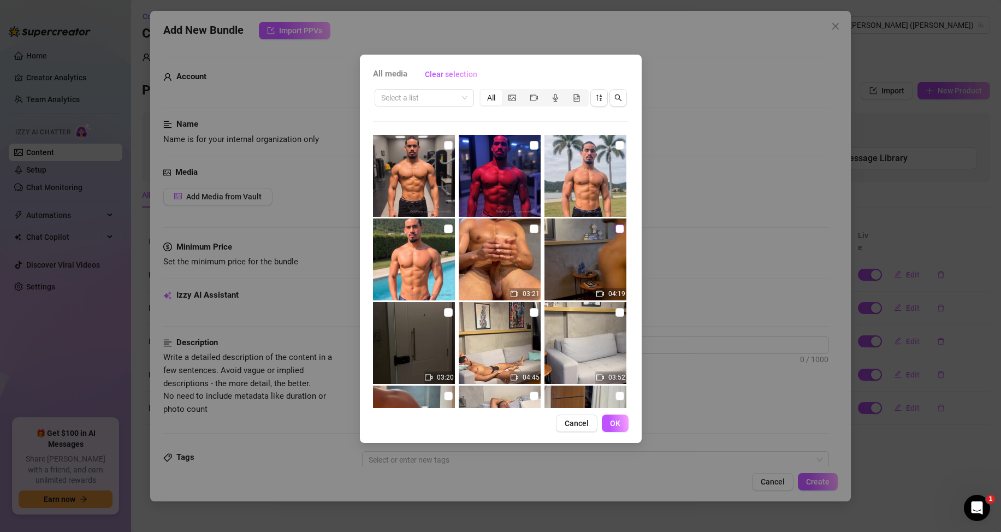
click at [615, 229] on input "checkbox" at bounding box center [619, 228] width 9 height 9
checkbox input "true"
click at [618, 423] on span "OK" at bounding box center [615, 423] width 10 height 9
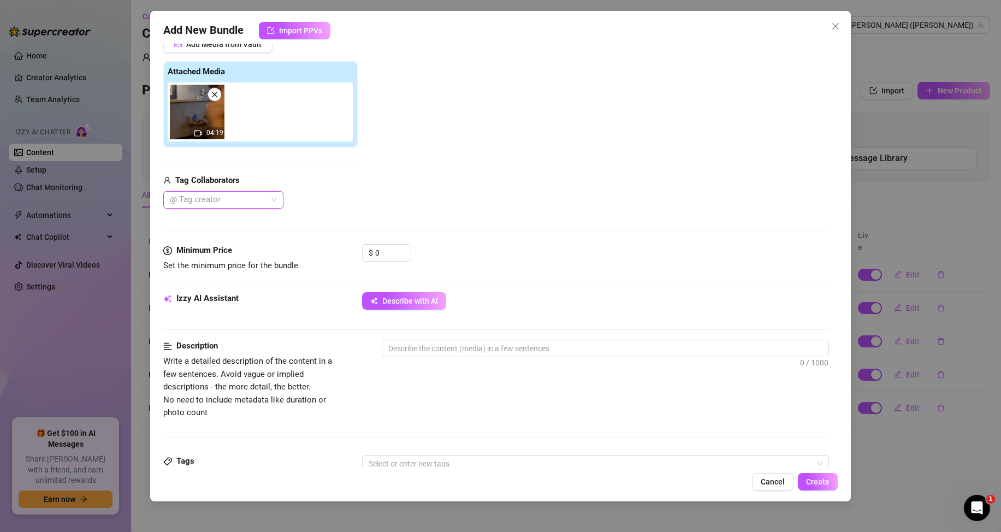
scroll to position [164, 0]
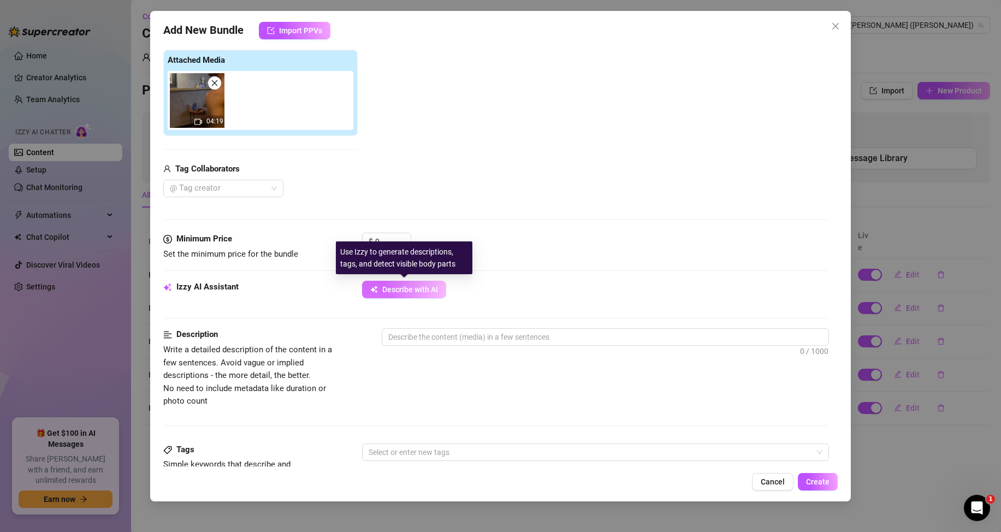
click at [398, 290] on span "Describe with AI" at bounding box center [410, 289] width 56 height 9
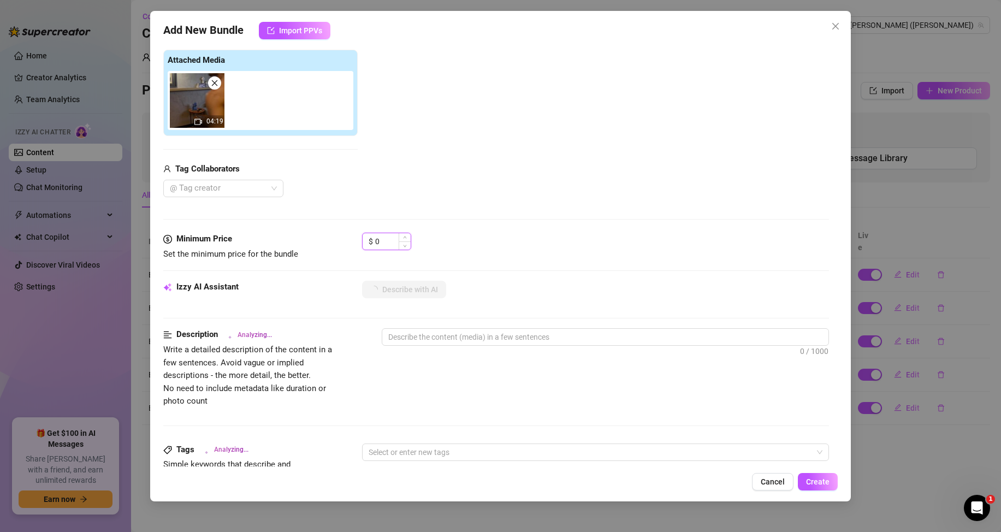
click at [382, 234] on input "0" at bounding box center [392, 241] width 35 height 16
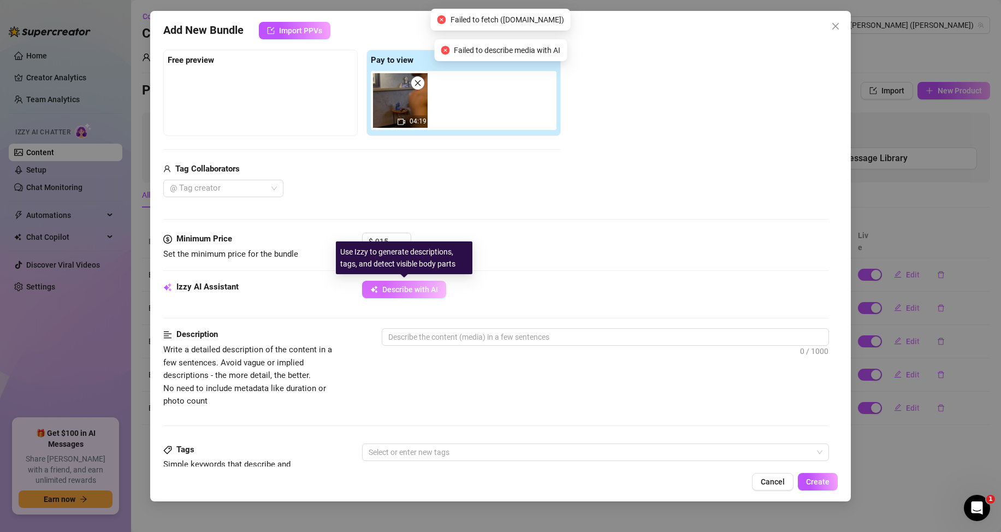
type input "15"
click at [392, 286] on span "Describe with AI" at bounding box center [410, 289] width 56 height 9
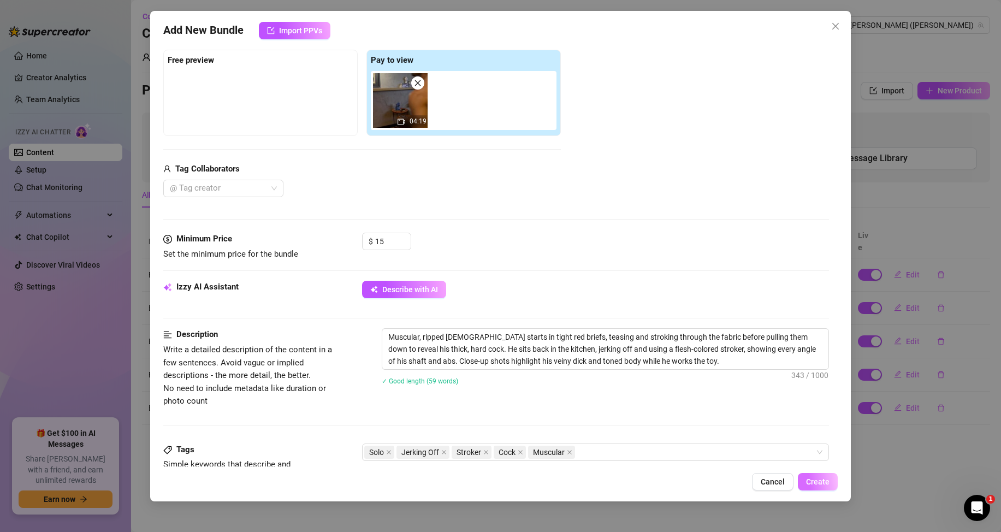
click at [823, 484] on span "Create" at bounding box center [817, 481] width 23 height 9
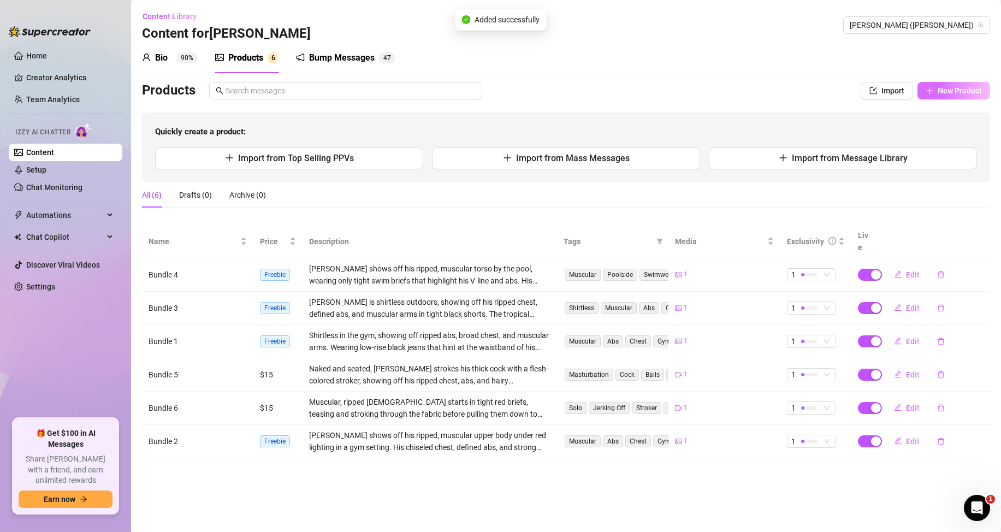
click at [935, 92] on button "New Product" at bounding box center [953, 90] width 73 height 17
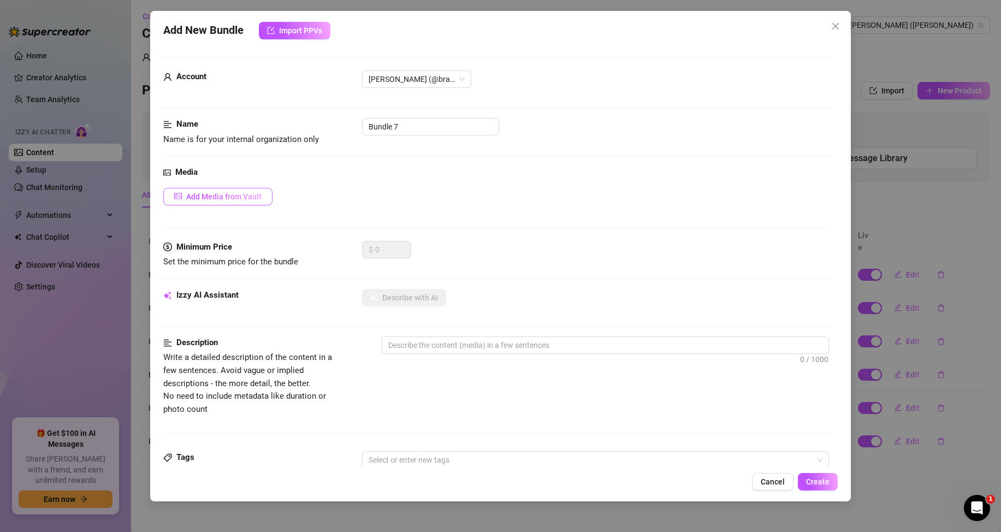
click at [240, 204] on button "Add Media from Vault" at bounding box center [217, 196] width 109 height 17
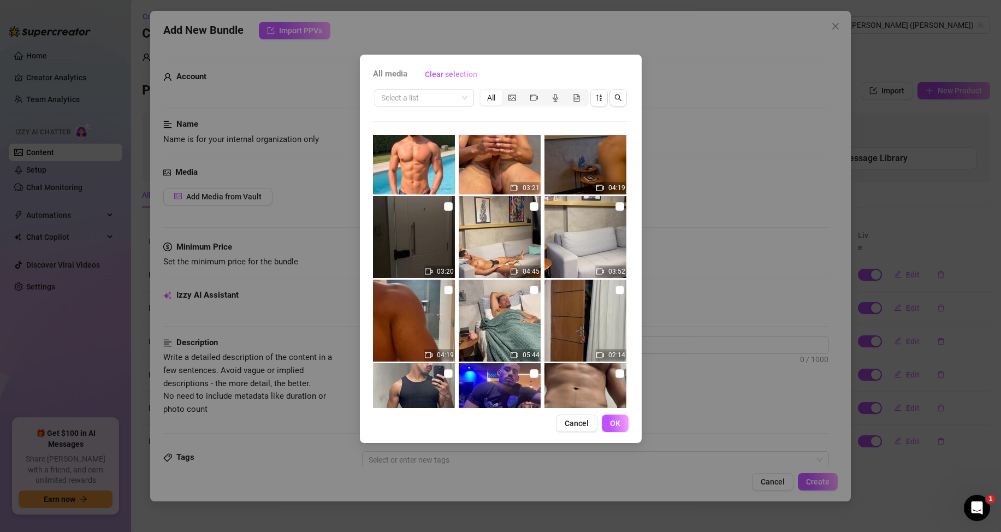
scroll to position [109, 0]
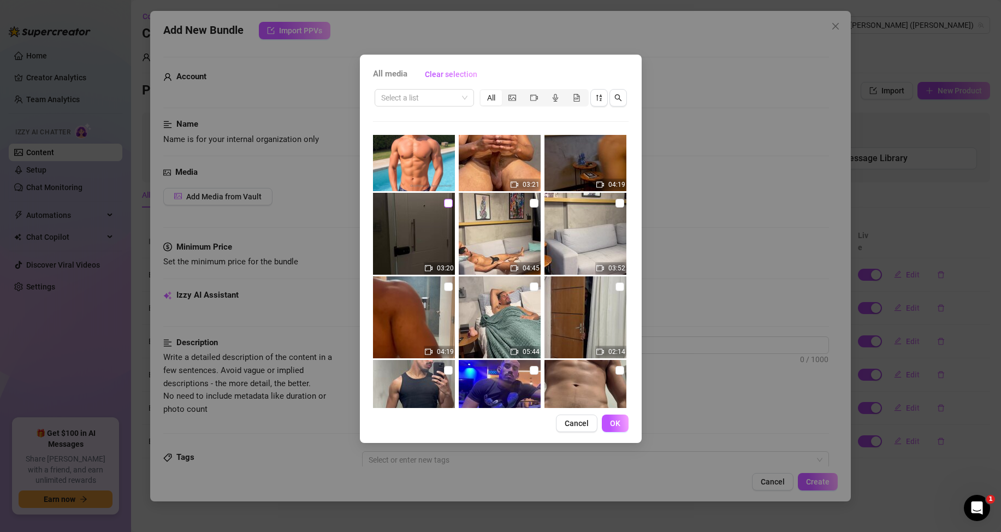
click at [444, 206] on input "checkbox" at bounding box center [448, 203] width 9 height 9
checkbox input "true"
click at [619, 417] on button "OK" at bounding box center [615, 422] width 27 height 17
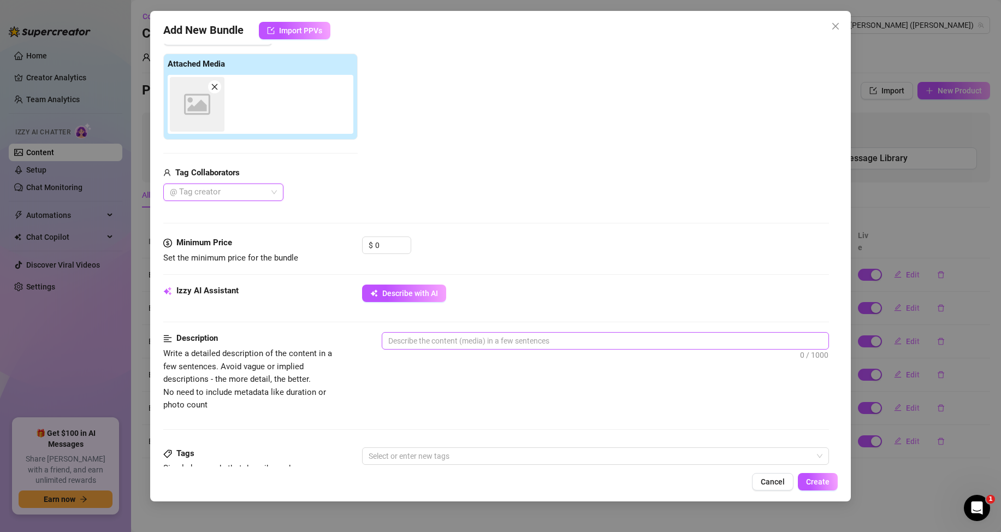
scroll to position [164, 0]
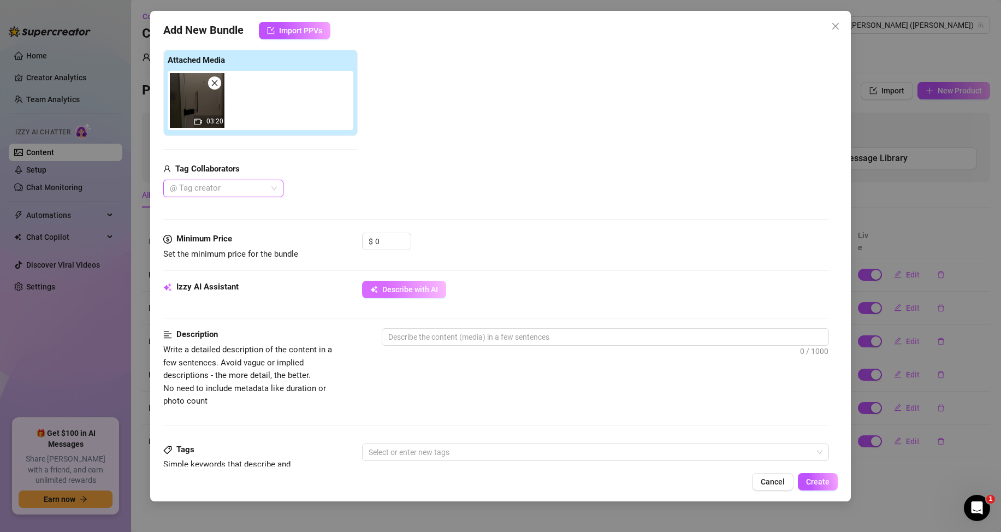
click at [387, 281] on button "Describe with AI" at bounding box center [404, 289] width 84 height 17
click at [382, 240] on input "0" at bounding box center [392, 241] width 35 height 16
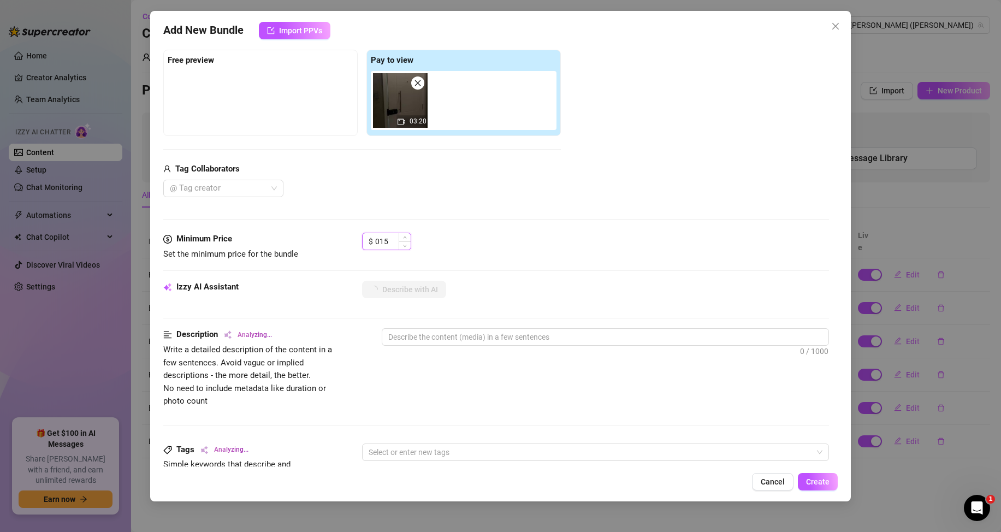
type input "15"
click at [408, 281] on button "Describe with AI" at bounding box center [404, 289] width 84 height 17
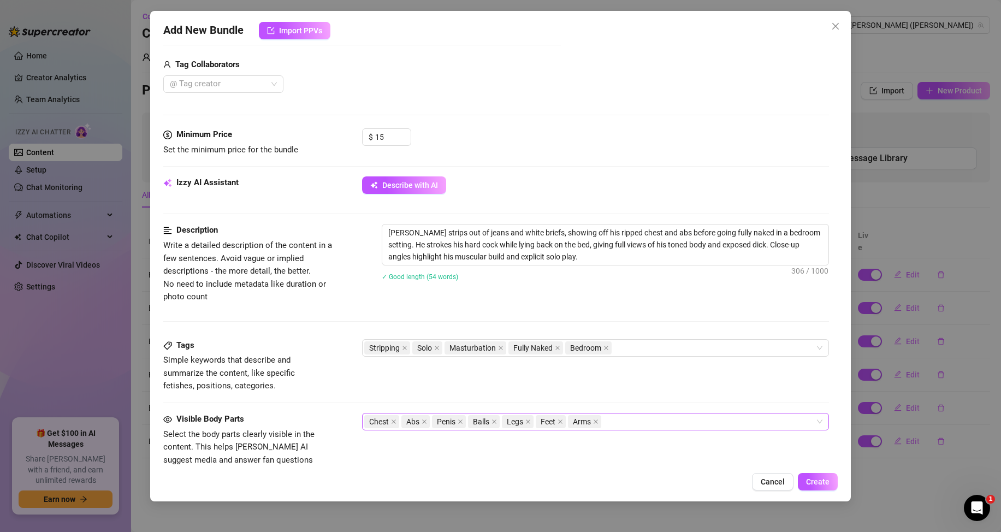
scroll to position [273, 0]
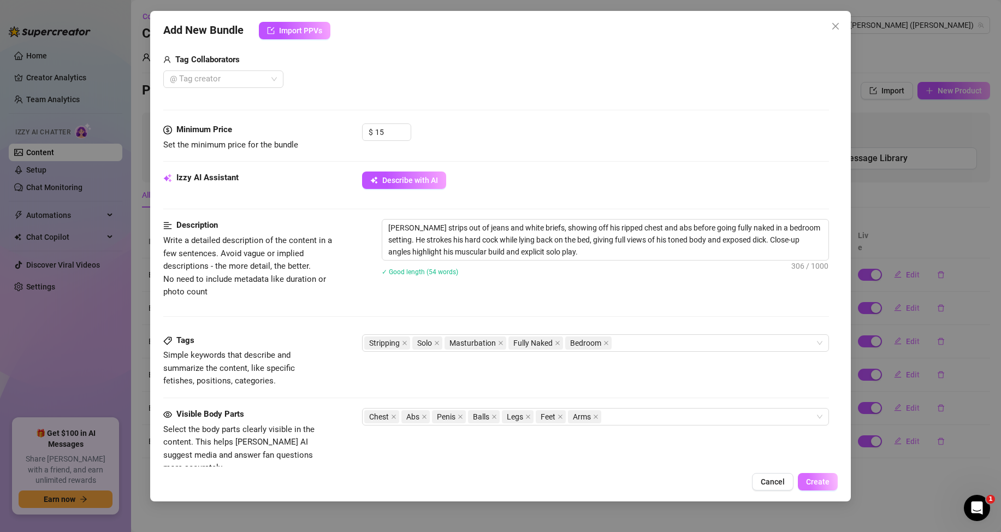
click at [820, 483] on span "Create" at bounding box center [817, 481] width 23 height 9
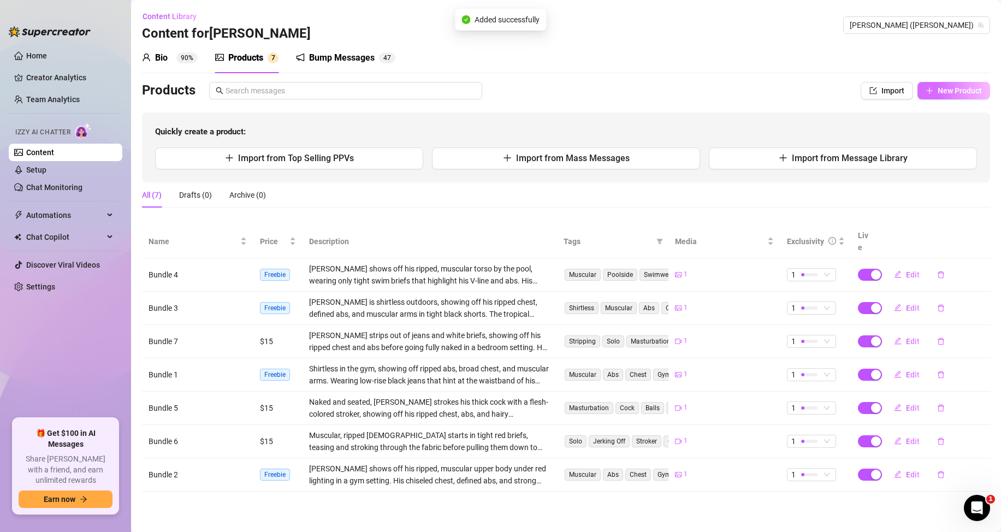
click at [980, 86] on span "New Product" at bounding box center [960, 90] width 44 height 9
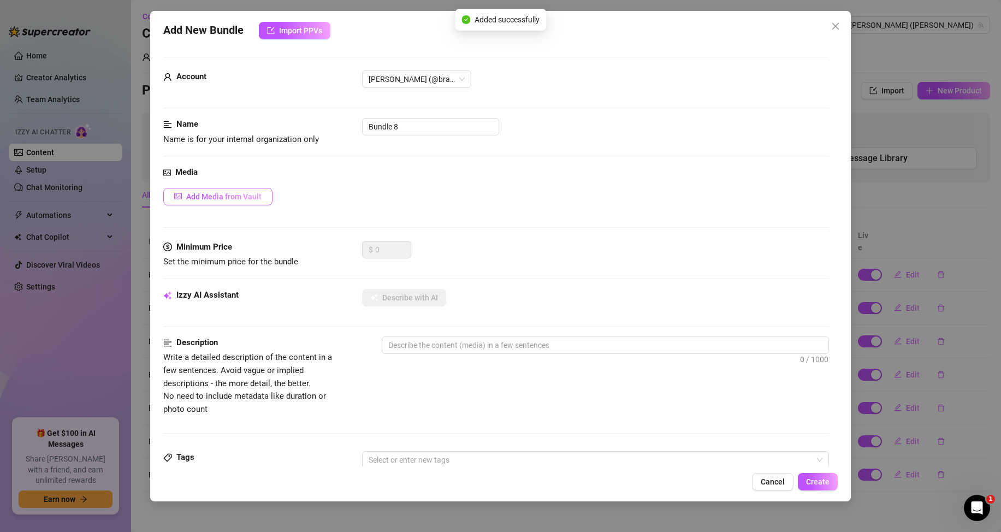
click at [242, 191] on button "Add Media from Vault" at bounding box center [217, 196] width 109 height 17
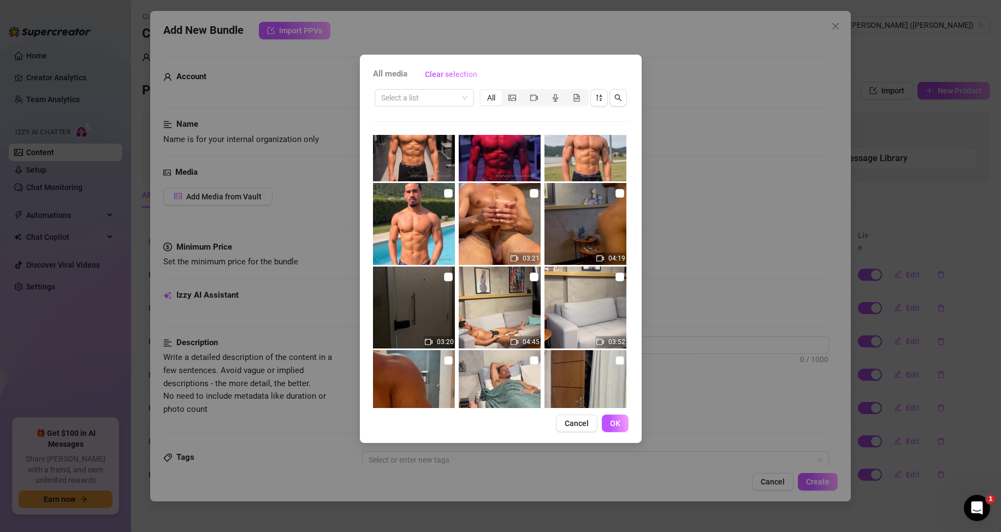
scroll to position [55, 0]
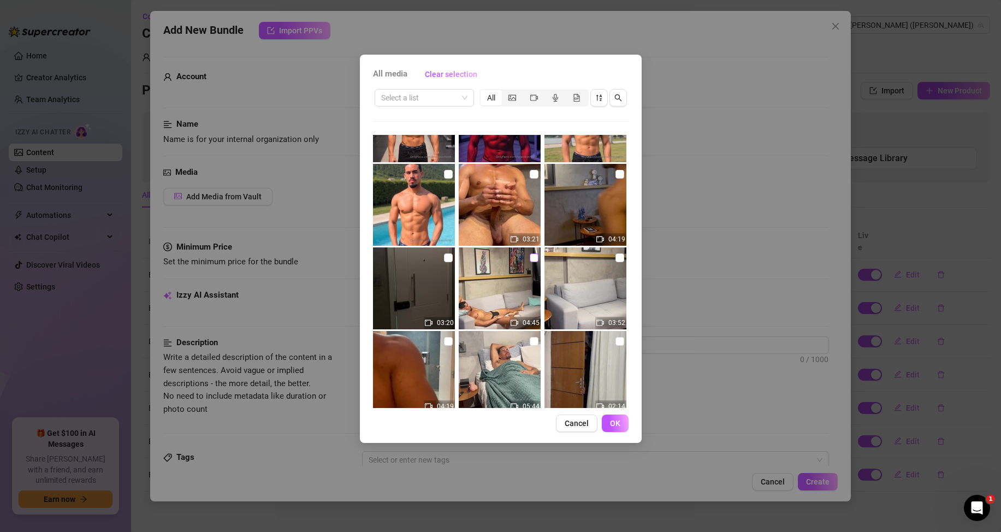
click at [530, 257] on input "checkbox" at bounding box center [534, 257] width 9 height 9
checkbox input "true"
click at [614, 420] on span "OK" at bounding box center [615, 423] width 10 height 9
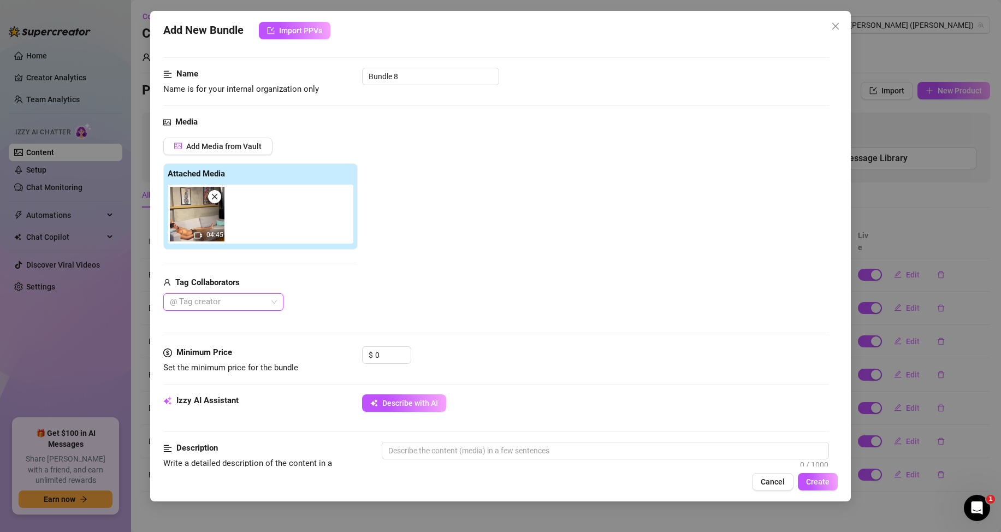
scroll to position [109, 0]
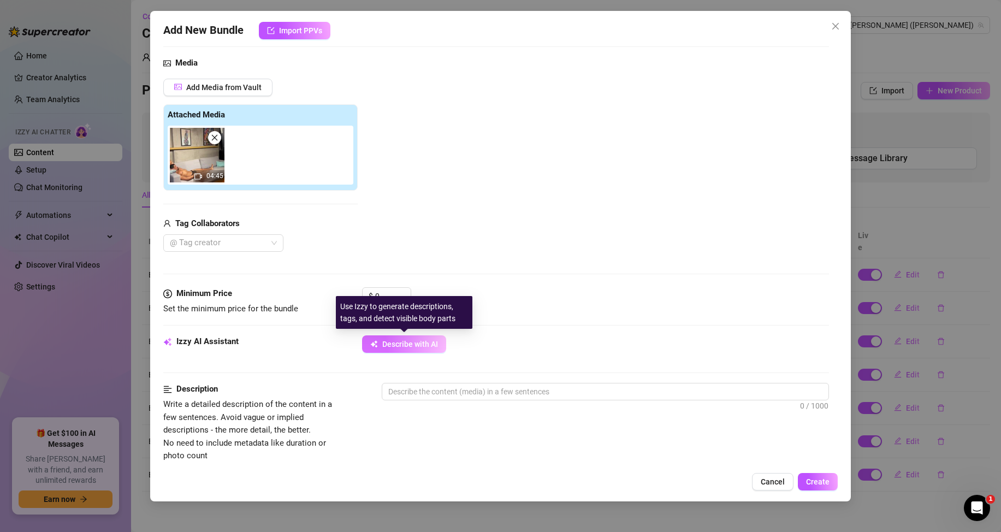
click at [389, 350] on button "Describe with AI" at bounding box center [404, 343] width 84 height 17
click at [383, 293] on input "0" at bounding box center [392, 296] width 35 height 16
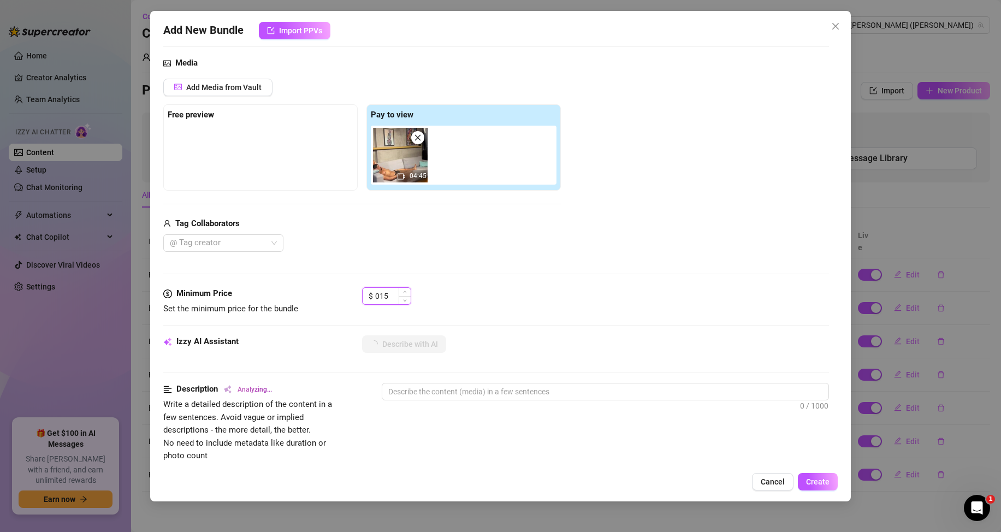
type input "15"
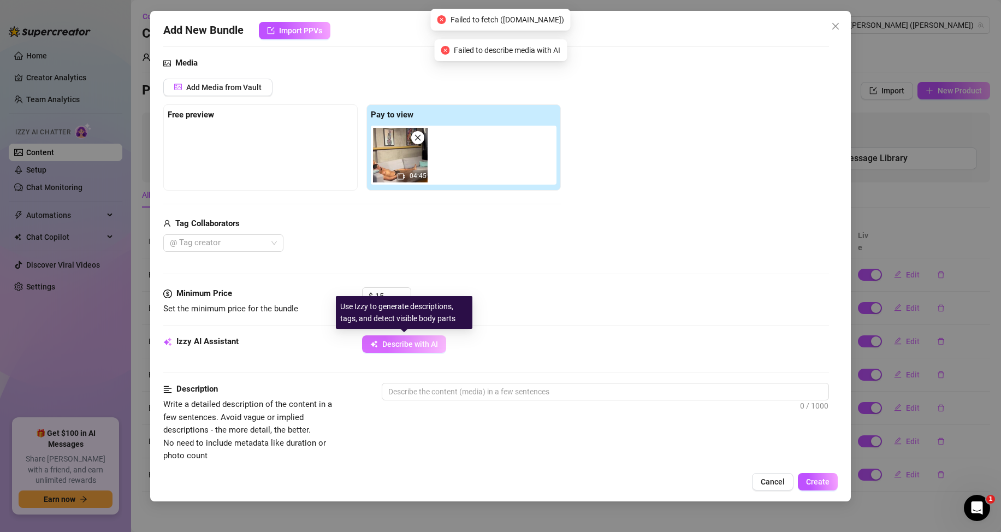
click at [394, 341] on span "Describe with AI" at bounding box center [410, 344] width 56 height 9
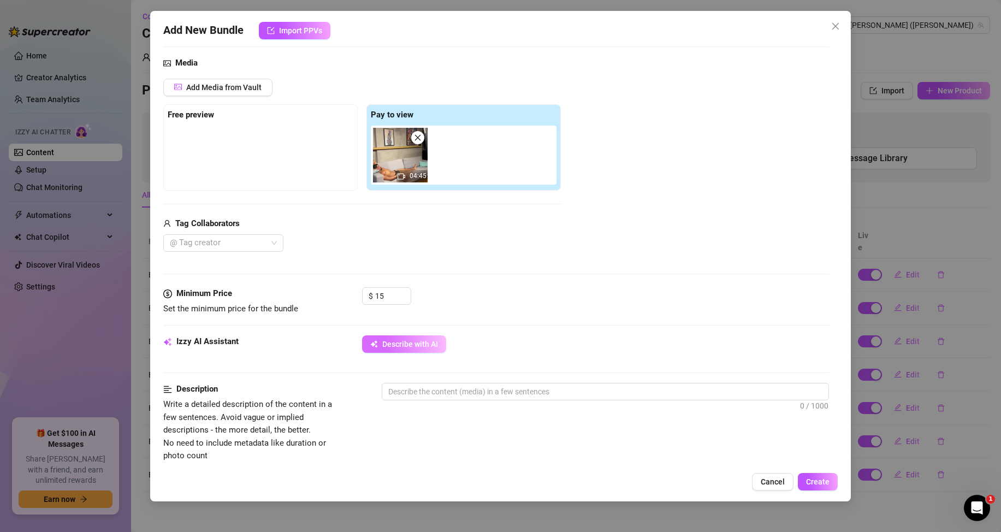
click at [429, 349] on button "Describe with AI" at bounding box center [404, 343] width 84 height 17
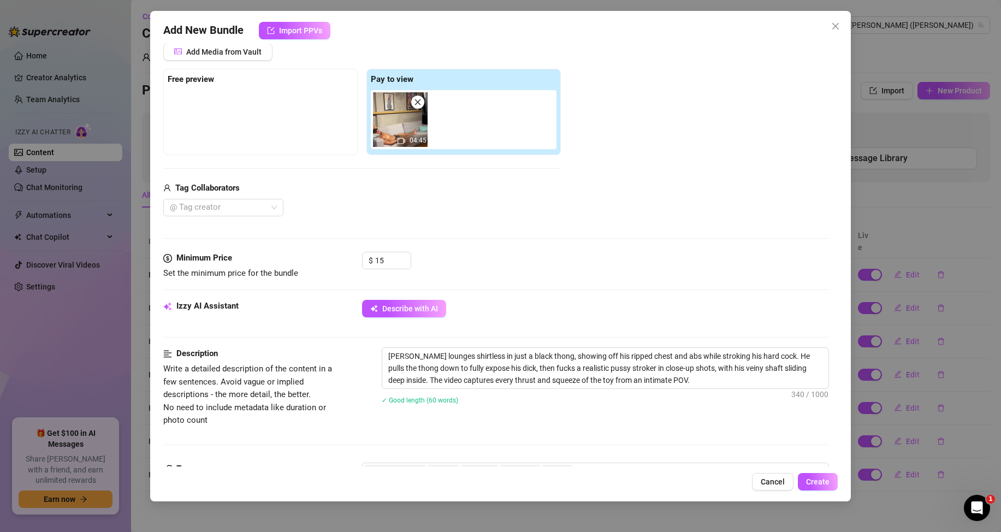
scroll to position [164, 0]
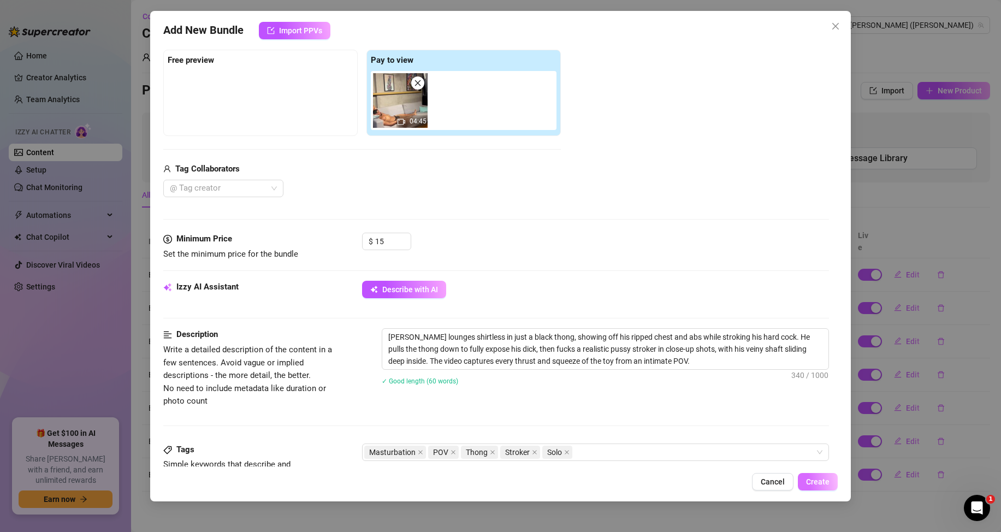
click at [811, 488] on button "Create" at bounding box center [818, 481] width 40 height 17
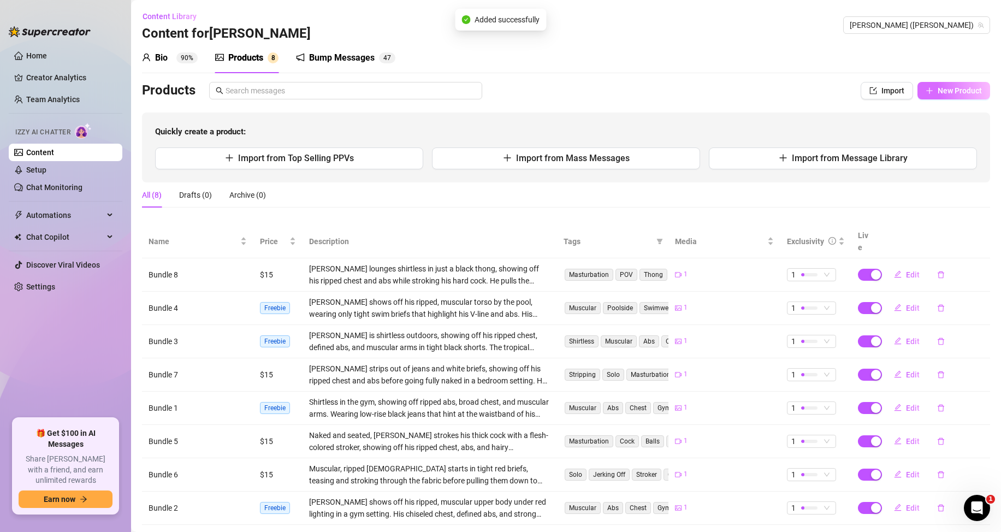
click at [944, 92] on span "New Product" at bounding box center [960, 90] width 44 height 9
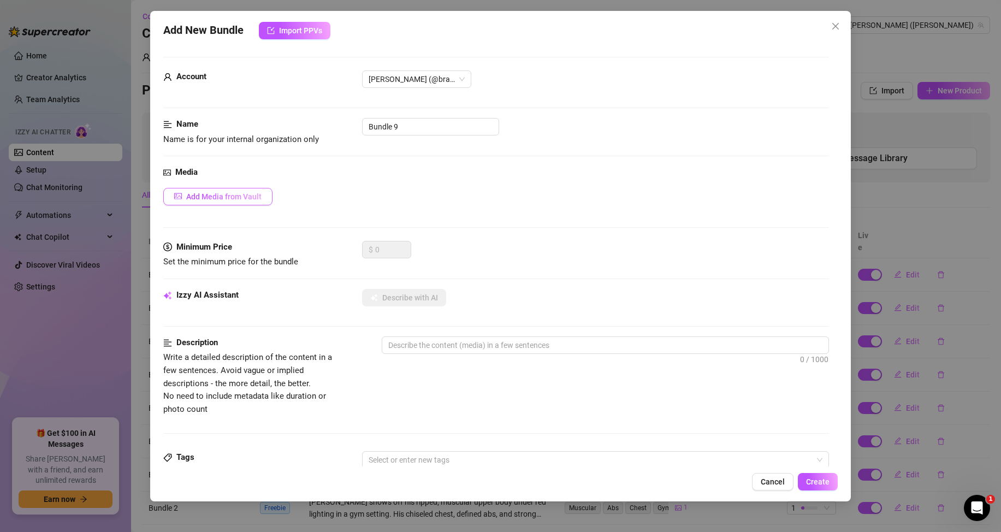
click at [250, 197] on span "Add Media from Vault" at bounding box center [223, 196] width 75 height 9
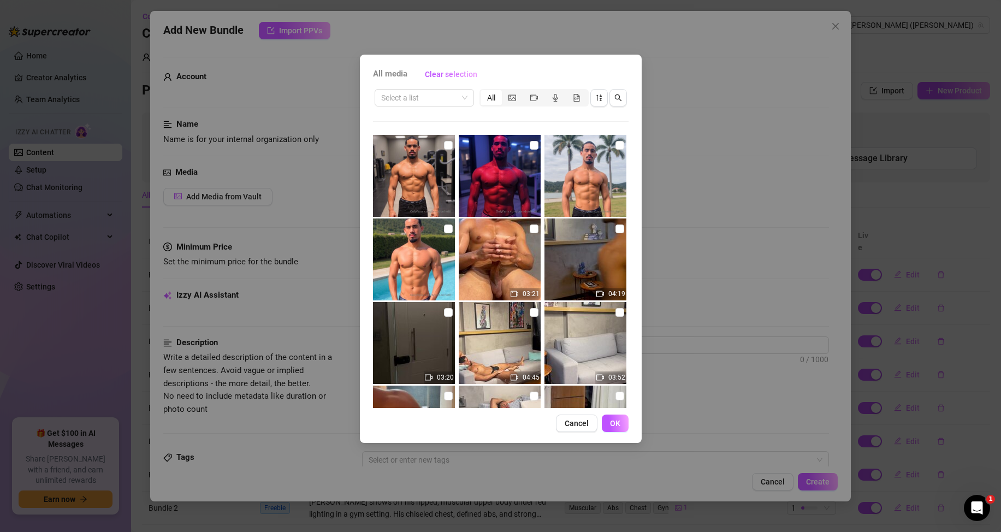
scroll to position [55, 0]
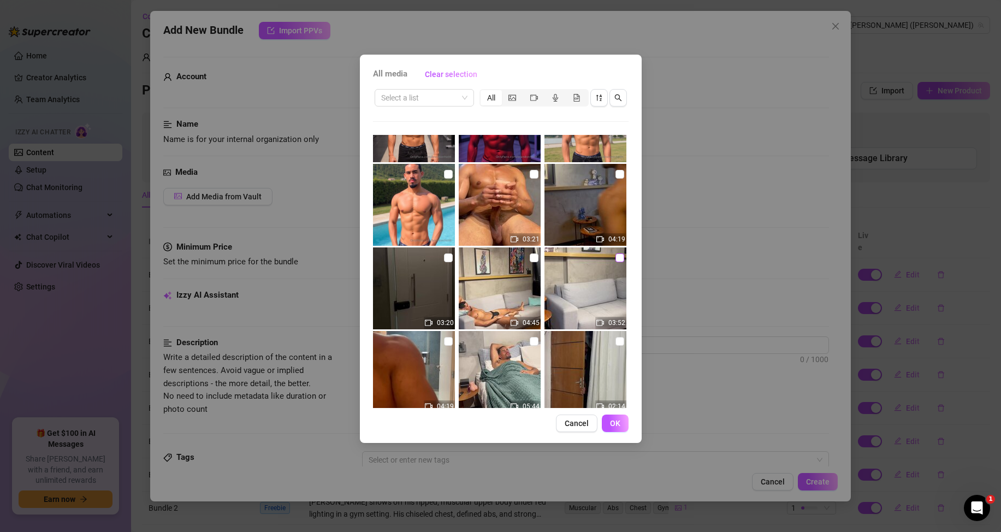
click at [615, 259] on input "checkbox" at bounding box center [619, 257] width 9 height 9
checkbox input "true"
click at [612, 416] on button "OK" at bounding box center [615, 422] width 27 height 17
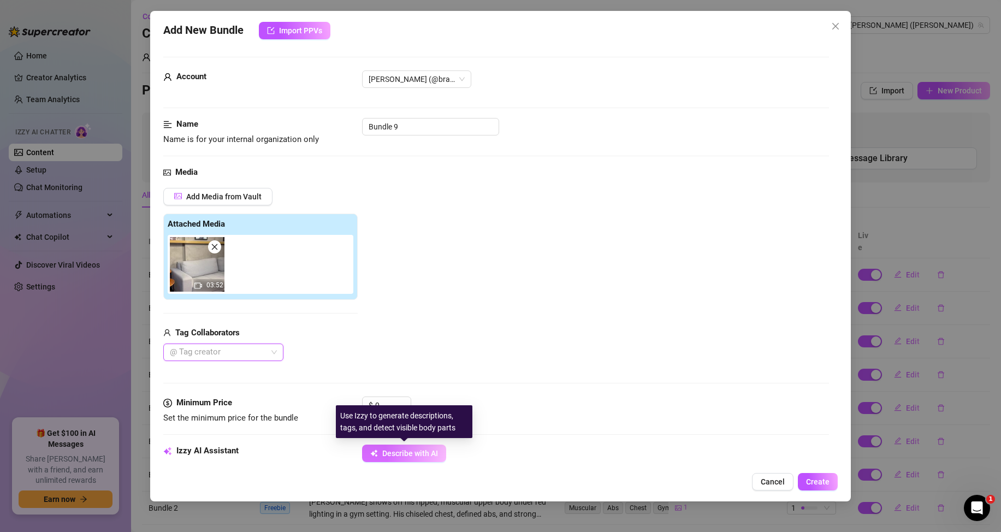
click at [406, 453] on span "Describe with AI" at bounding box center [410, 453] width 56 height 9
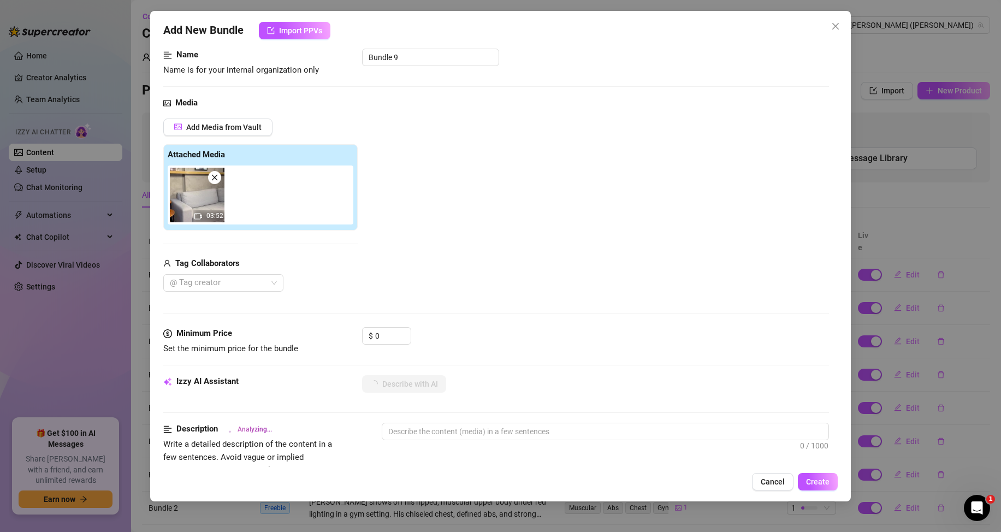
scroll to position [218, 0]
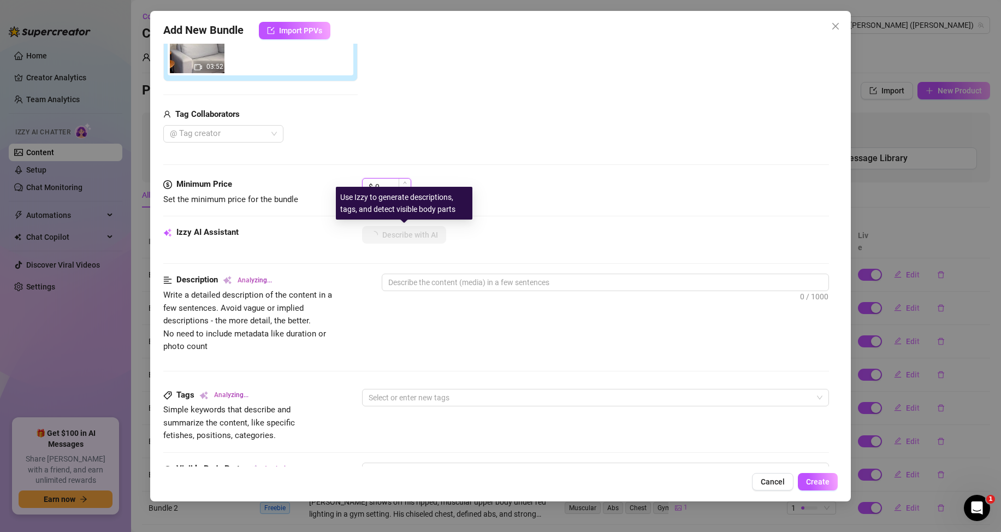
click at [391, 183] on input "0" at bounding box center [392, 187] width 35 height 16
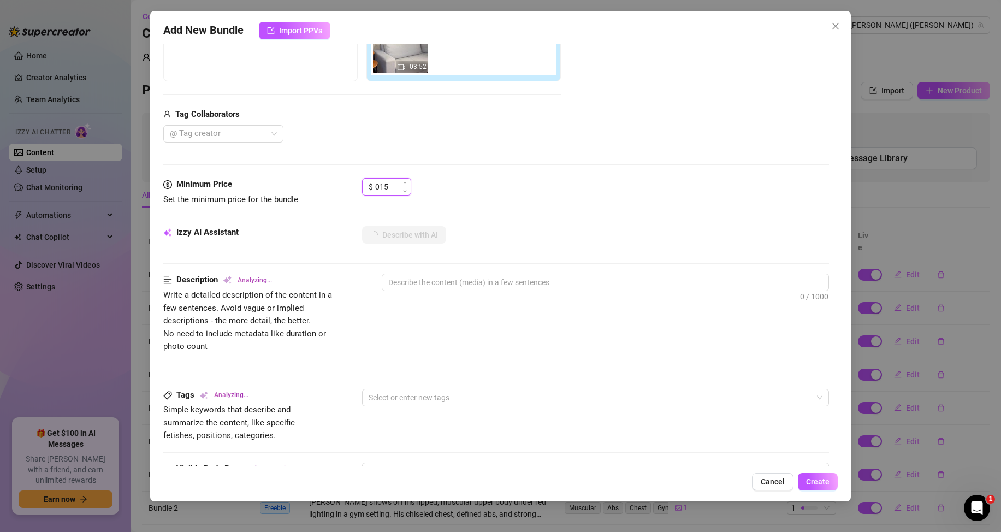
type input "15"
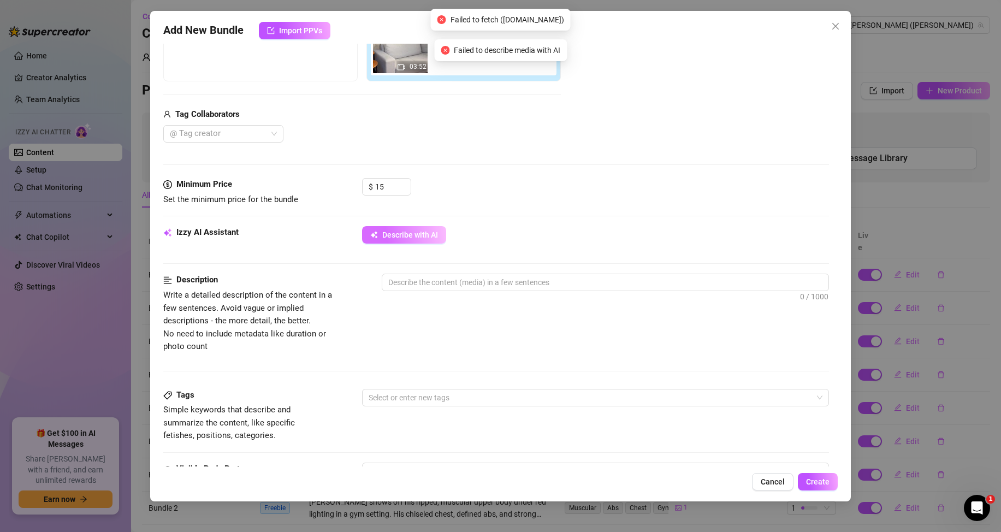
click at [415, 230] on span "Describe with AI" at bounding box center [410, 234] width 56 height 9
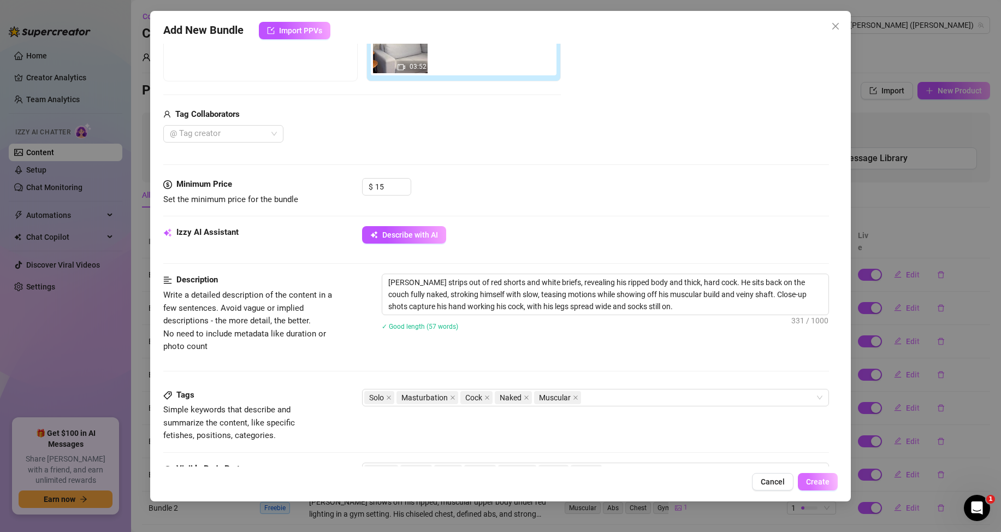
click at [820, 476] on button "Create" at bounding box center [818, 481] width 40 height 17
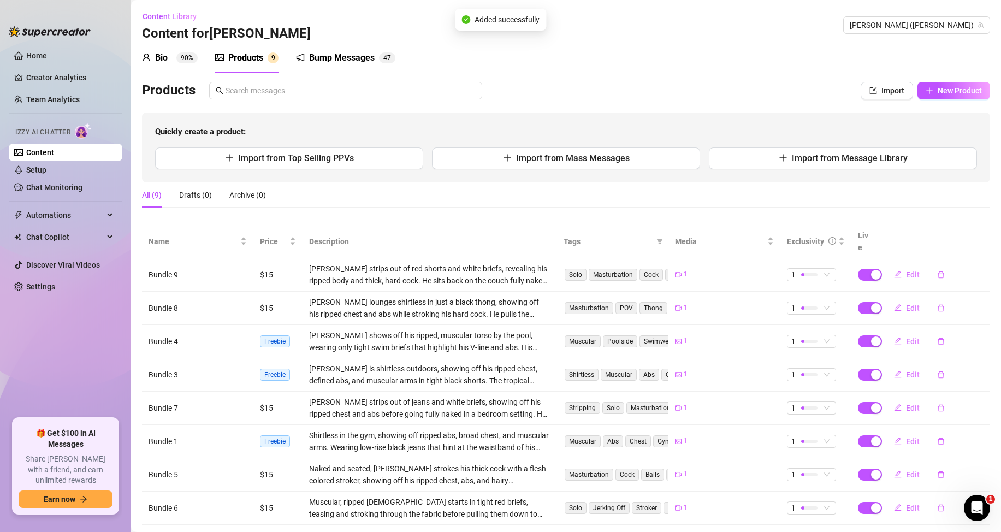
click at [942, 100] on div "Products Import New Product Quickly create a product: Import from Top Selling P…" at bounding box center [566, 132] width 848 height 100
click at [946, 93] on span "New Product" at bounding box center [960, 90] width 44 height 9
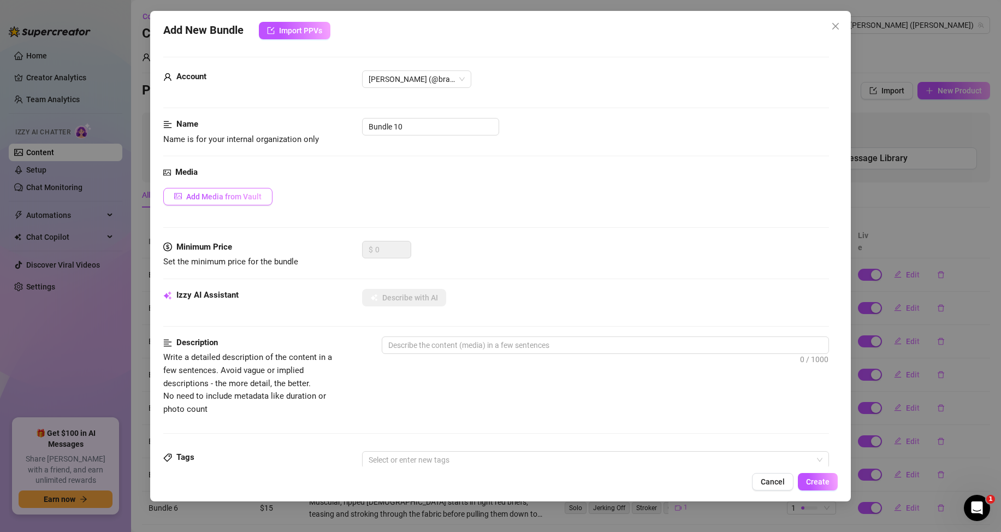
click at [253, 198] on span "Add Media from Vault" at bounding box center [223, 196] width 75 height 9
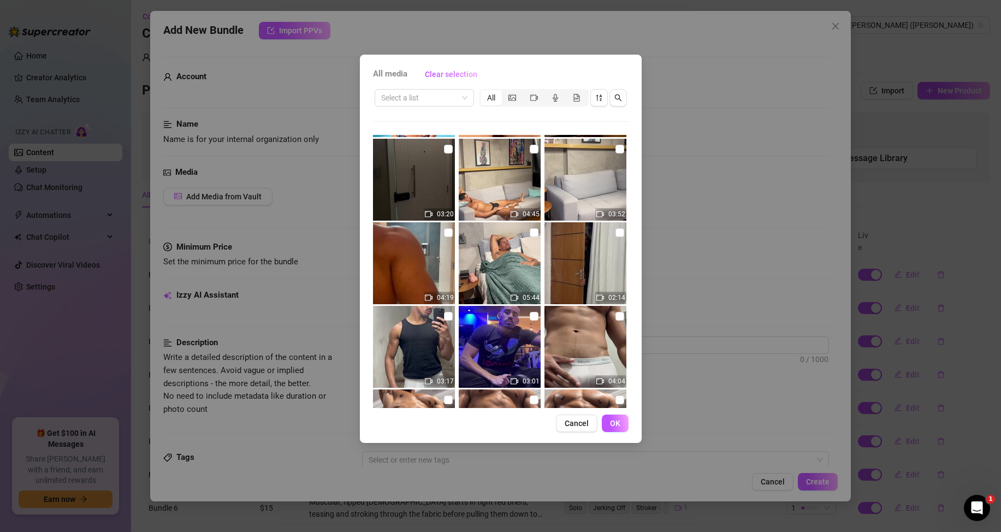
scroll to position [164, 0]
click at [445, 236] on input "checkbox" at bounding box center [448, 232] width 9 height 9
checkbox input "true"
click at [616, 422] on span "OK" at bounding box center [615, 423] width 10 height 9
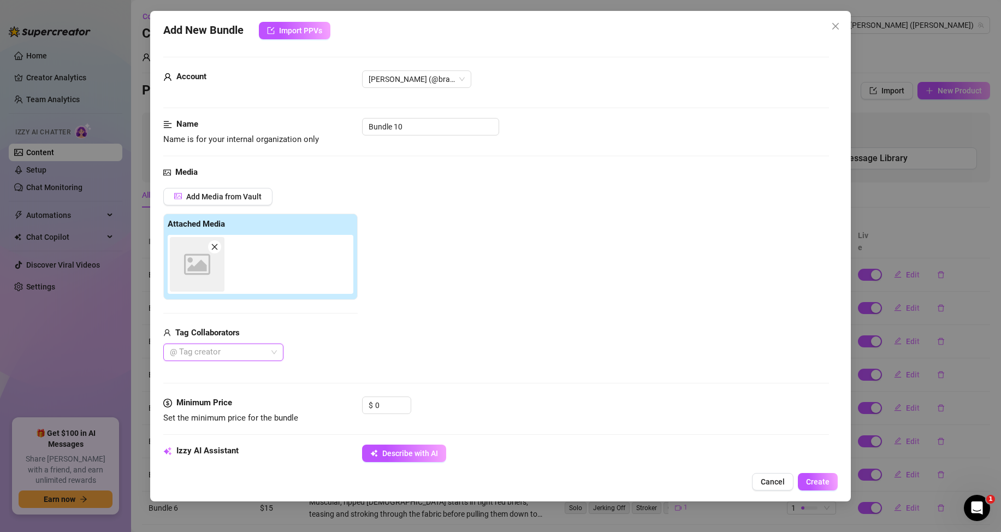
scroll to position [109, 0]
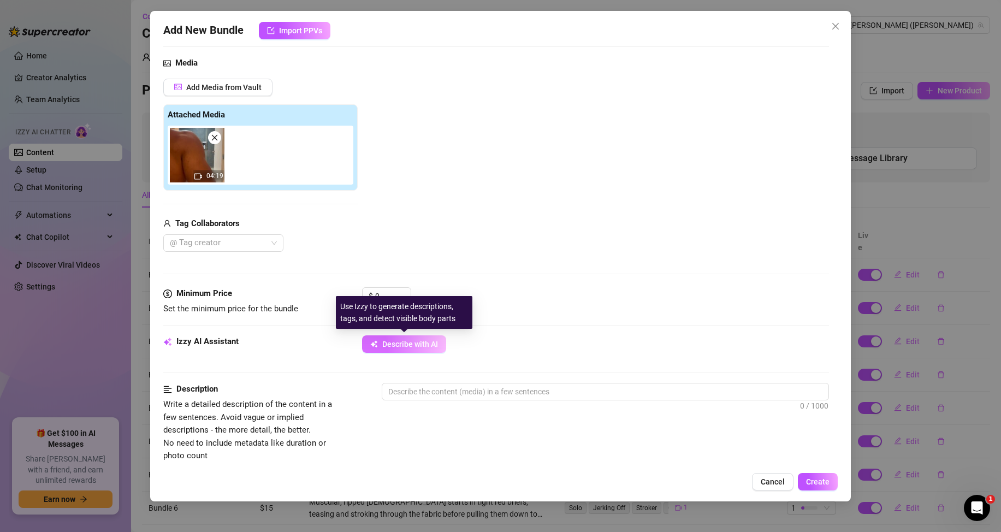
click at [402, 337] on button "Describe with AI" at bounding box center [404, 343] width 84 height 17
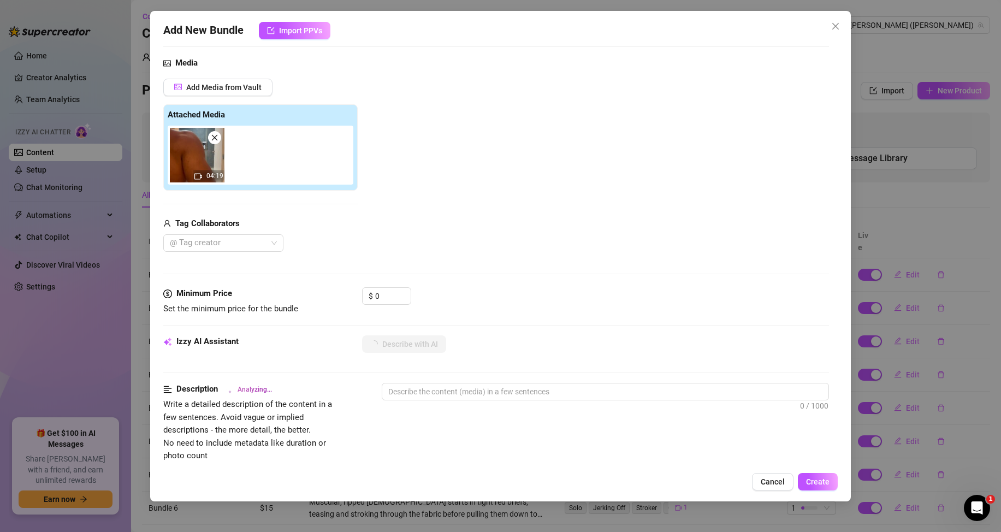
scroll to position [218, 0]
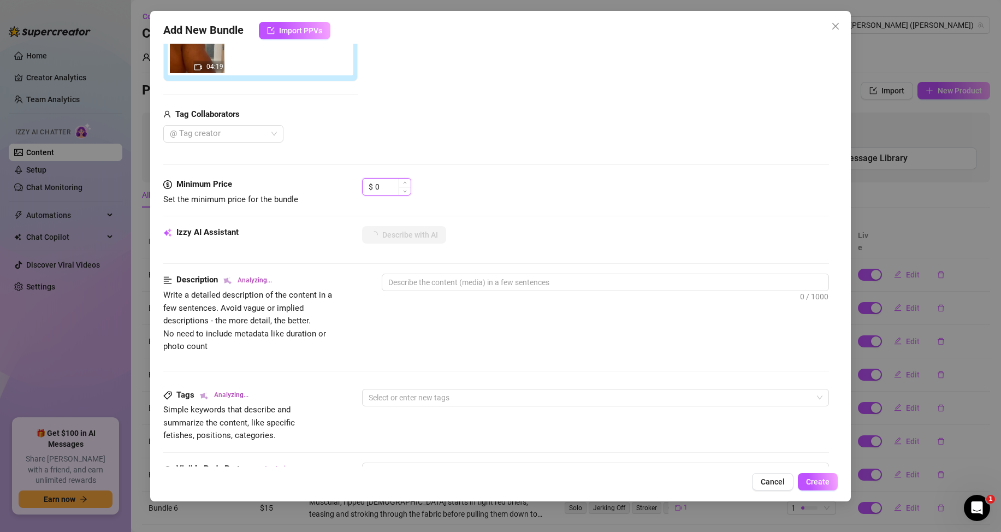
click at [384, 184] on input "0" at bounding box center [392, 187] width 35 height 16
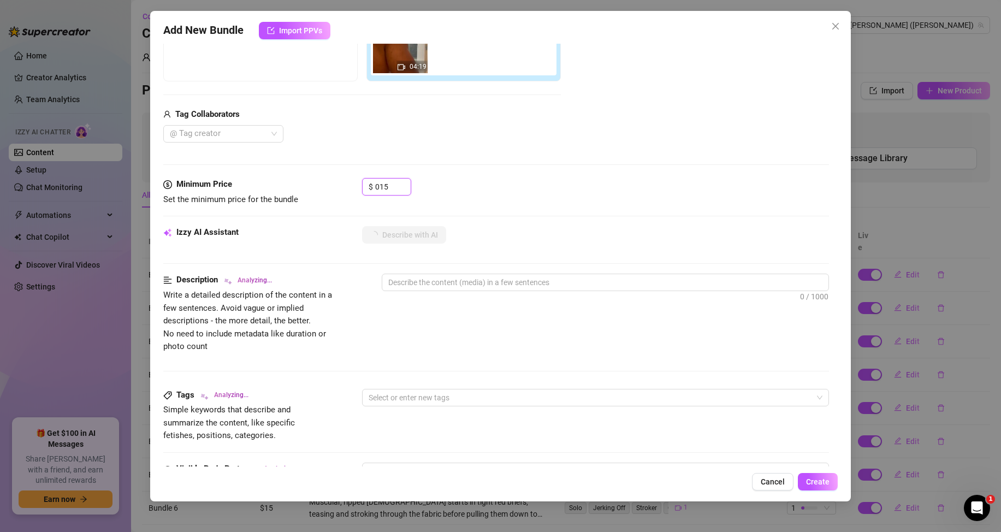
type input "15"
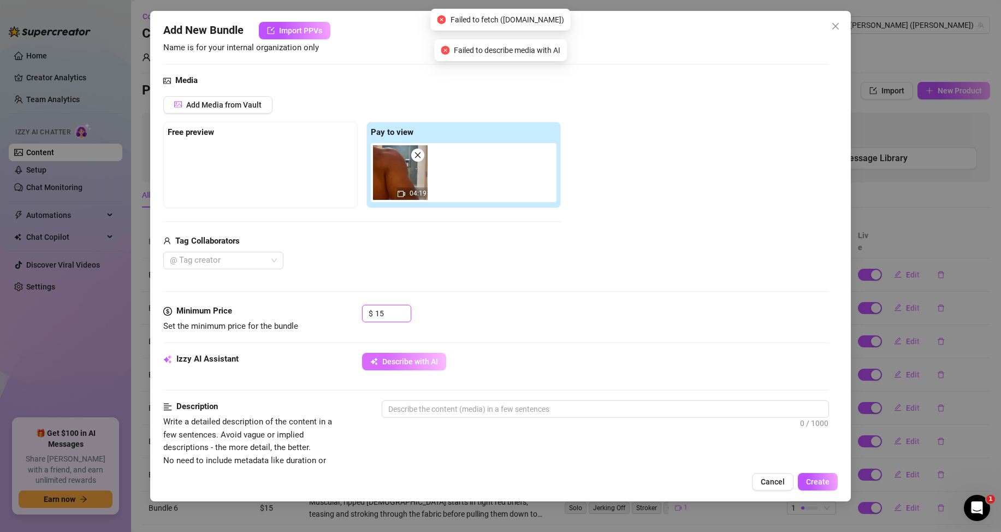
scroll to position [109, 0]
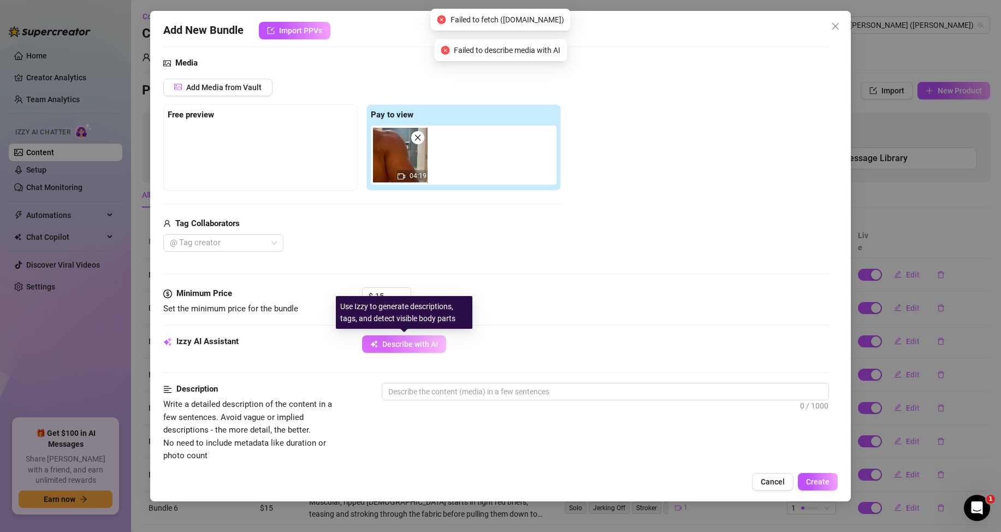
click at [414, 340] on span "Describe with AI" at bounding box center [410, 344] width 56 height 9
click at [408, 353] on div "Izzy AI Assistant Describe with AI" at bounding box center [496, 348] width 666 height 27
click at [410, 348] on span "Describe with AI" at bounding box center [410, 344] width 56 height 9
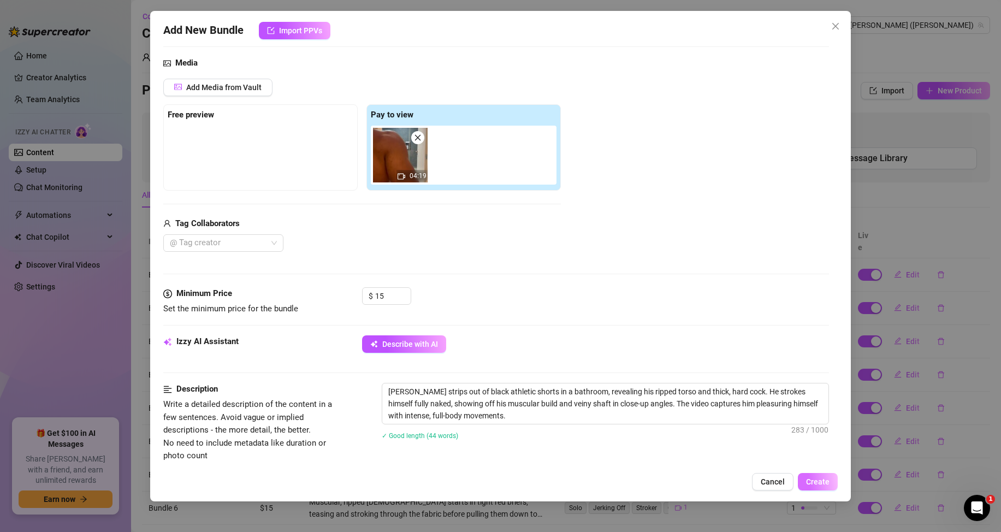
click at [808, 481] on span "Create" at bounding box center [817, 481] width 23 height 9
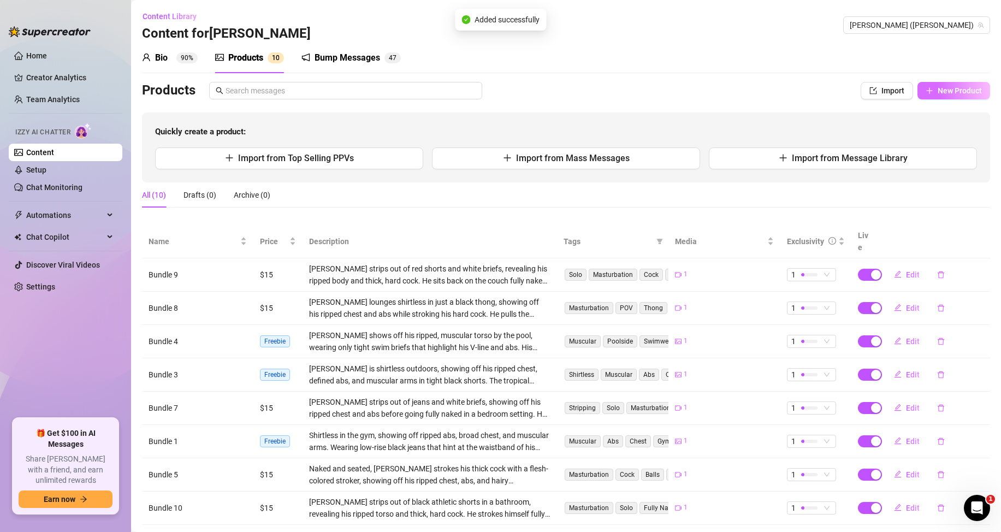
click at [938, 91] on span "New Product" at bounding box center [960, 90] width 44 height 9
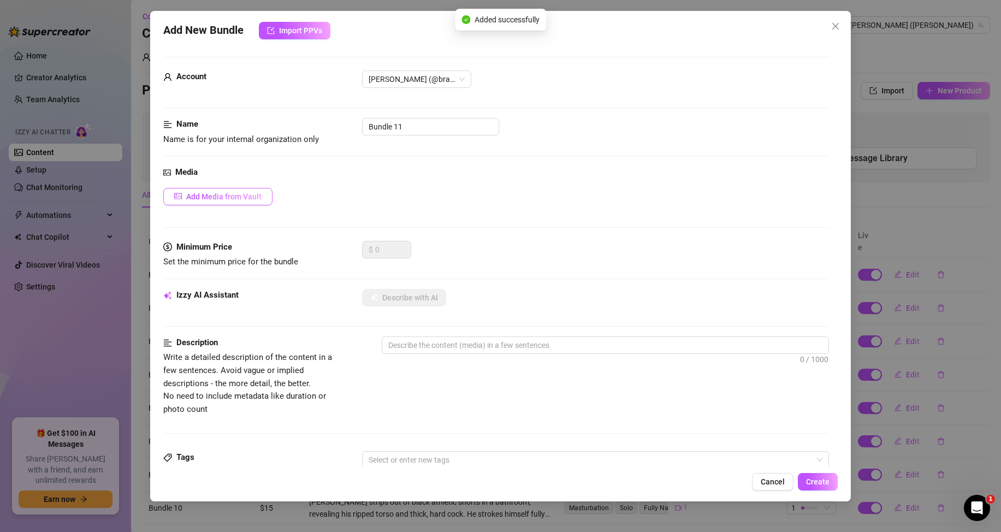
click at [263, 193] on button "Add Media from Vault" at bounding box center [217, 196] width 109 height 17
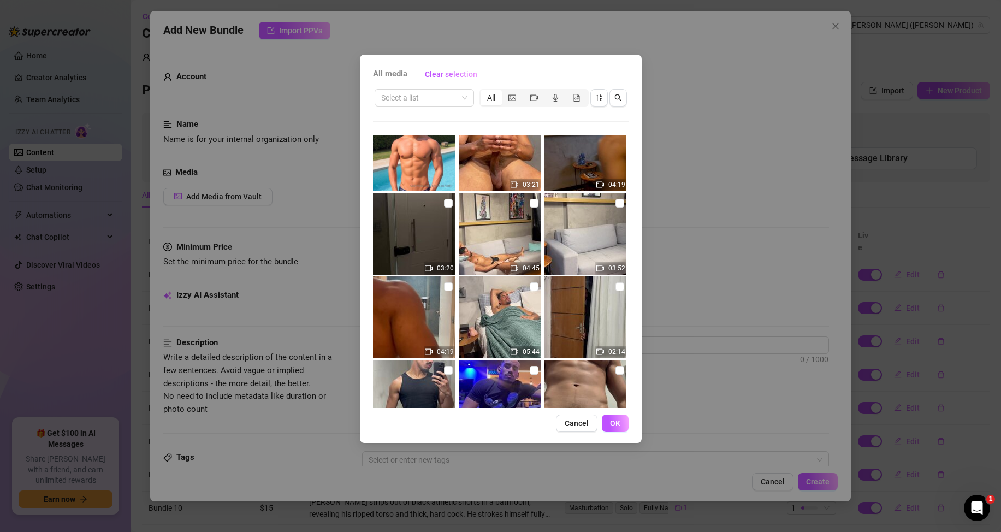
scroll to position [164, 0]
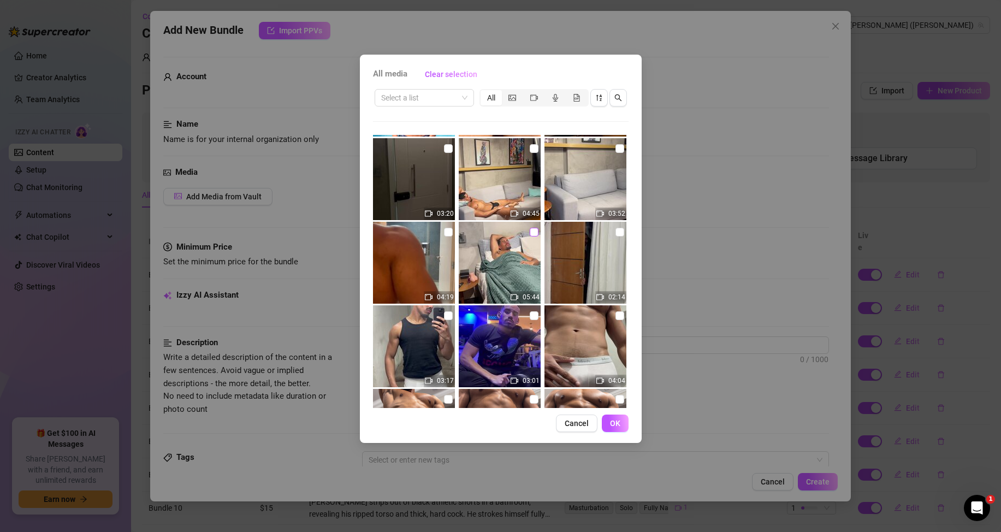
click at [530, 232] on input "checkbox" at bounding box center [534, 232] width 9 height 9
checkbox input "true"
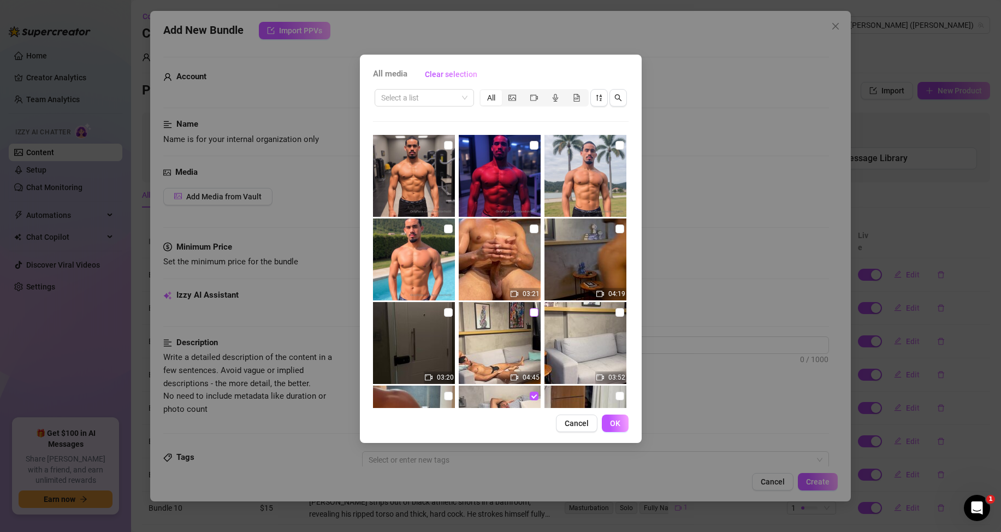
scroll to position [109, 0]
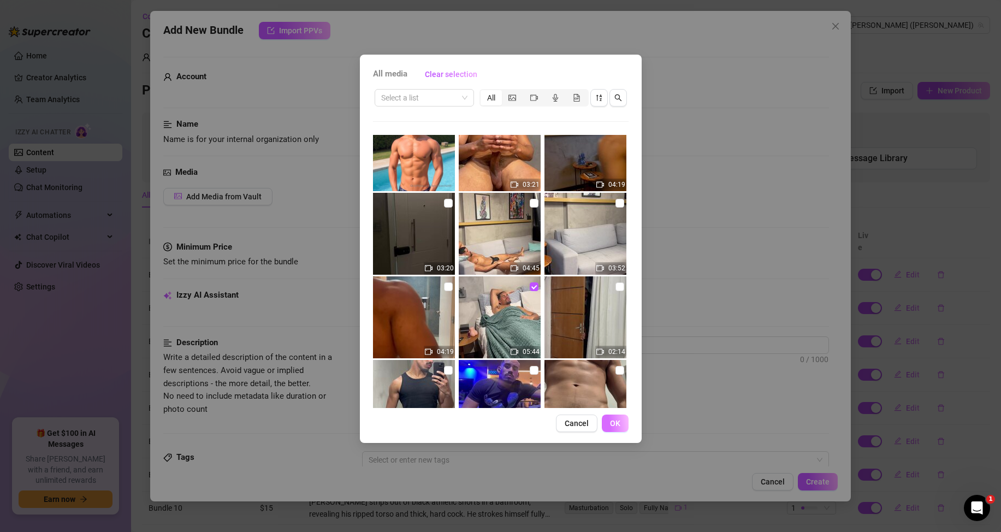
click at [613, 423] on span "OK" at bounding box center [615, 423] width 10 height 9
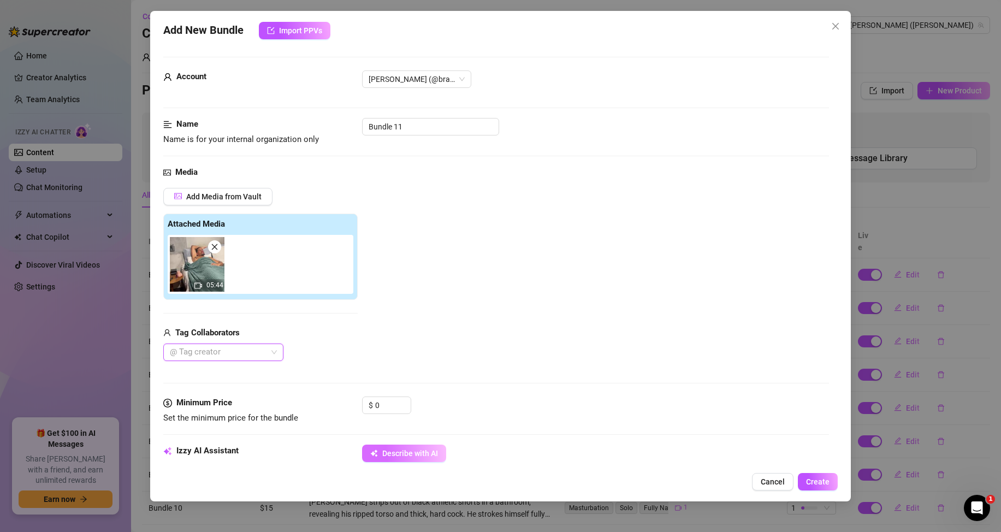
click at [402, 446] on button "Describe with AI" at bounding box center [404, 453] width 84 height 17
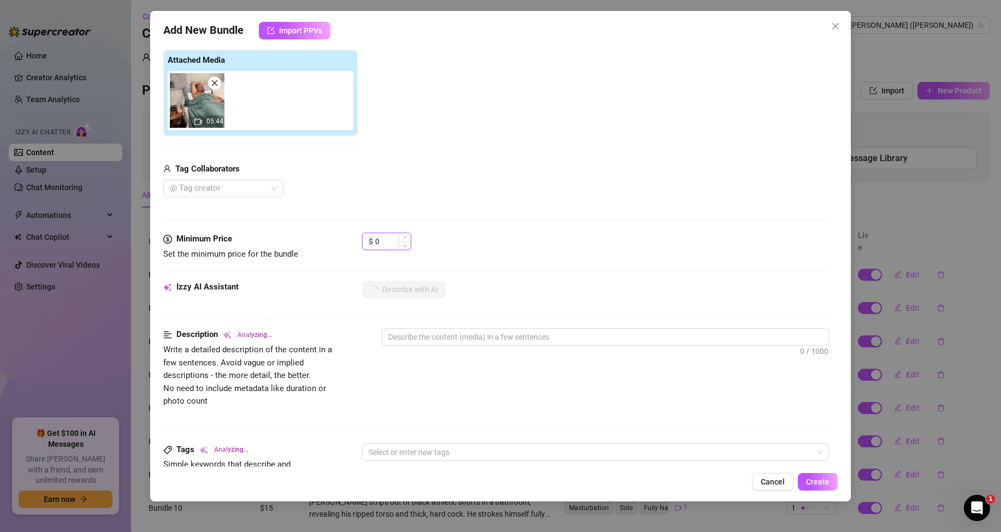
click at [378, 244] on input "0" at bounding box center [392, 241] width 35 height 16
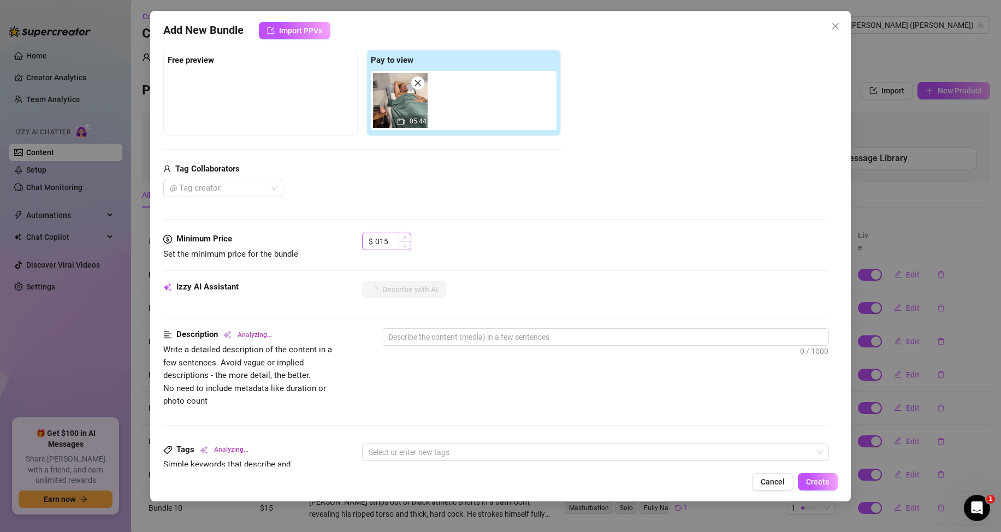
type input "15"
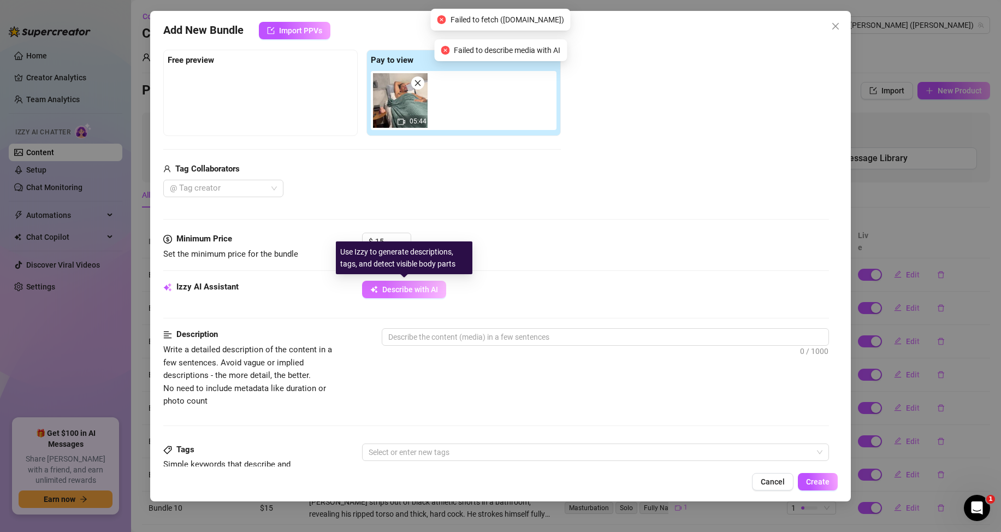
click at [399, 296] on button "Describe with AI" at bounding box center [404, 289] width 84 height 17
click at [437, 292] on span "Describe with AI" at bounding box center [410, 289] width 56 height 9
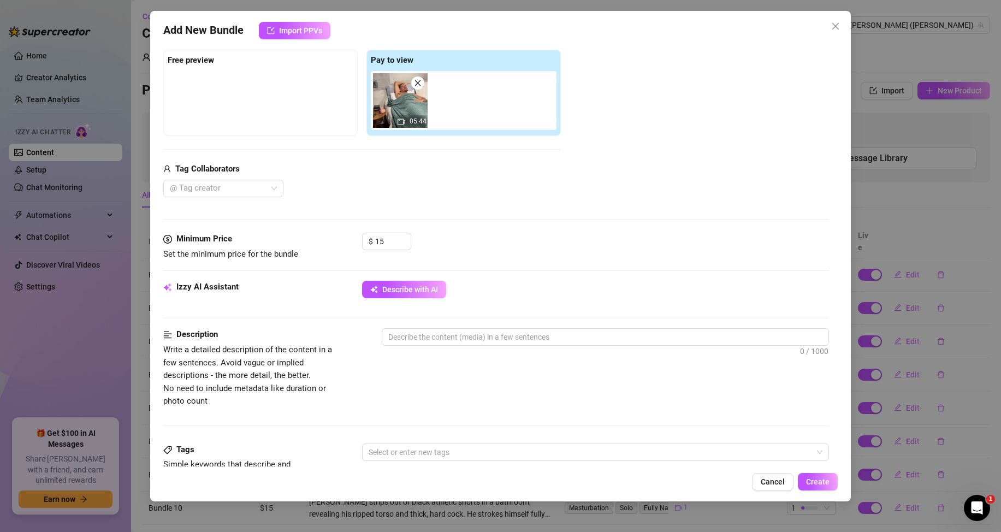
drag, startPoint x: 772, startPoint y: 479, endPoint x: 694, endPoint y: 466, distance: 79.1
click at [772, 477] on span "Cancel" at bounding box center [773, 481] width 24 height 9
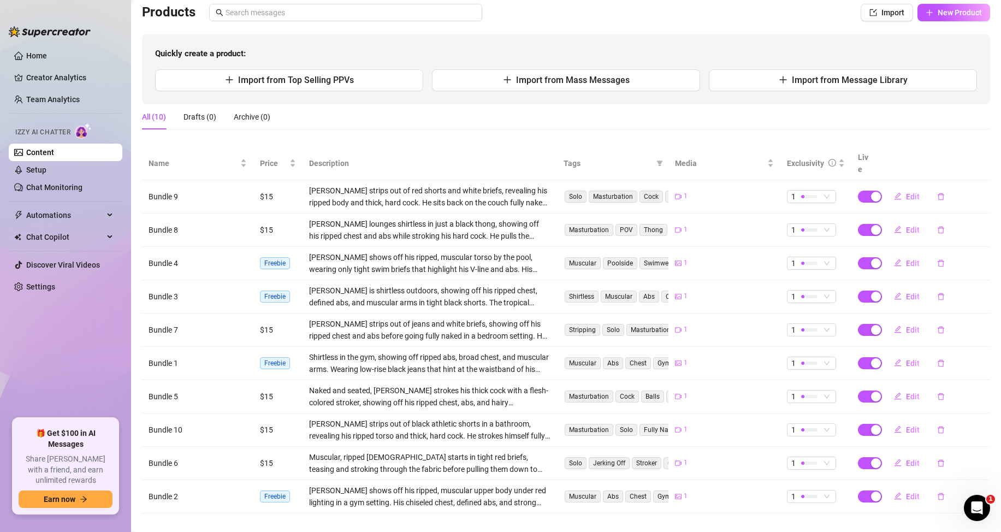
scroll to position [80, 0]
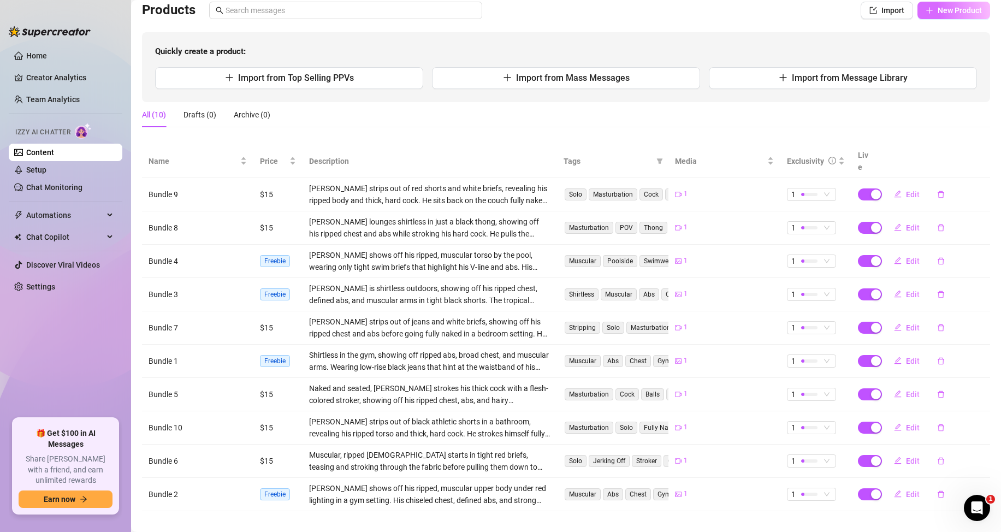
click at [944, 7] on span "New Product" at bounding box center [960, 10] width 44 height 9
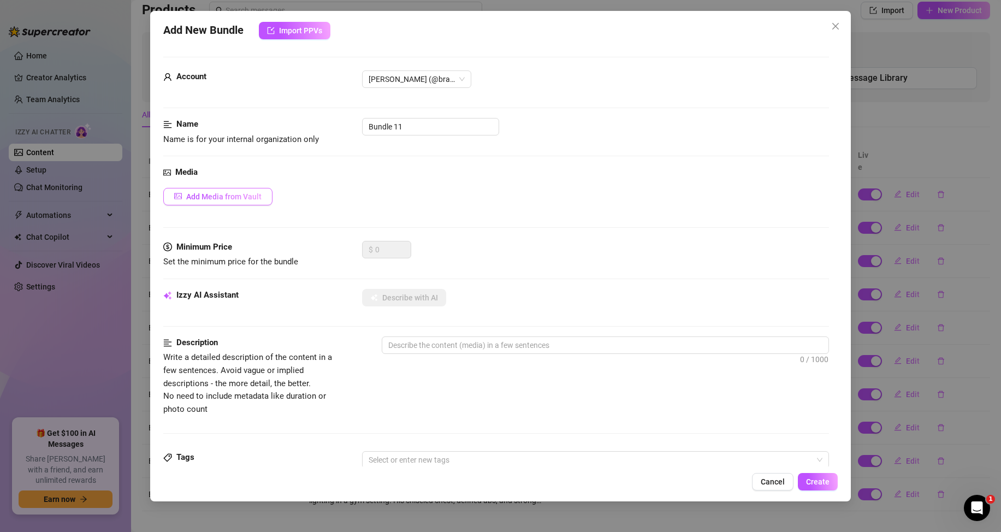
click at [227, 196] on span "Add Media from Vault" at bounding box center [223, 196] width 75 height 9
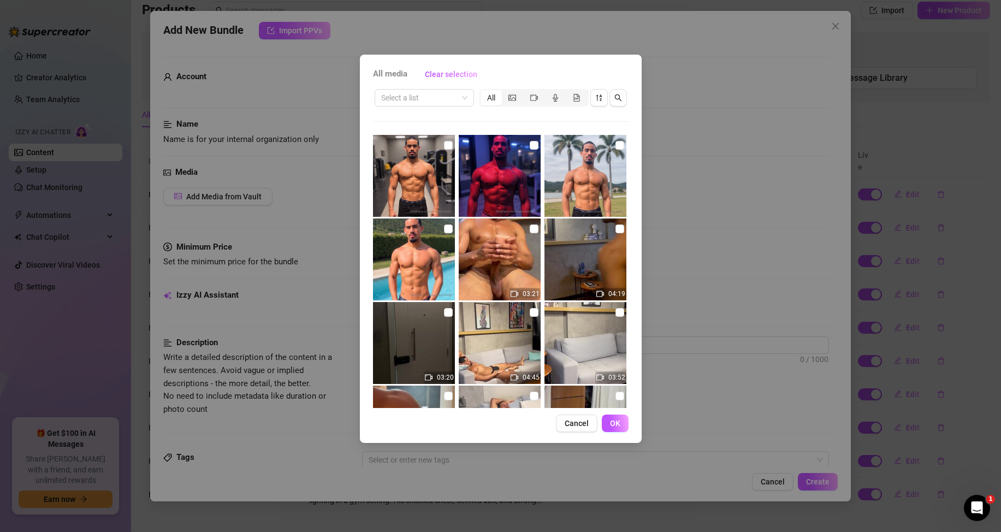
click at [683, 173] on div "All media Clear selection Select a list All 03:21 04:19 03:20 04:45 03:52 04:19…" at bounding box center [500, 266] width 1001 height 532
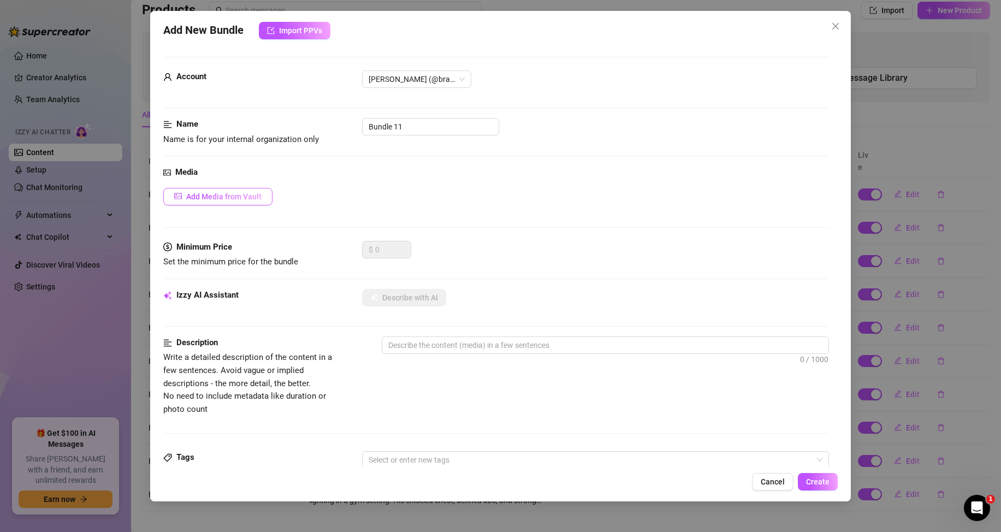
click at [234, 191] on button "Add Media from Vault" at bounding box center [217, 196] width 109 height 17
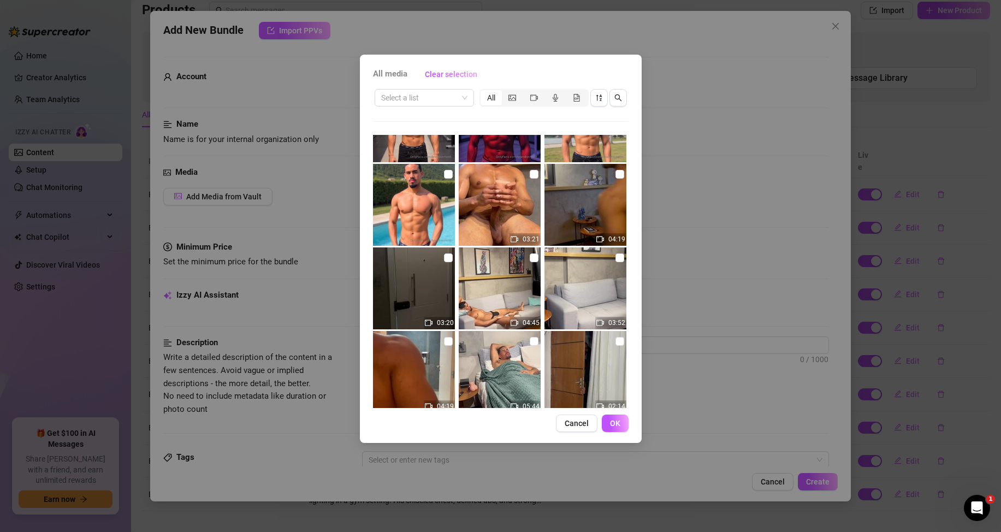
scroll to position [0, 0]
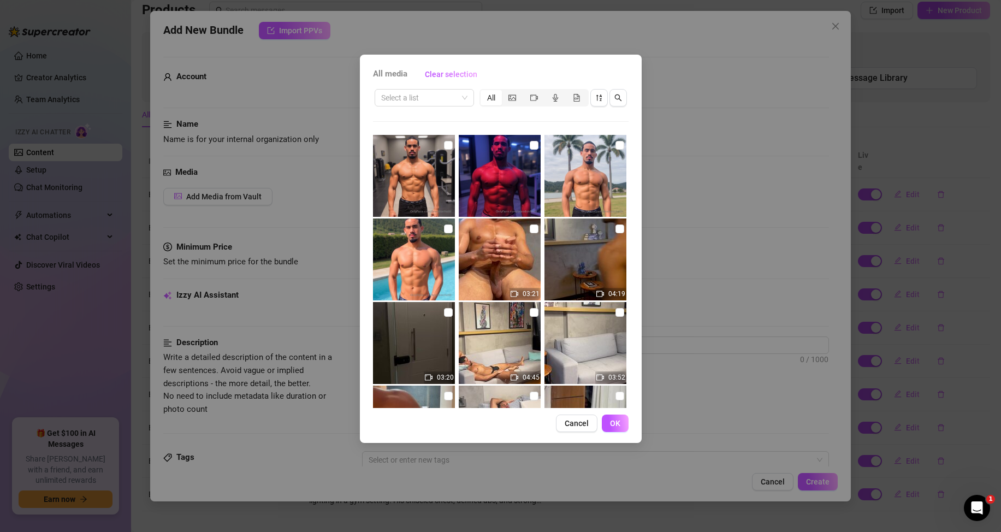
click at [585, 422] on span "Cancel" at bounding box center [577, 423] width 24 height 9
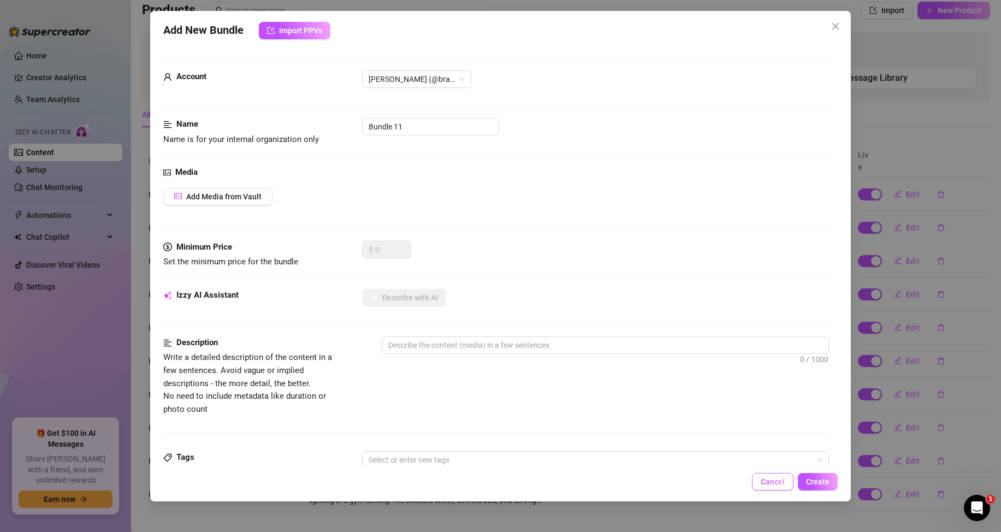
click at [766, 484] on span "Cancel" at bounding box center [773, 481] width 24 height 9
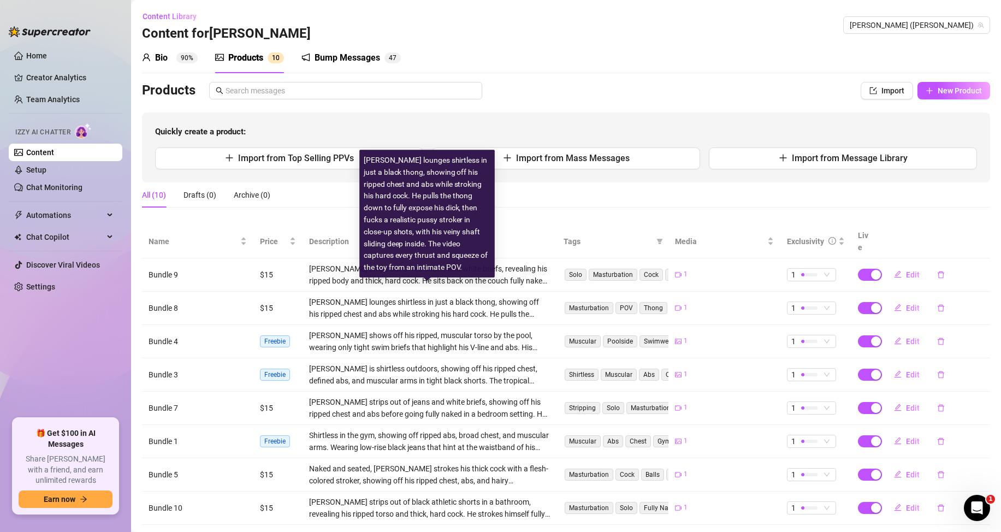
scroll to position [80, 0]
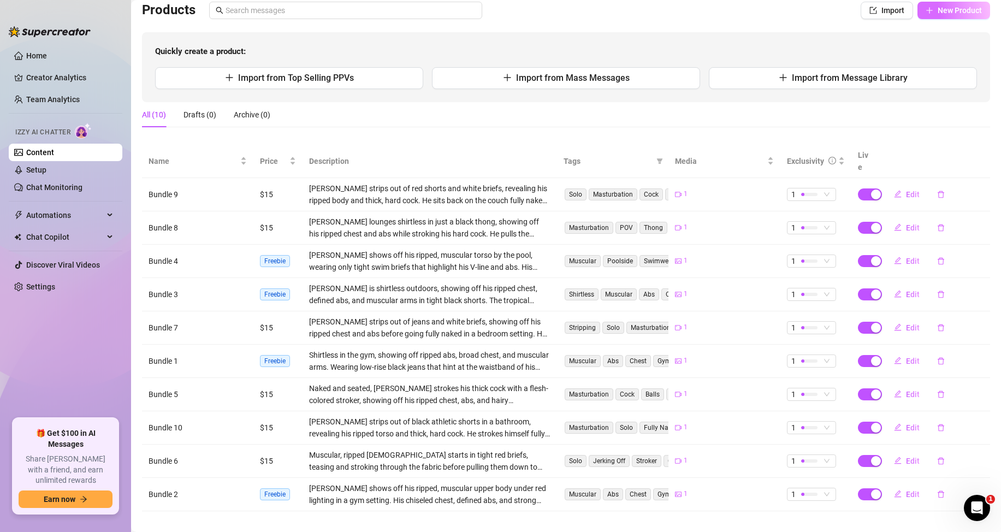
click at [943, 11] on span "New Product" at bounding box center [960, 10] width 44 height 9
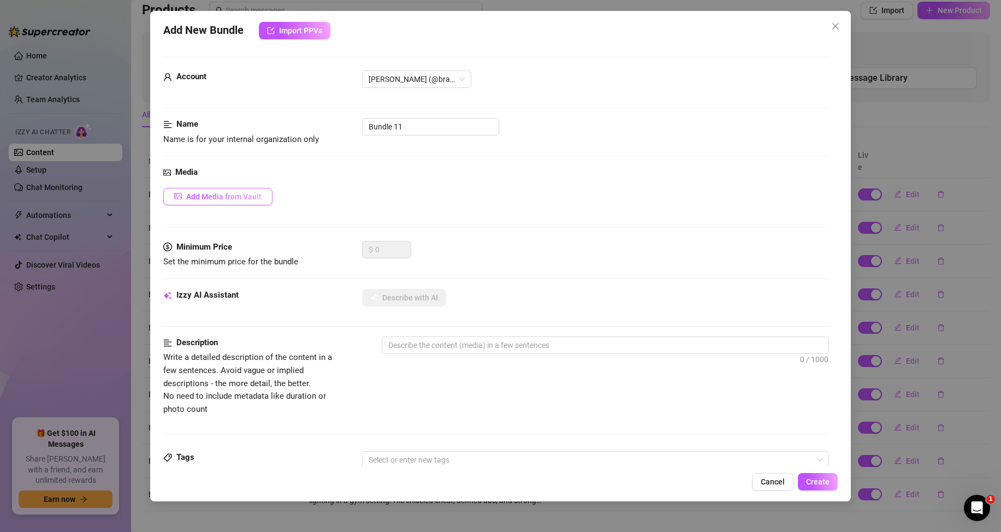
click at [237, 198] on span "Add Media from Vault" at bounding box center [223, 196] width 75 height 9
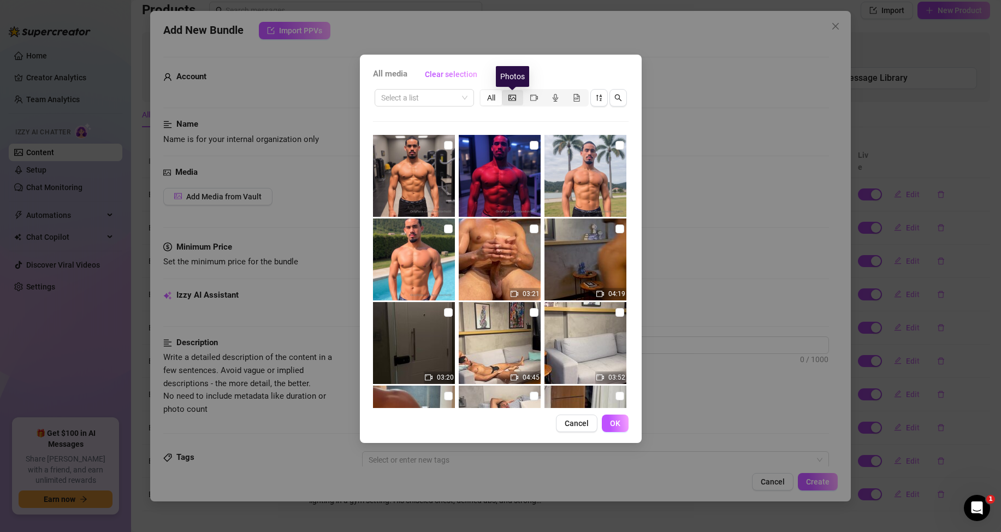
click at [516, 96] on icon "picture" at bounding box center [512, 98] width 8 height 8
click at [505, 92] on input "segmented control" at bounding box center [505, 92] width 0 height 0
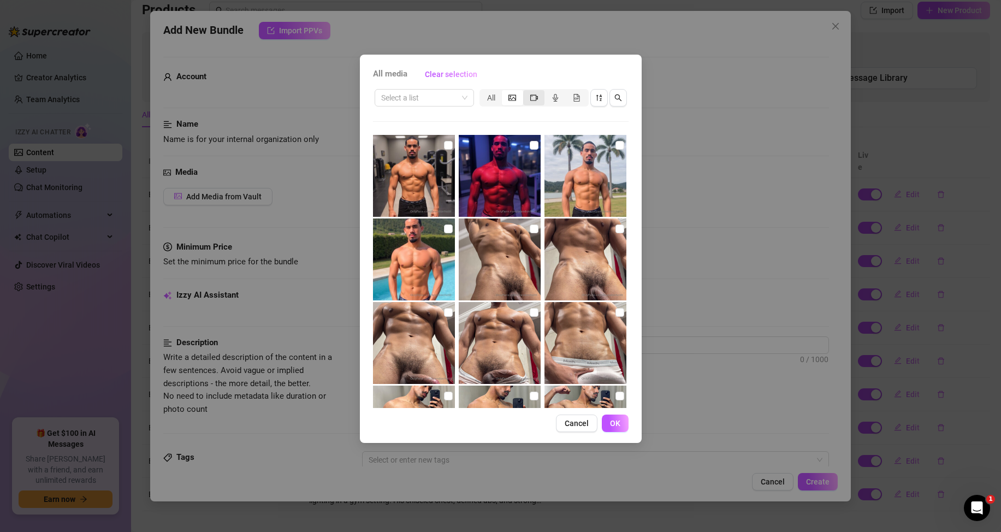
click at [525, 102] on div "segmented control" at bounding box center [533, 97] width 21 height 15
click at [526, 92] on input "segmented control" at bounding box center [526, 92] width 0 height 0
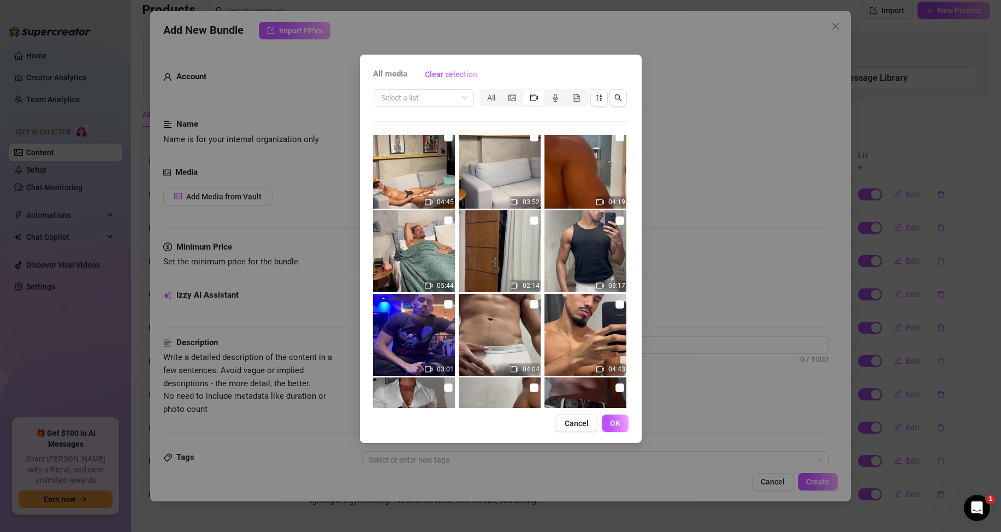
scroll to position [109, 0]
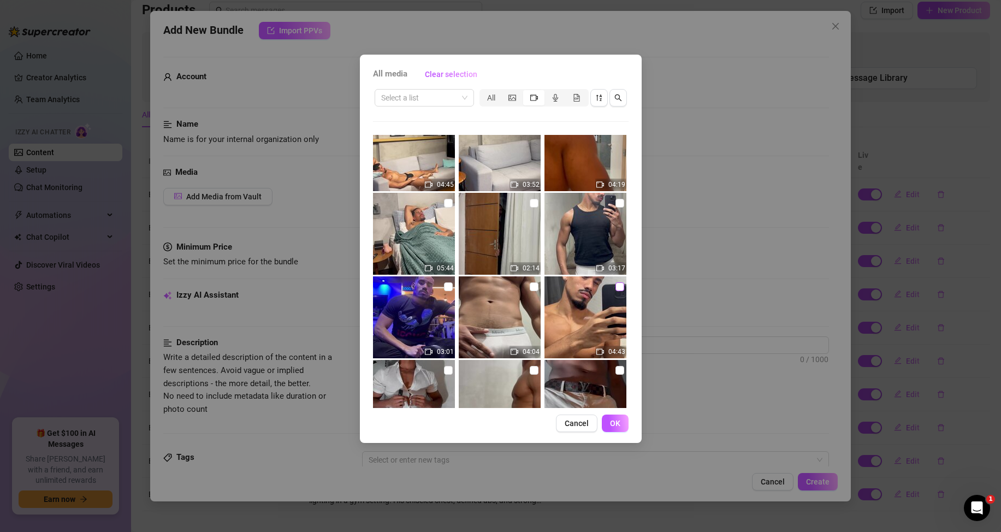
click at [615, 289] on input "checkbox" at bounding box center [619, 286] width 9 height 9
checkbox input "true"
click at [612, 419] on span "OK" at bounding box center [615, 423] width 10 height 9
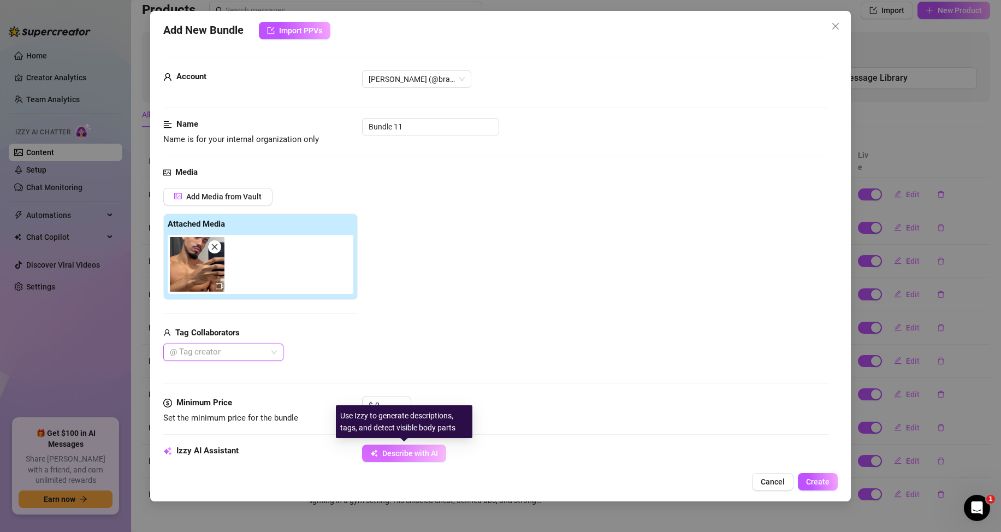
drag, startPoint x: 384, startPoint y: 457, endPoint x: 382, endPoint y: 451, distance: 6.6
click at [383, 457] on span "Describe with AI" at bounding box center [410, 453] width 56 height 9
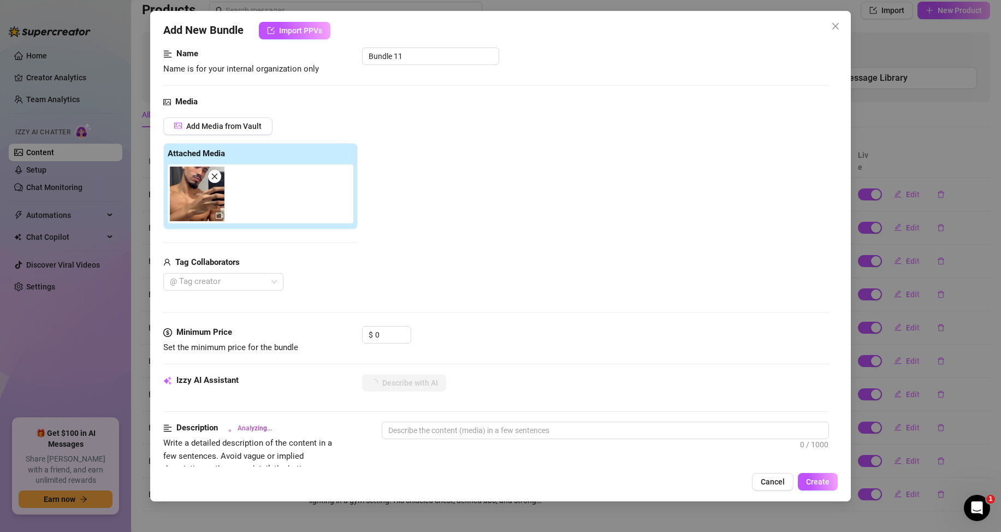
scroll to position [164, 0]
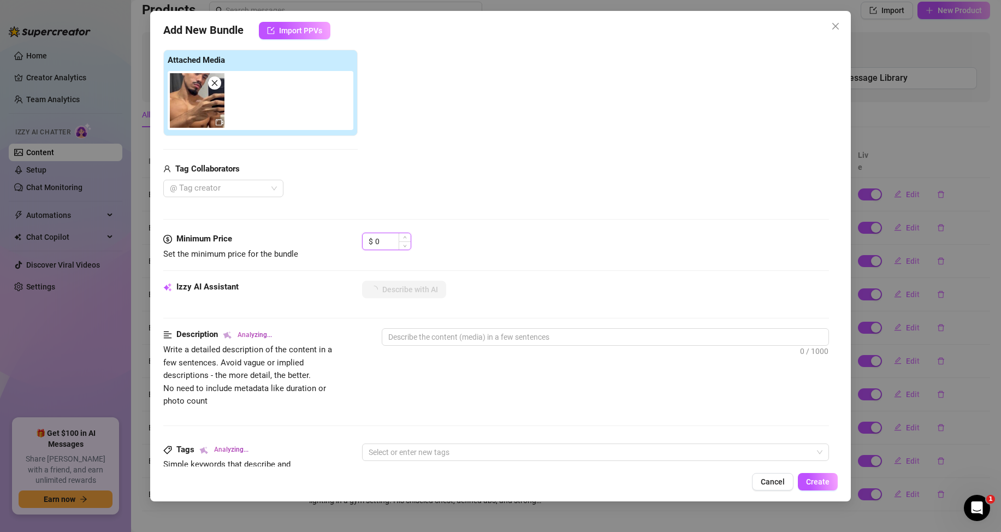
click at [387, 241] on input "0" at bounding box center [392, 241] width 35 height 16
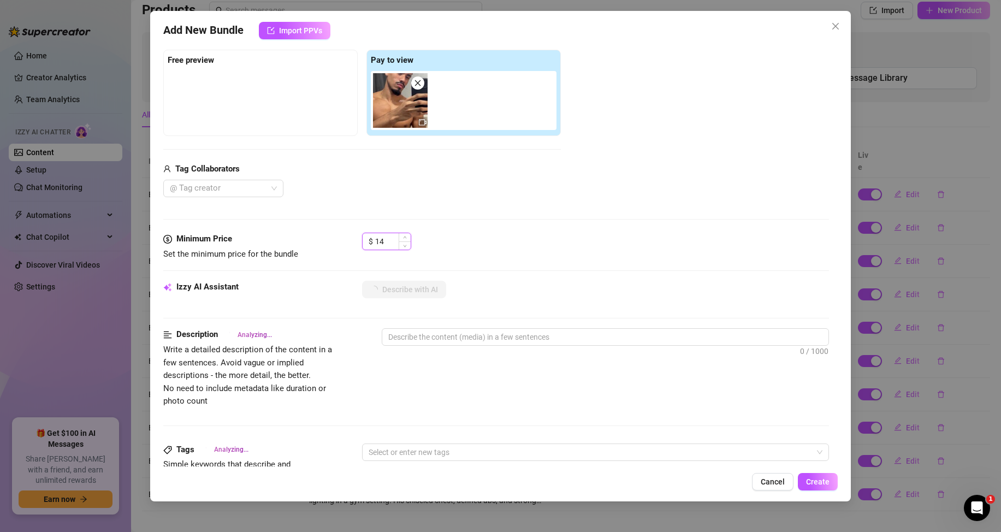
click at [399, 243] on span "Decrease Value" at bounding box center [405, 245] width 12 height 8
click at [406, 239] on icon "up" at bounding box center [405, 238] width 4 height 4
type input "15"
click at [440, 208] on div "Media Add Media from Vault Free preview Pay to view Tag Collaborators @ Tag cre…" at bounding box center [496, 117] width 666 height 230
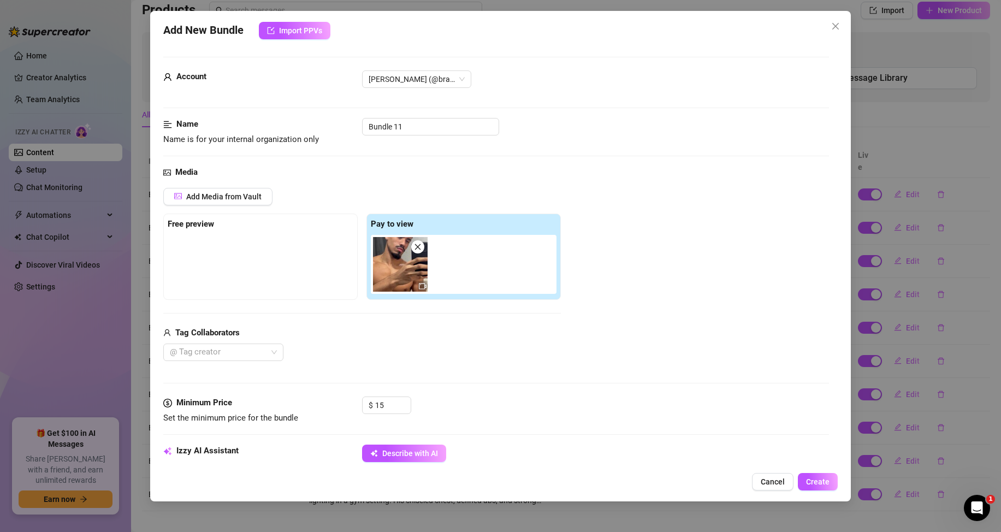
scroll to position [218, 0]
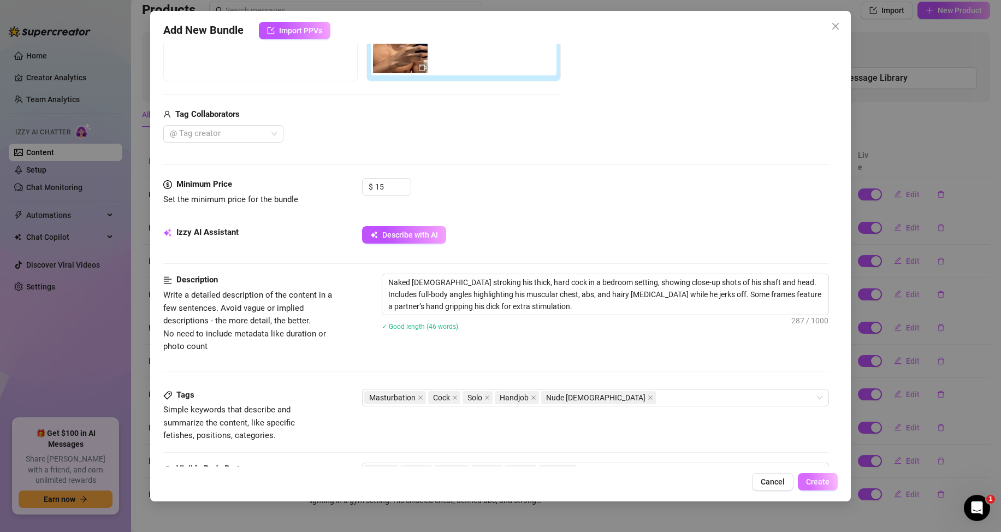
click at [827, 479] on span "Create" at bounding box center [817, 481] width 23 height 9
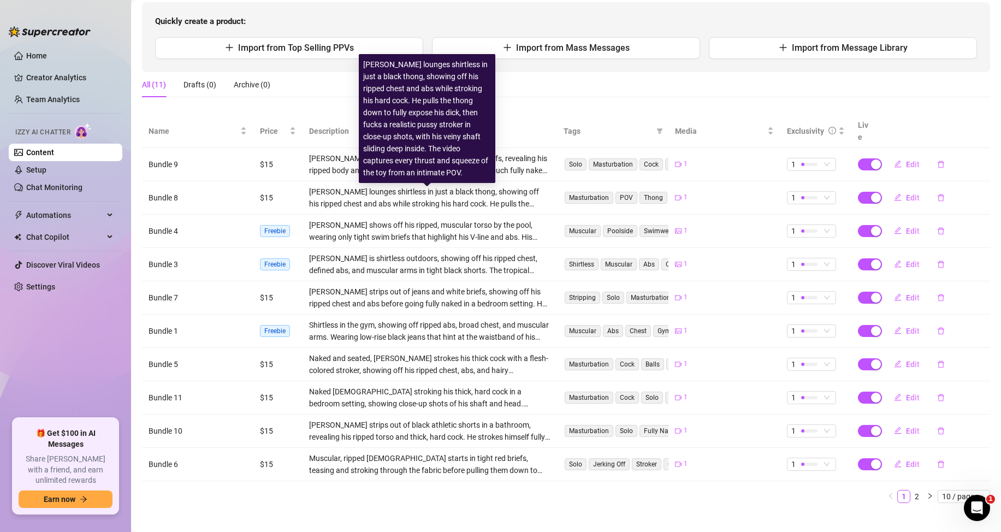
scroll to position [111, 0]
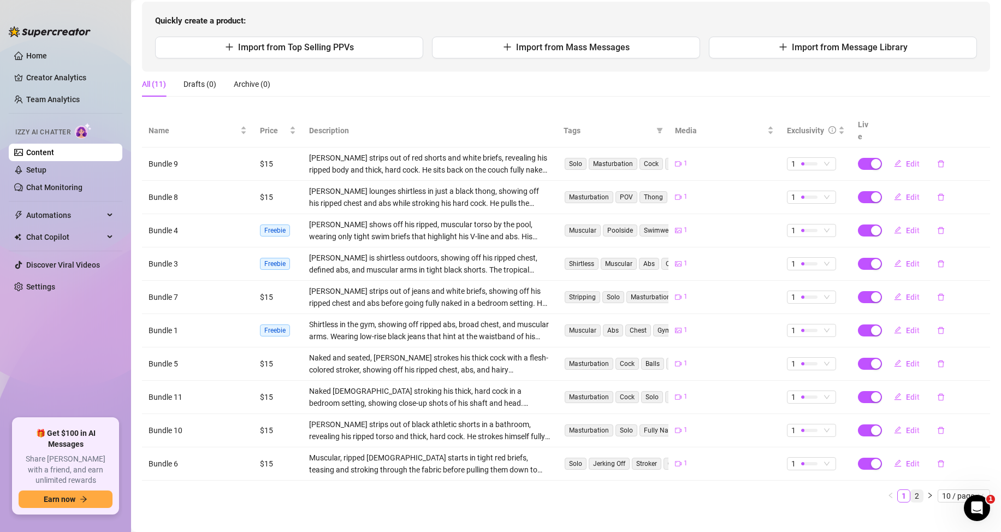
click at [911, 490] on link "2" at bounding box center [917, 496] width 12 height 12
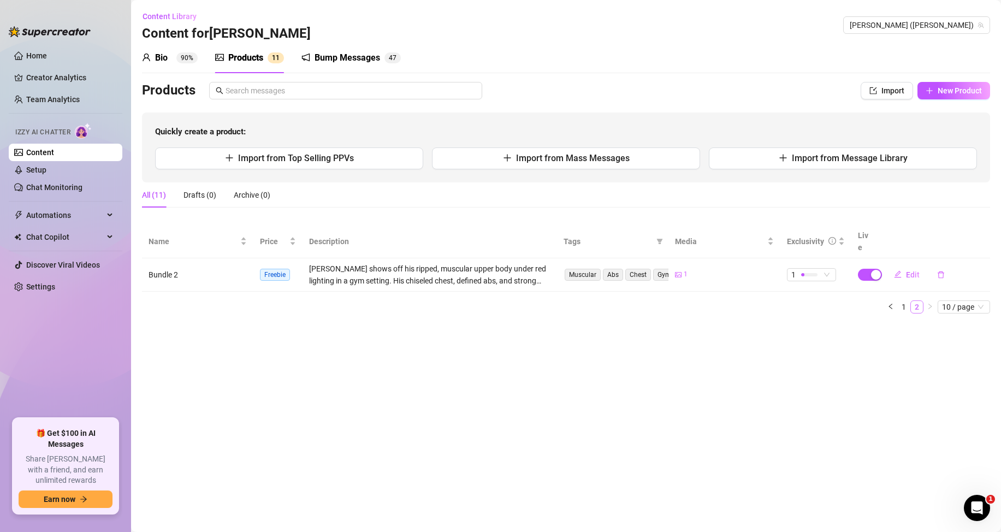
scroll to position [0, 0]
click at [959, 301] on span "10 / page" at bounding box center [964, 307] width 44 height 12
click at [961, 338] on div "20 / page" at bounding box center [964, 344] width 37 height 12
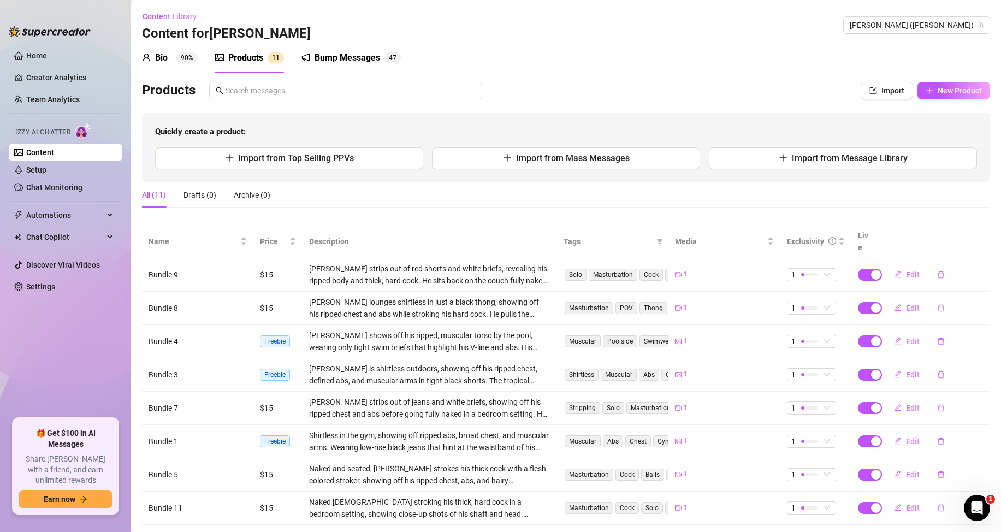
click at [653, 189] on div "All (11) Drafts (0) Archive (0)" at bounding box center [566, 194] width 848 height 25
click at [183, 63] on sup "90%" at bounding box center [186, 57] width 21 height 11
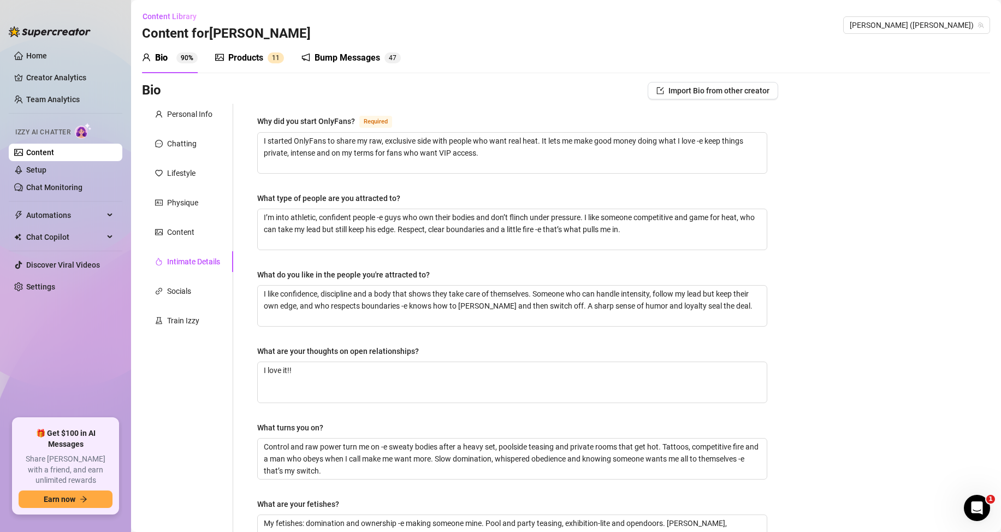
click at [259, 60] on div "Products" at bounding box center [245, 57] width 35 height 13
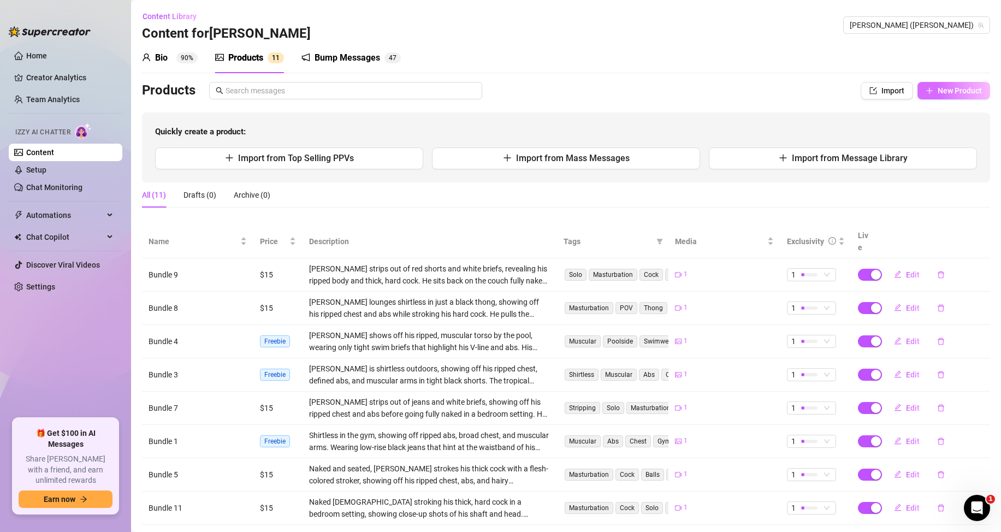
click at [946, 87] on span "New Product" at bounding box center [960, 90] width 44 height 9
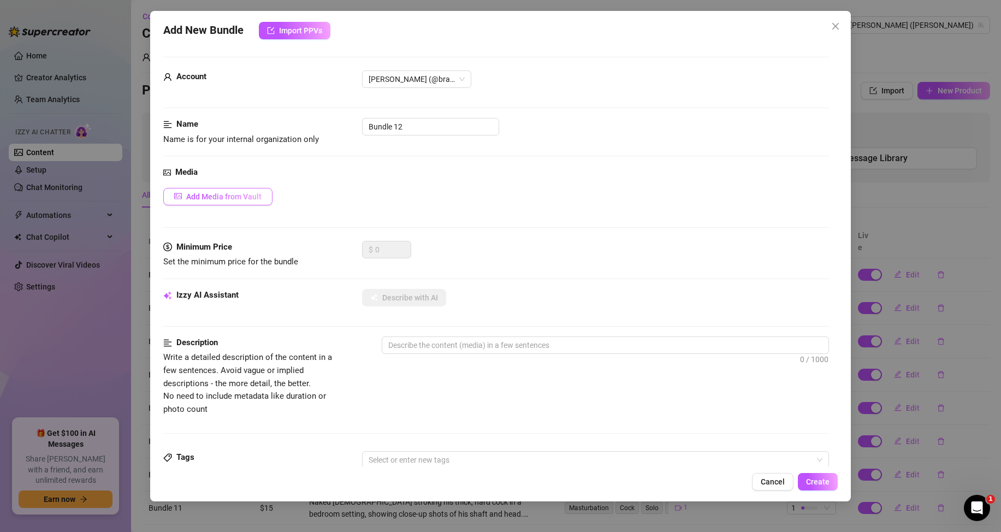
click at [229, 192] on span "Add Media from Vault" at bounding box center [223, 196] width 75 height 9
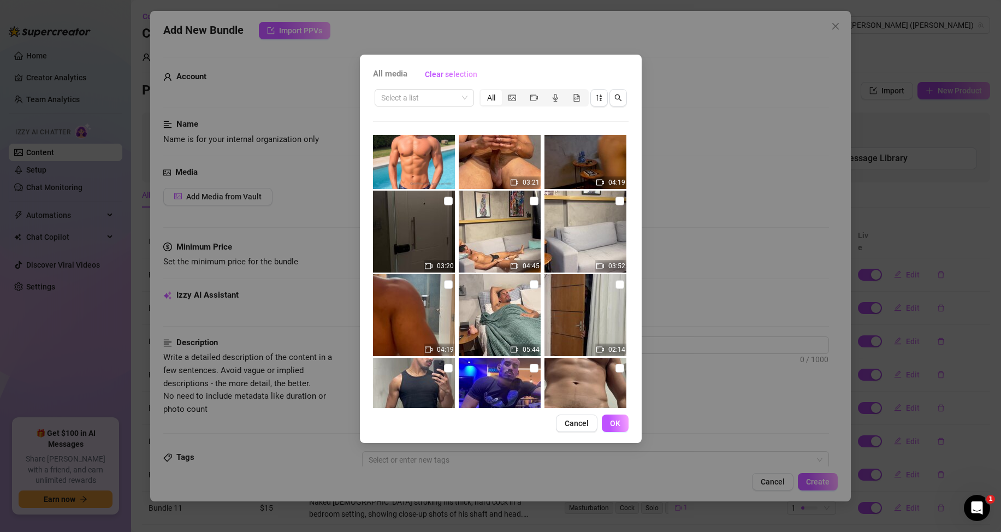
scroll to position [164, 0]
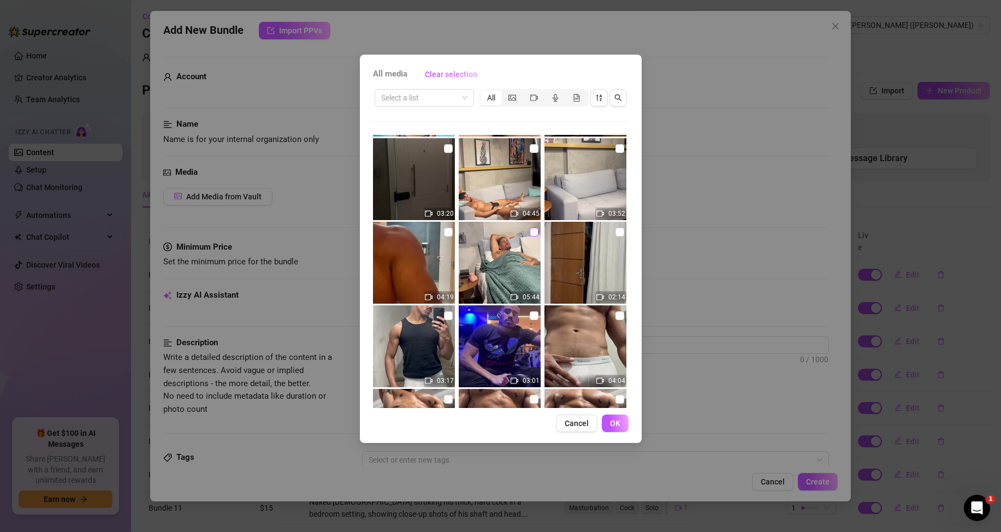
click at [530, 230] on input "checkbox" at bounding box center [534, 232] width 9 height 9
checkbox input "true"
click at [615, 424] on span "OK" at bounding box center [615, 423] width 10 height 9
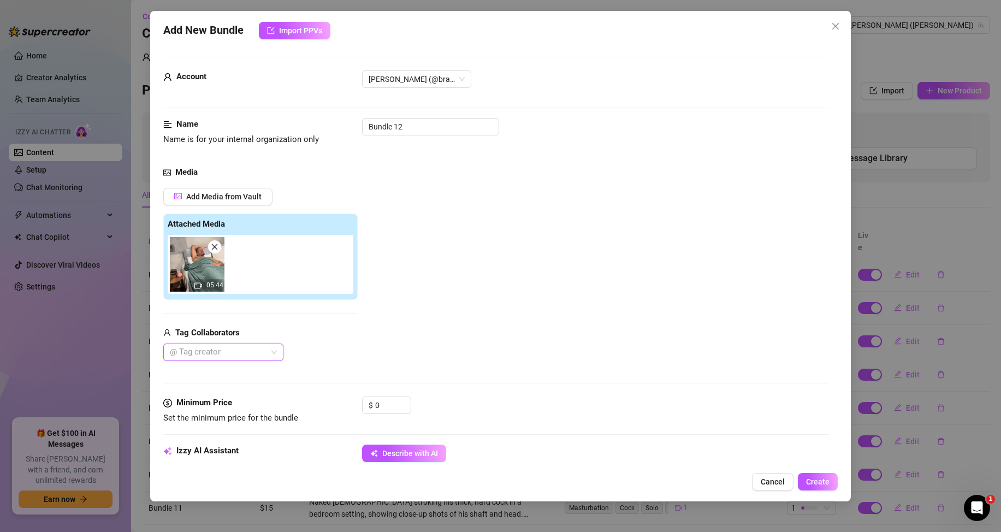
scroll to position [109, 0]
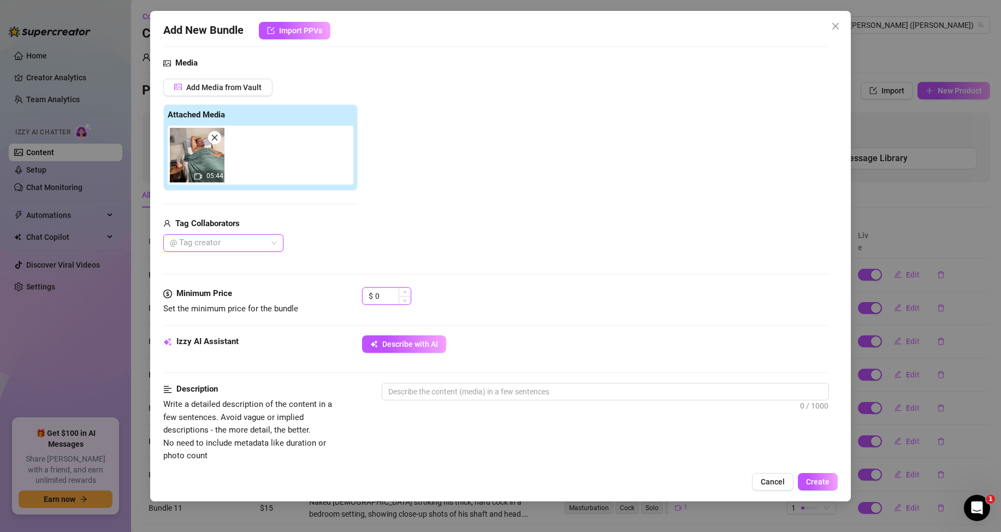
click at [388, 300] on input "0" at bounding box center [392, 296] width 35 height 16
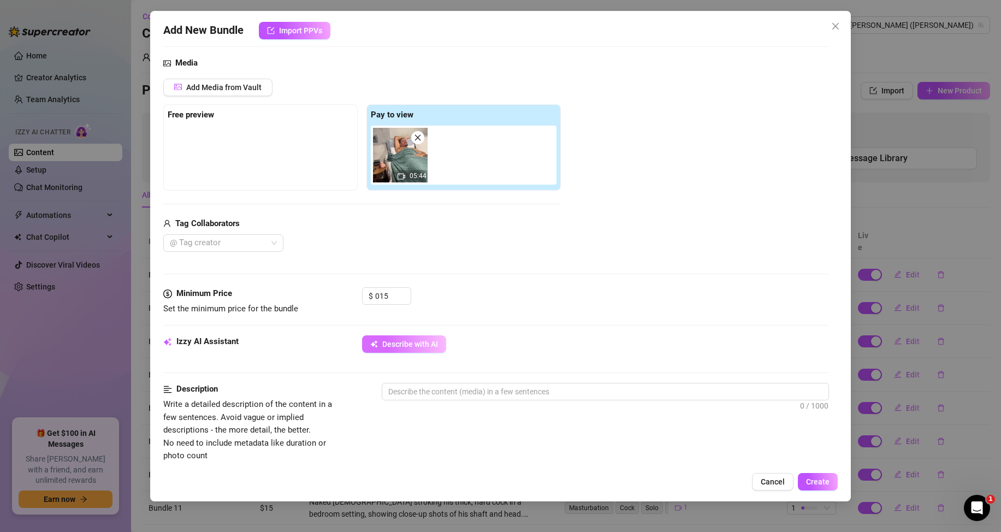
type input "15"
click at [417, 340] on span "Describe with AI" at bounding box center [410, 344] width 56 height 9
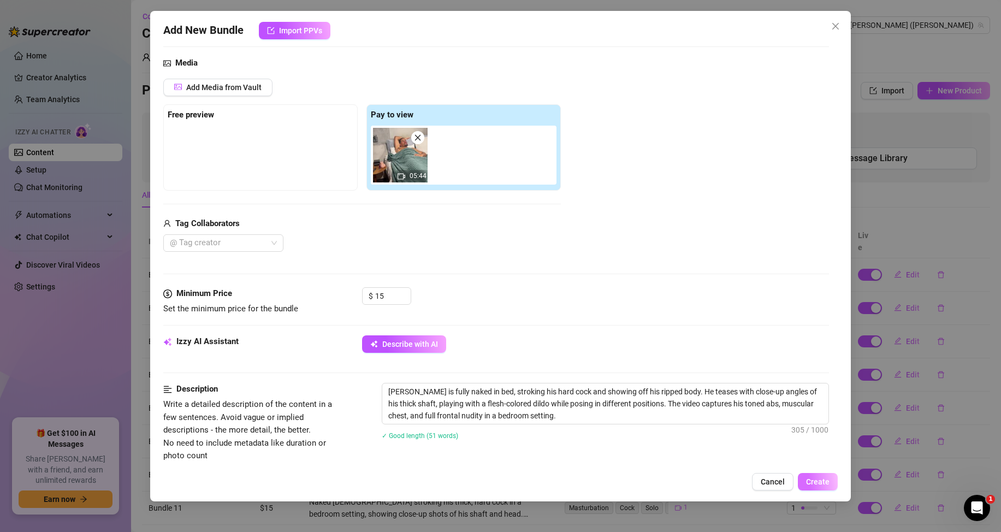
click at [811, 475] on button "Create" at bounding box center [818, 481] width 40 height 17
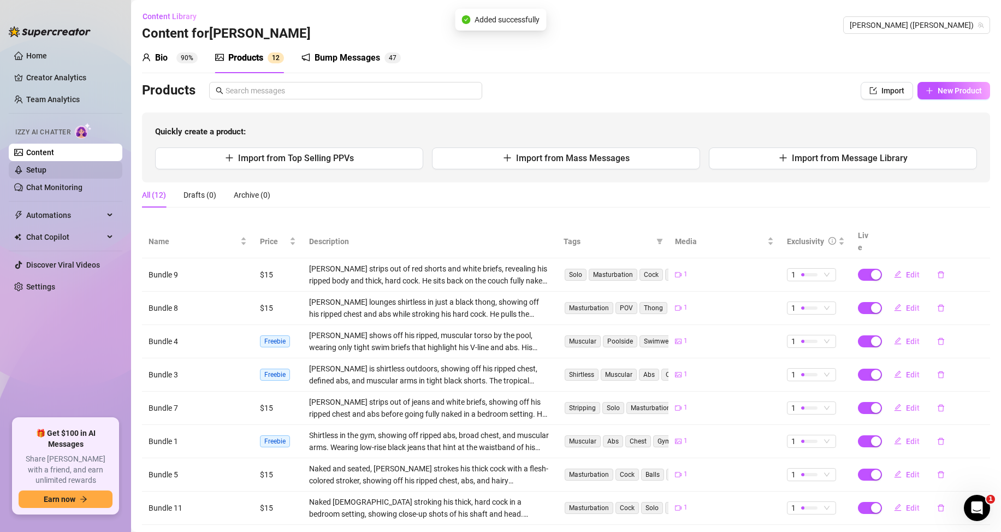
click at [37, 168] on link "Setup" at bounding box center [36, 169] width 20 height 9
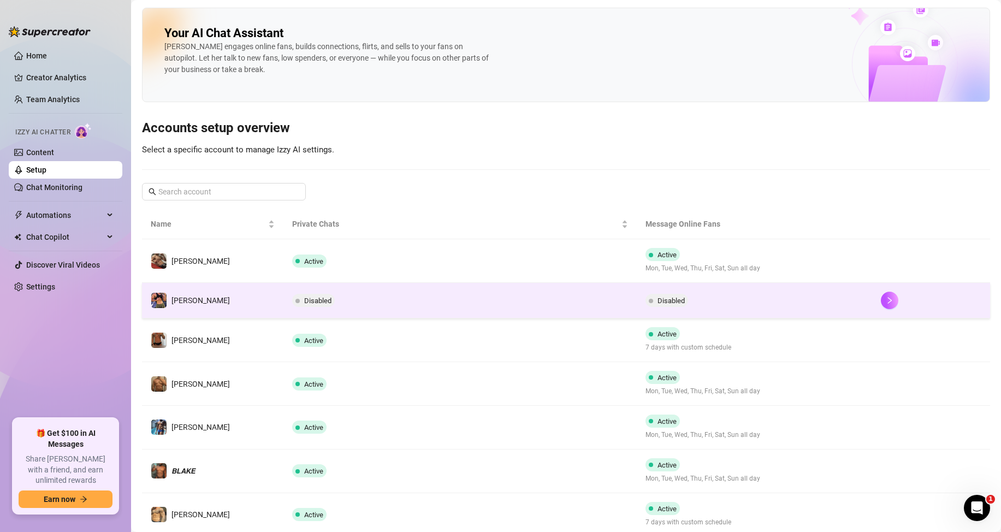
click at [325, 303] on span "Disabled" at bounding box center [317, 301] width 27 height 8
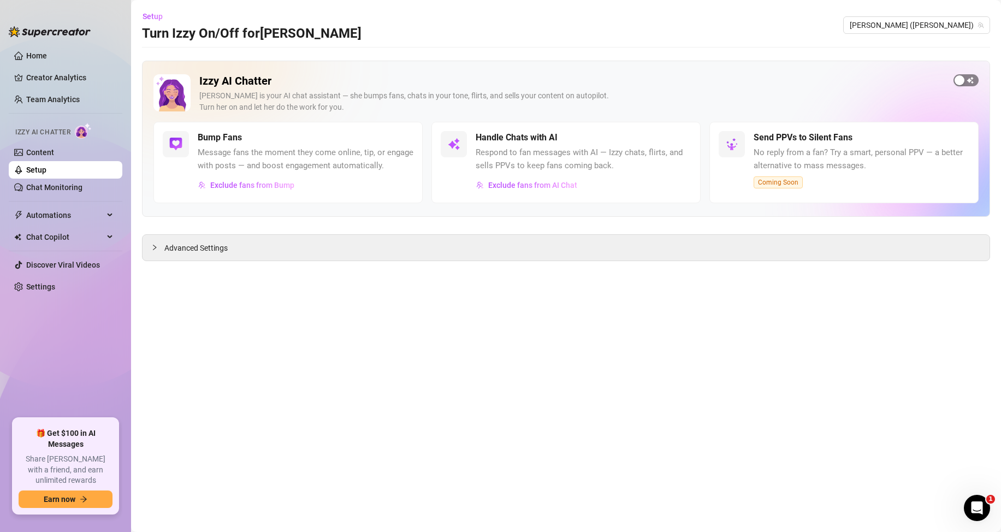
click at [962, 80] on div "button" at bounding box center [960, 80] width 10 height 10
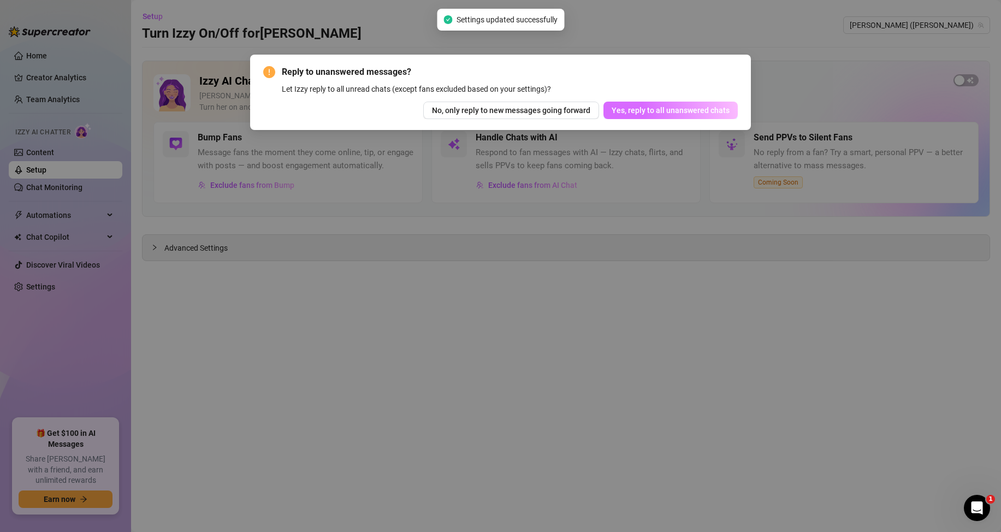
click at [677, 103] on button "Yes, reply to all unanswered chats" at bounding box center [670, 110] width 134 height 17
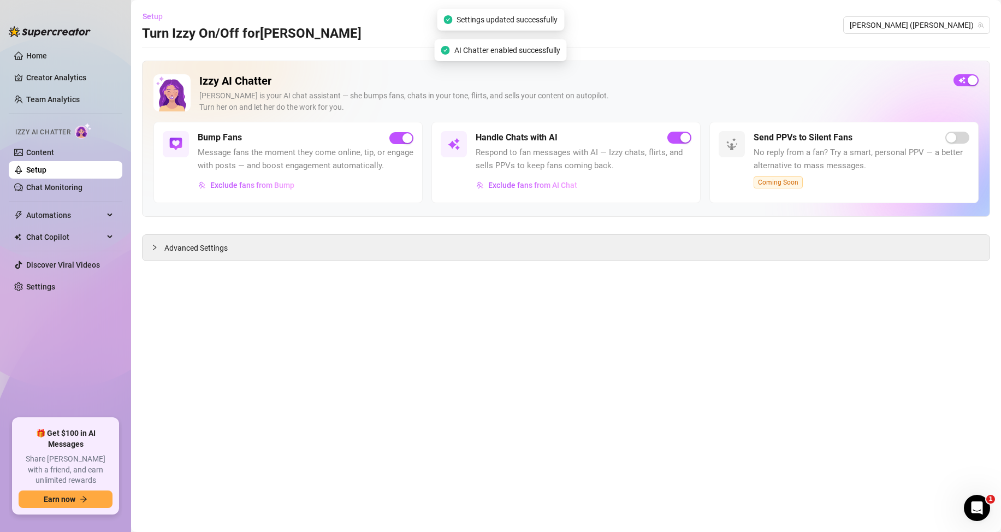
click at [151, 18] on span "Setup" at bounding box center [153, 16] width 20 height 9
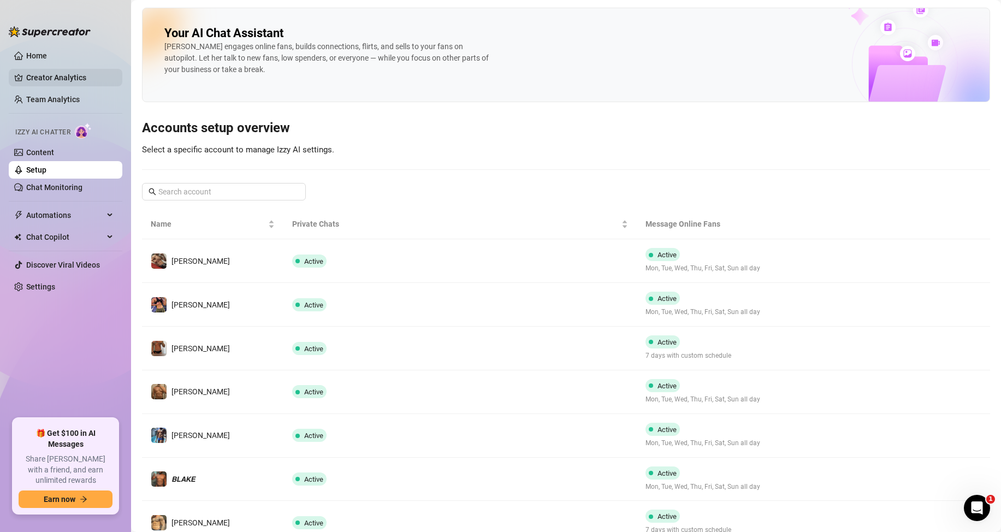
click at [49, 82] on link "Creator Analytics" at bounding box center [69, 77] width 87 height 17
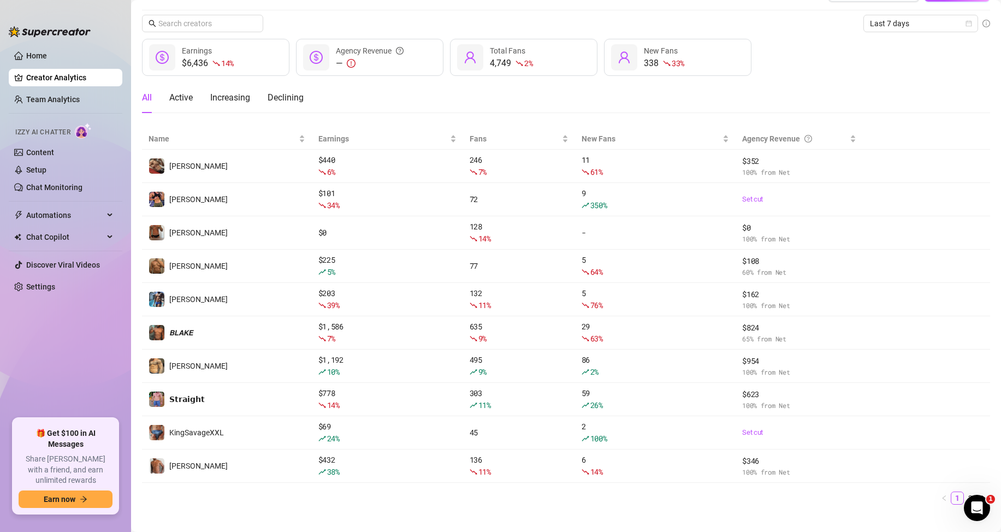
scroll to position [42, 0]
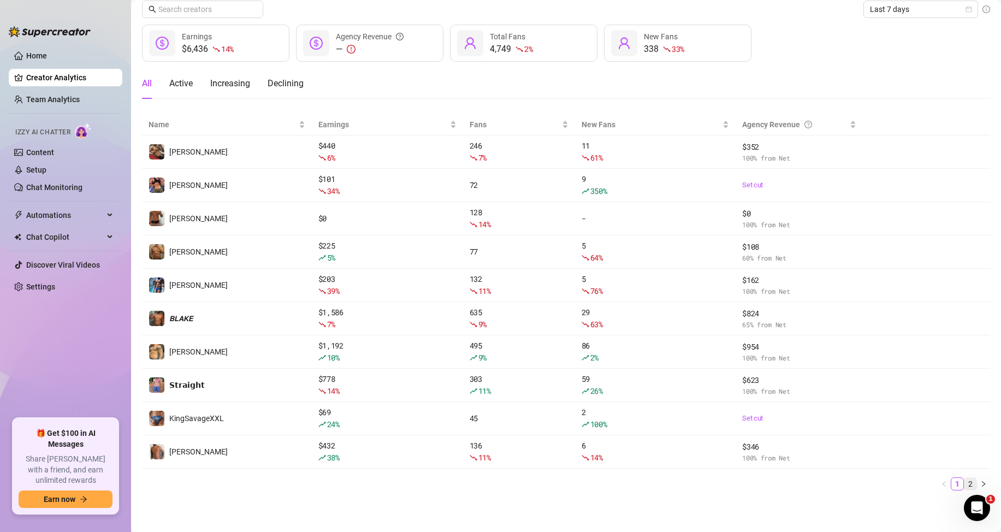
click at [964, 480] on link "2" at bounding box center [970, 484] width 12 height 12
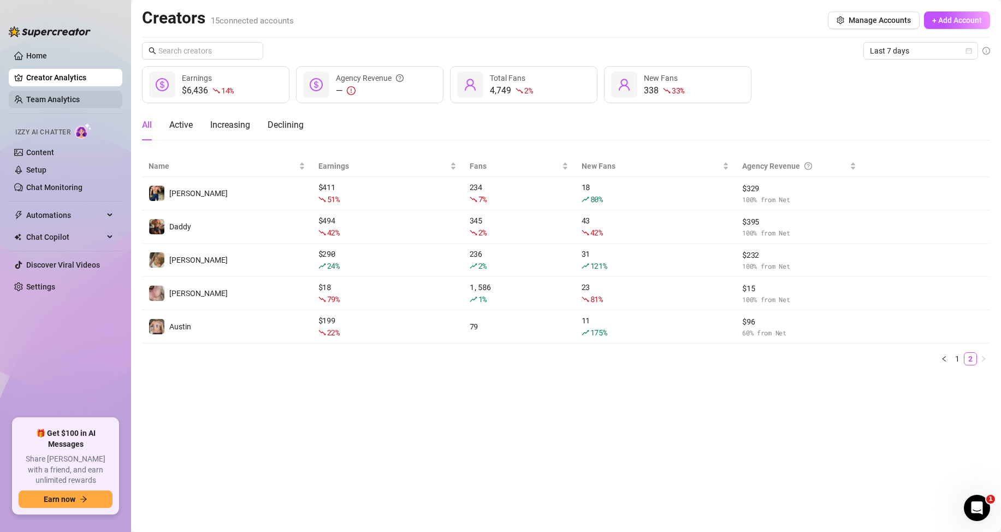
click at [45, 102] on link "Team Analytics" at bounding box center [53, 99] width 54 height 9
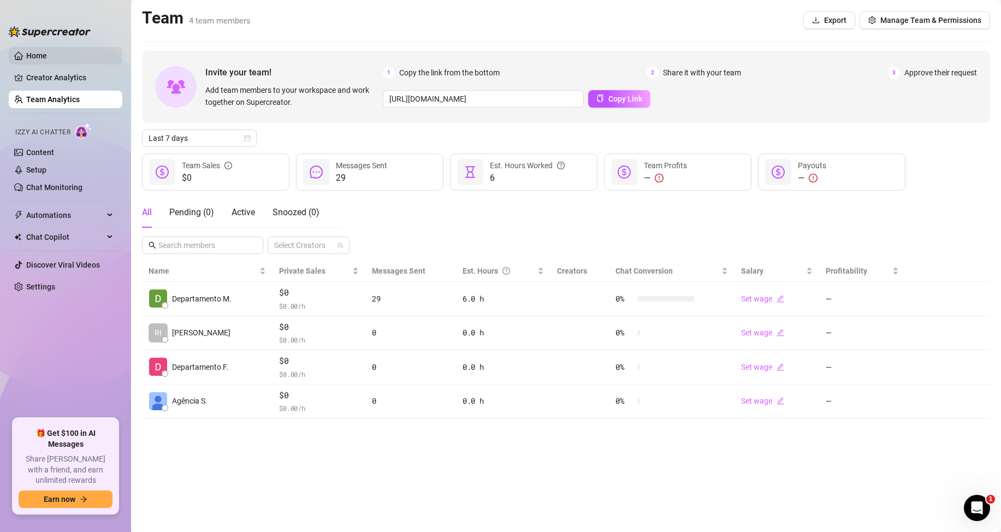
click at [32, 51] on link "Home" at bounding box center [36, 55] width 21 height 9
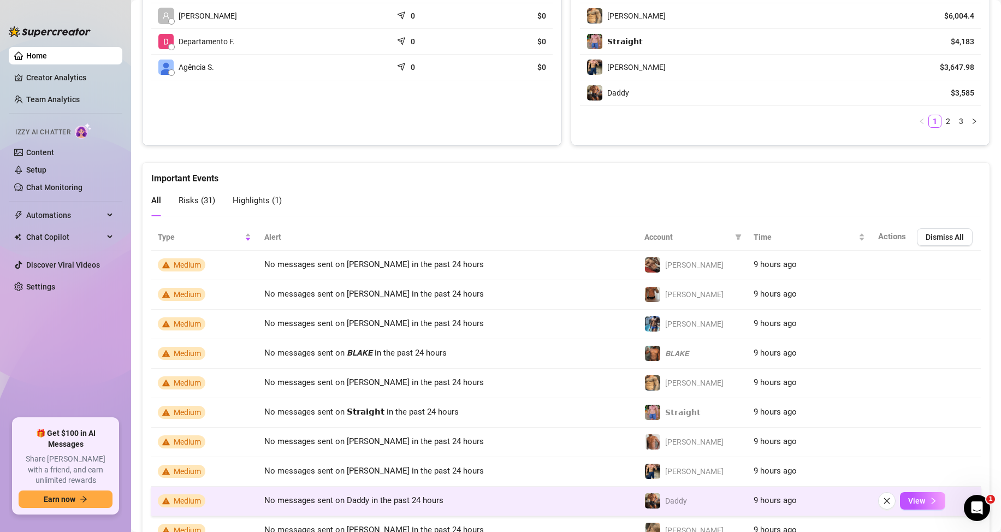
scroll to position [632, 0]
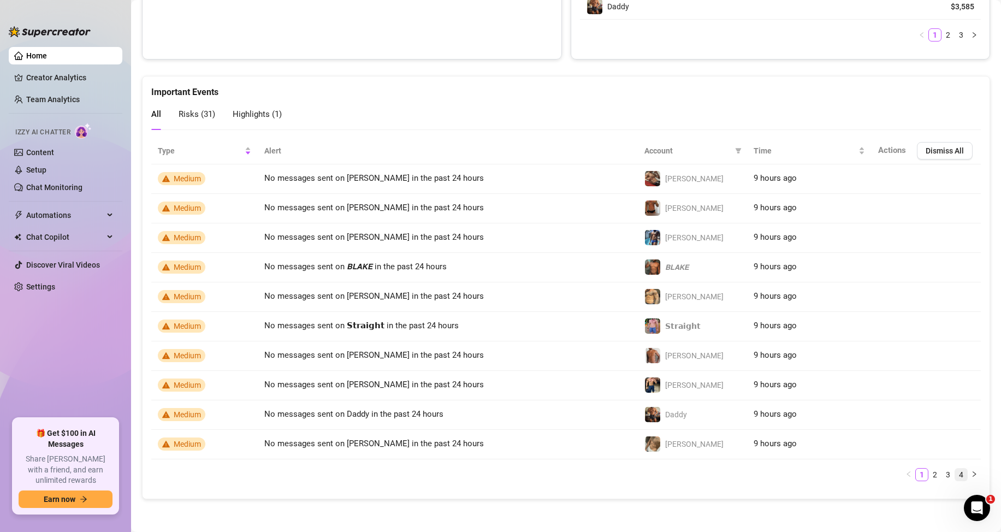
click at [955, 470] on link "4" at bounding box center [961, 475] width 12 height 12
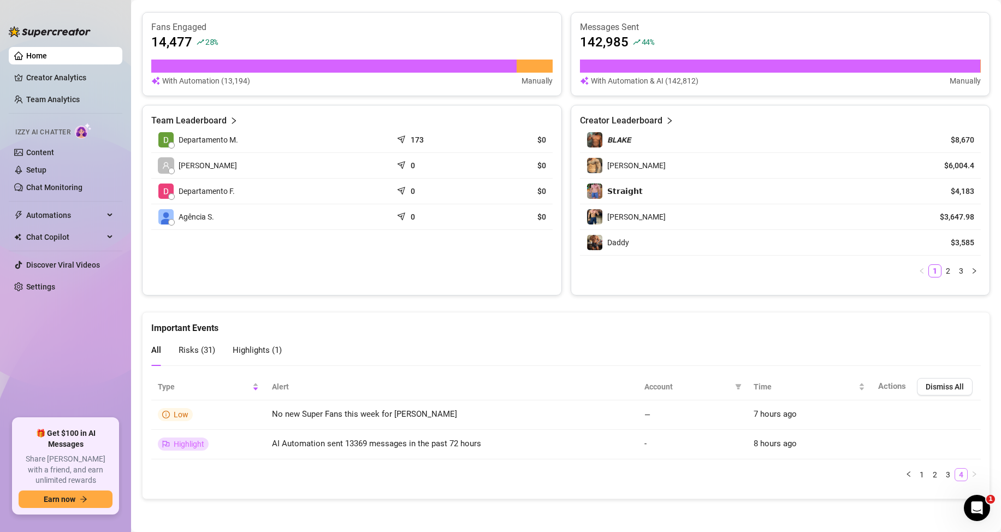
scroll to position [396, 0]
click at [942, 470] on link "3" at bounding box center [948, 475] width 12 height 12
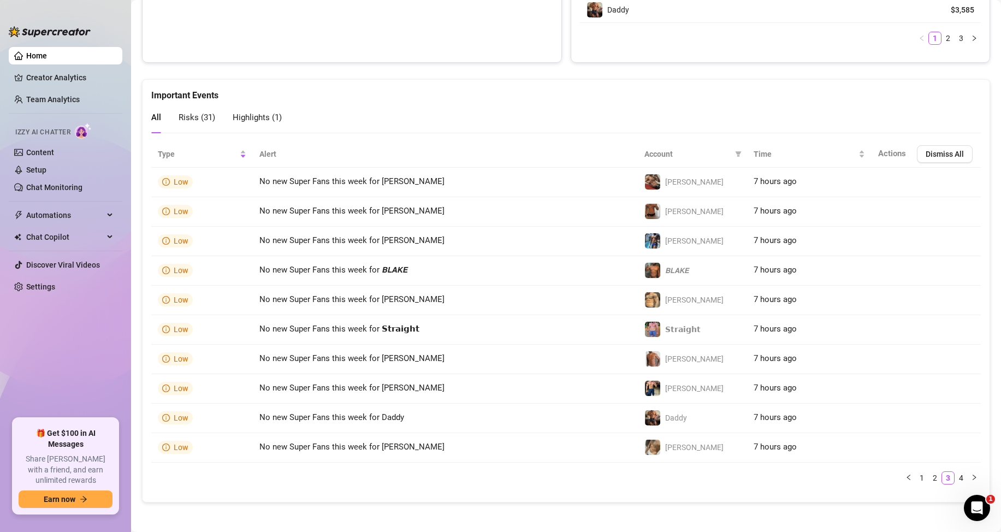
scroll to position [632, 0]
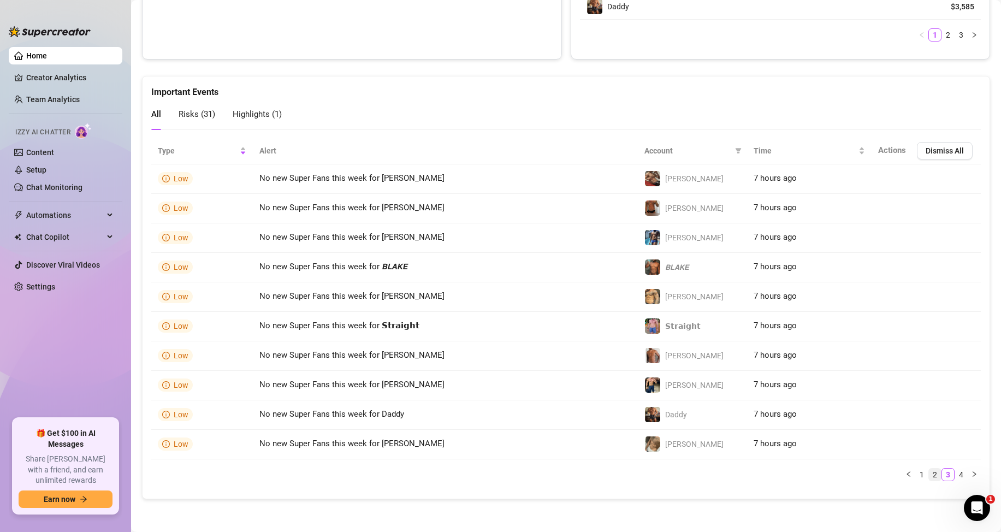
click at [929, 474] on link "2" at bounding box center [935, 475] width 12 height 12
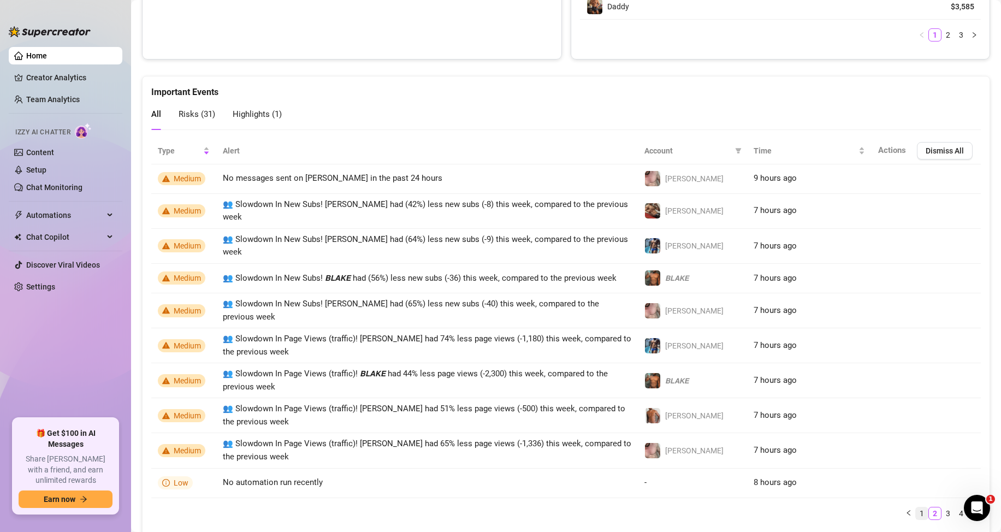
click at [916, 507] on link "1" at bounding box center [922, 513] width 12 height 12
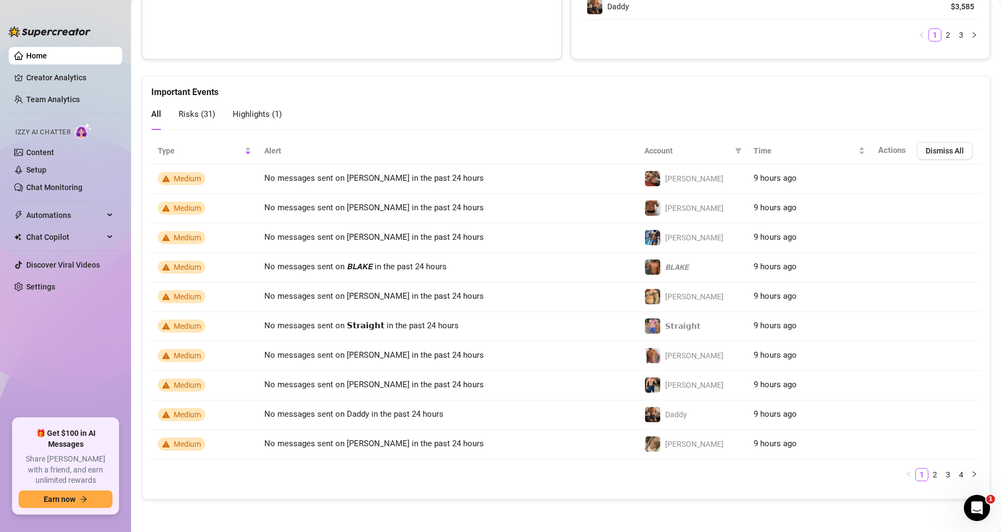
click at [383, 88] on div "Important Events" at bounding box center [566, 87] width 830 height 22
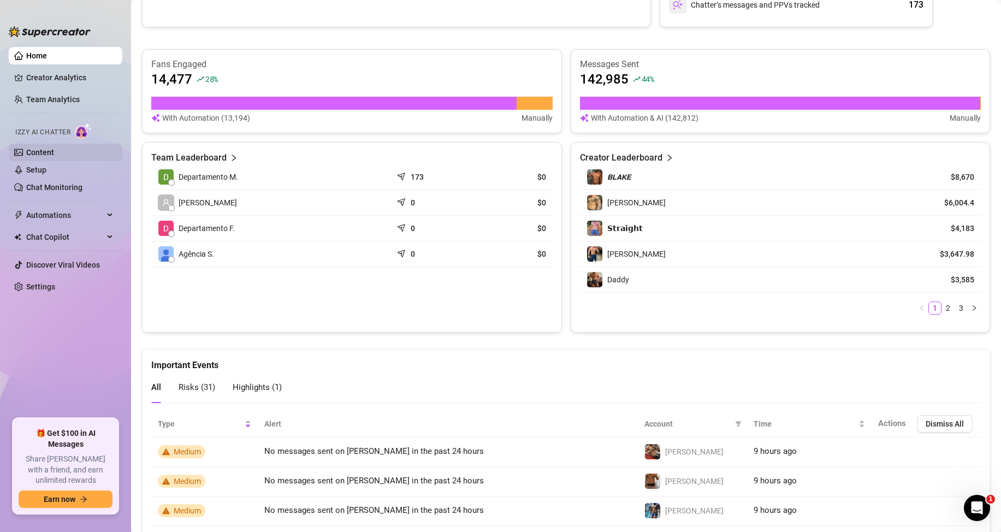
scroll to position [141, 0]
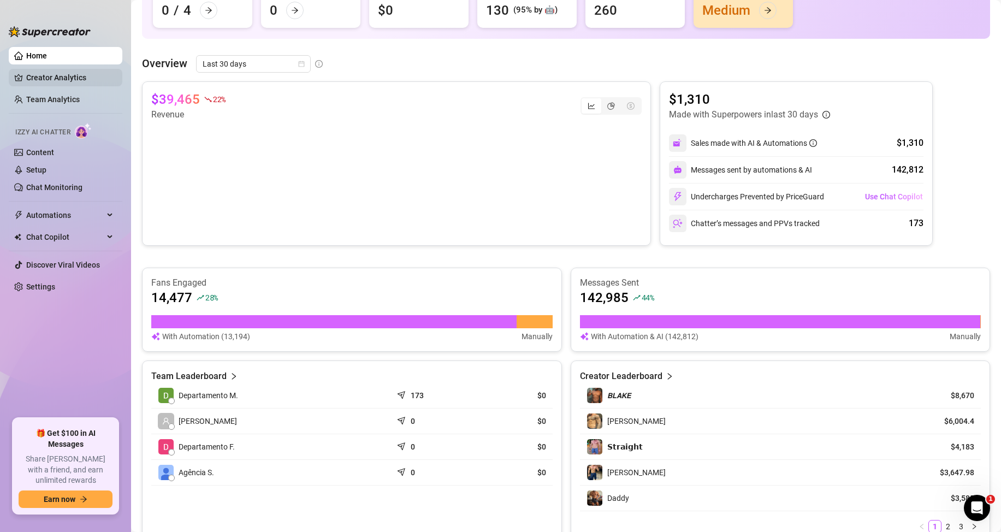
click at [50, 81] on link "Creator Analytics" at bounding box center [69, 77] width 87 height 17
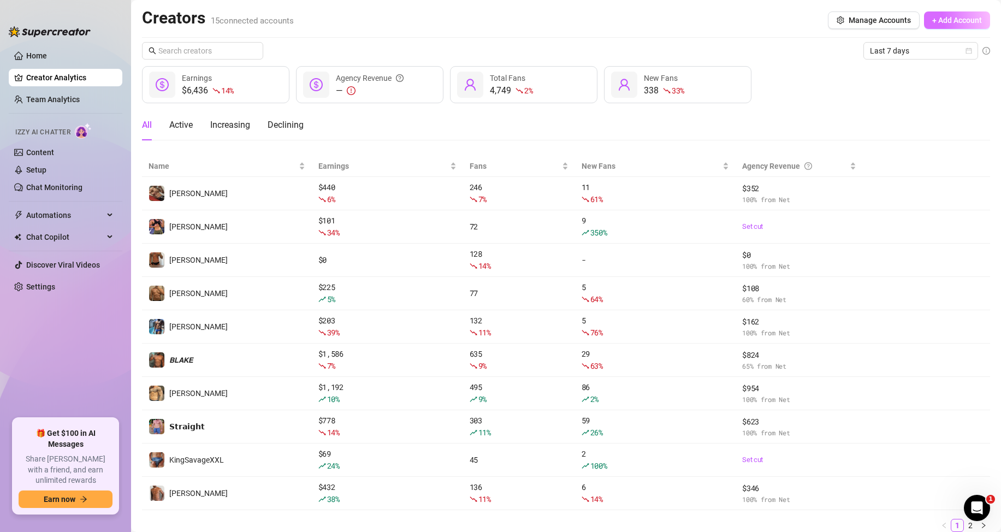
click at [932, 22] on span "+ Add Account" at bounding box center [957, 20] width 50 height 9
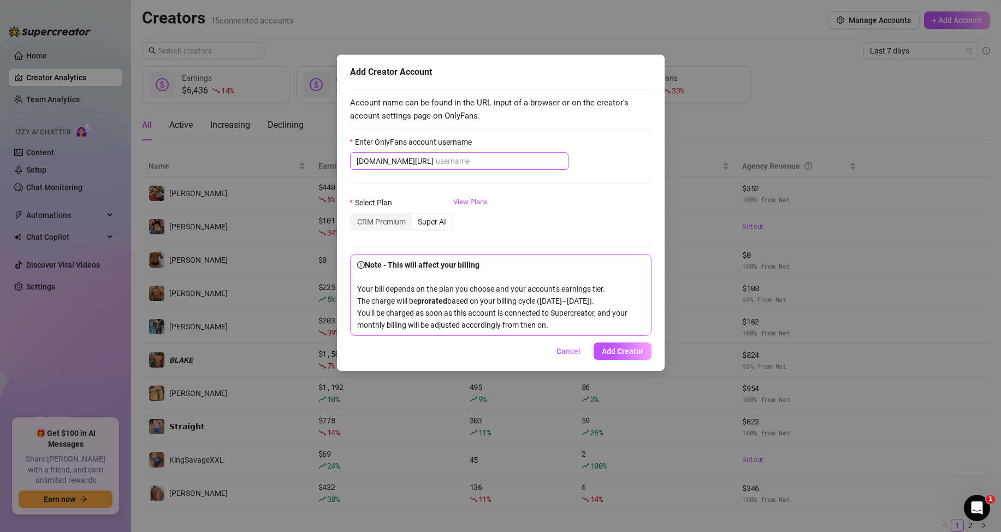
click at [449, 153] on span "[DOMAIN_NAME][URL]" at bounding box center [459, 160] width 218 height 17
click at [445, 162] on input "Enter OnlyFans account username" at bounding box center [499, 161] width 126 height 12
paste input "matteok"
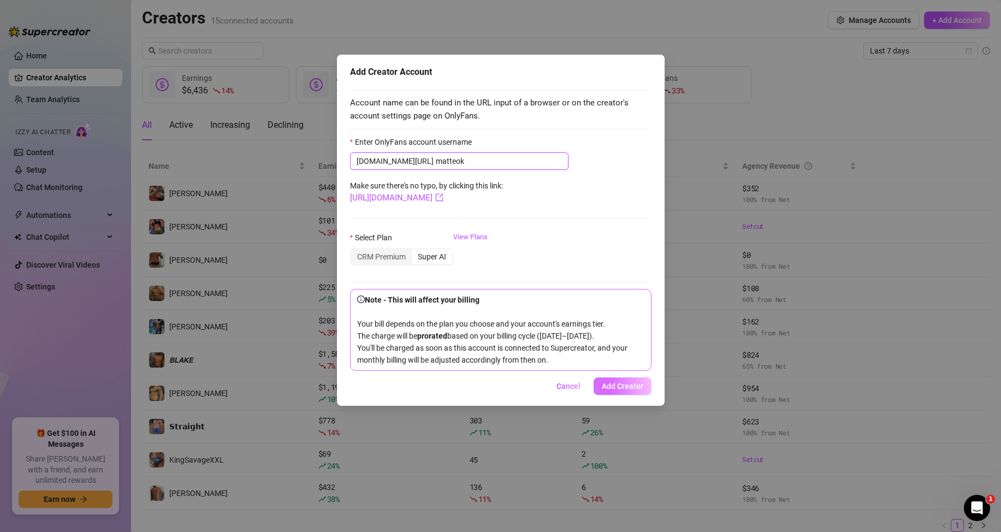
type input "matteok"
drag, startPoint x: 612, startPoint y: 399, endPoint x: 598, endPoint y: 384, distance: 19.7
click at [612, 390] on span "Add Creator" at bounding box center [623, 386] width 42 height 9
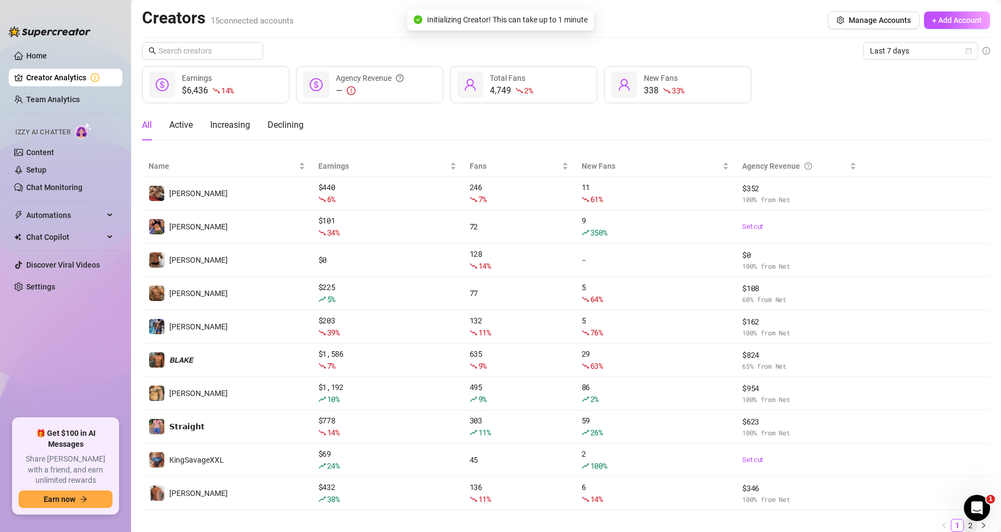
click at [964, 523] on link "2" at bounding box center [970, 525] width 12 height 12
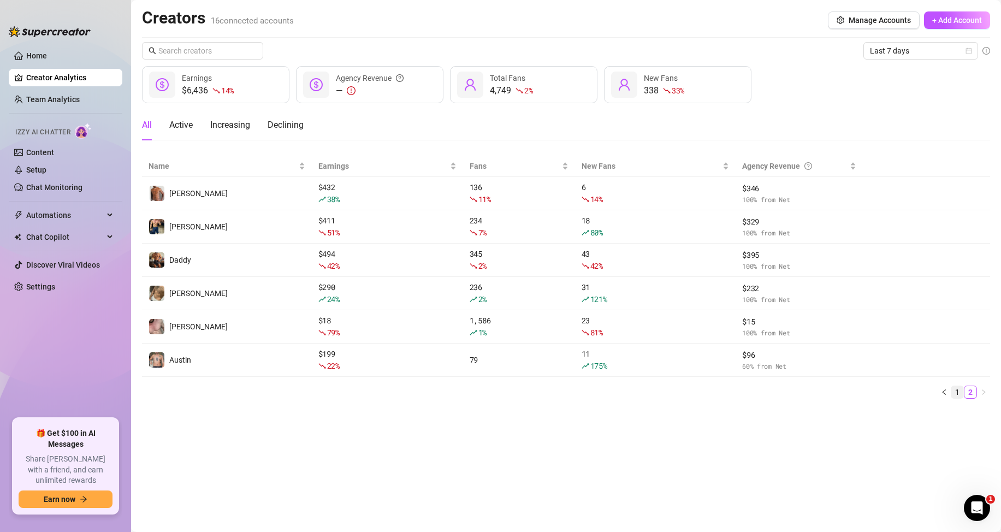
click at [957, 390] on link "1" at bounding box center [957, 392] width 12 height 12
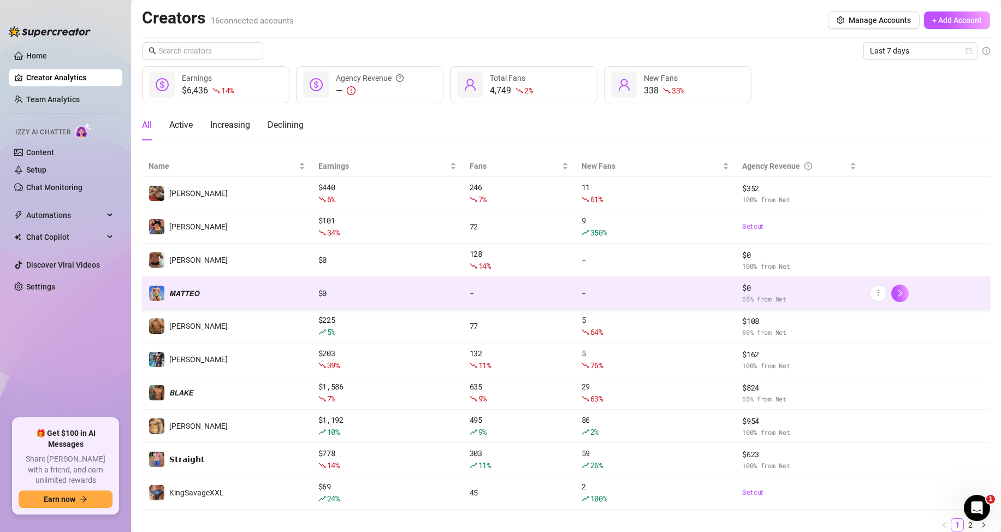
click at [333, 290] on div "$ 0" at bounding box center [387, 293] width 138 height 12
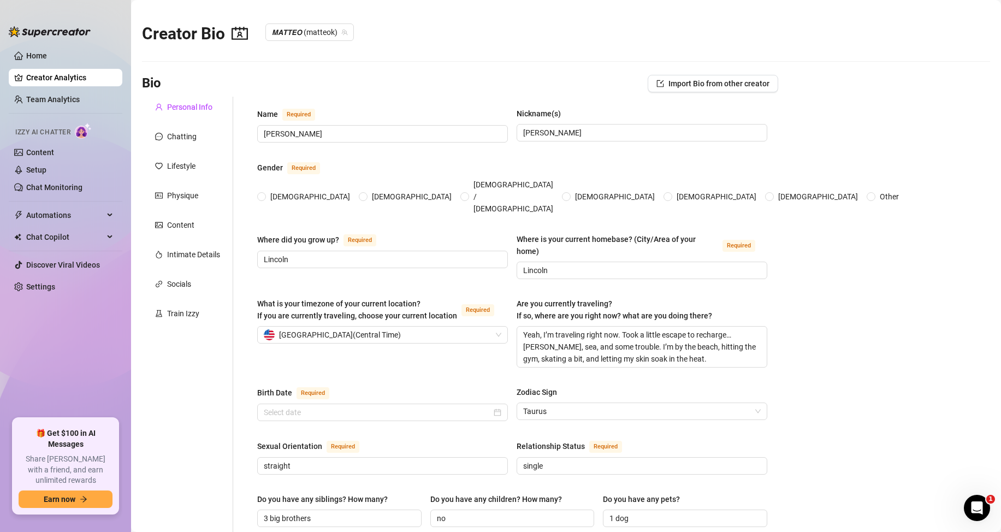
radio input "true"
type input "[DATE]"
click at [46, 169] on link "Setup" at bounding box center [36, 169] width 20 height 9
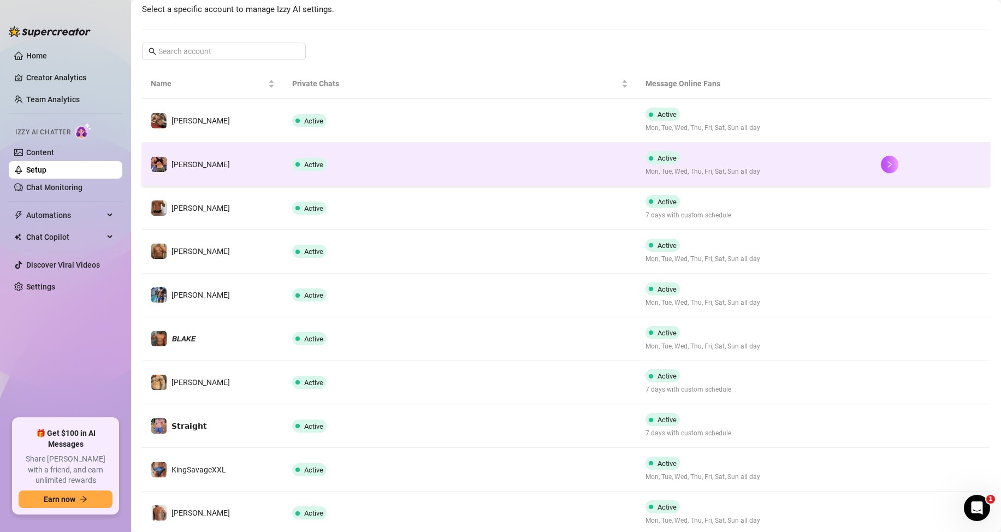
scroll to position [207, 0]
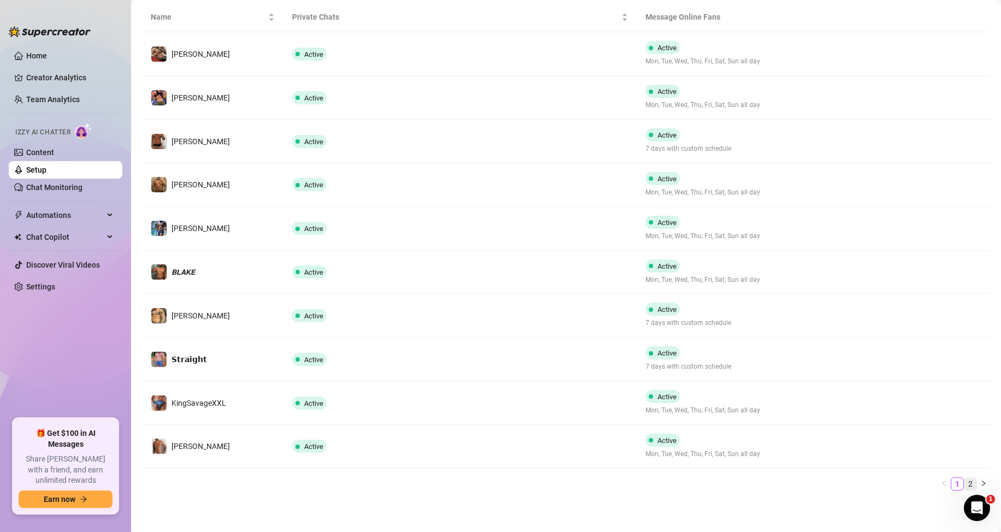
click at [964, 481] on link "2" at bounding box center [970, 484] width 12 height 12
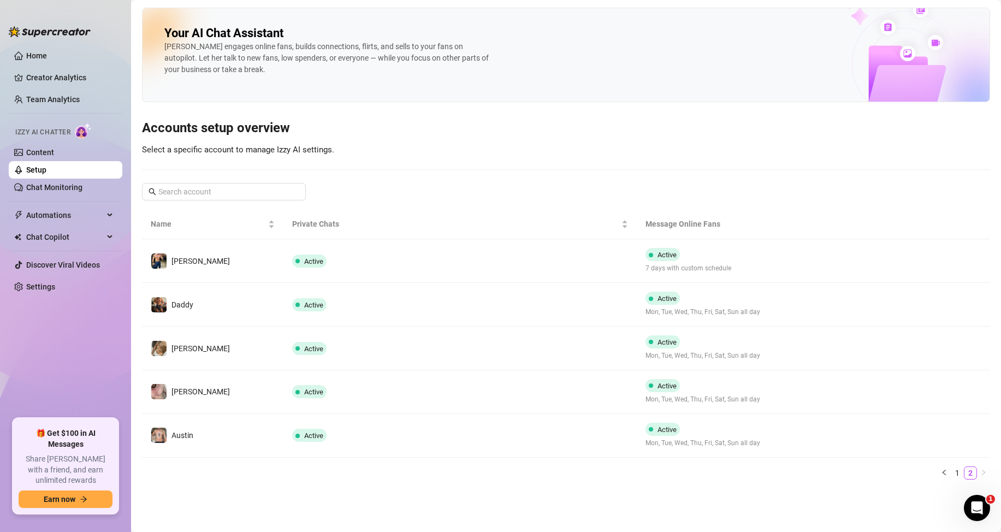
scroll to position [0, 0]
click at [27, 148] on link "Content" at bounding box center [40, 152] width 28 height 9
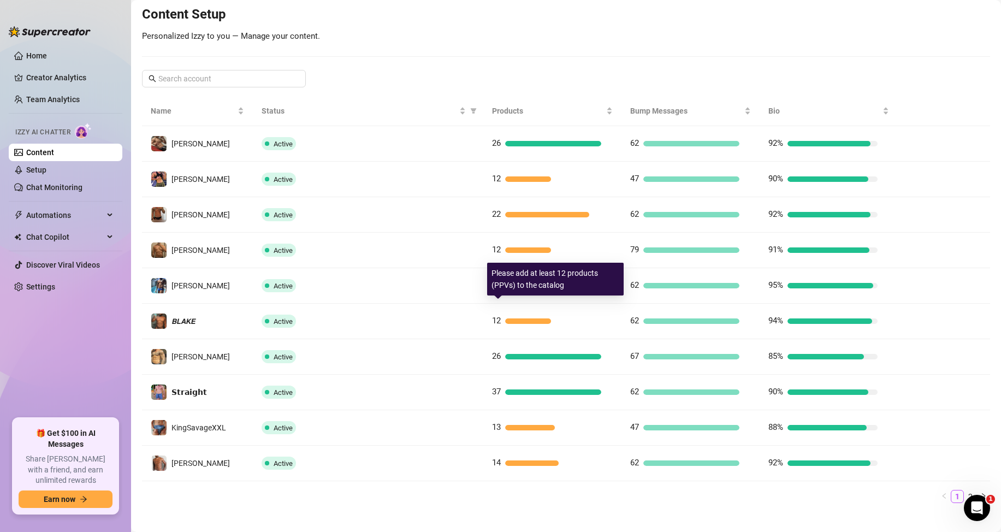
scroll to position [145, 0]
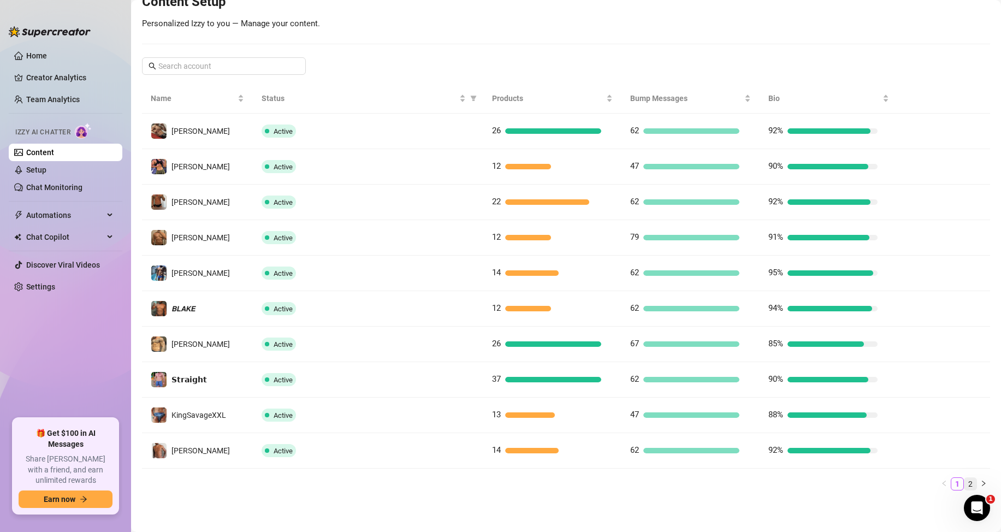
click at [964, 484] on link "2" at bounding box center [970, 484] width 12 height 12
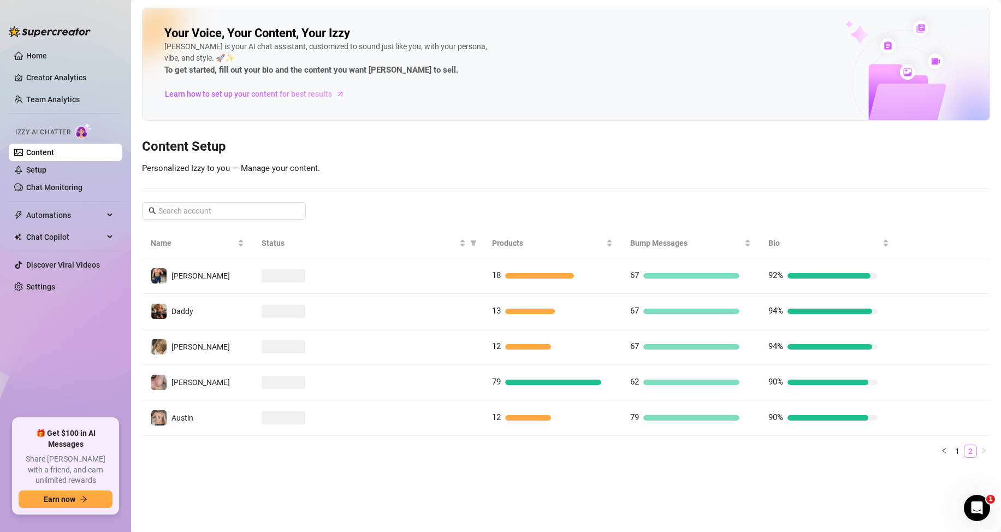
scroll to position [0, 0]
click at [46, 155] on link "Content" at bounding box center [40, 152] width 28 height 9
click at [956, 447] on link "1" at bounding box center [957, 451] width 12 height 12
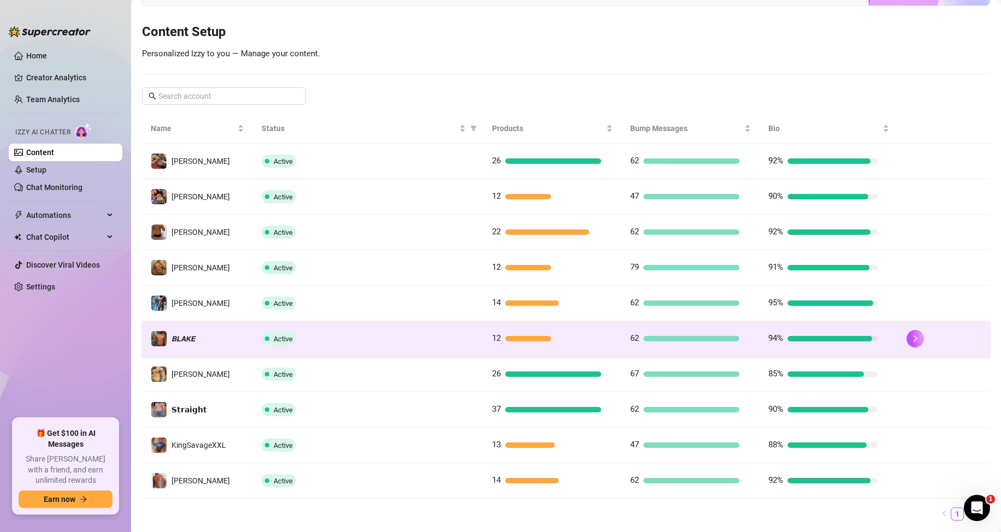
scroll to position [145, 0]
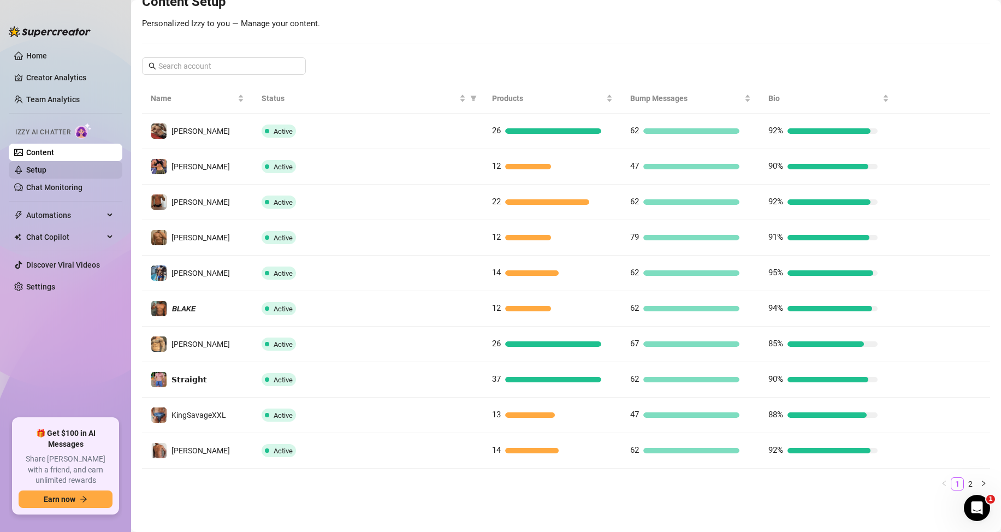
click at [38, 173] on link "Setup" at bounding box center [36, 169] width 20 height 9
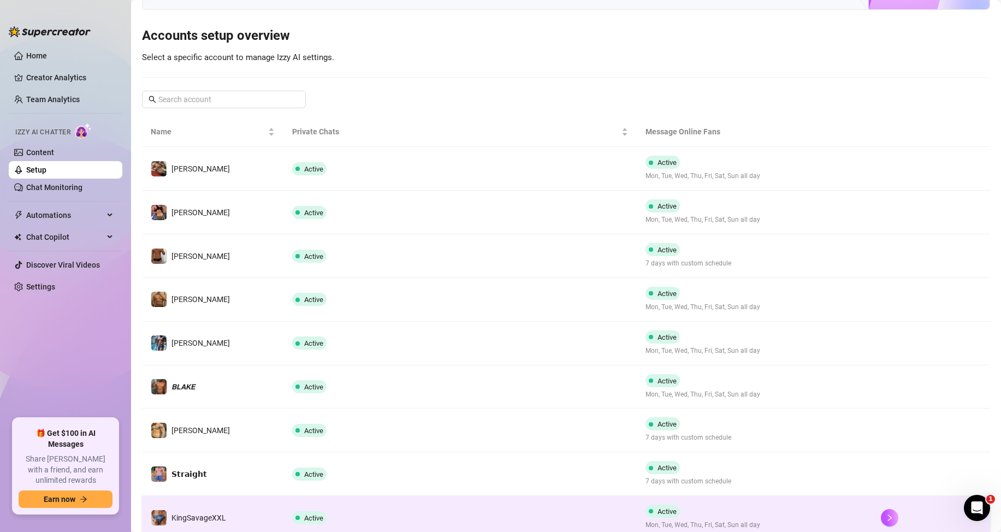
scroll to position [207, 0]
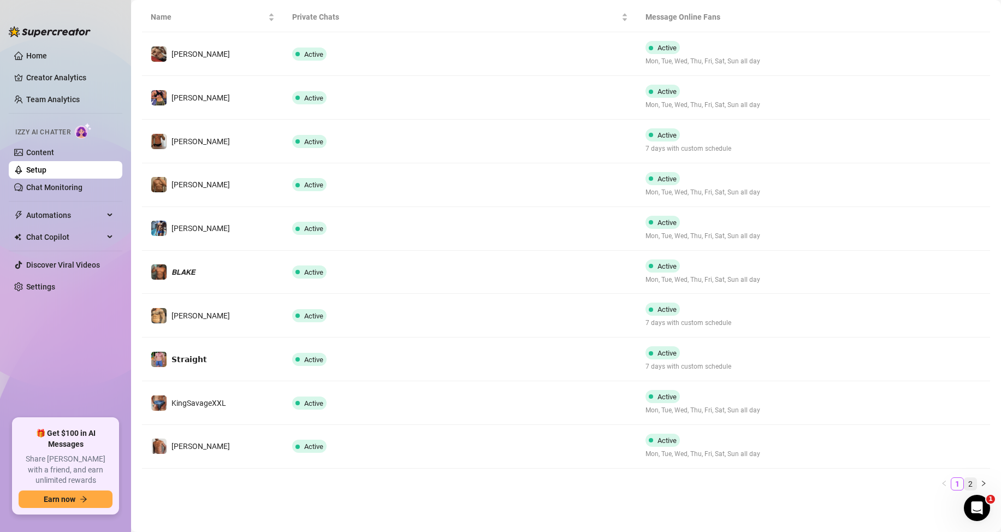
click at [964, 482] on link "2" at bounding box center [970, 484] width 12 height 12
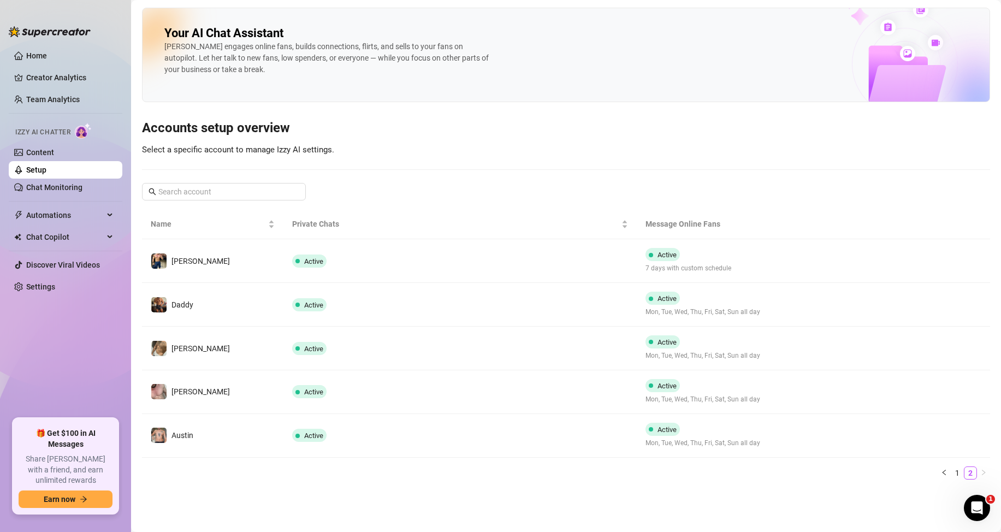
scroll to position [0, 0]
click at [961, 475] on link "1" at bounding box center [957, 473] width 12 height 12
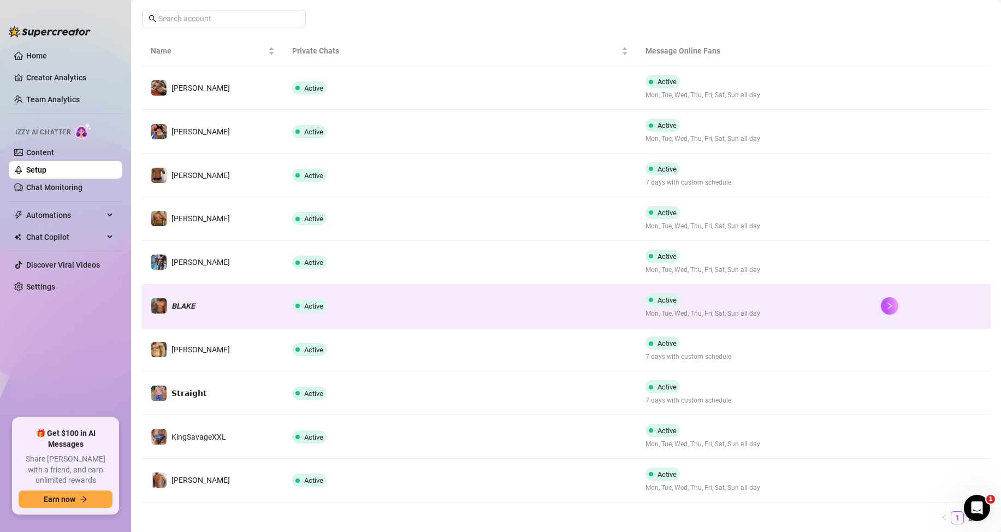
scroll to position [207, 0]
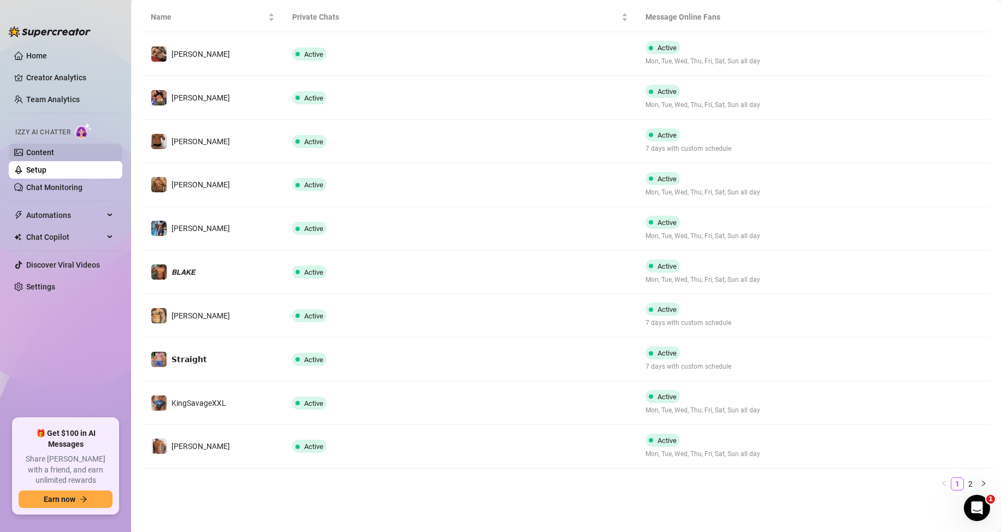
click at [42, 157] on link "Content" at bounding box center [40, 152] width 28 height 9
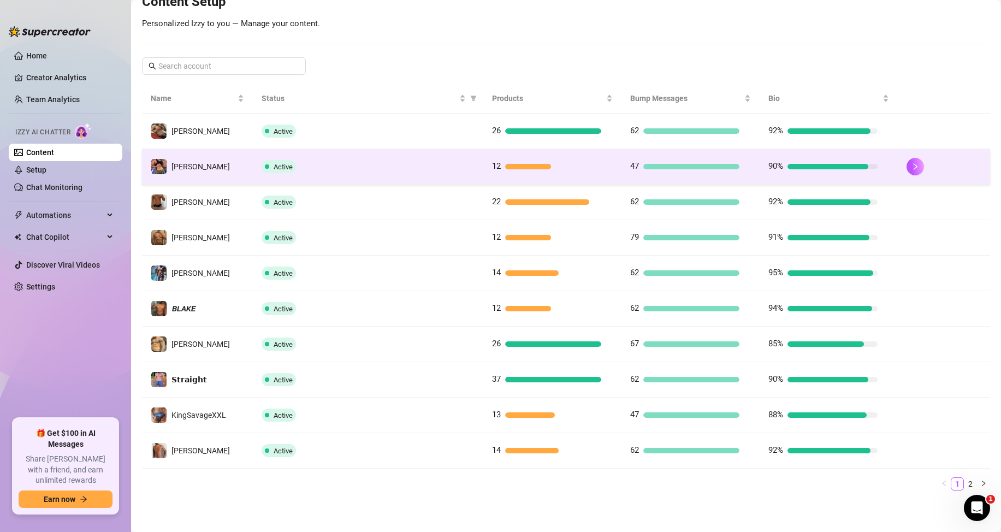
scroll to position [145, 0]
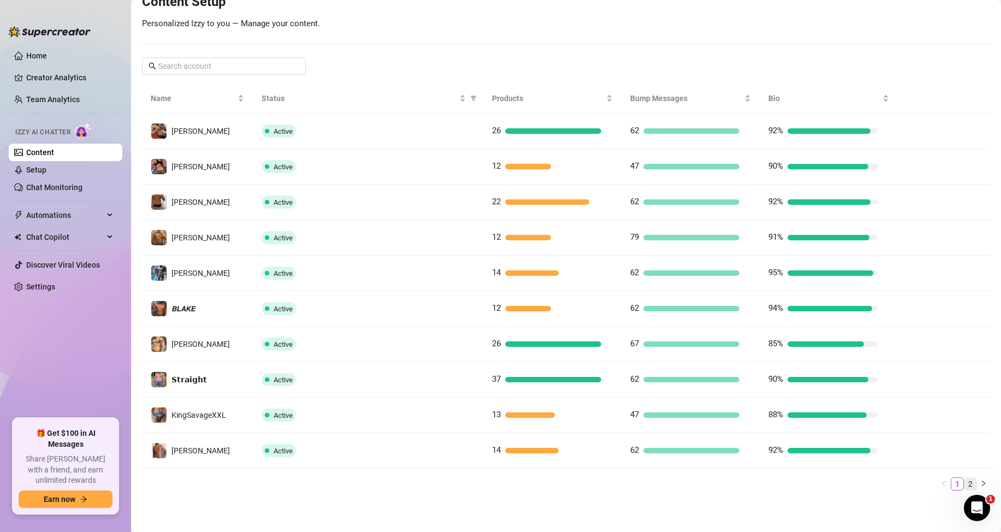
click at [964, 483] on link "2" at bounding box center [970, 484] width 12 height 12
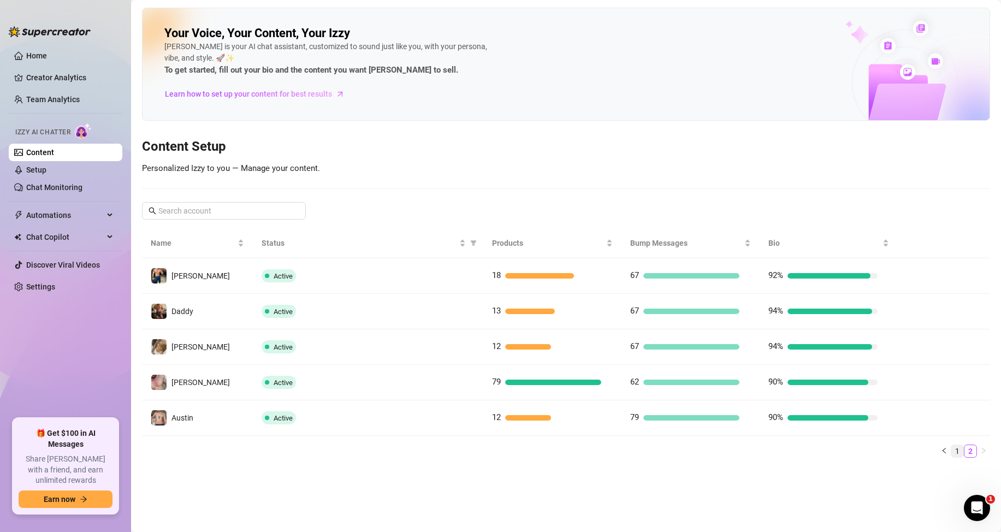
click at [953, 449] on link "1" at bounding box center [957, 451] width 12 height 12
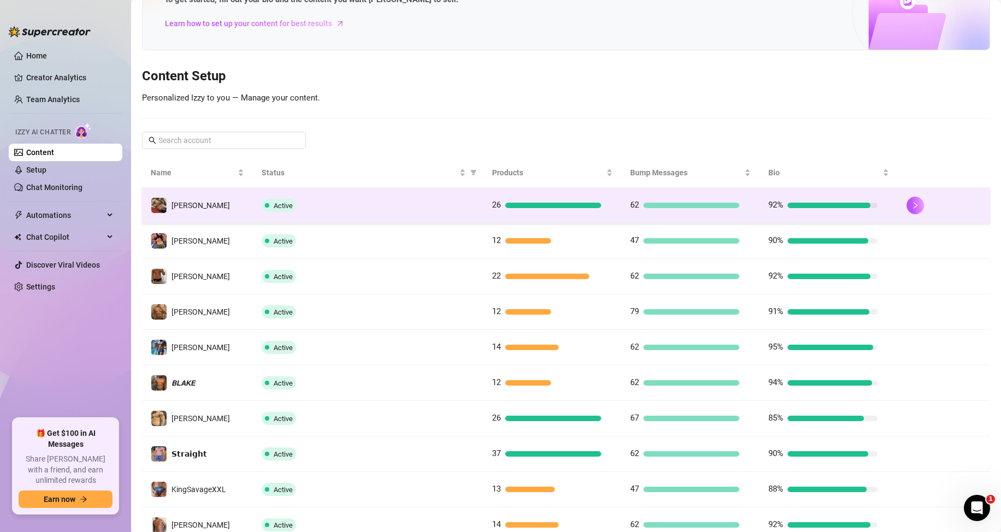
scroll to position [145, 0]
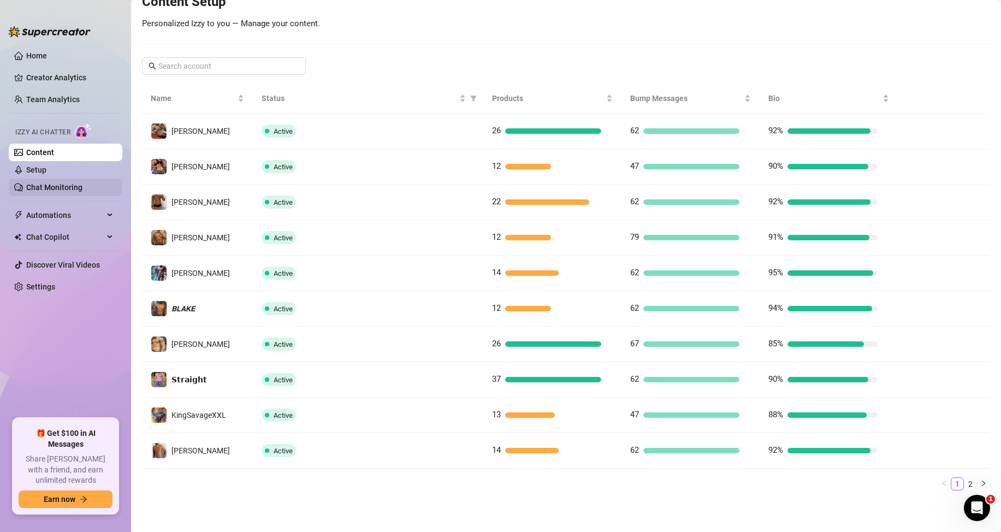
click at [57, 191] on link "Chat Monitoring" at bounding box center [54, 187] width 56 height 9
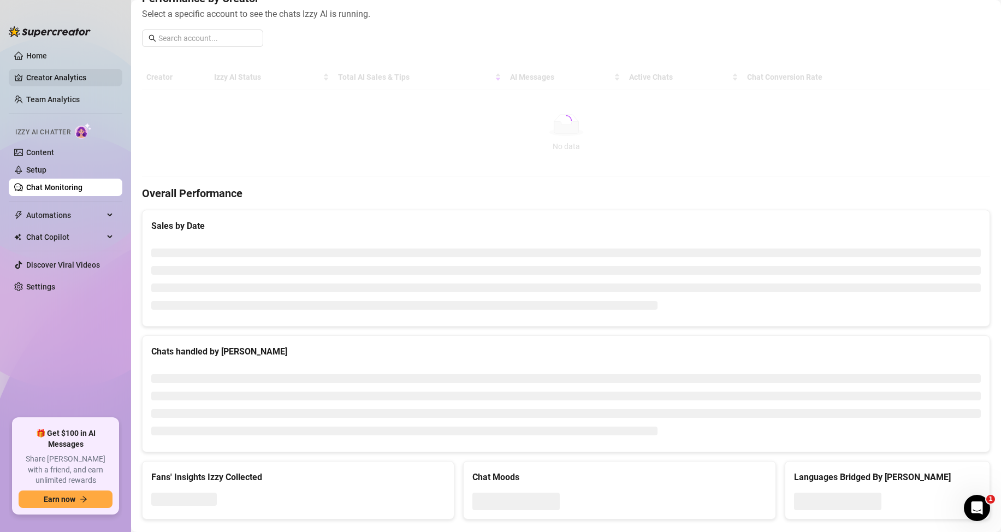
click at [50, 76] on link "Creator Analytics" at bounding box center [69, 77] width 87 height 17
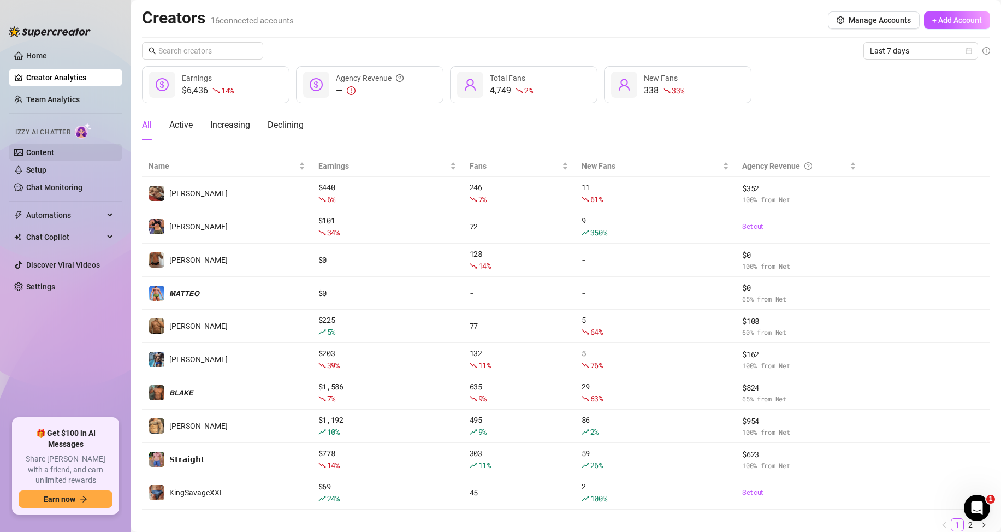
click at [54, 148] on link "Content" at bounding box center [40, 152] width 28 height 9
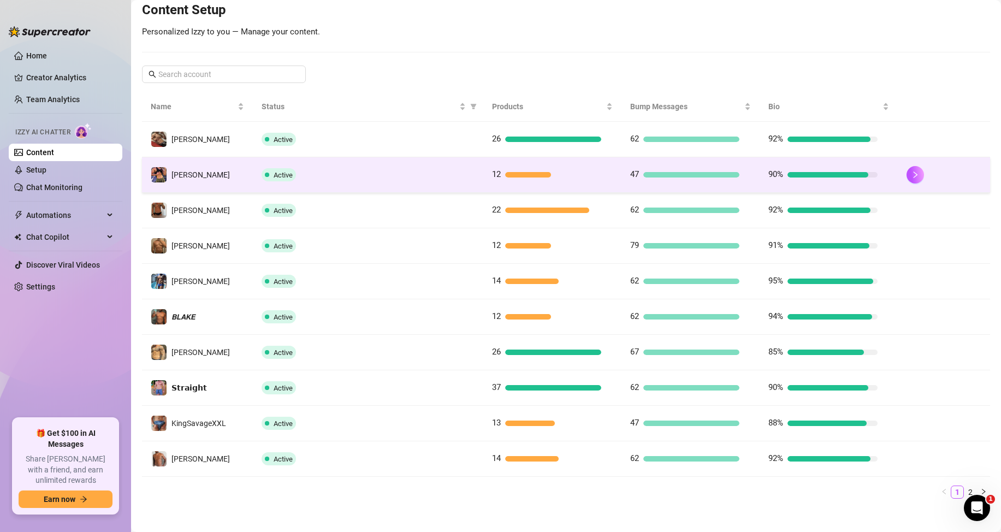
scroll to position [145, 0]
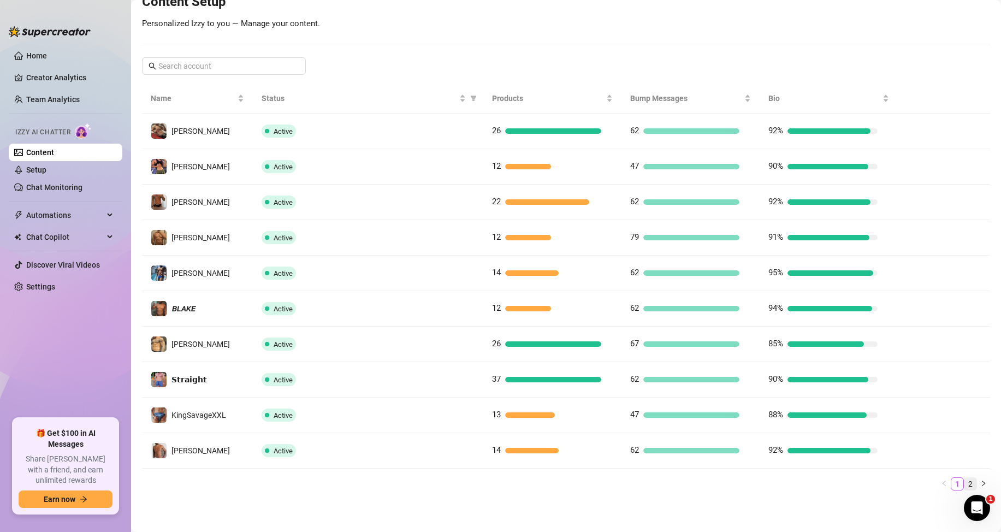
click at [964, 483] on link "2" at bounding box center [970, 484] width 12 height 12
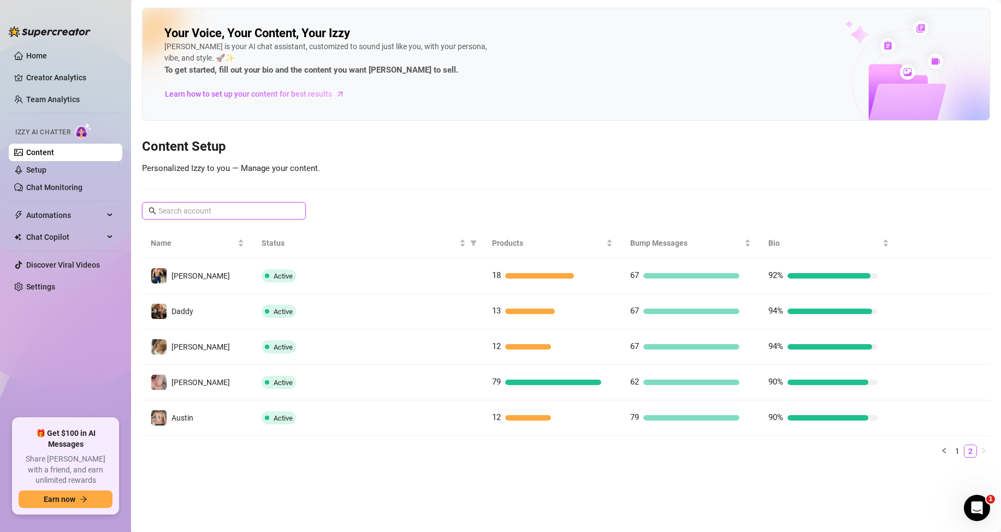
click at [187, 216] on input "text" at bounding box center [224, 211] width 132 height 12
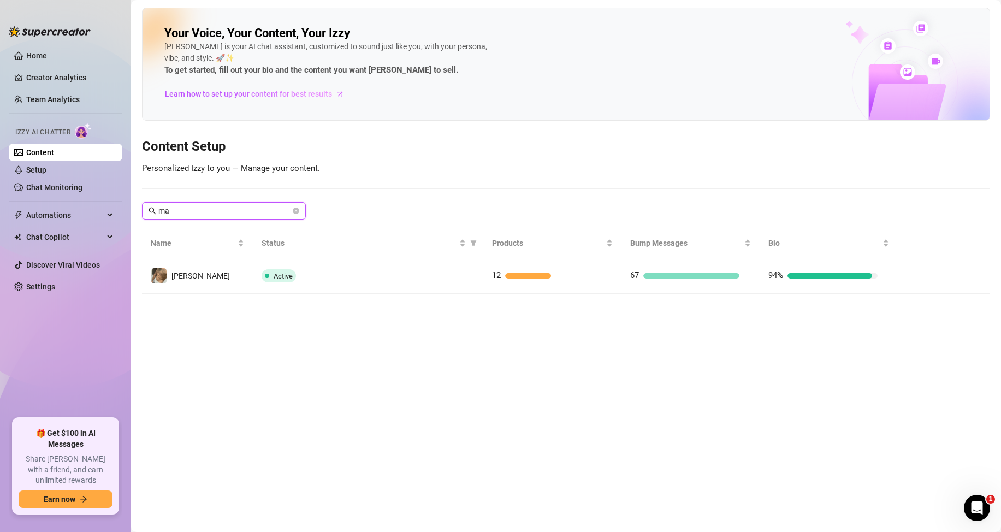
type input "m"
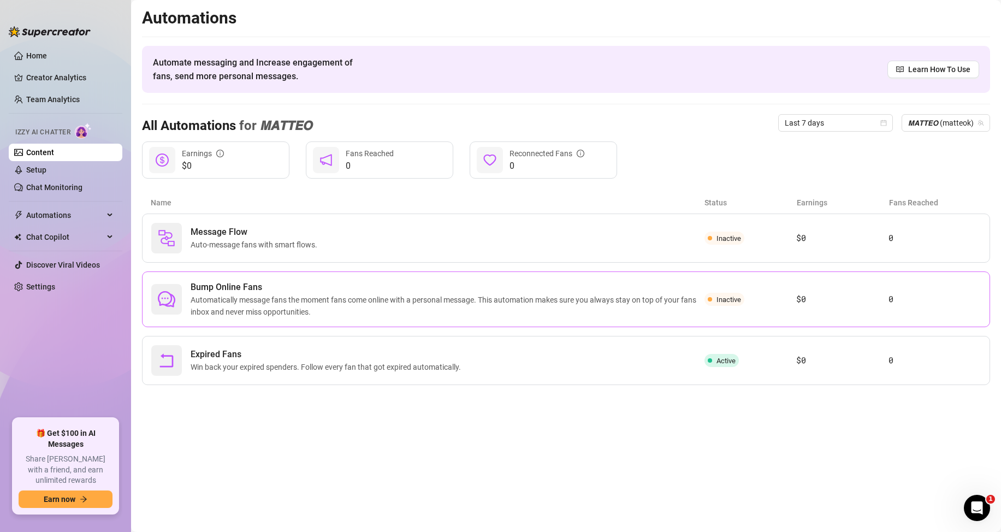
click at [730, 303] on span "Inactive" at bounding box center [728, 299] width 25 height 8
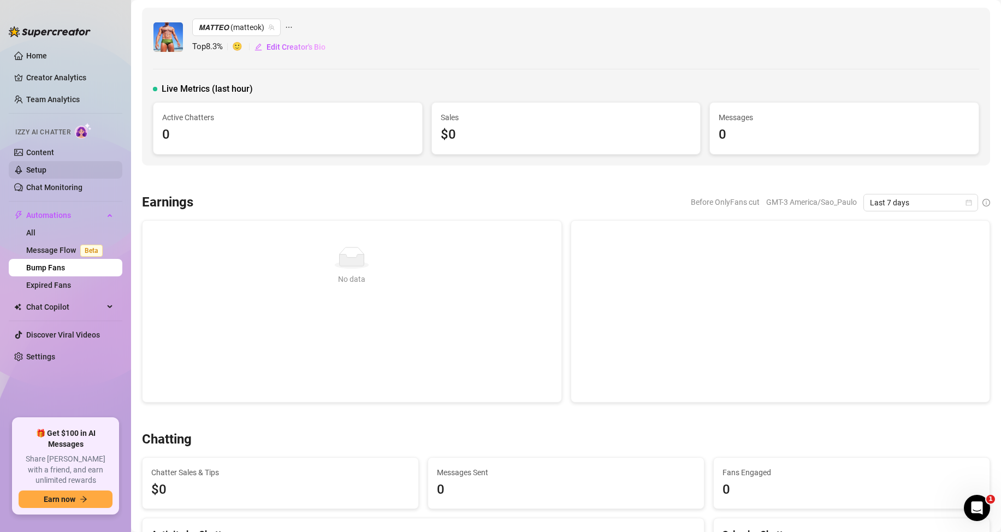
click at [46, 167] on link "Setup" at bounding box center [36, 169] width 20 height 9
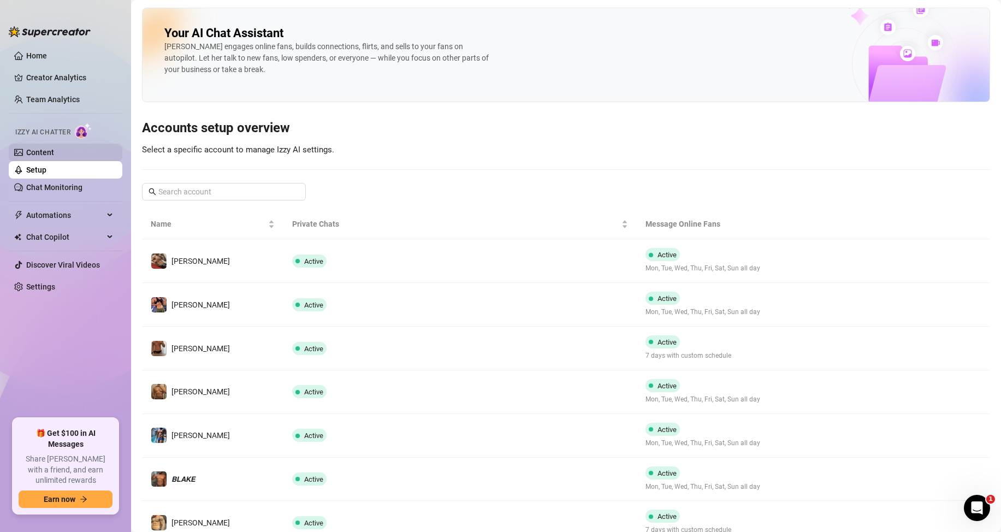
click at [54, 154] on link "Content" at bounding box center [40, 152] width 28 height 9
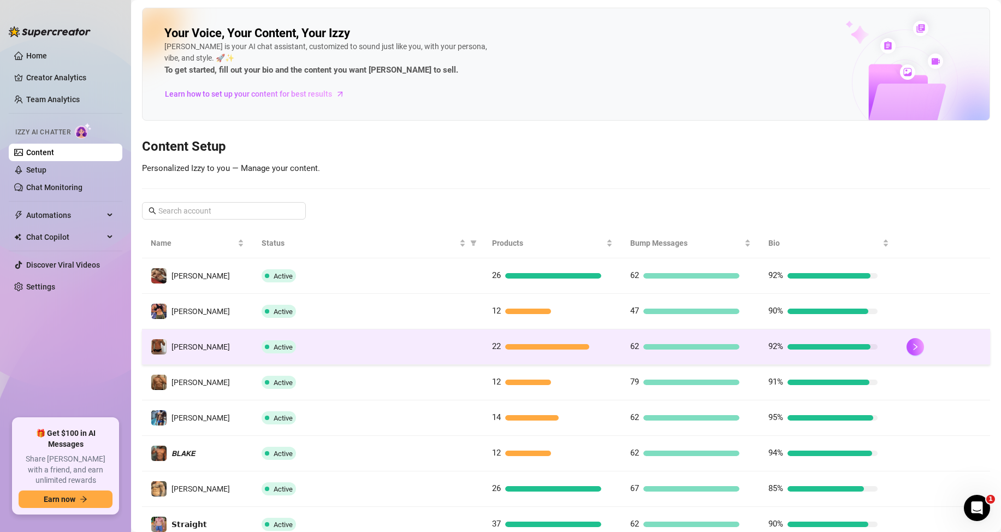
scroll to position [145, 0]
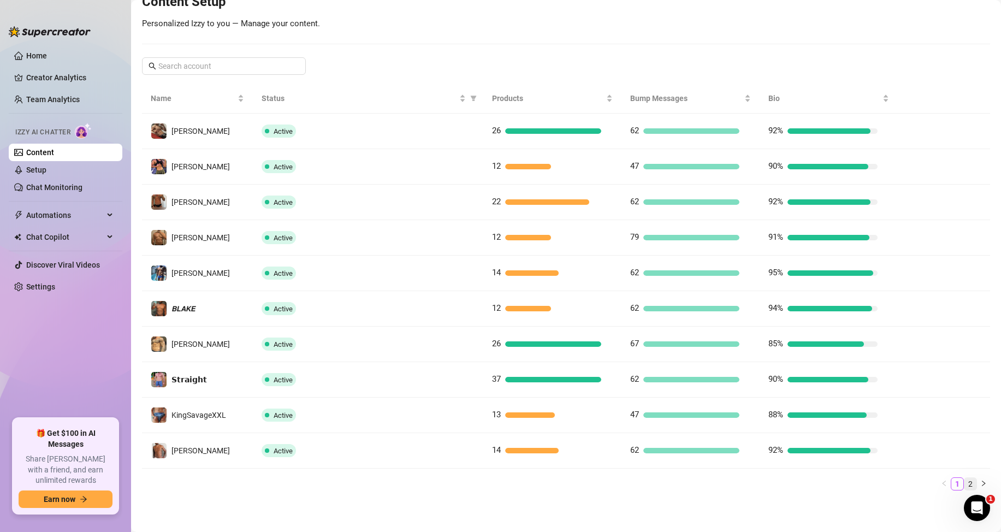
click at [964, 481] on link "2" at bounding box center [970, 484] width 12 height 12
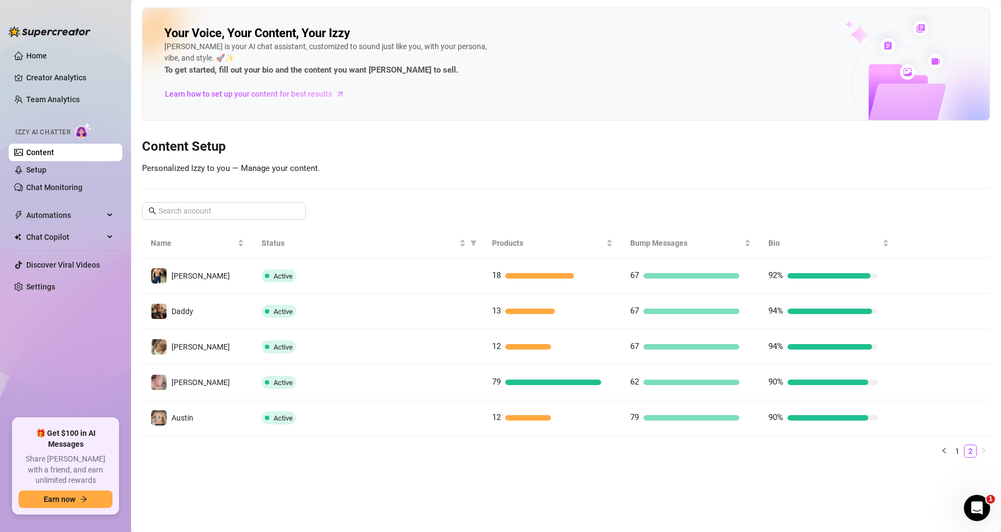
click at [412, 482] on main "Your Voice, Your Content, Your [PERSON_NAME] is your AI chat assistant, customi…" at bounding box center [566, 266] width 870 height 532
click at [60, 75] on link "Creator Analytics" at bounding box center [69, 77] width 87 height 17
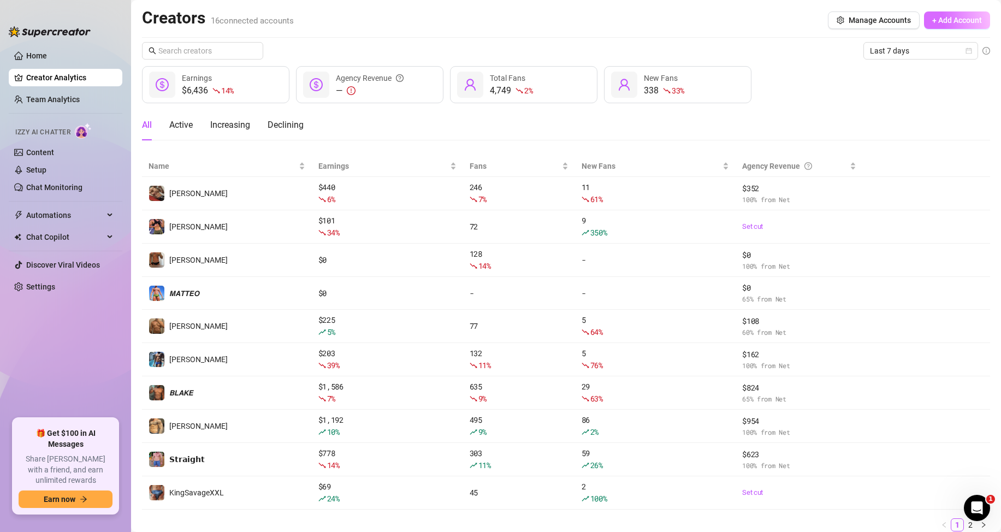
click at [955, 15] on button "+ Add Account" at bounding box center [957, 19] width 66 height 17
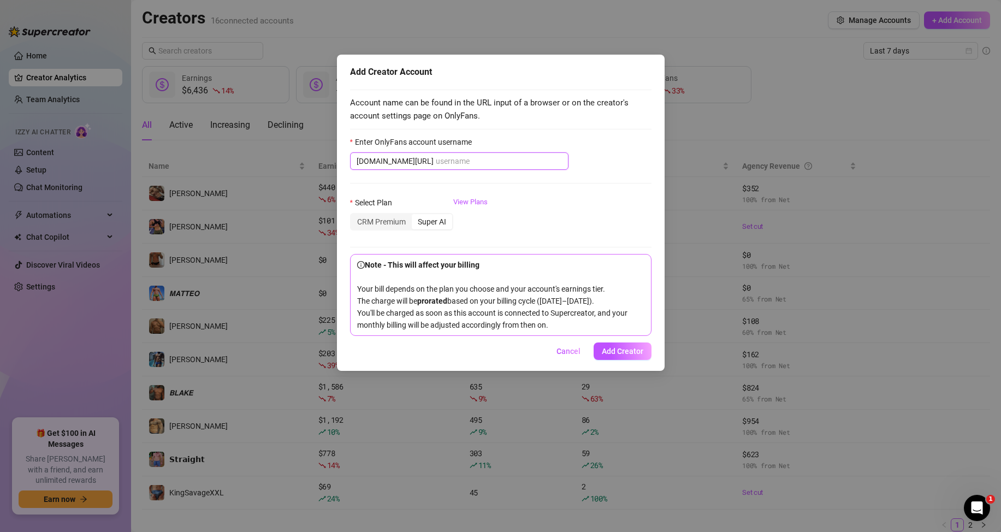
click at [467, 163] on input "Enter OnlyFans account username" at bounding box center [499, 161] width 126 height 12
paste input "kevinbigxxl"
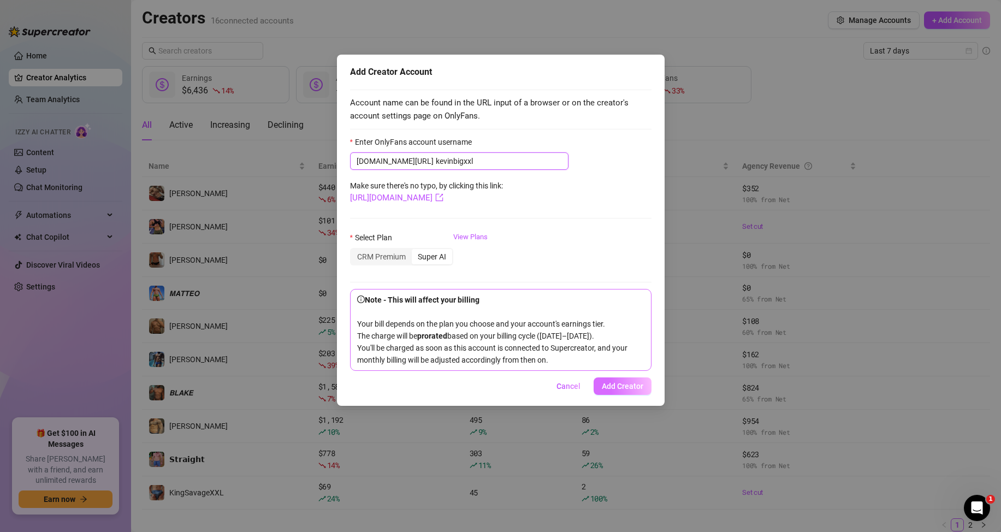
type input "kevinbigxxl"
click at [628, 390] on span "Add Creator" at bounding box center [623, 386] width 42 height 9
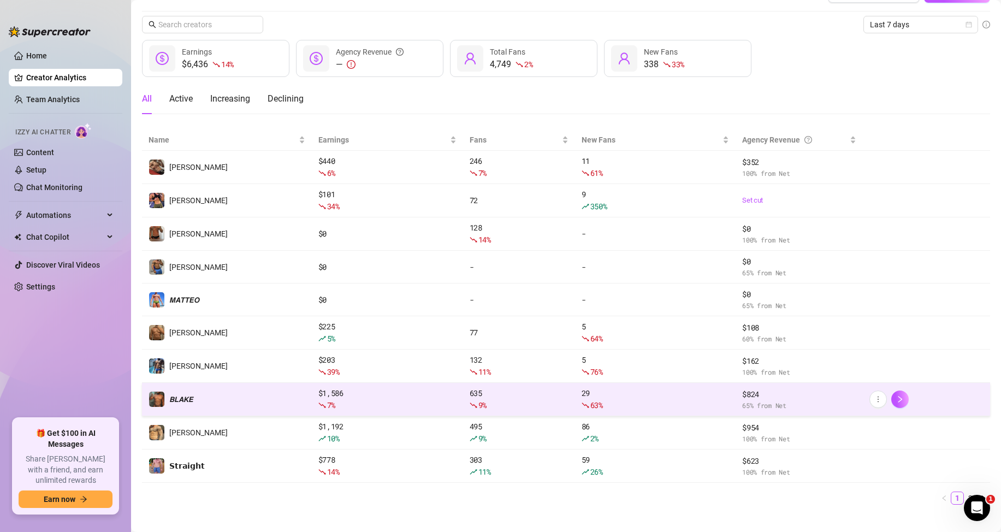
scroll to position [40, 0]
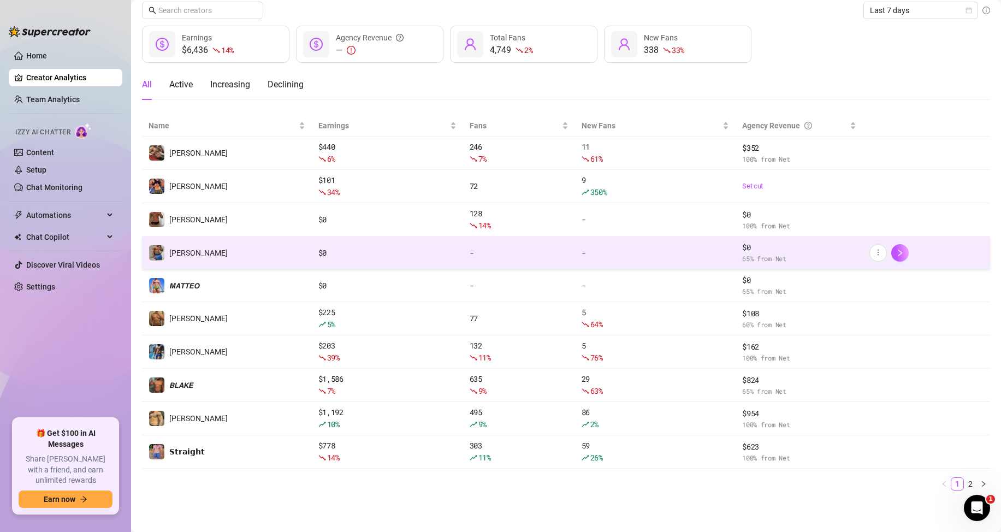
click at [318, 253] on div "$ 0" at bounding box center [387, 253] width 138 height 12
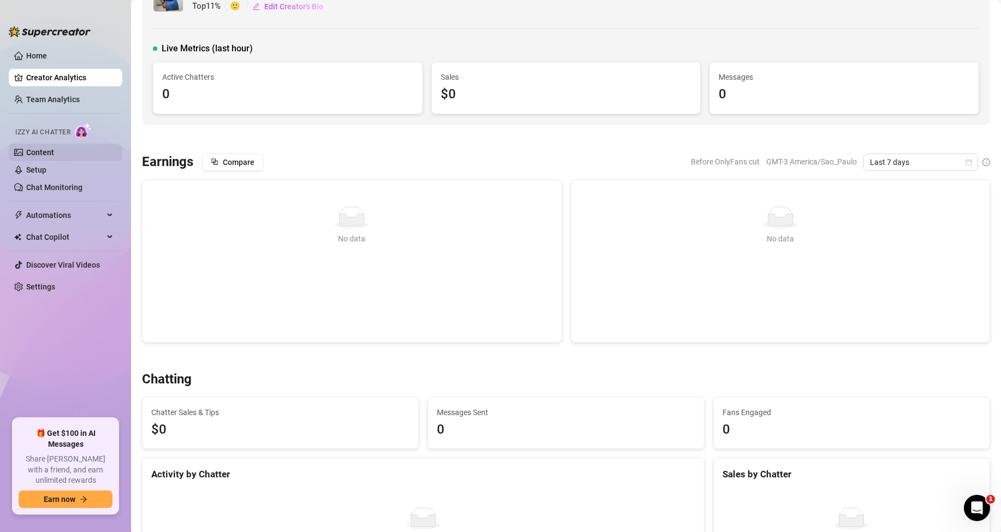
click at [50, 151] on link "Content" at bounding box center [40, 152] width 28 height 9
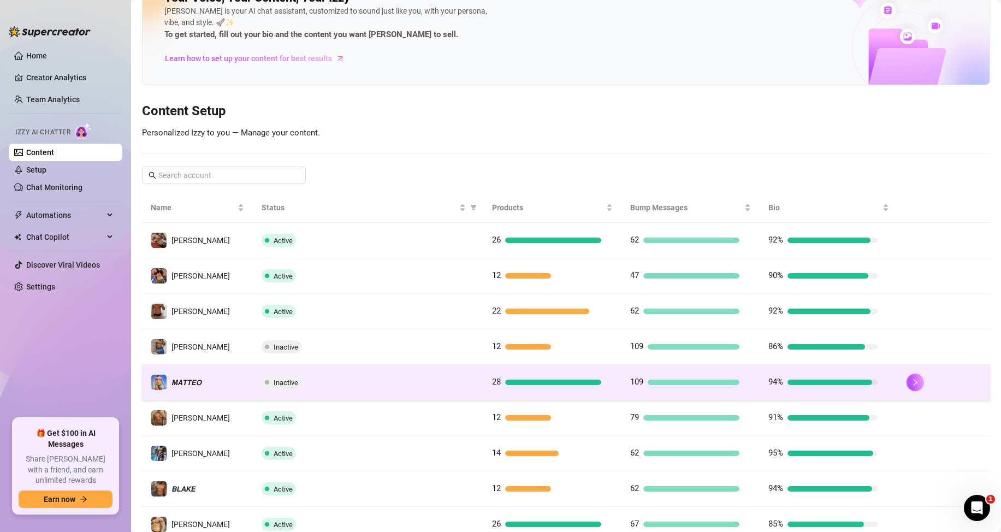
scroll to position [55, 0]
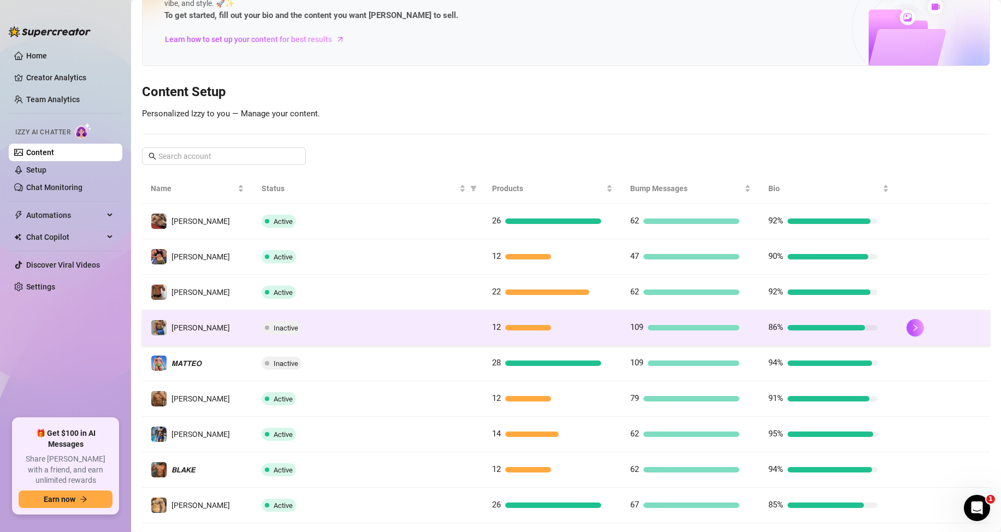
click at [283, 328] on span "Inactive" at bounding box center [286, 328] width 25 height 8
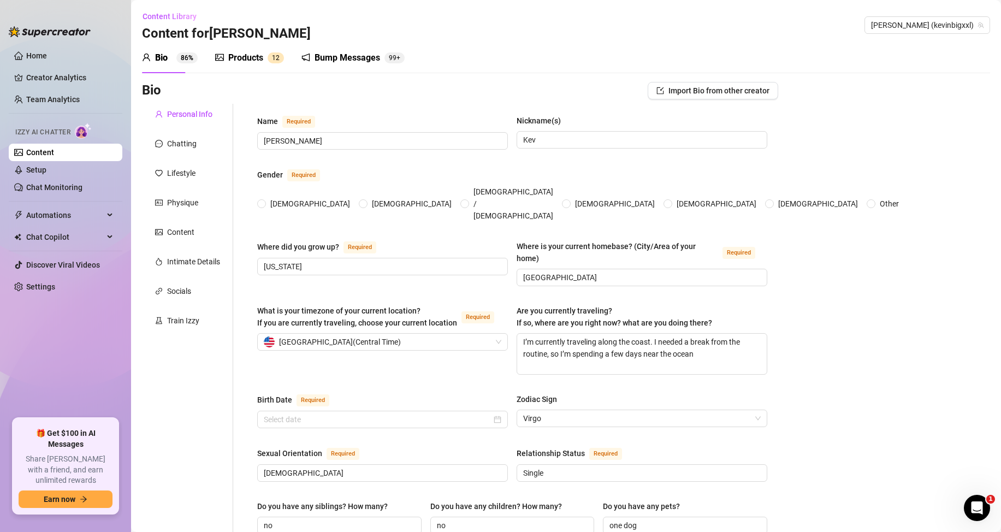
radio input "true"
type input "September 10th, 1997"
click at [170, 10] on button "Content Library" at bounding box center [173, 16] width 63 height 17
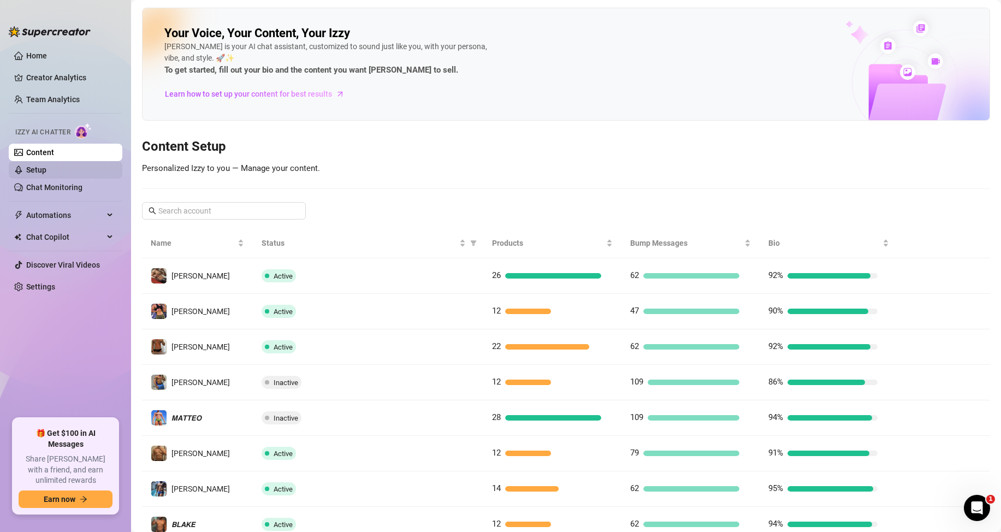
click at [46, 169] on link "Setup" at bounding box center [36, 169] width 20 height 9
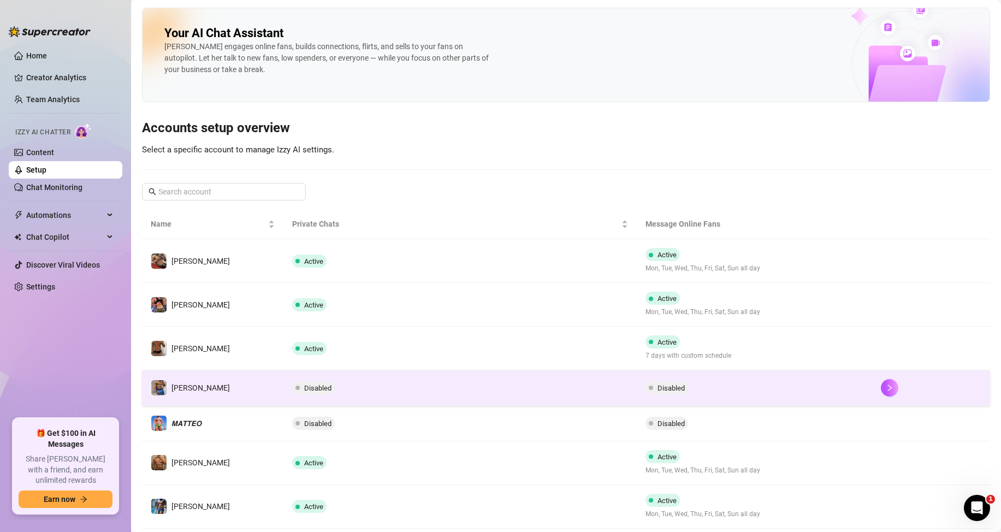
click at [322, 386] on span "Disabled" at bounding box center [317, 388] width 27 height 8
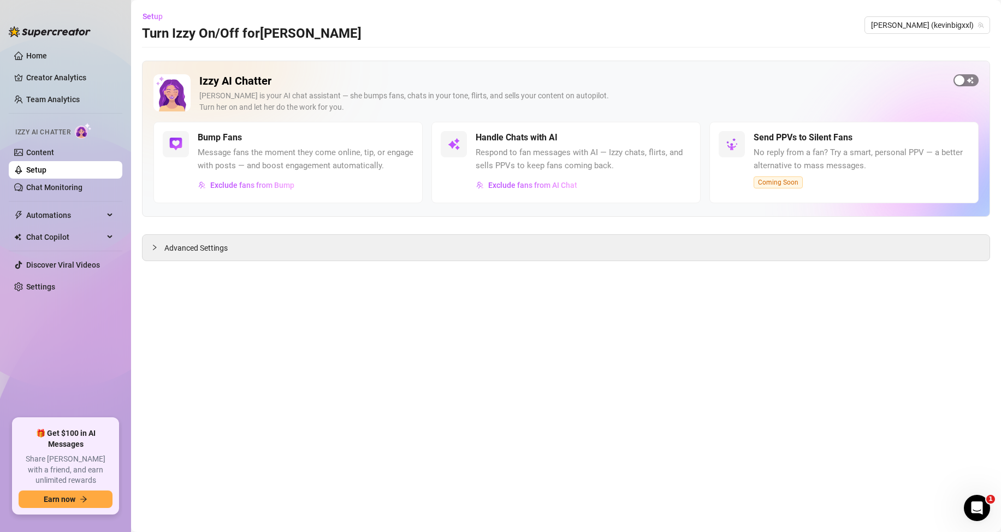
click at [963, 80] on div "button" at bounding box center [960, 80] width 10 height 10
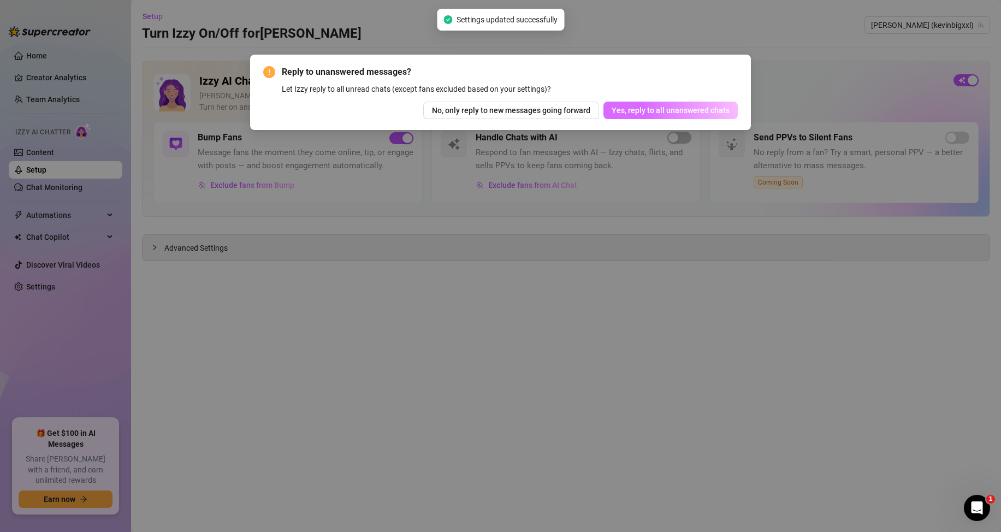
click at [633, 114] on span "Yes, reply to all unanswered chats" at bounding box center [671, 110] width 118 height 9
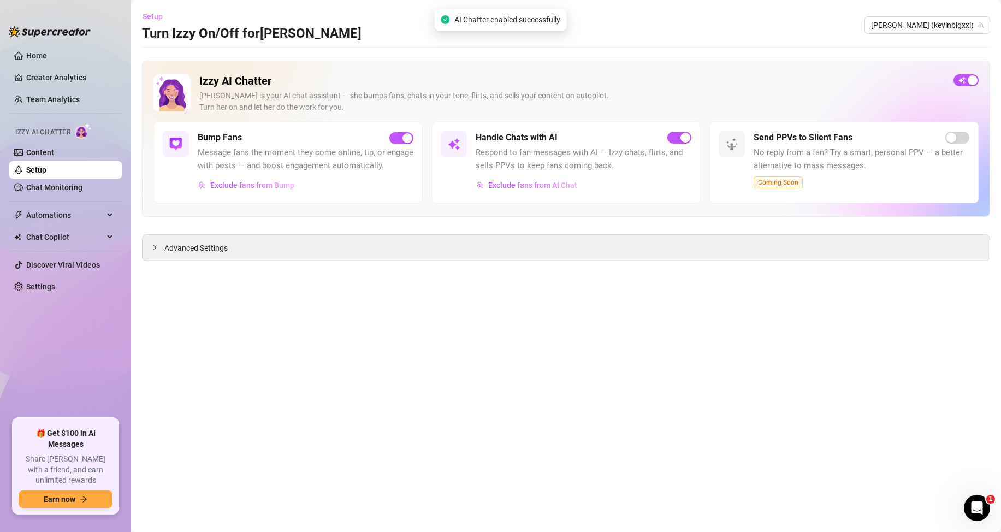
click at [152, 16] on span "Setup" at bounding box center [153, 16] width 20 height 9
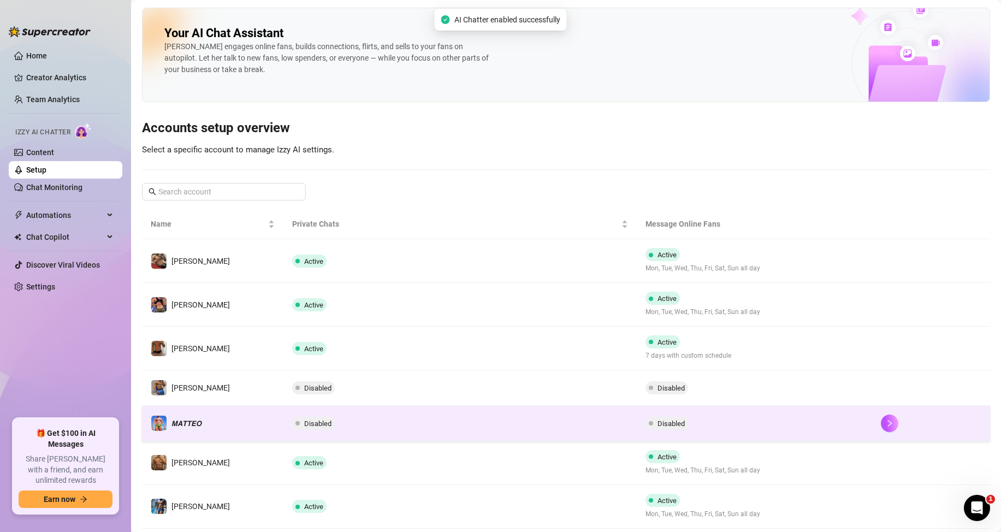
click at [305, 423] on span "Disabled" at bounding box center [317, 423] width 27 height 8
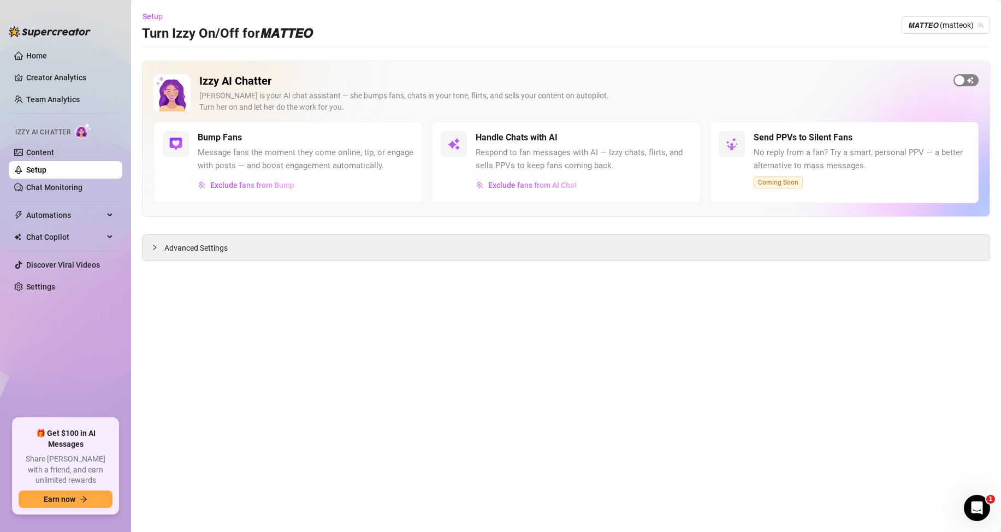
click at [954, 80] on span "button" at bounding box center [965, 80] width 25 height 12
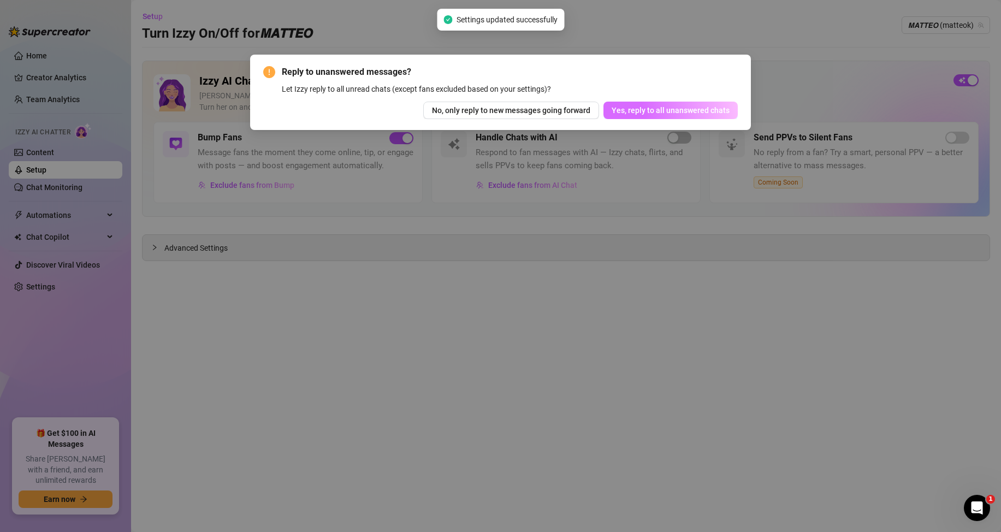
click at [639, 112] on span "Yes, reply to all unanswered chats" at bounding box center [671, 110] width 118 height 9
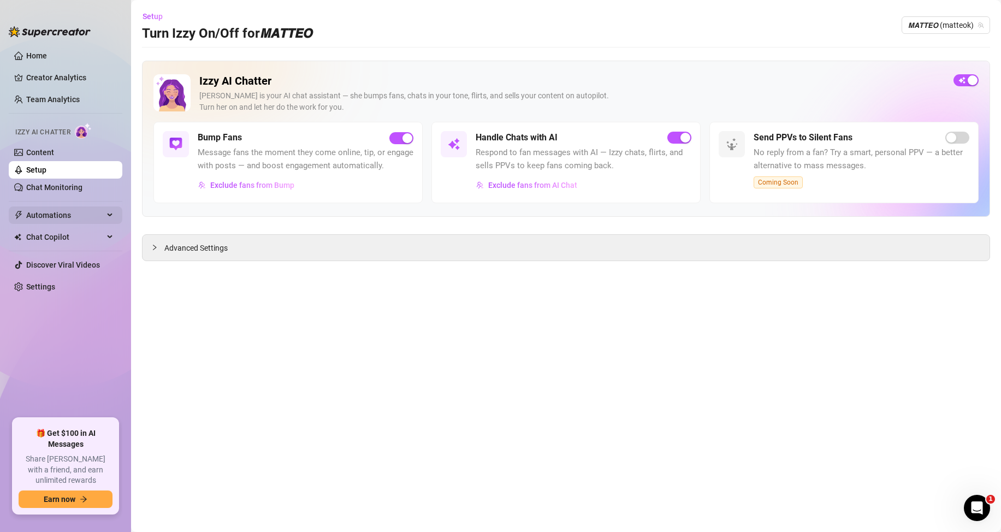
click at [47, 217] on span "Automations" at bounding box center [65, 214] width 78 height 17
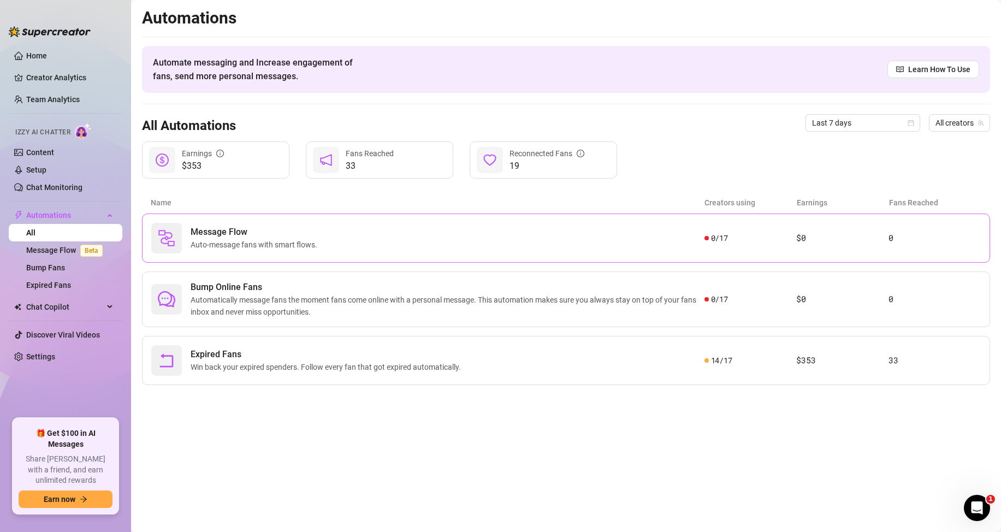
click at [359, 249] on div "Message Flow Auto-message fans with smart flows." at bounding box center [427, 238] width 553 height 31
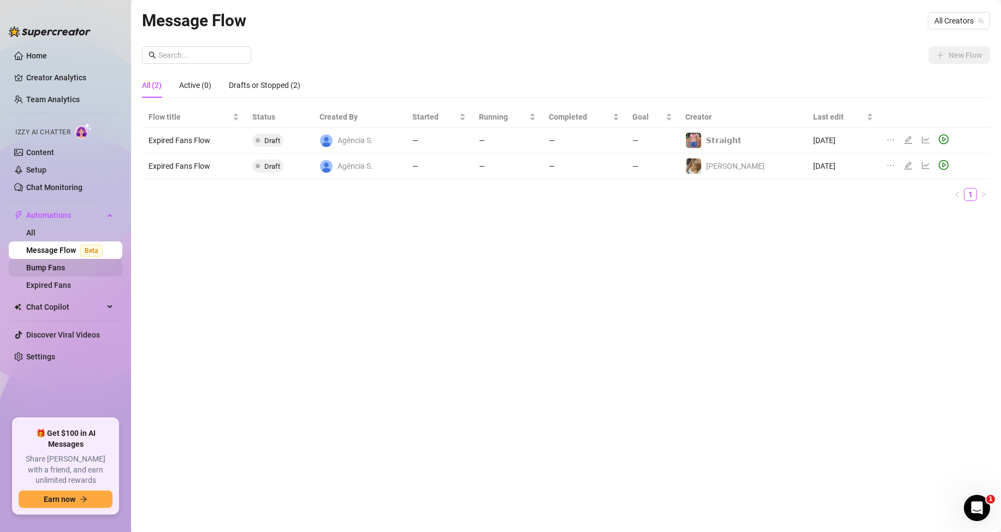
click at [63, 269] on link "Bump Fans" at bounding box center [45, 267] width 39 height 9
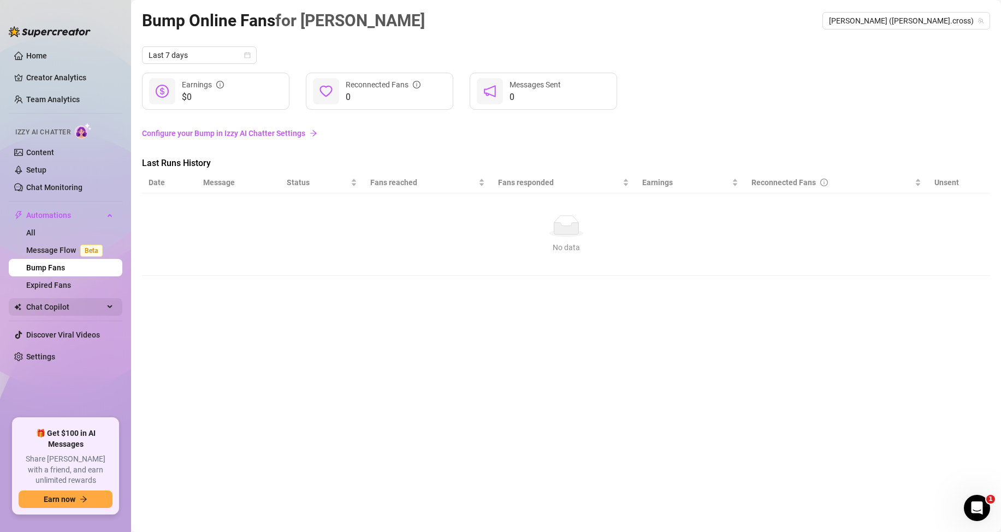
drag, startPoint x: 40, startPoint y: 314, endPoint x: 31, endPoint y: 308, distance: 11.1
click at [40, 313] on span "Chat Copilot" at bounding box center [65, 306] width 78 height 17
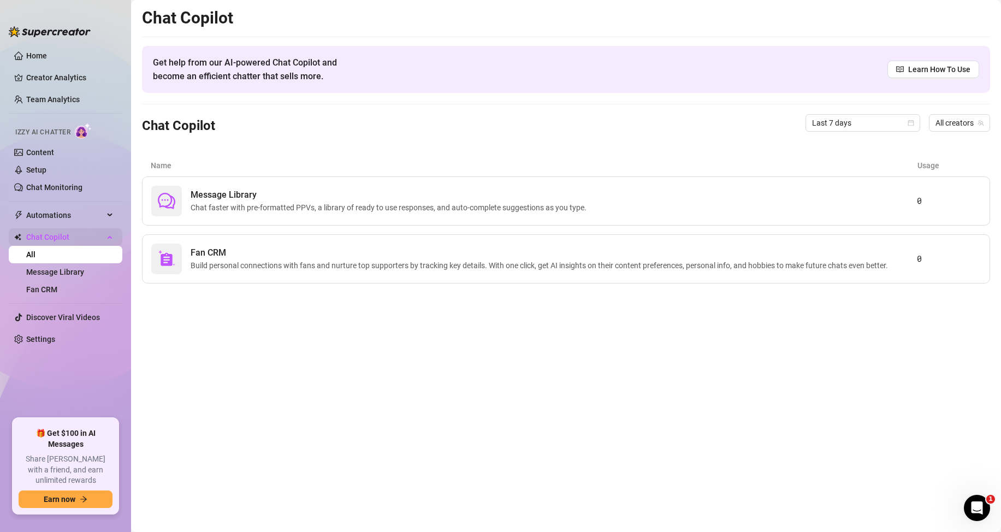
click at [95, 236] on span "Chat Copilot" at bounding box center [65, 236] width 78 height 17
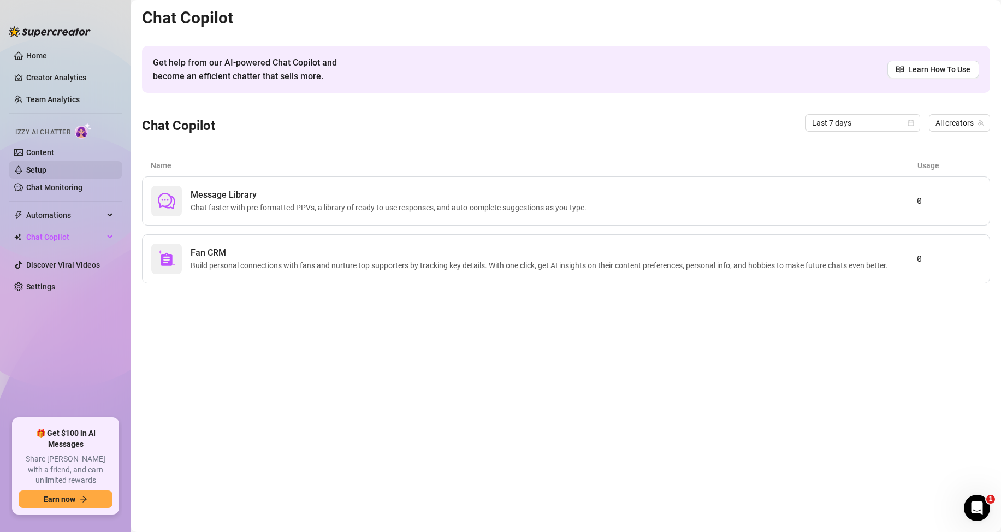
drag, startPoint x: 65, startPoint y: 186, endPoint x: 57, endPoint y: 176, distance: 12.4
click at [64, 186] on link "Chat Monitoring" at bounding box center [54, 187] width 56 height 9
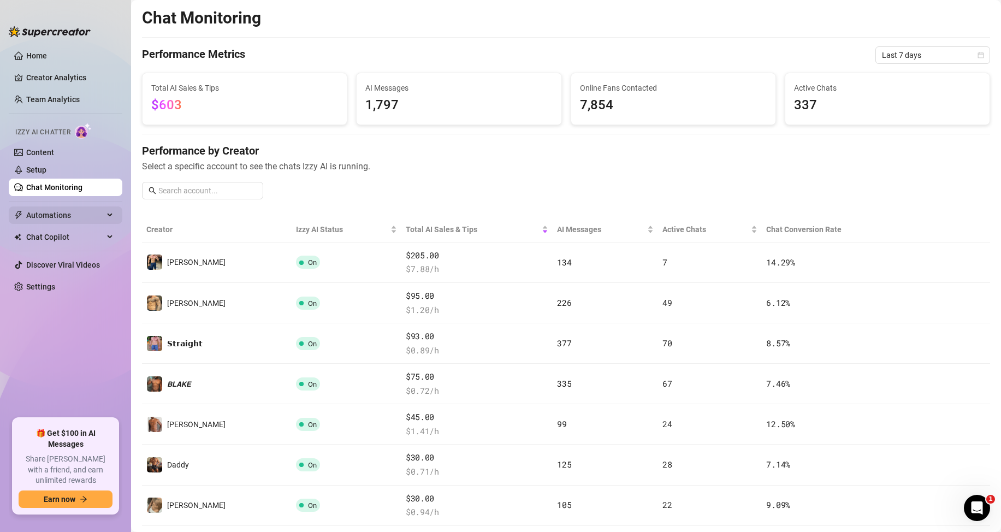
click at [66, 222] on span "Automations" at bounding box center [65, 214] width 78 height 17
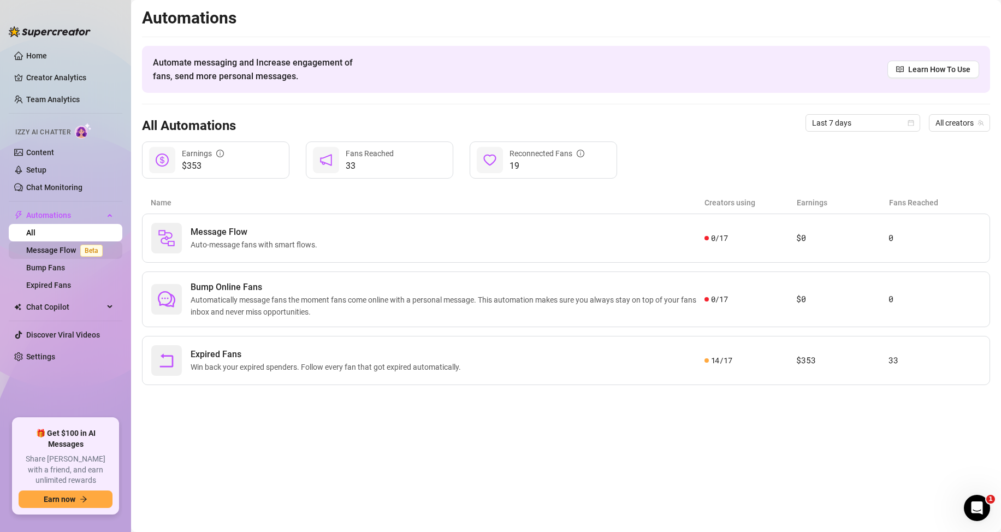
click at [59, 248] on link "Message Flow Beta" at bounding box center [66, 250] width 81 height 9
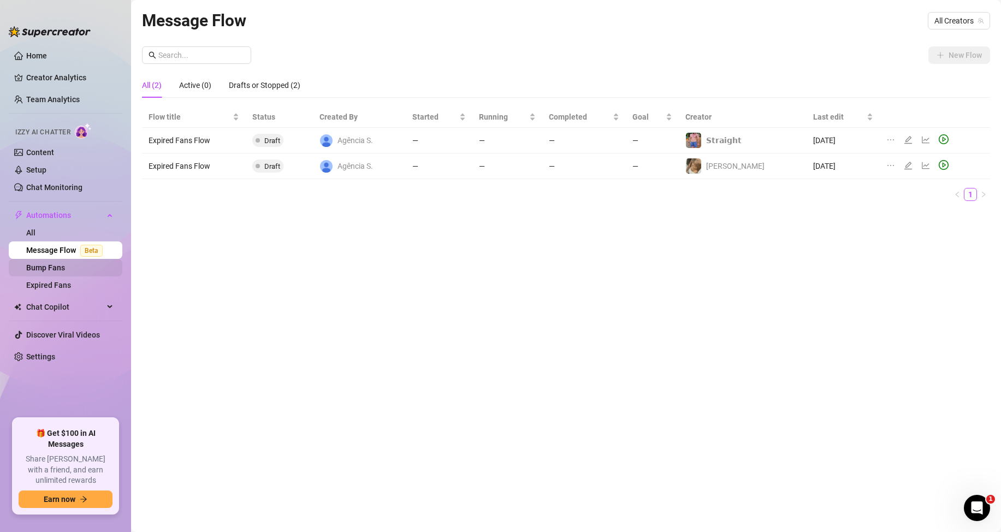
click at [65, 268] on link "Bump Fans" at bounding box center [45, 267] width 39 height 9
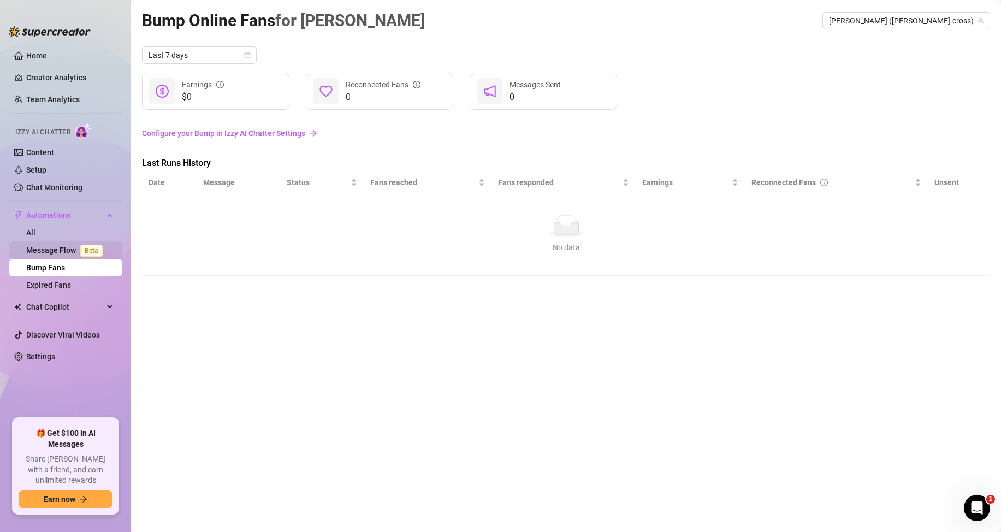
click at [59, 247] on link "Message Flow Beta" at bounding box center [66, 250] width 81 height 9
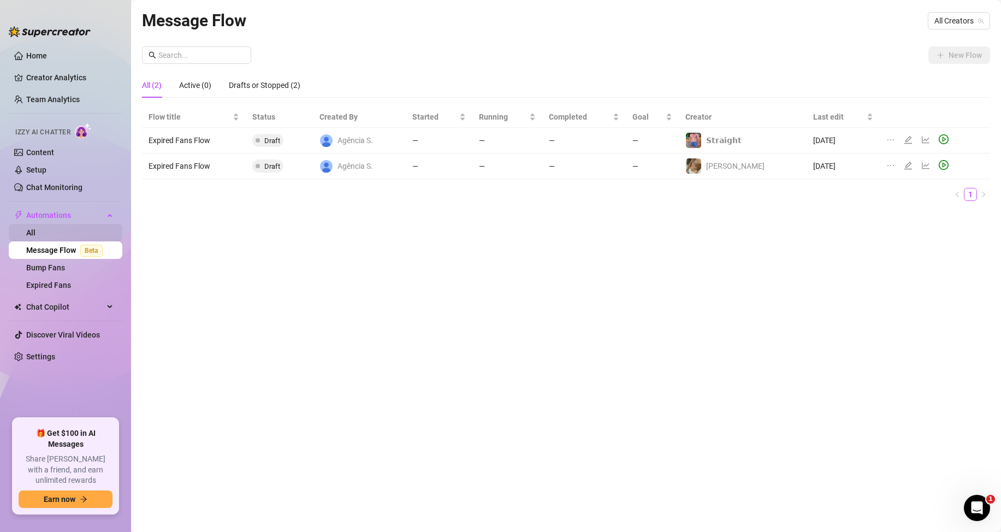
click at [35, 230] on link "All" at bounding box center [30, 232] width 9 height 9
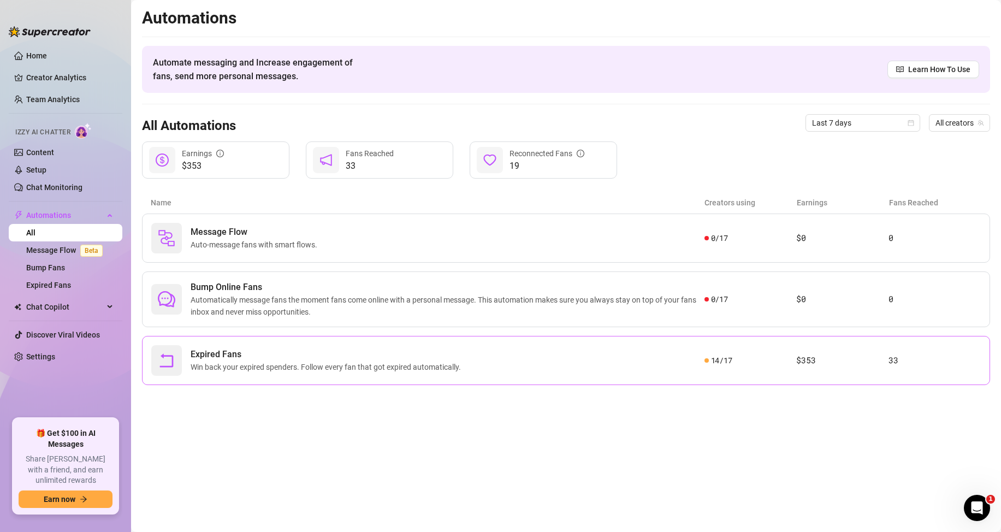
click at [486, 371] on div "Expired Fans Win back your expired spenders. Follow every fan that got expired …" at bounding box center [427, 360] width 553 height 31
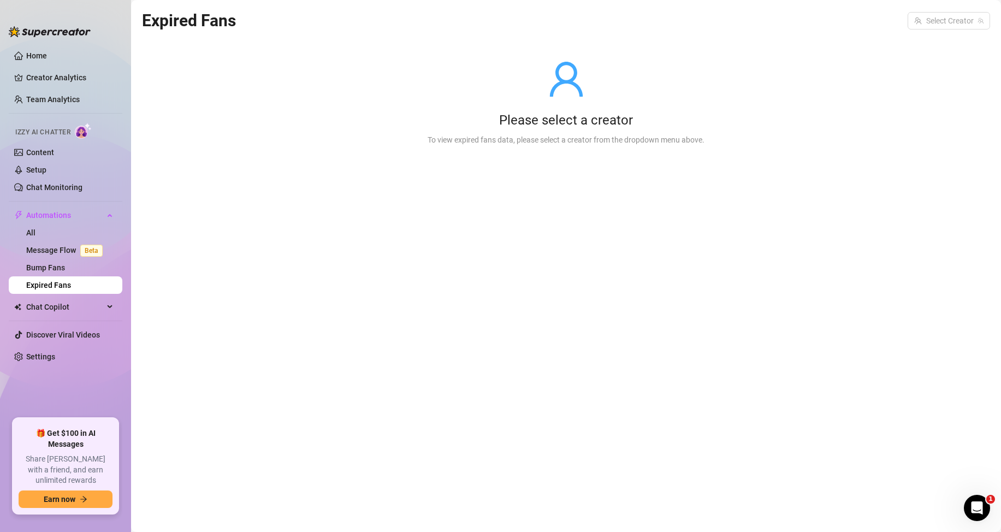
click at [175, 19] on article "Expired Fans" at bounding box center [189, 21] width 94 height 26
click at [71, 281] on link "Expired Fans" at bounding box center [48, 285] width 45 height 9
click at [54, 266] on link "Bump Fans" at bounding box center [45, 267] width 39 height 9
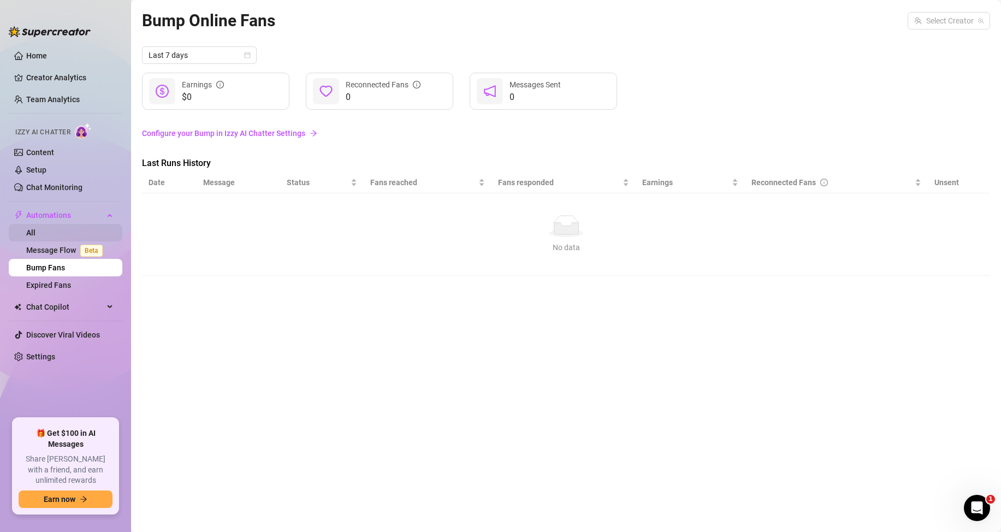
click at [35, 235] on link "All" at bounding box center [30, 232] width 9 height 9
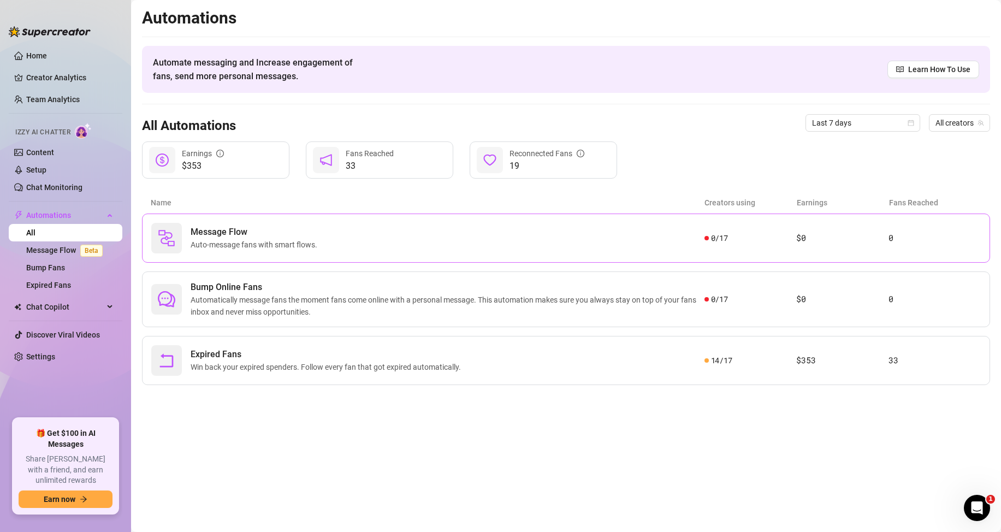
click at [274, 231] on span "Message Flow" at bounding box center [256, 232] width 131 height 13
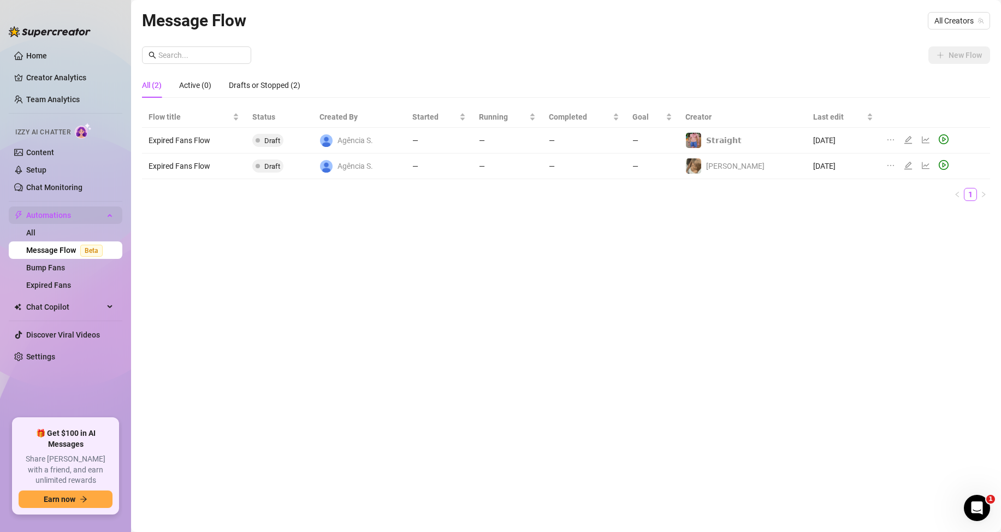
click at [46, 216] on span "Automations" at bounding box center [65, 214] width 78 height 17
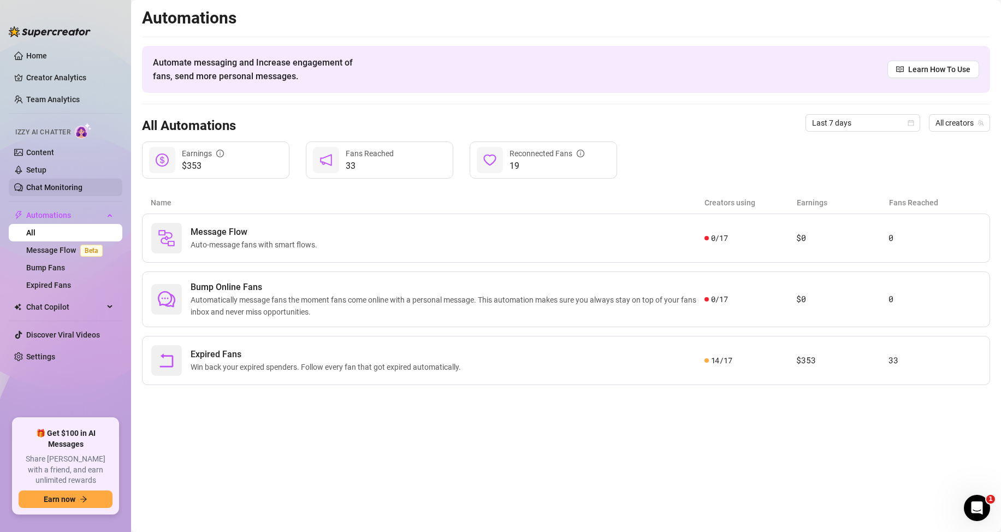
click at [52, 187] on link "Chat Monitoring" at bounding box center [54, 187] width 56 height 9
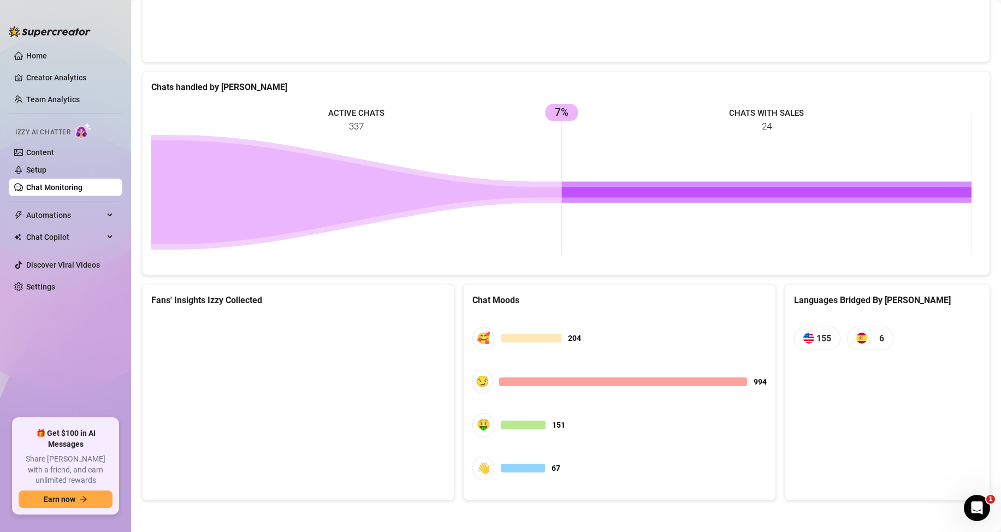
scroll to position [799, 0]
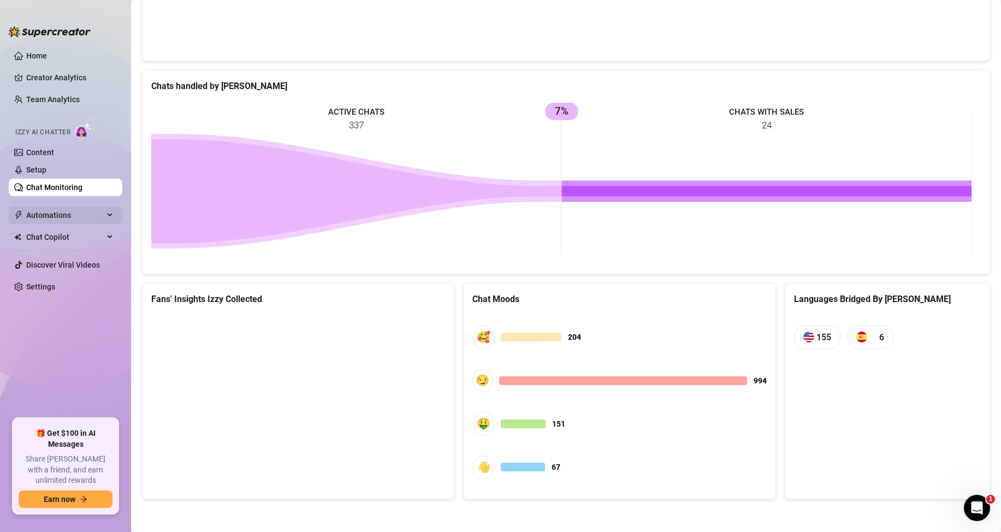
click at [80, 215] on span "Automations" at bounding box center [65, 214] width 78 height 17
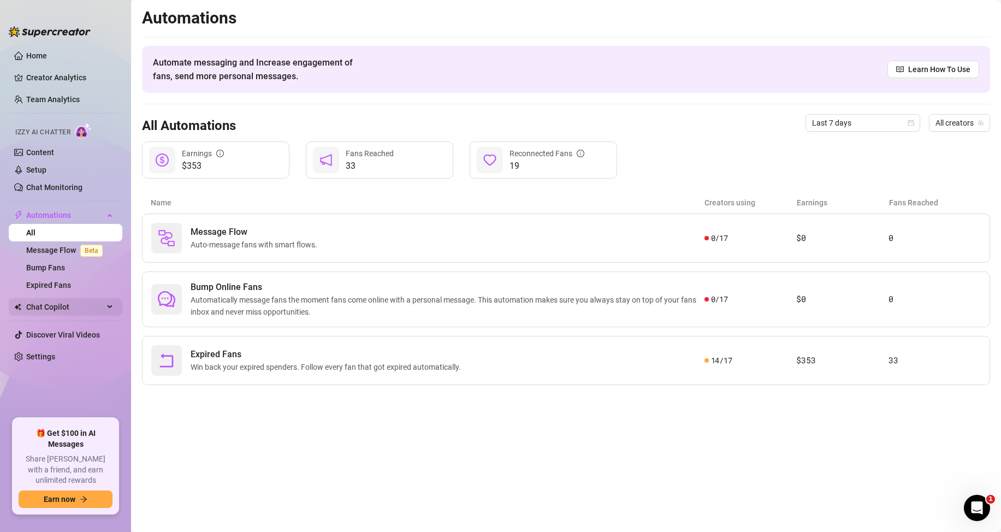
click at [55, 307] on span "Chat Copilot" at bounding box center [65, 306] width 78 height 17
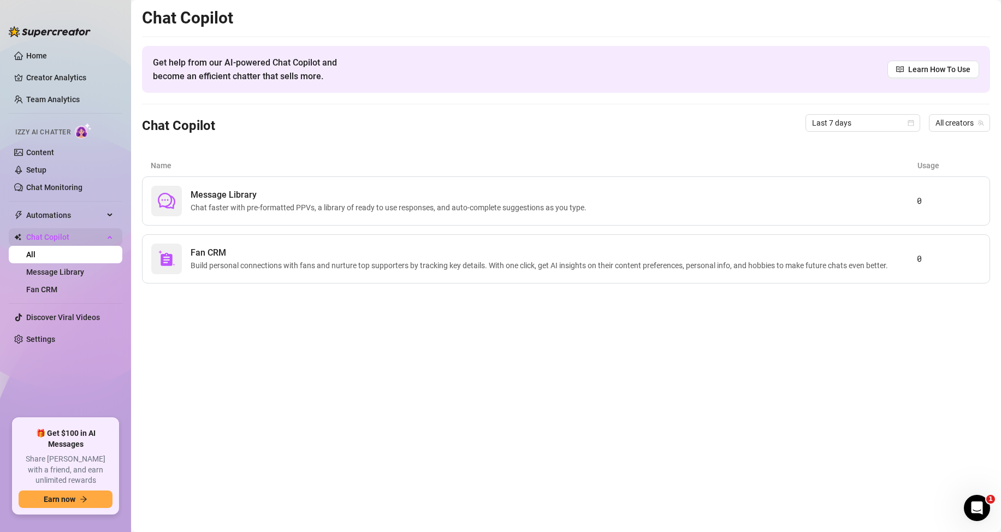
click at [79, 235] on span "Chat Copilot" at bounding box center [65, 236] width 78 height 17
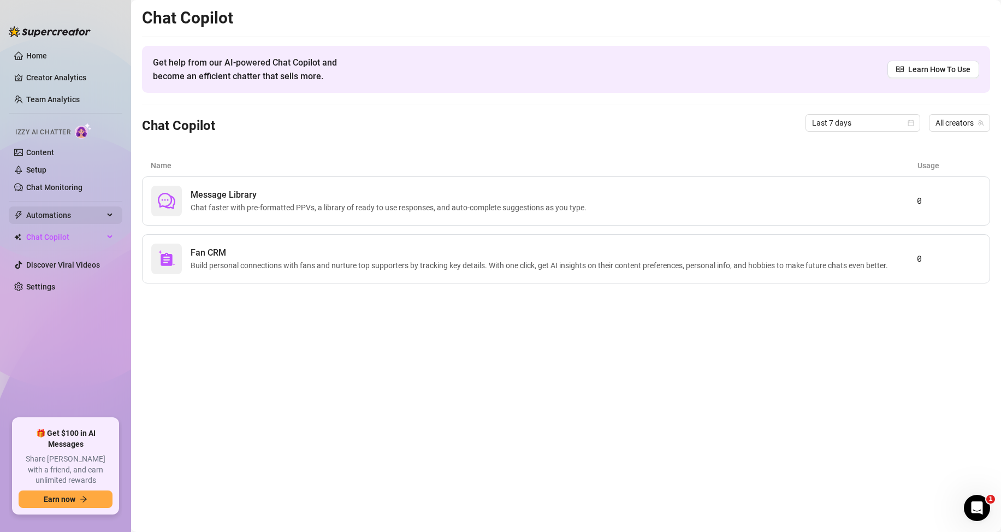
click at [61, 210] on span "Automations" at bounding box center [65, 214] width 78 height 17
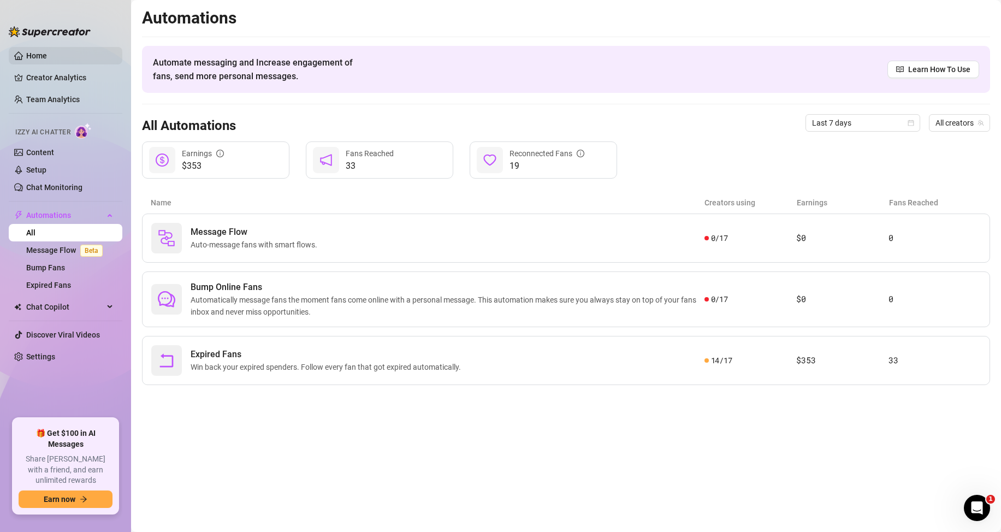
click at [47, 60] on link "Home" at bounding box center [36, 55] width 21 height 9
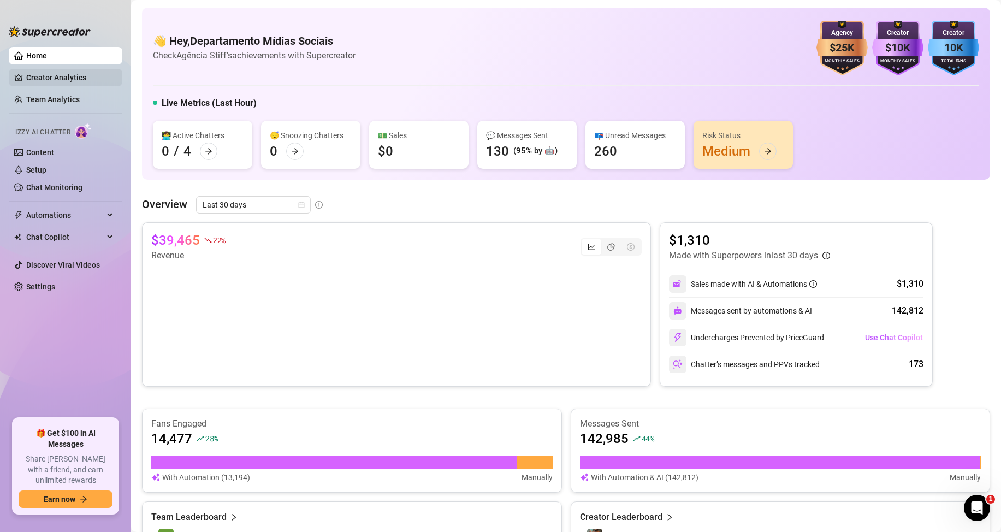
click at [39, 70] on link "Creator Analytics" at bounding box center [69, 77] width 87 height 17
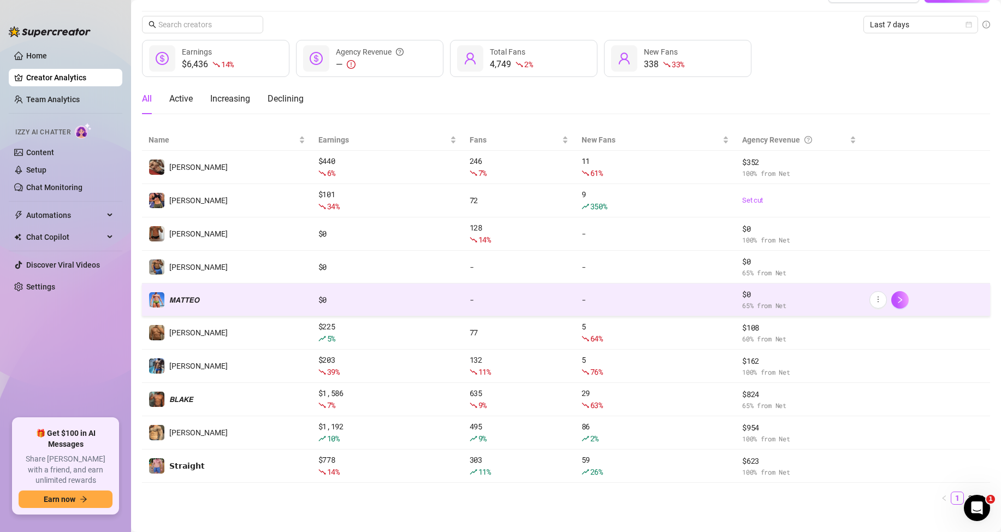
scroll to position [40, 0]
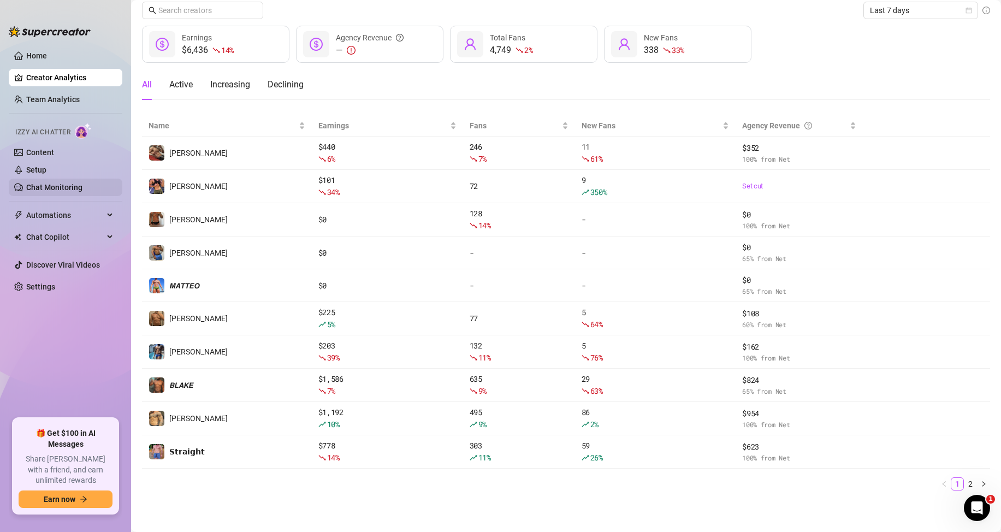
click at [62, 187] on link "Chat Monitoring" at bounding box center [54, 187] width 56 height 9
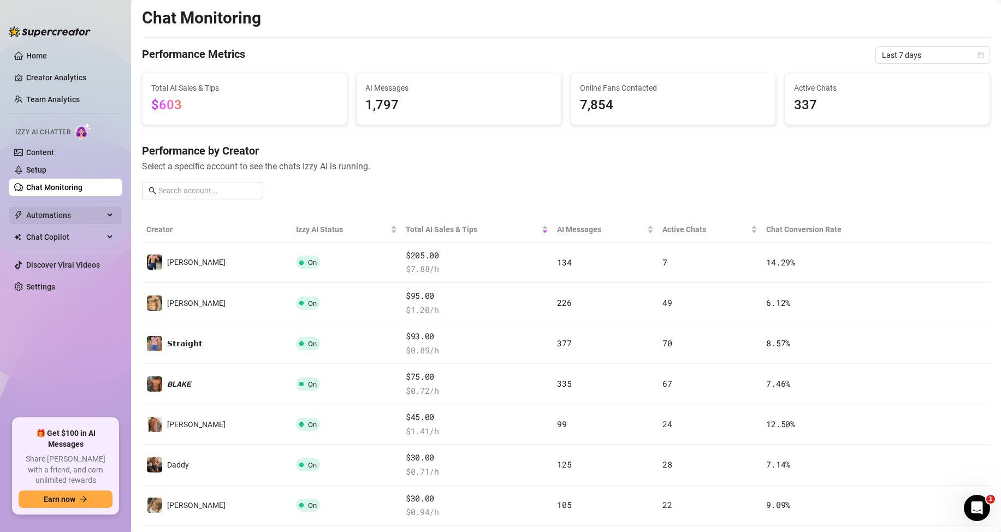
click at [51, 215] on span "Automations" at bounding box center [65, 214] width 78 height 17
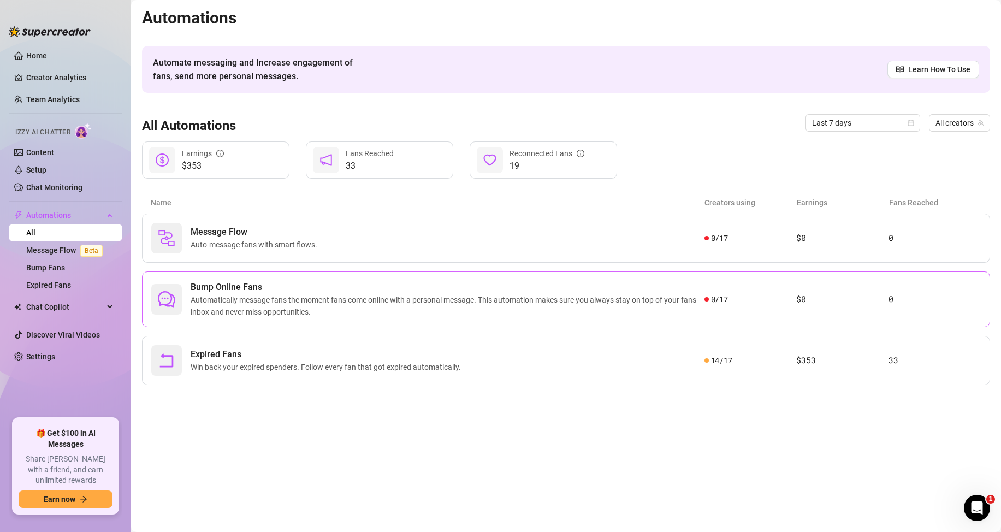
click at [218, 306] on span "Automatically message fans the moment fans come online with a personal message.…" at bounding box center [448, 306] width 514 height 24
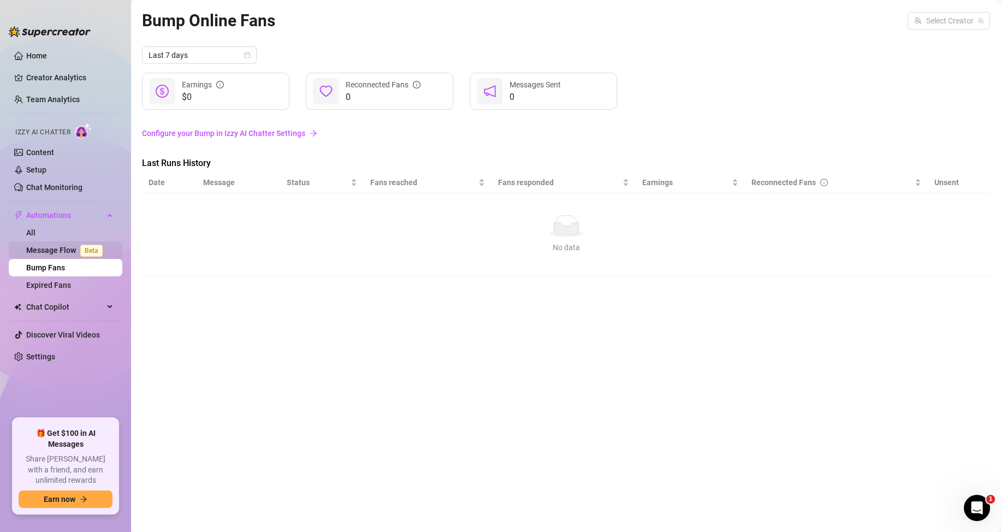
click at [54, 248] on link "Message Flow Beta" at bounding box center [66, 250] width 81 height 9
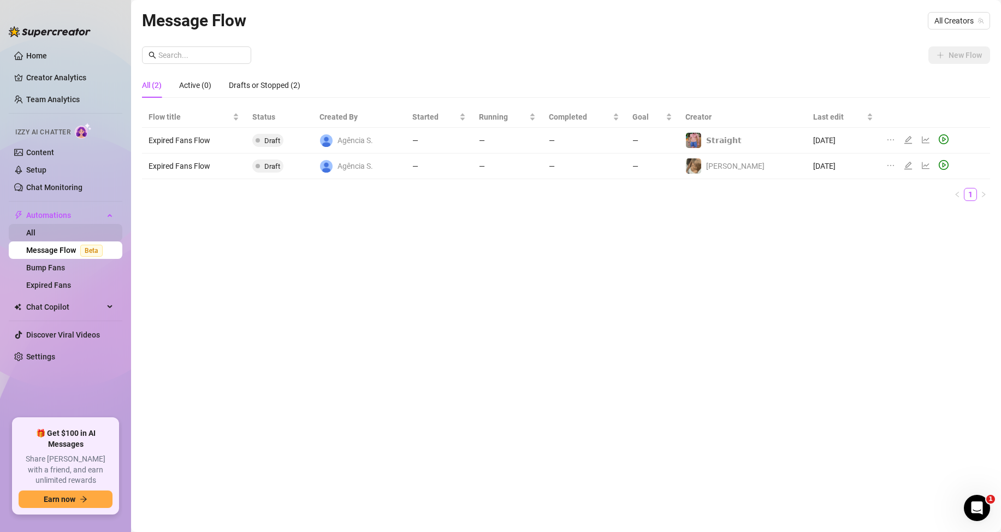
click at [35, 234] on link "All" at bounding box center [30, 232] width 9 height 9
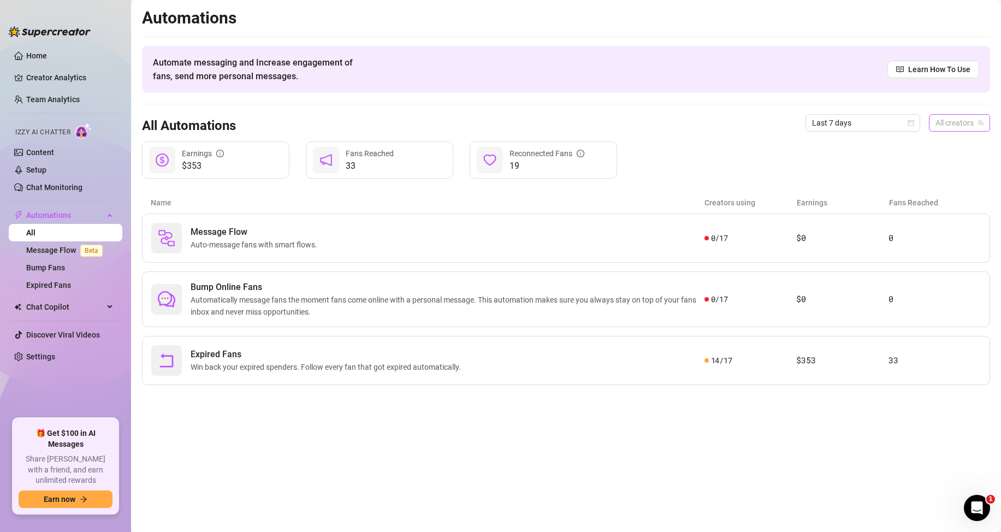
click at [953, 125] on span "All creators" at bounding box center [959, 123] width 48 height 16
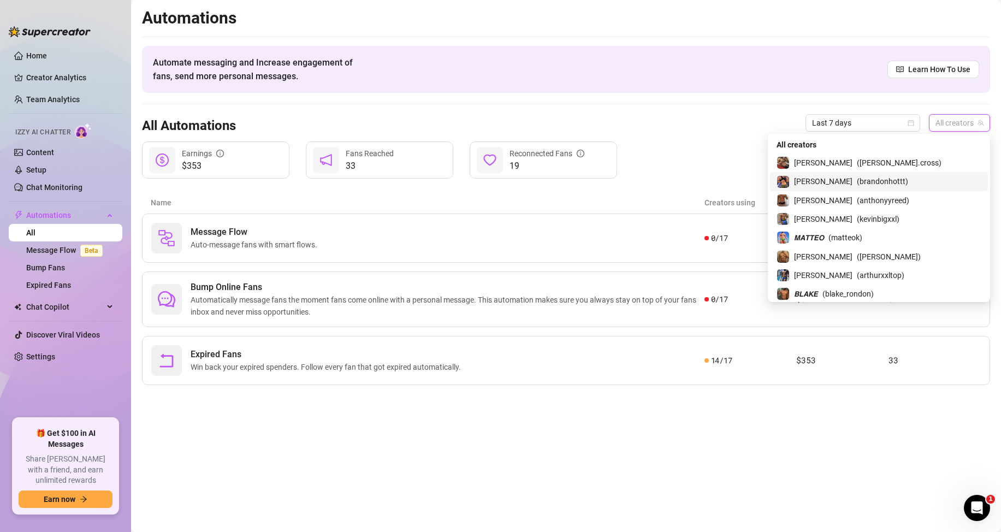
click at [792, 161] on div "$353 Earnings 33 Fans Reached 19 Reconnected Fans" at bounding box center [566, 159] width 848 height 37
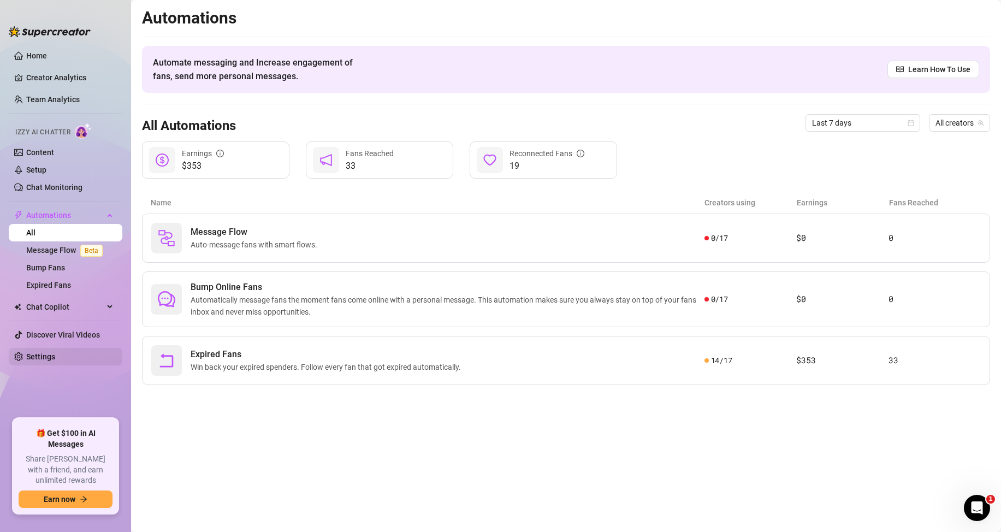
click at [37, 359] on link "Settings" at bounding box center [40, 356] width 29 height 9
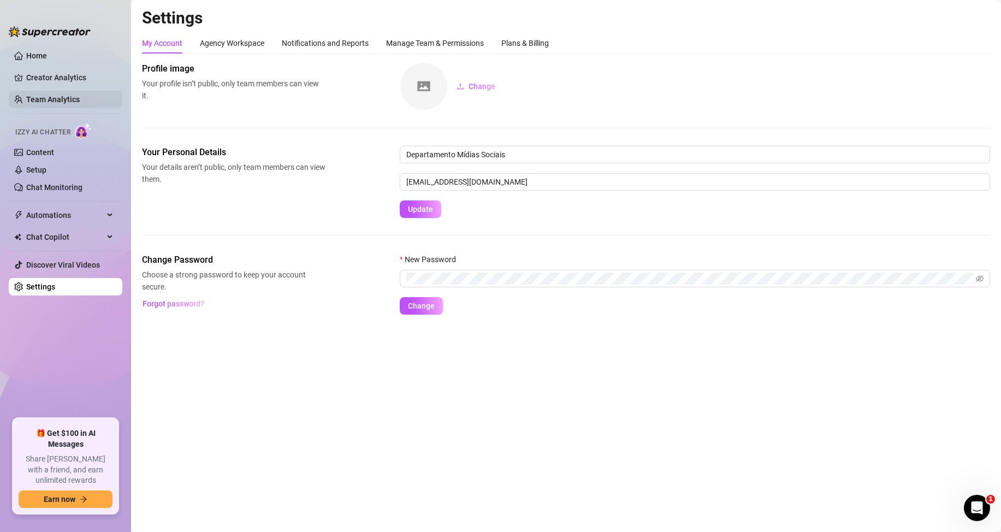
click at [46, 97] on link "Team Analytics" at bounding box center [53, 99] width 54 height 9
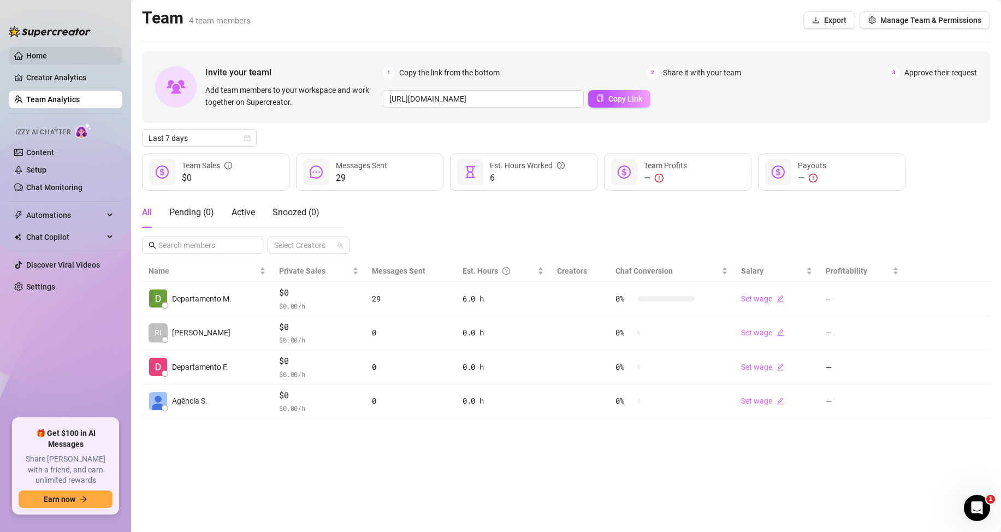
click at [47, 58] on link "Home" at bounding box center [36, 55] width 21 height 9
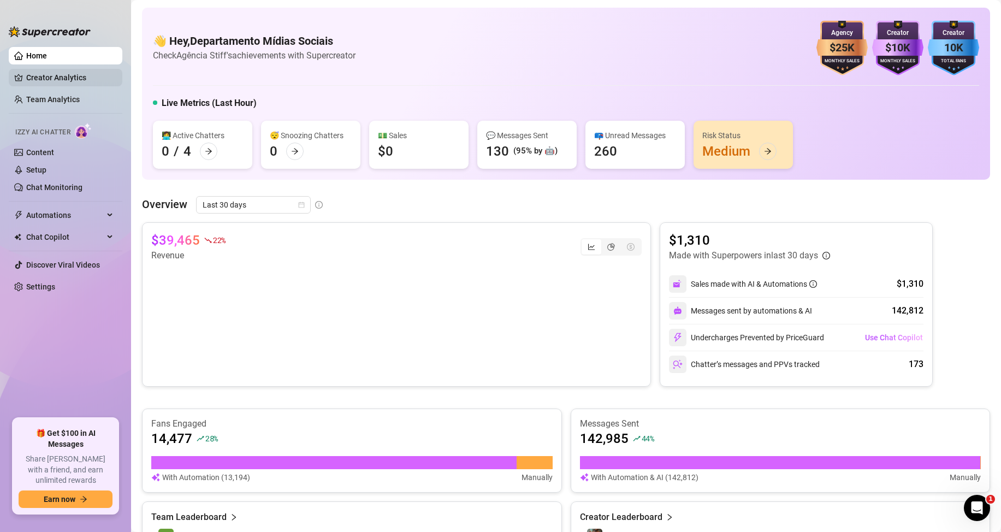
click at [83, 80] on link "Creator Analytics" at bounding box center [69, 77] width 87 height 17
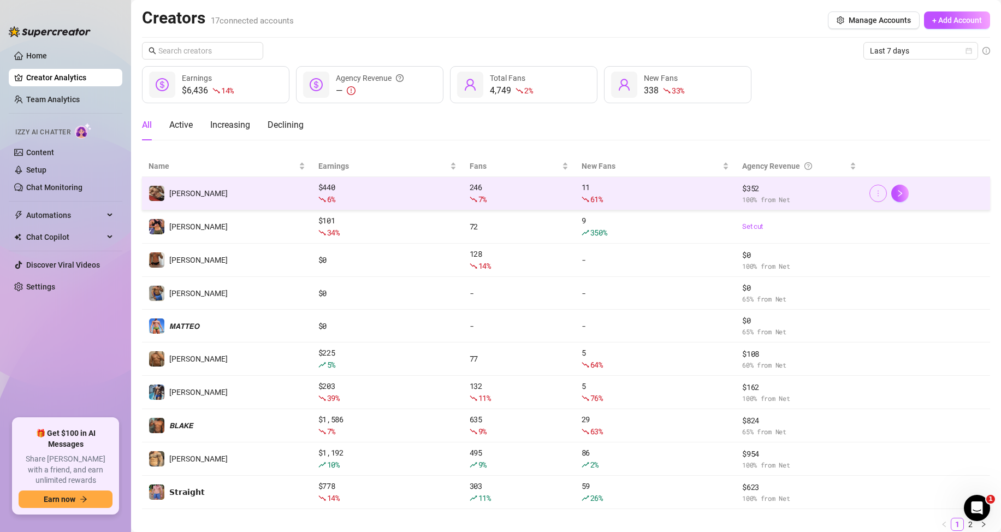
click at [874, 197] on span "button" at bounding box center [878, 193] width 8 height 9
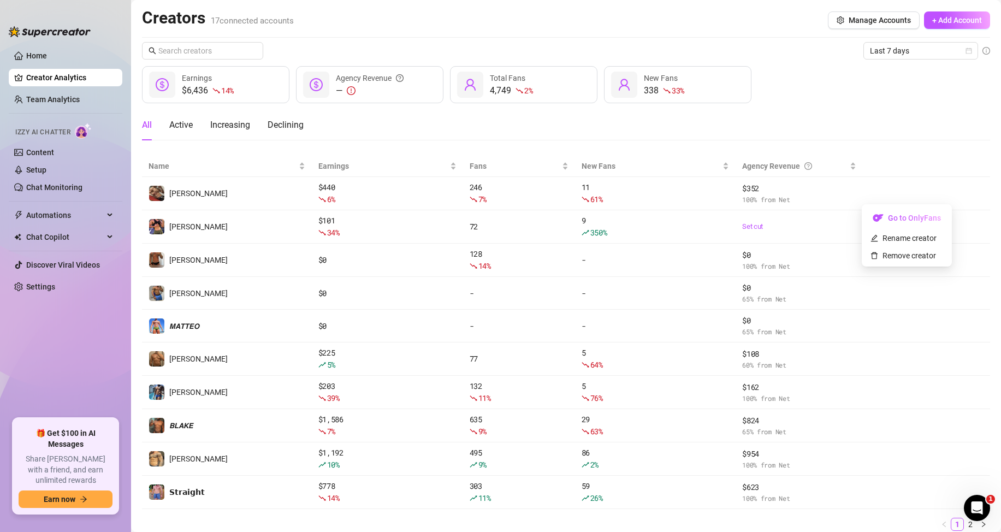
click at [856, 136] on div "All Active Increasing Declining" at bounding box center [566, 125] width 848 height 31
click at [56, 96] on link "Team Analytics" at bounding box center [53, 99] width 54 height 9
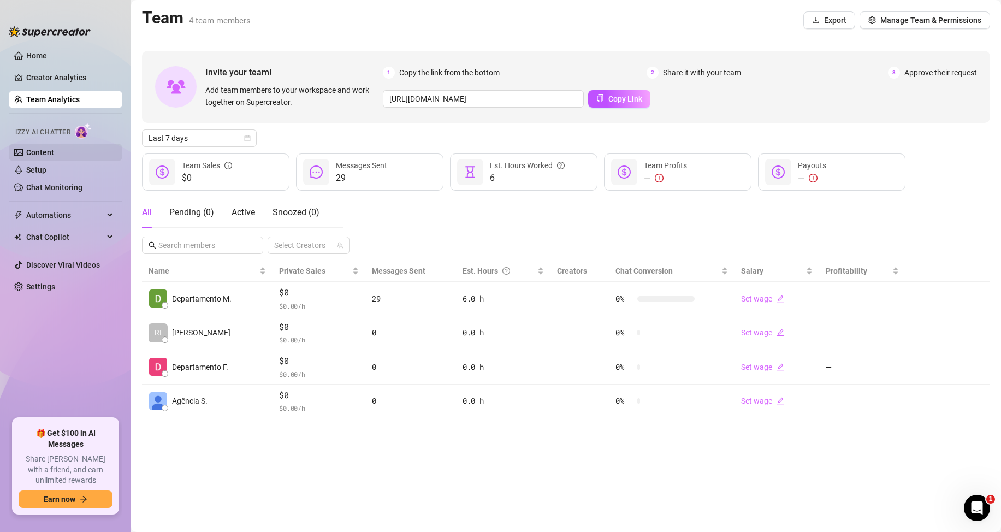
click at [41, 148] on link "Content" at bounding box center [40, 152] width 28 height 9
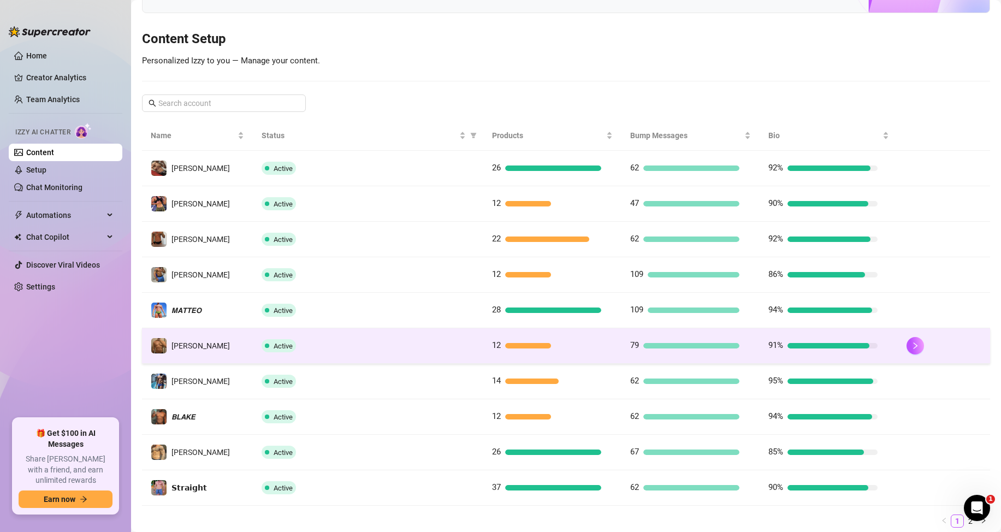
scroll to position [145, 0]
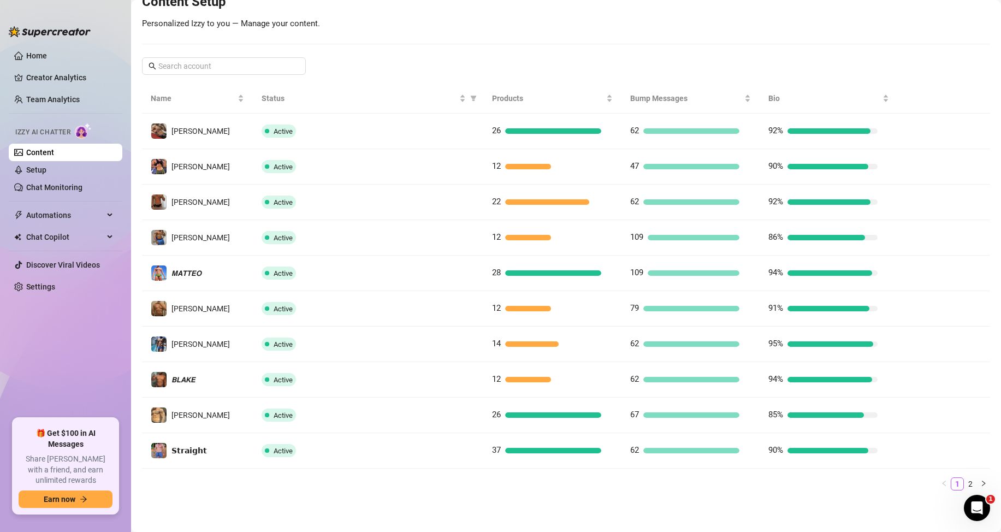
click at [44, 157] on link "Content" at bounding box center [40, 152] width 28 height 9
click at [46, 172] on link "Setup" at bounding box center [36, 169] width 20 height 9
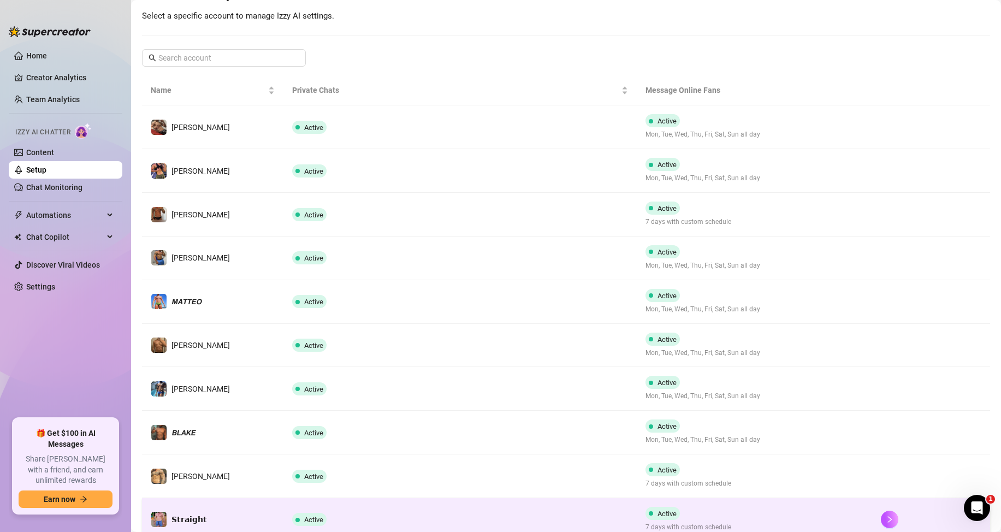
scroll to position [207, 0]
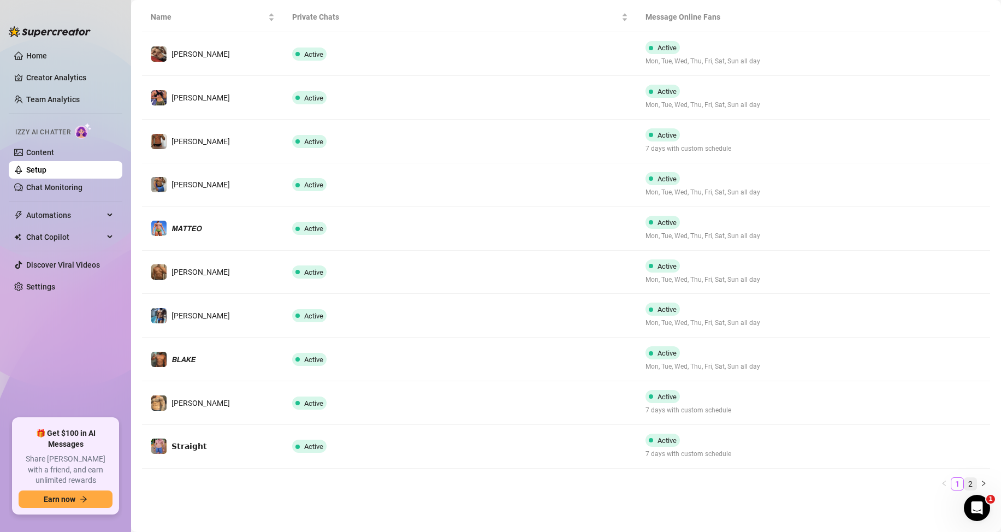
click at [964, 481] on link "2" at bounding box center [970, 484] width 12 height 12
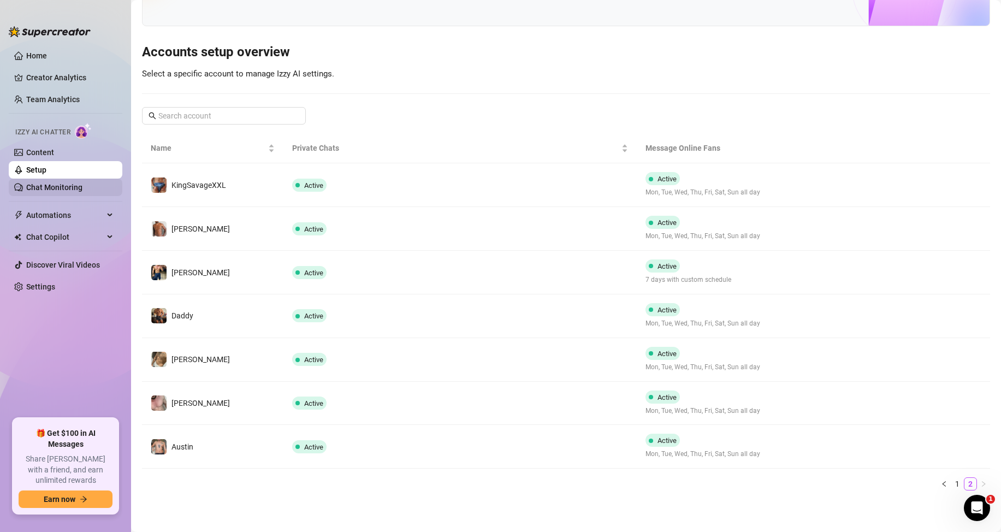
click at [66, 186] on link "Chat Monitoring" at bounding box center [54, 187] width 56 height 9
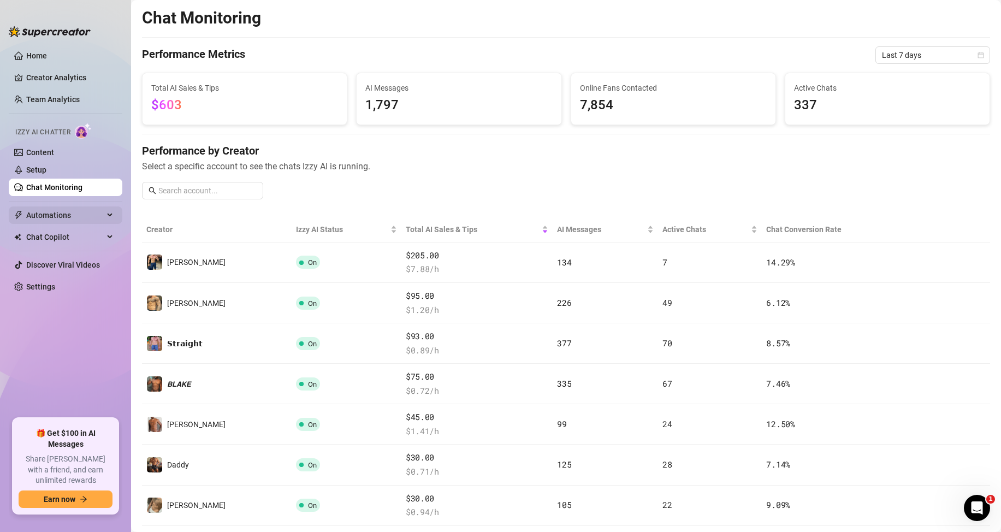
click at [62, 212] on span "Automations" at bounding box center [65, 214] width 78 height 17
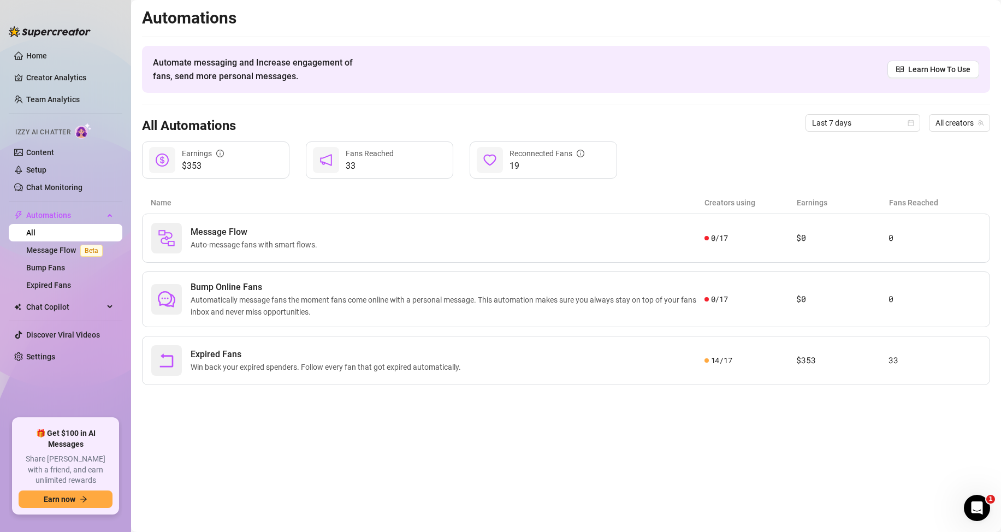
click at [759, 150] on div "$353 Earnings 33 Fans Reached 19 Reconnected Fans" at bounding box center [566, 159] width 848 height 37
